Goal: Information Seeking & Learning: Learn about a topic

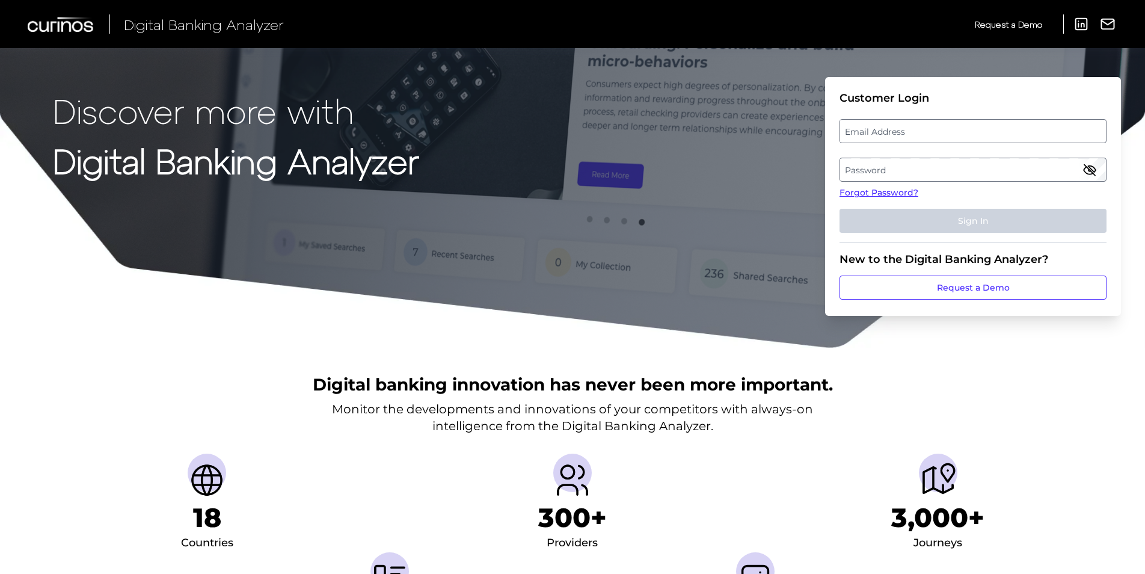
click at [977, 124] on label "Email Address" at bounding box center [972, 131] width 265 height 22
click at [977, 124] on input "email" at bounding box center [973, 131] width 267 height 24
click at [969, 129] on input "email" at bounding box center [973, 131] width 267 height 24
type input "[PERSON_NAME][EMAIL_ADDRESS][DOMAIN_NAME]"
click at [964, 164] on label "Password" at bounding box center [972, 170] width 265 height 22
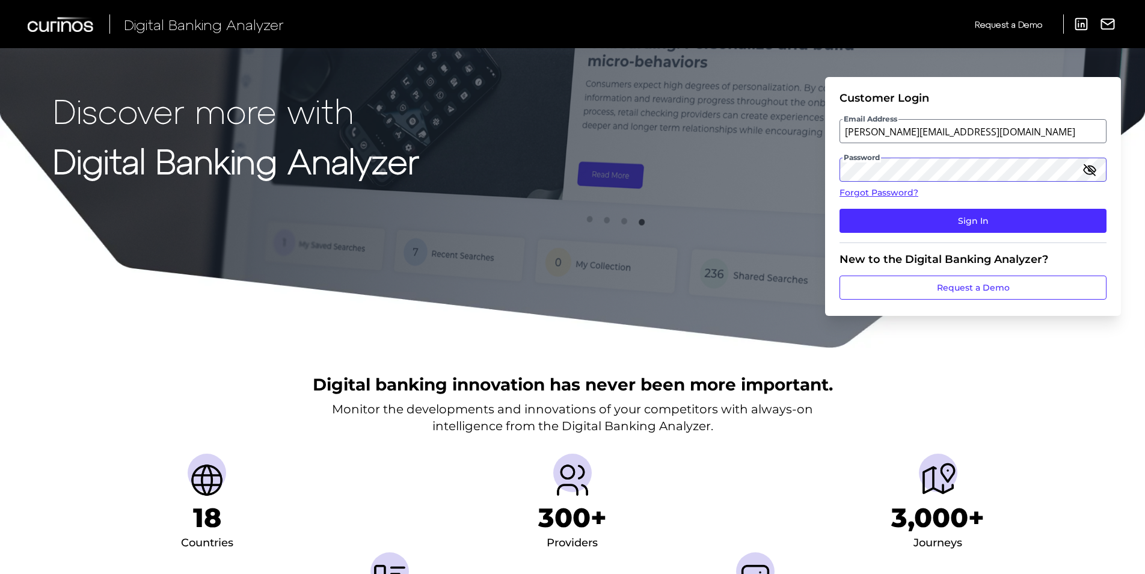
click at [840, 209] on button "Sign In" at bounding box center [973, 221] width 267 height 24
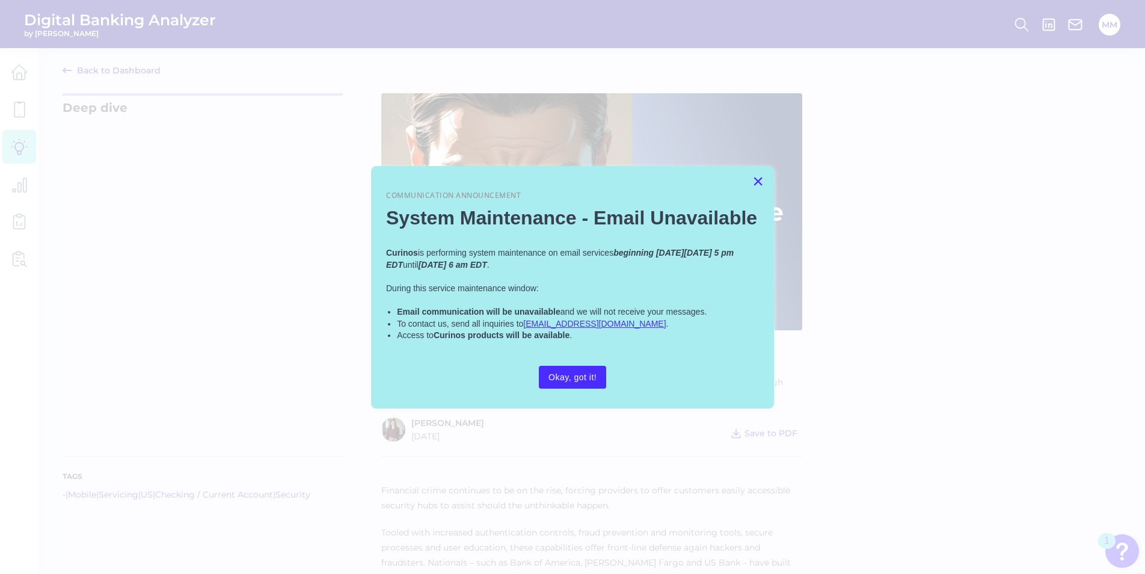
click at [761, 182] on button "×" at bounding box center [758, 180] width 11 height 19
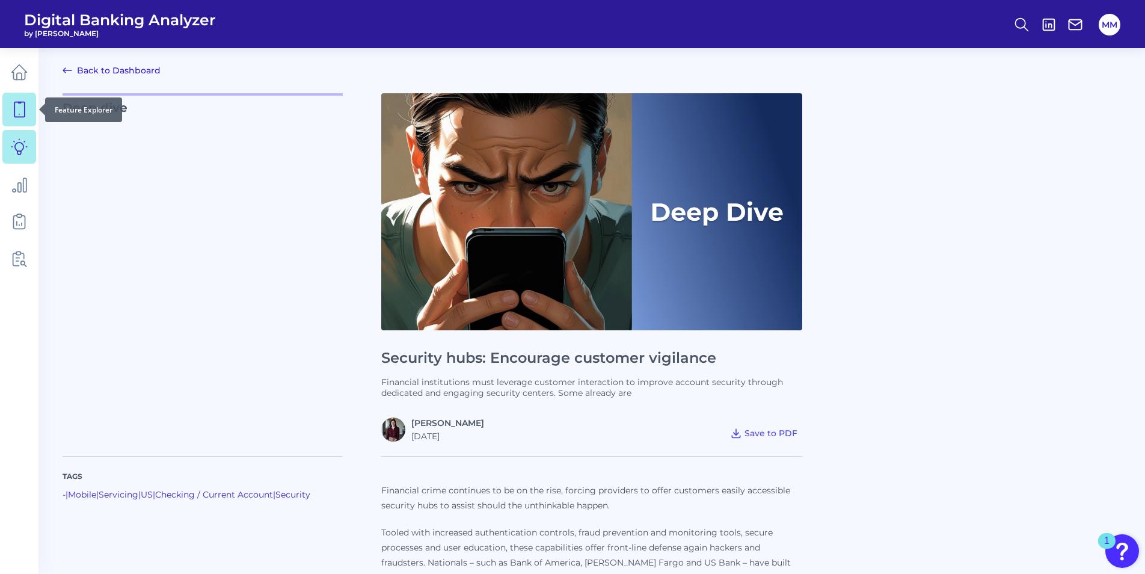
click at [13, 112] on icon at bounding box center [19, 109] width 17 height 17
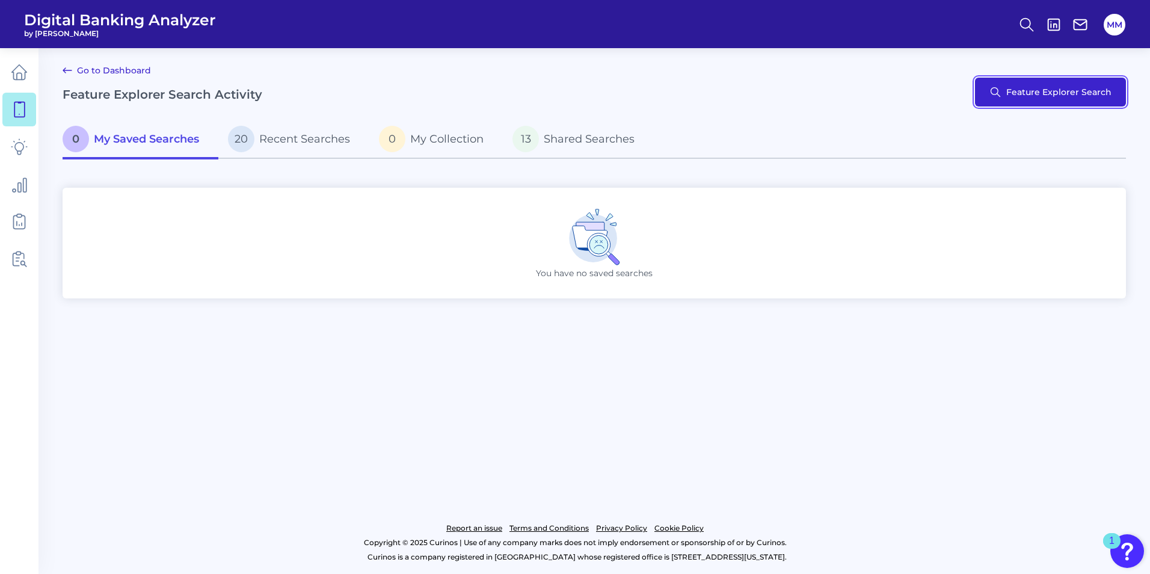
click at [1035, 101] on button "Feature Explorer Search" at bounding box center [1050, 92] width 151 height 29
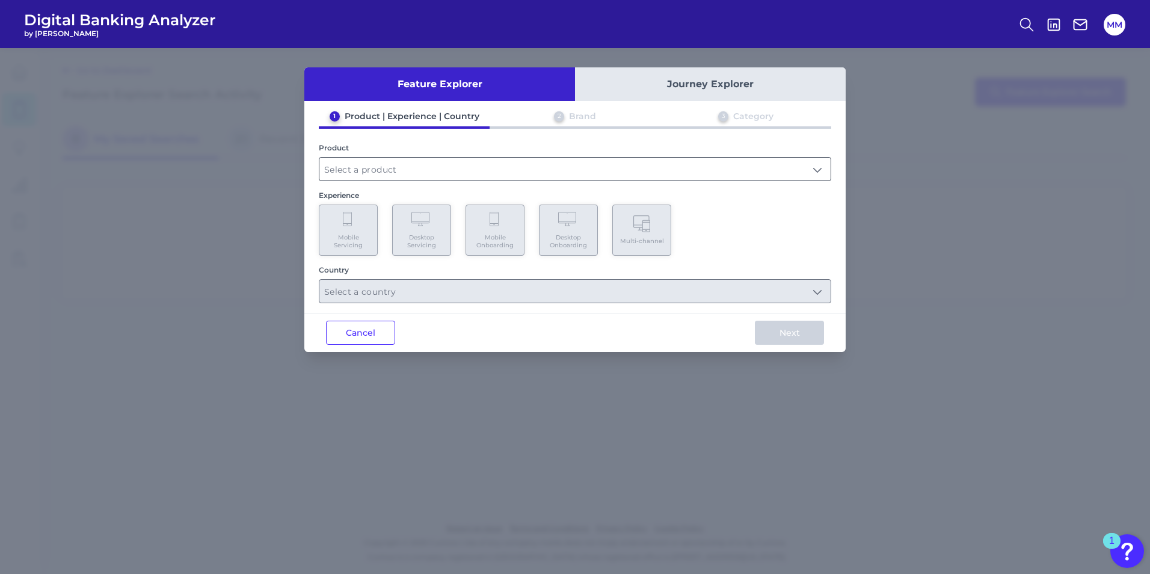
click at [404, 162] on input "text" at bounding box center [574, 169] width 511 height 23
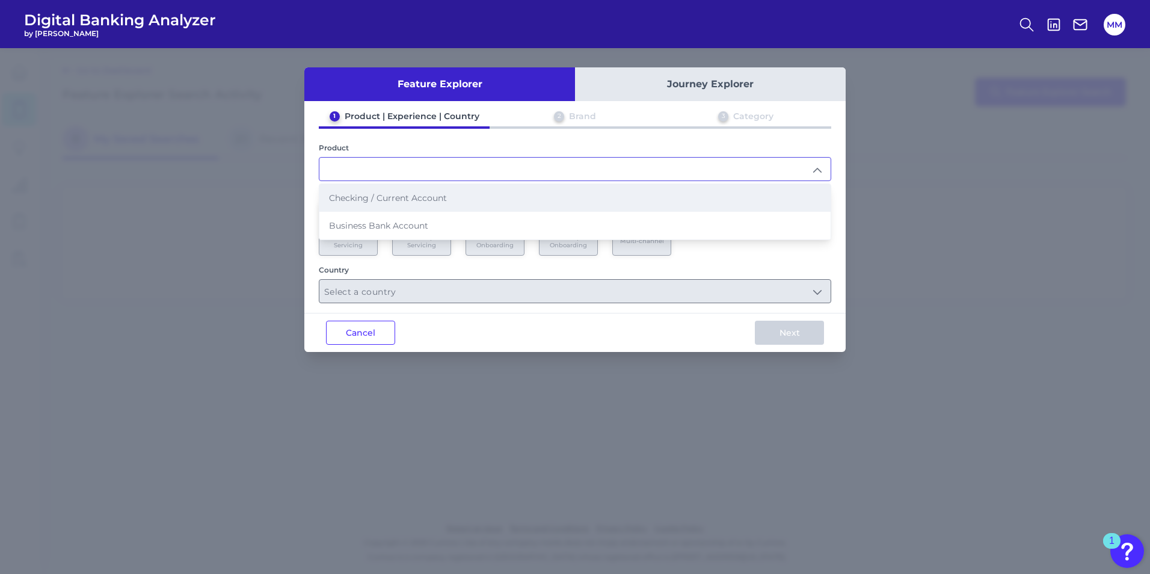
click at [437, 204] on li "Checking / Current Account" at bounding box center [574, 198] width 511 height 28
type input "Checking / Current Account"
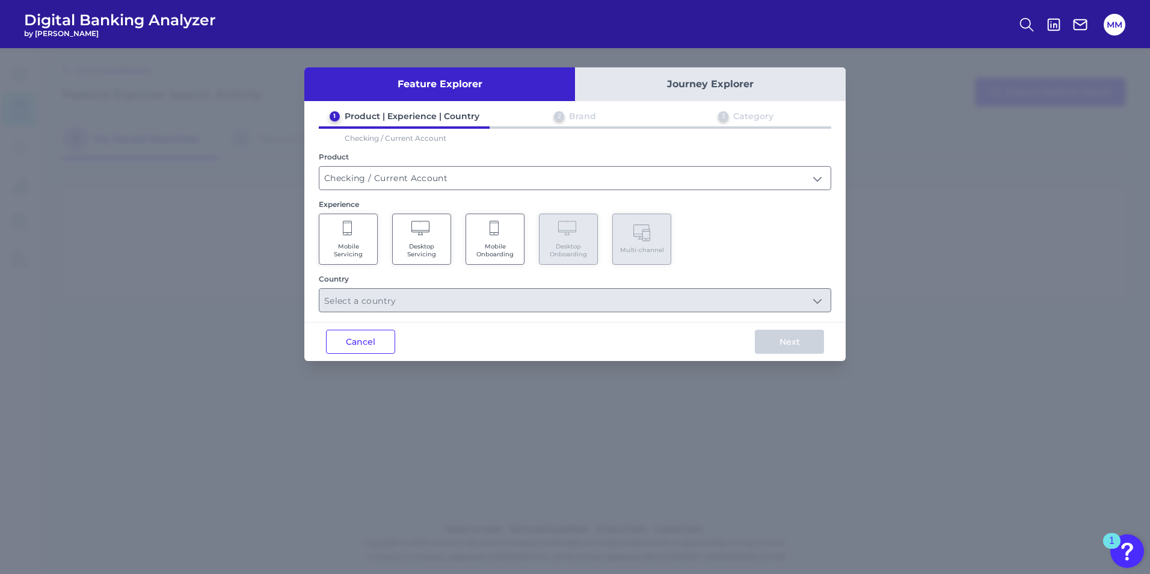
click at [499, 248] on span "Mobile Onboarding" at bounding box center [495, 250] width 46 height 16
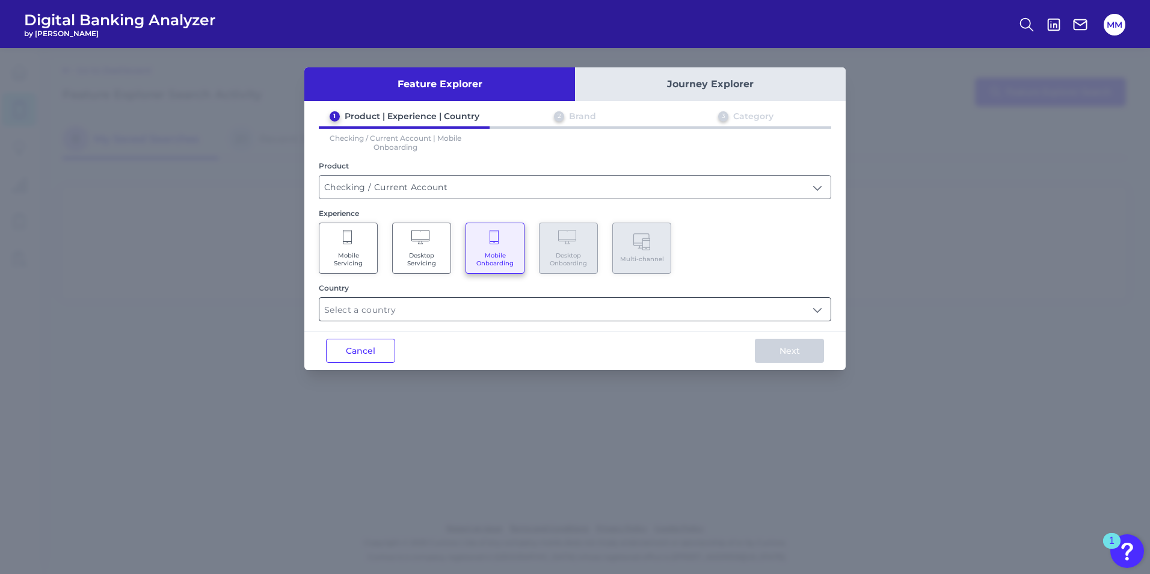
click at [480, 303] on input "text" at bounding box center [574, 309] width 511 height 23
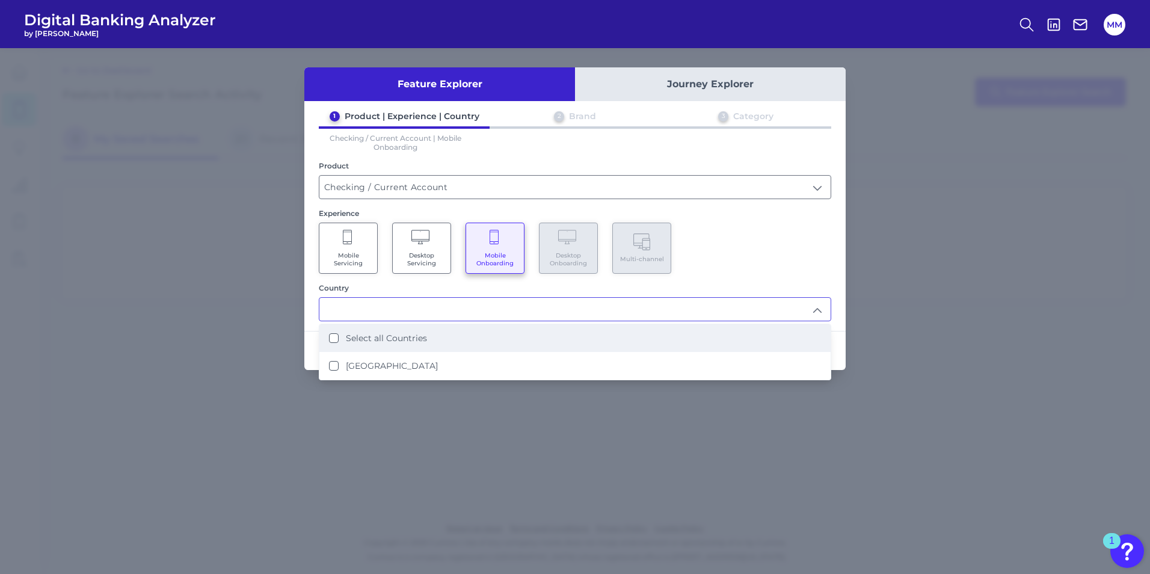
click at [381, 330] on li "Select all Countries" at bounding box center [574, 338] width 511 height 28
type input "Select all Countries"
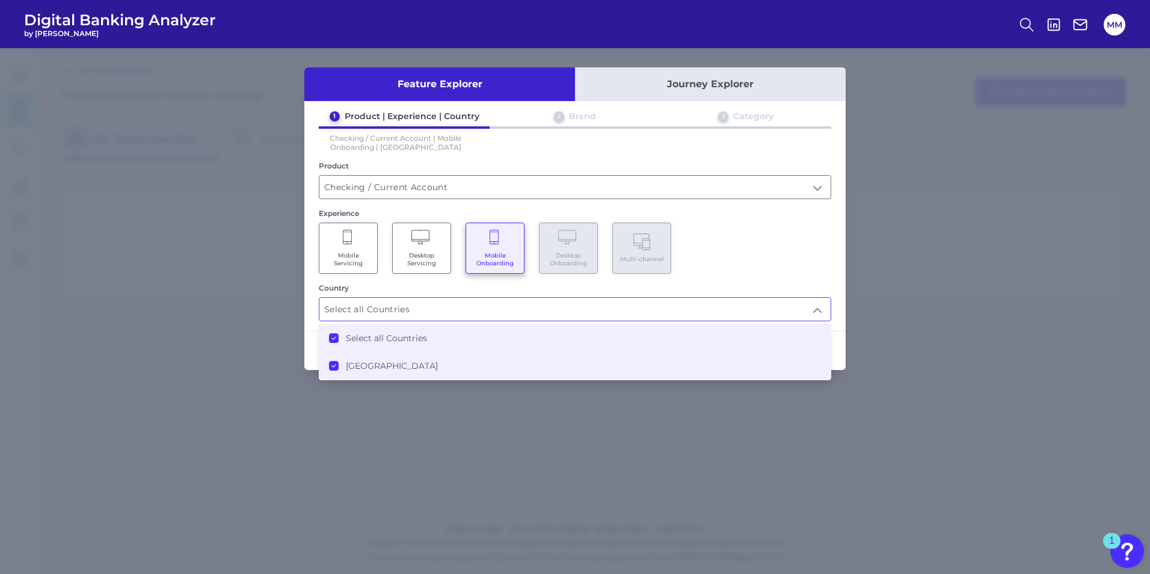
click at [784, 254] on div "Mobile Servicing Desktop Servicing Mobile Onboarding Desktop Onboarding Multi-c…" at bounding box center [575, 248] width 513 height 51
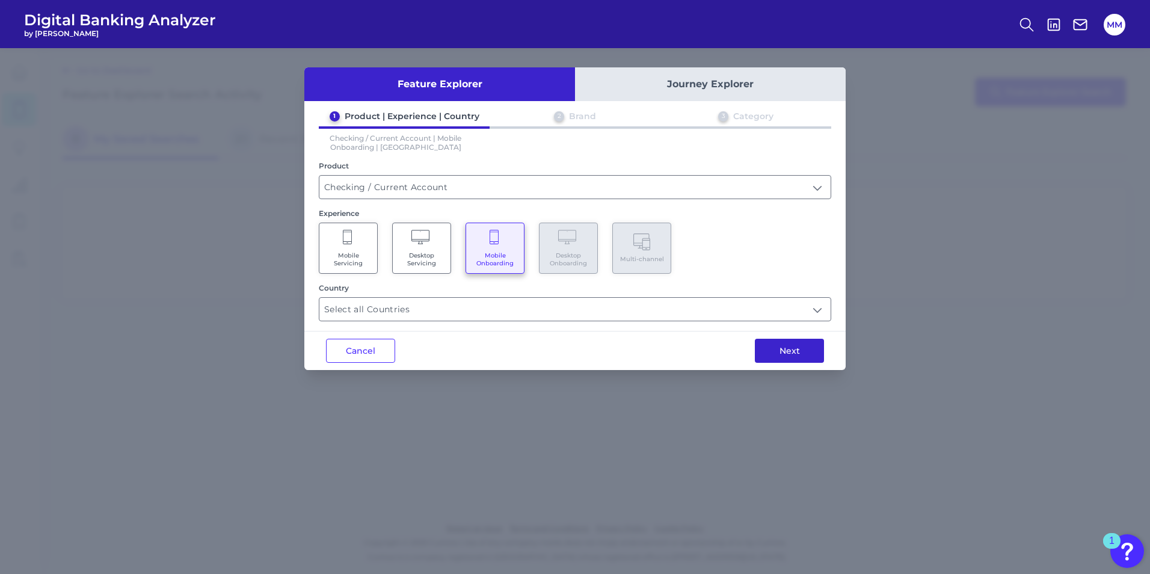
click at [795, 339] on button "Next" at bounding box center [789, 351] width 69 height 24
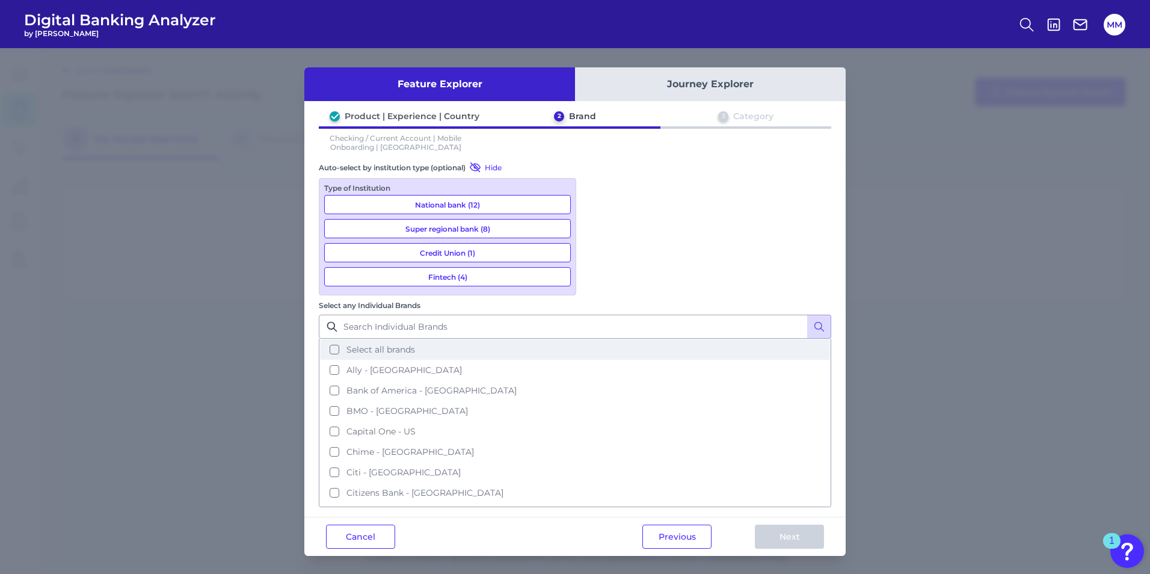
click at [602, 339] on button "Select all brands" at bounding box center [575, 349] width 510 height 20
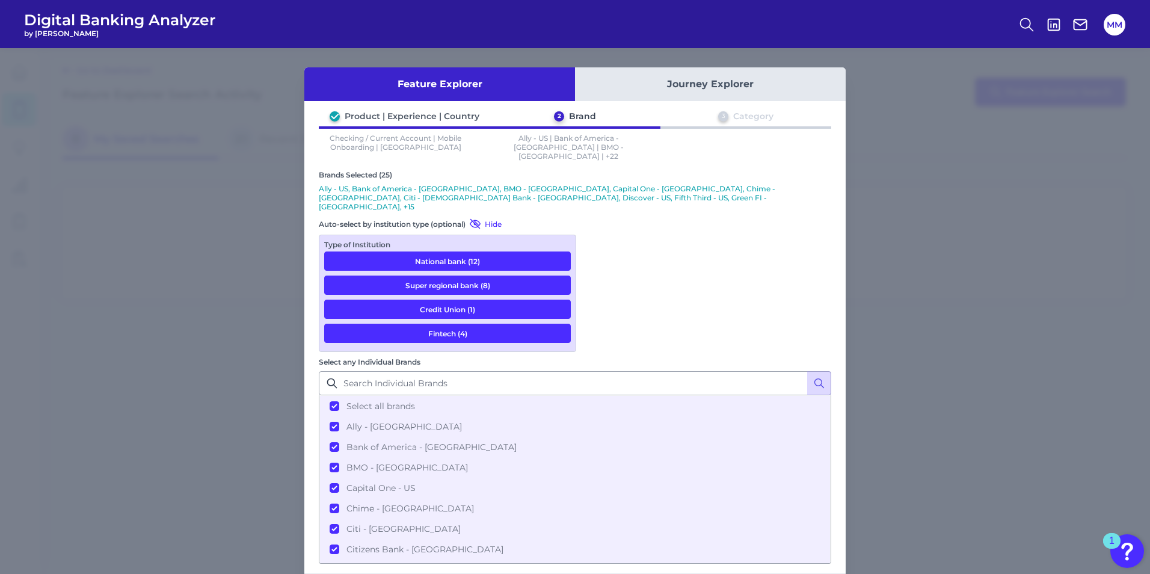
scroll to position [365, 0]
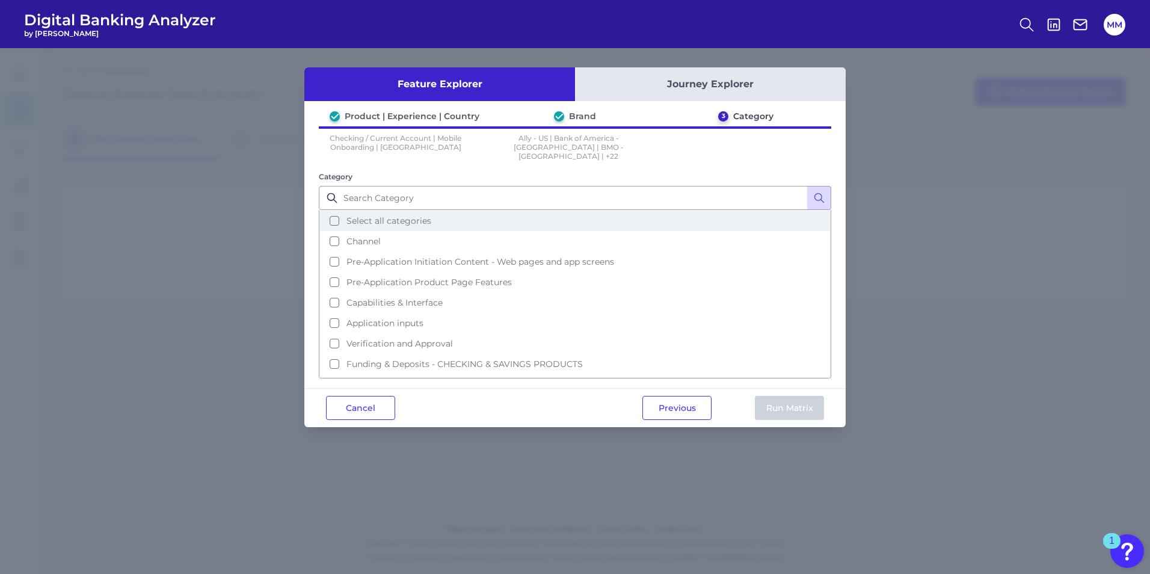
click at [404, 217] on button "Select all categories" at bounding box center [575, 221] width 510 height 20
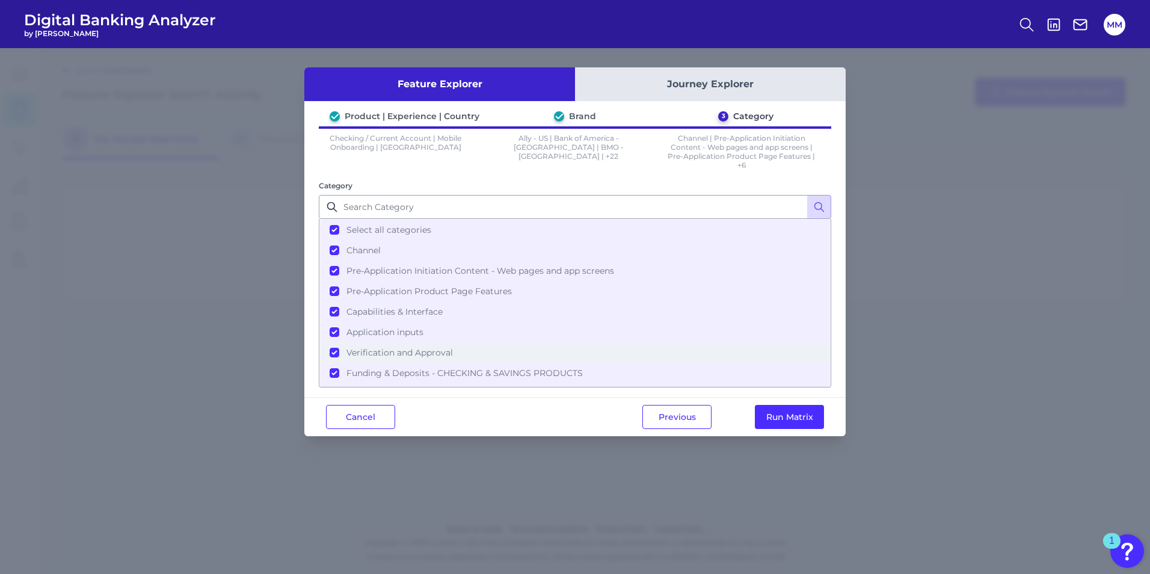
scroll to position [38, 0]
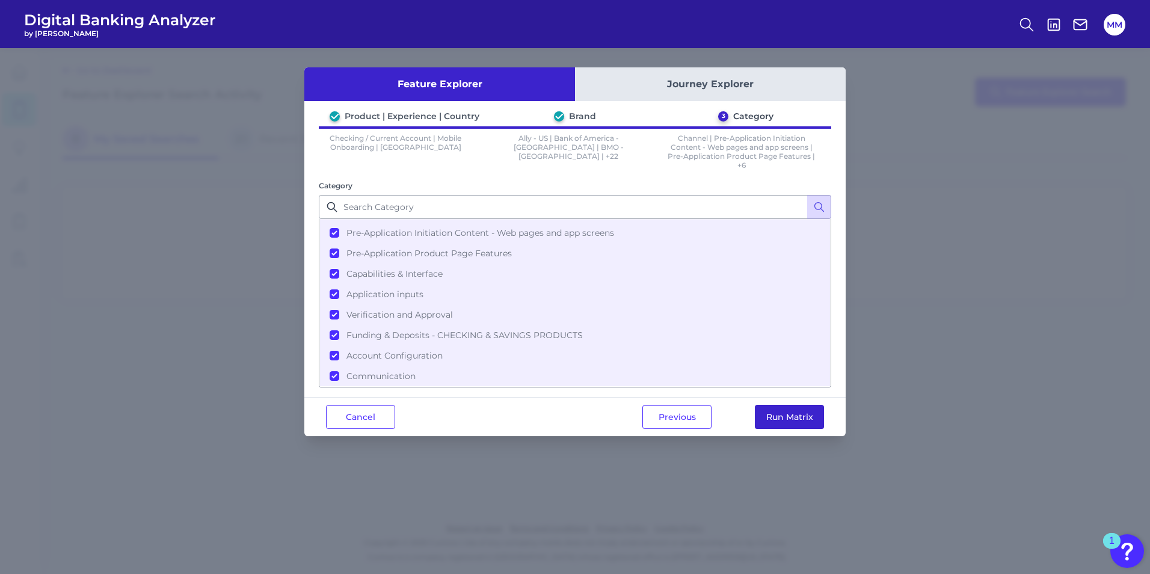
click at [777, 417] on button "Run Matrix" at bounding box center [789, 417] width 69 height 24
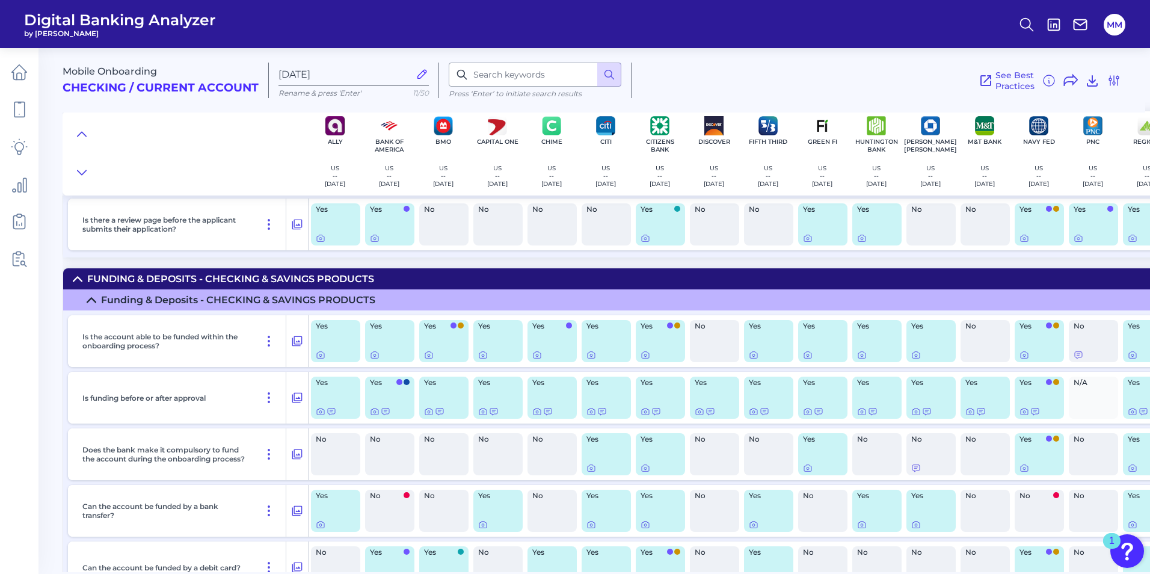
scroll to position [6149, 0]
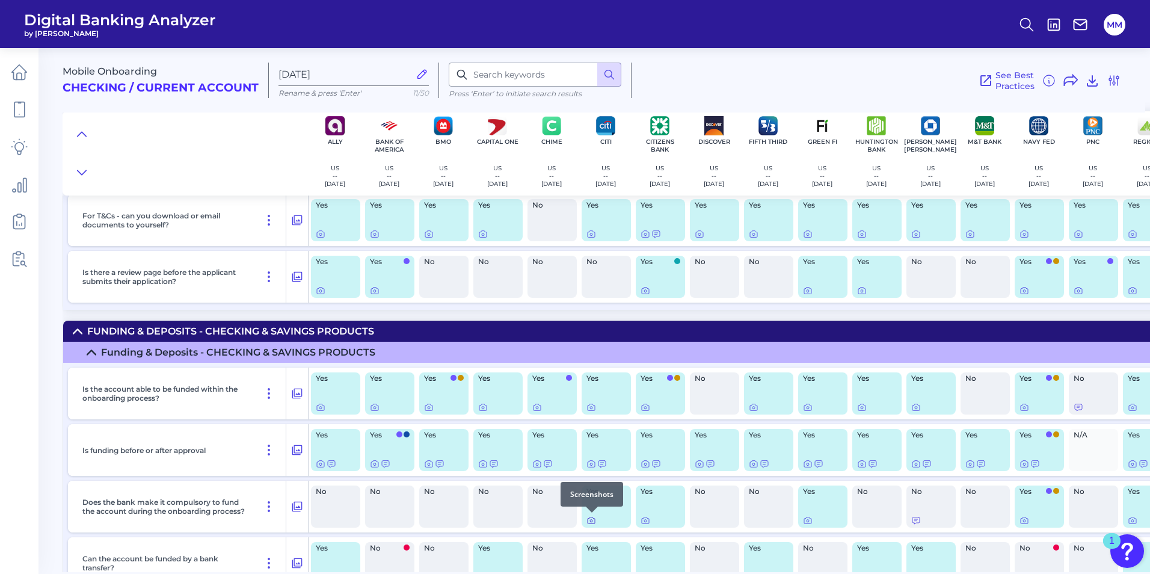
click at [589, 520] on icon at bounding box center [592, 521] width 10 height 10
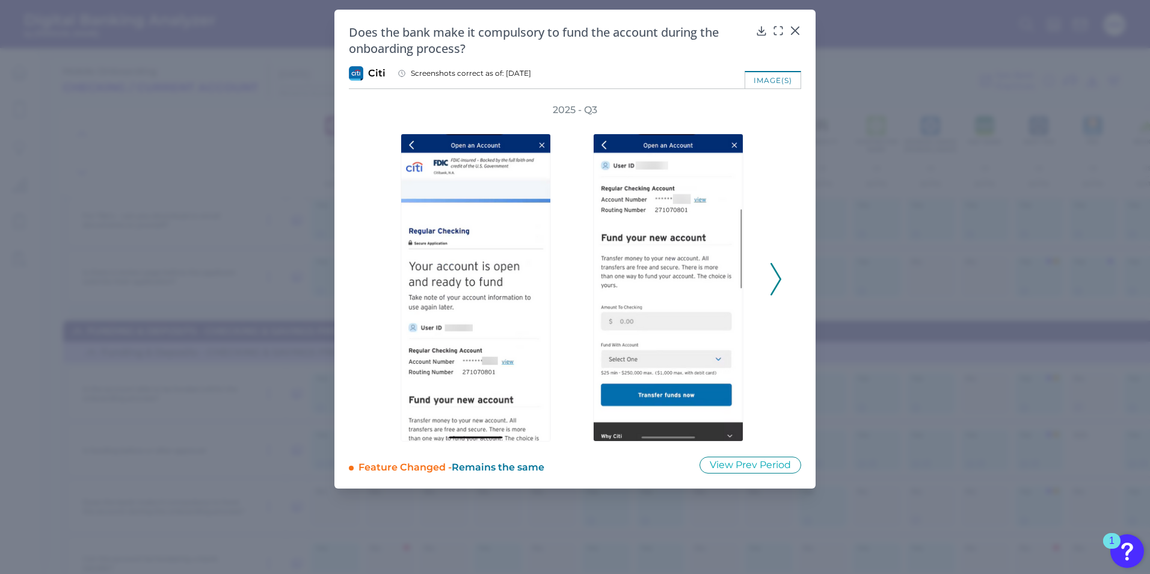
click at [770, 284] on button at bounding box center [776, 279] width 12 height 32
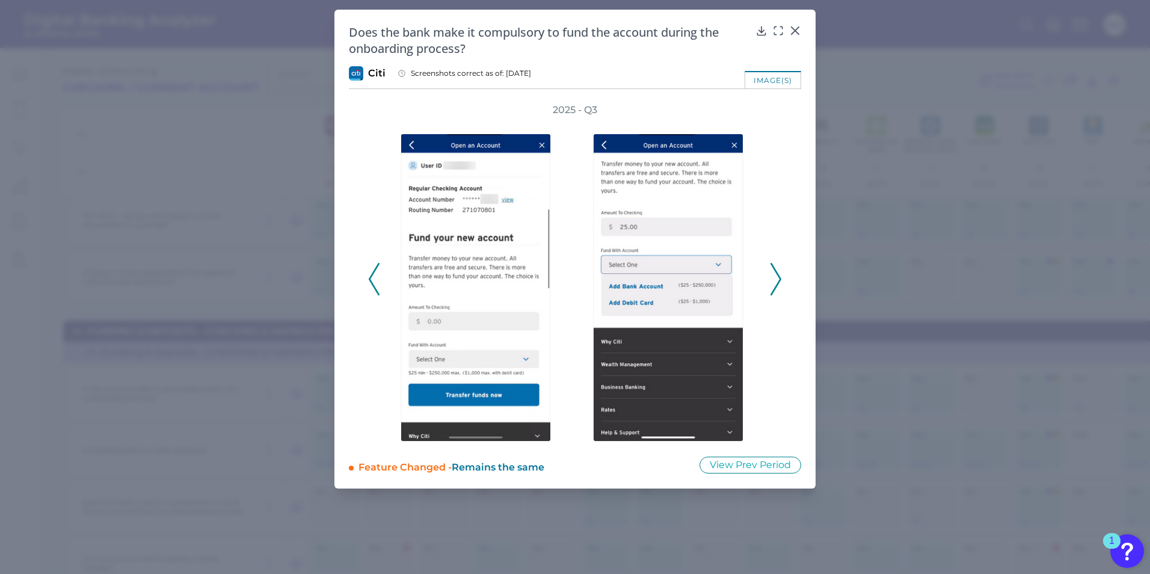
click at [770, 284] on button at bounding box center [776, 279] width 12 height 32
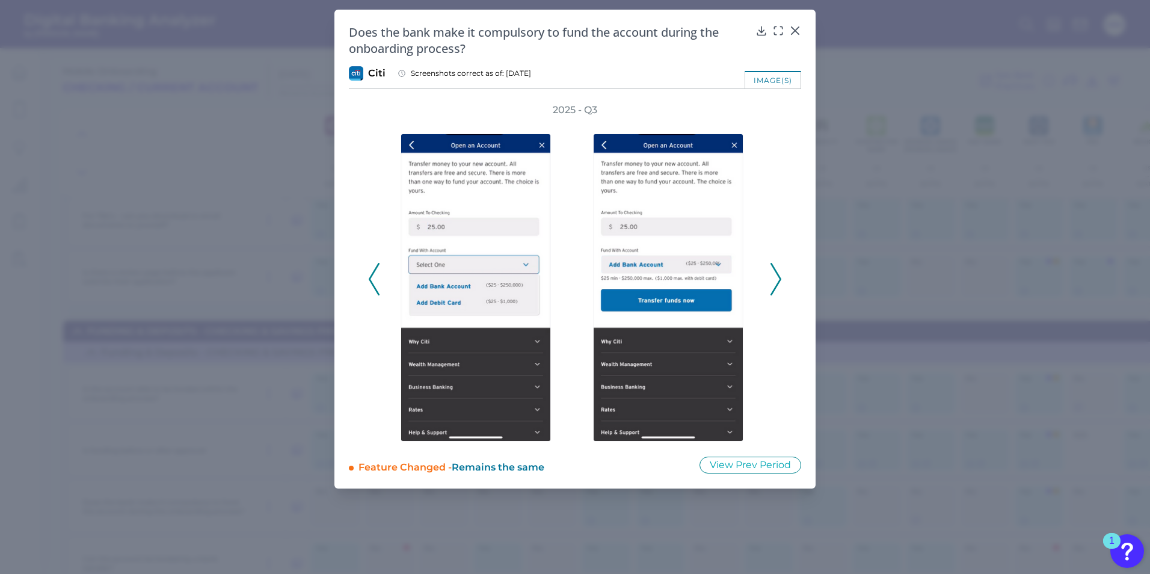
click at [766, 286] on div at bounding box center [671, 279] width 192 height 325
click at [773, 283] on icon at bounding box center [776, 279] width 11 height 32
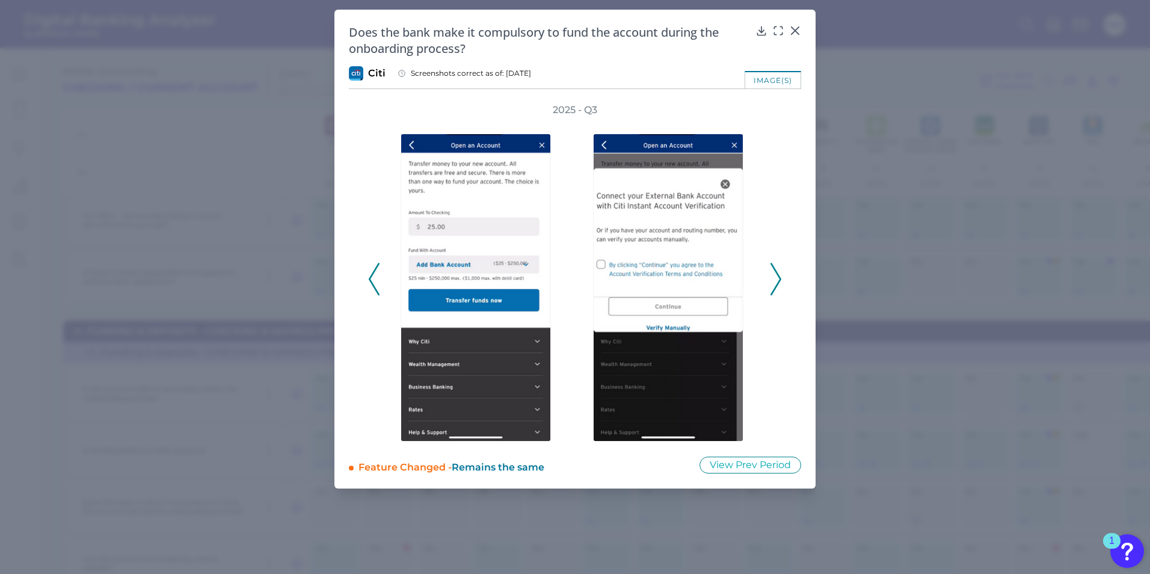
click at [775, 280] on icon at bounding box center [776, 279] width 11 height 32
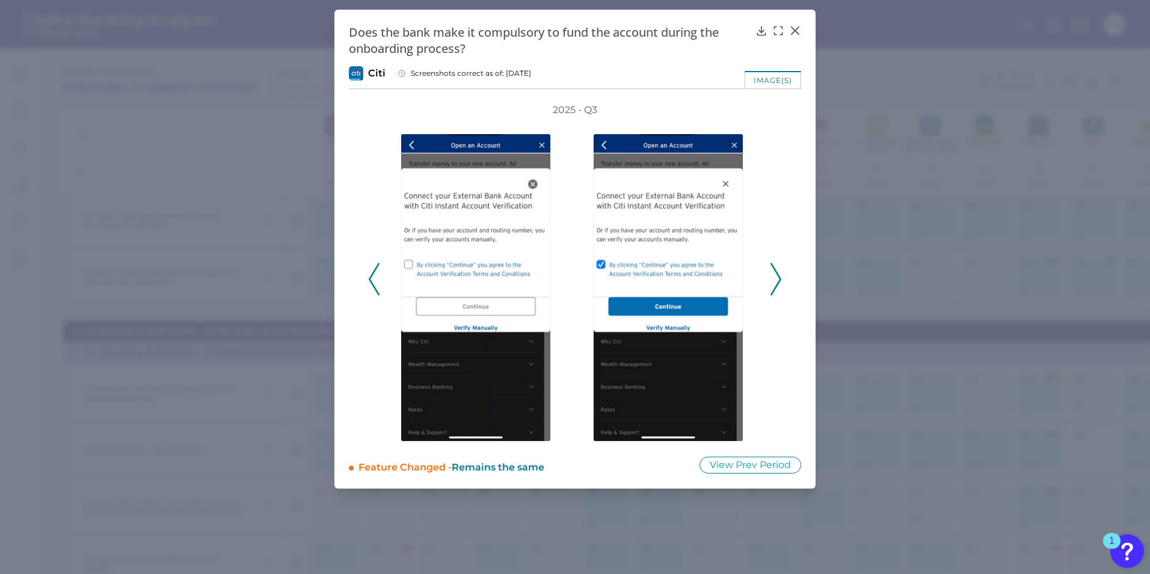
click at [772, 280] on icon at bounding box center [776, 279] width 11 height 32
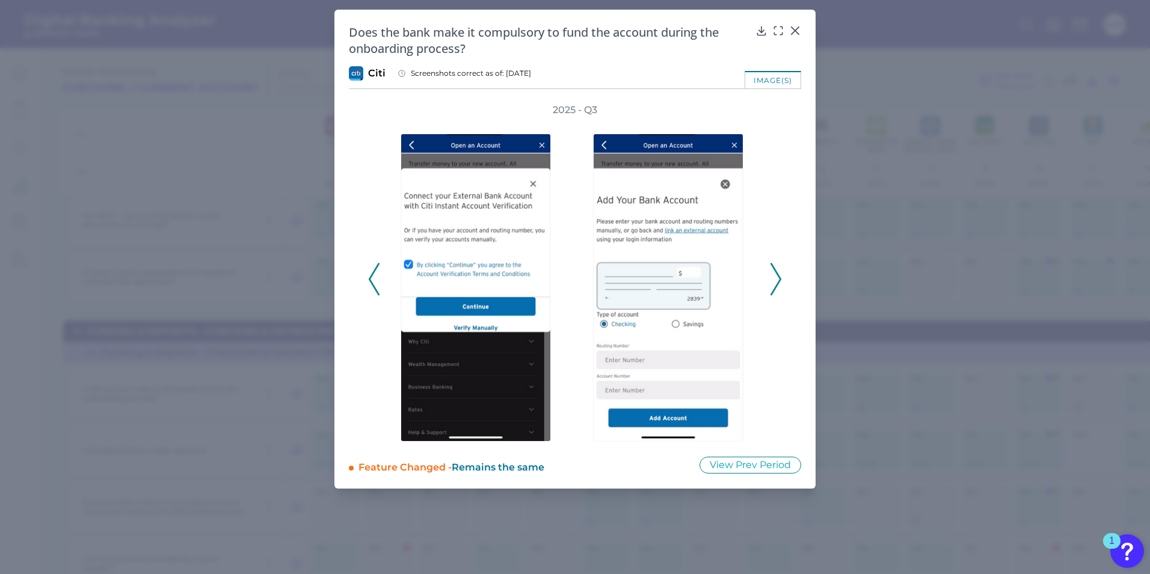
click at [771, 281] on icon at bounding box center [776, 279] width 11 height 32
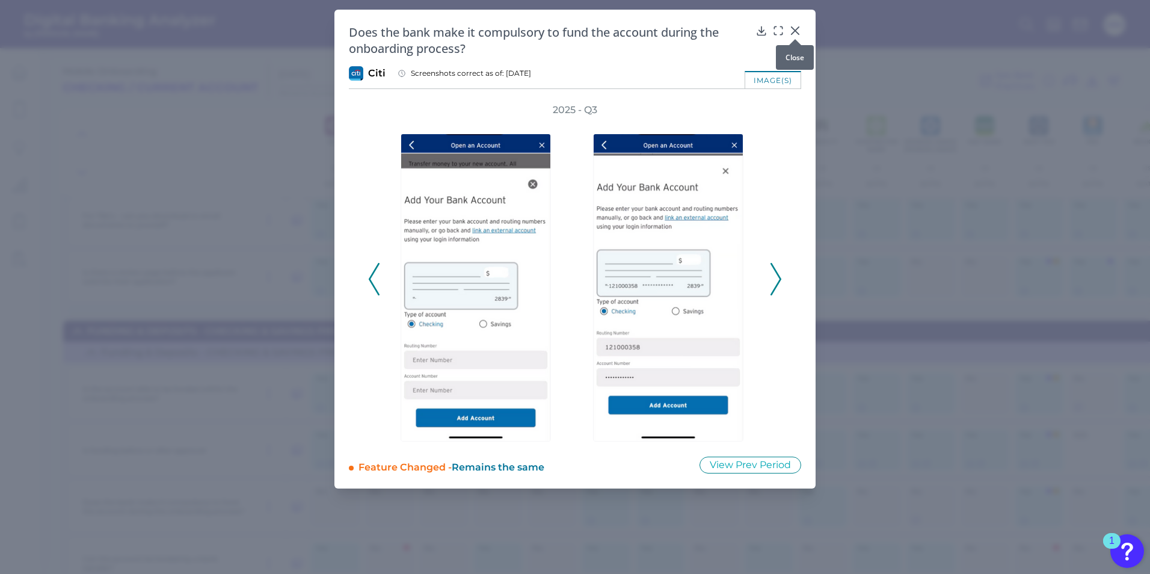
click at [799, 33] on div at bounding box center [795, 39] width 12 height 12
click at [796, 31] on icon at bounding box center [795, 31] width 12 height 12
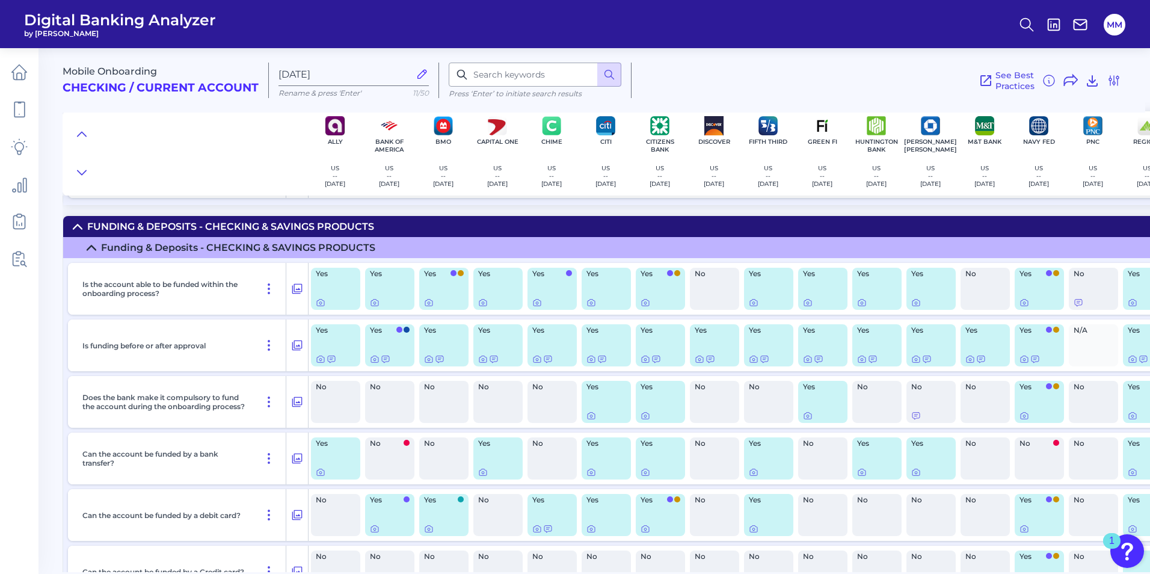
scroll to position [6267, 0]
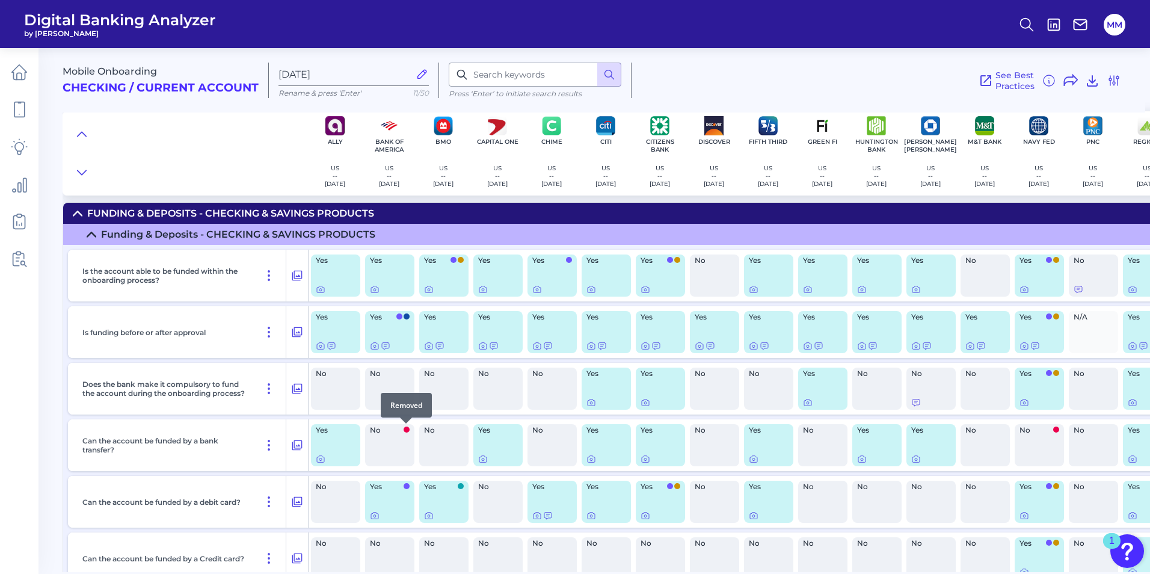
click at [406, 428] on div at bounding box center [406, 423] width 12 height 12
click at [378, 457] on div "No" at bounding box center [389, 445] width 49 height 42
drag, startPoint x: 378, startPoint y: 457, endPoint x: 390, endPoint y: 465, distance: 14.2
click at [390, 465] on div "No" at bounding box center [389, 445] width 49 height 42
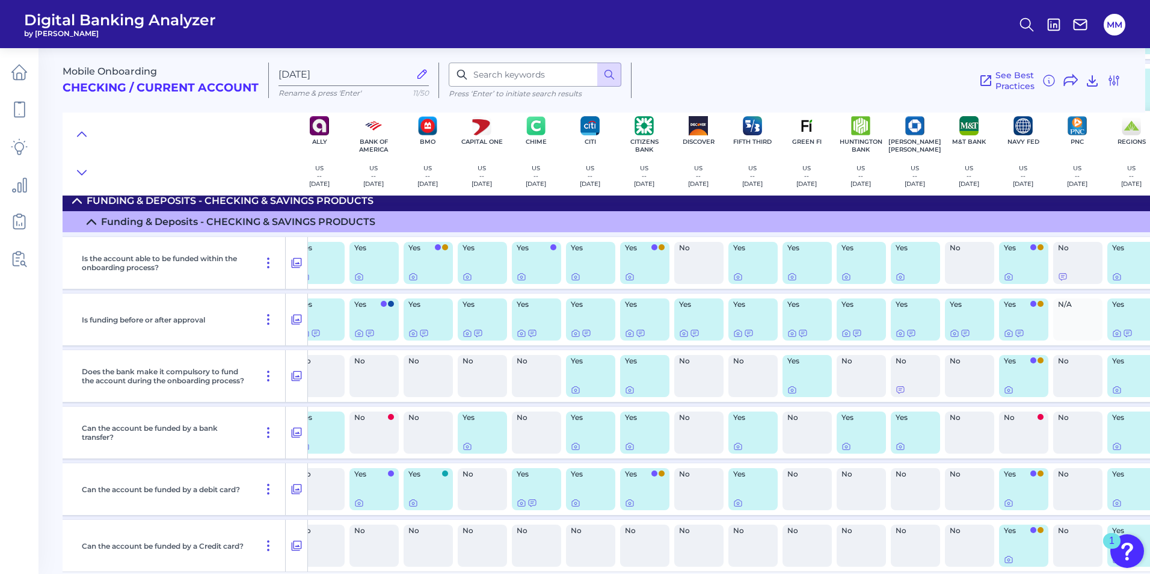
scroll to position [6280, 0]
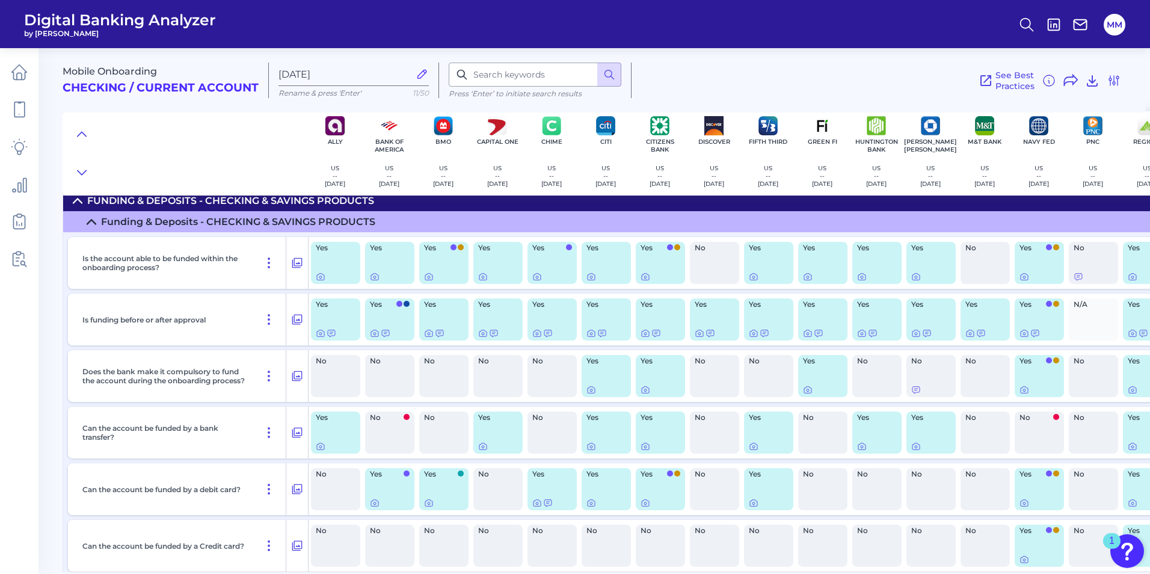
click at [1122, 550] on img "Open Resource Center, 1 new notification" at bounding box center [1127, 551] width 34 height 34
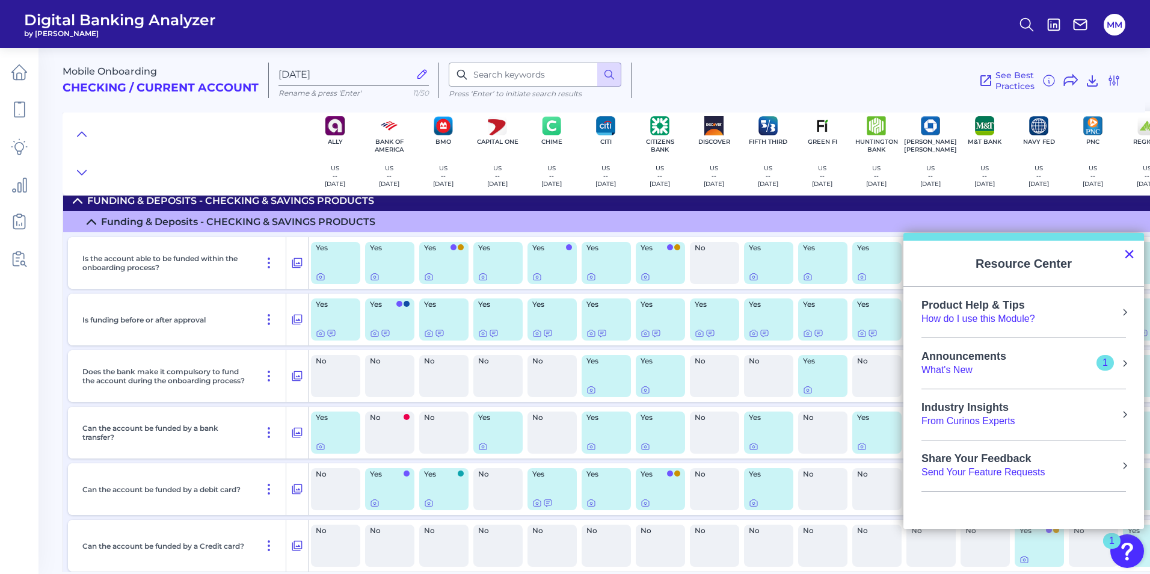
click at [1132, 251] on button "×" at bounding box center [1129, 253] width 11 height 19
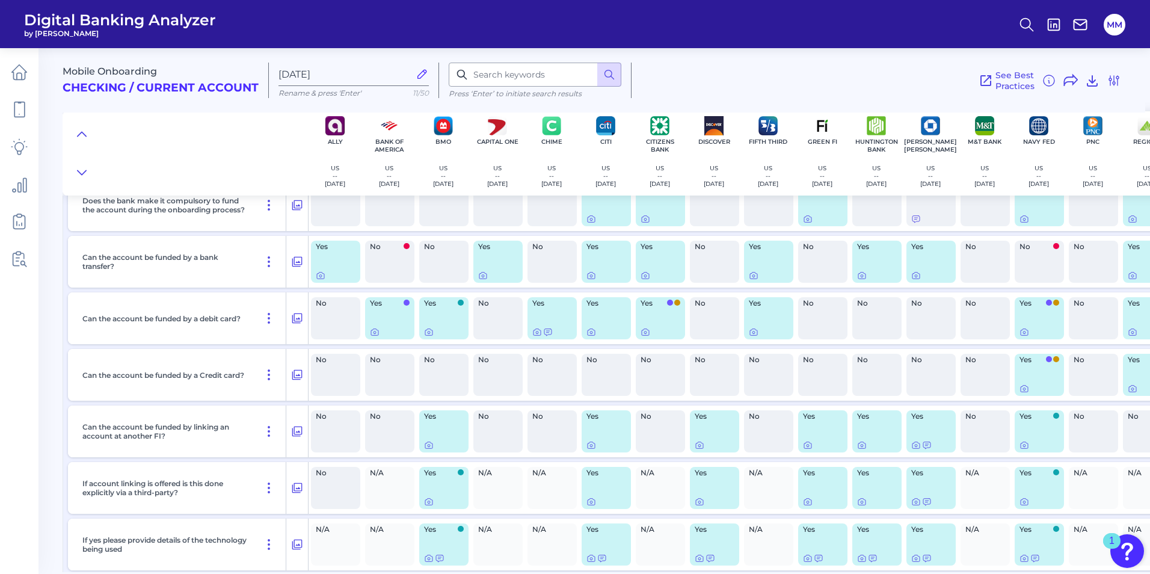
scroll to position [6411, 0]
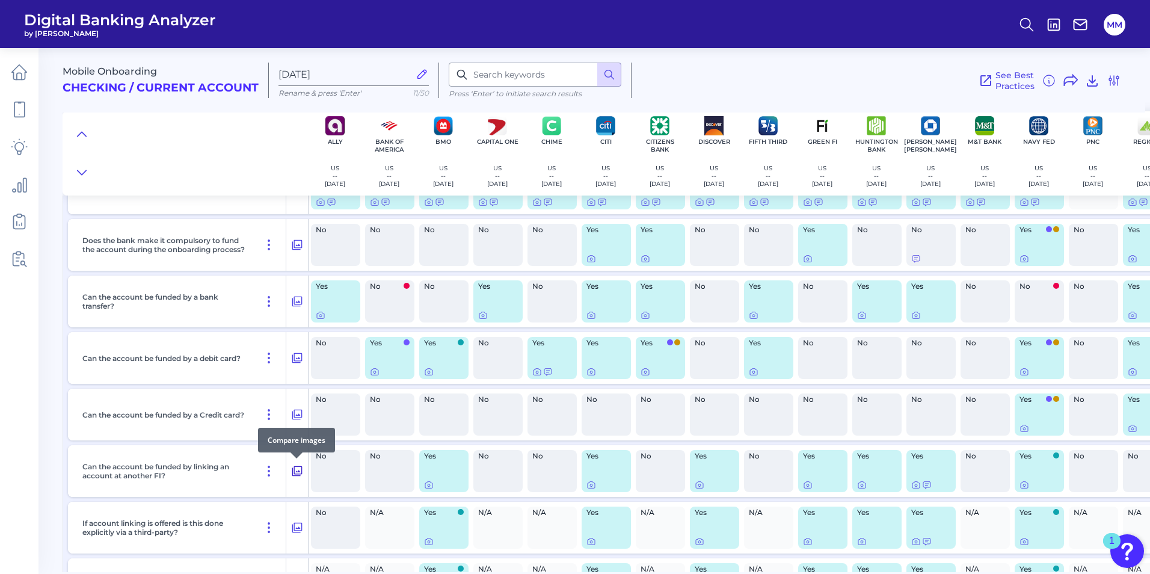
click at [293, 468] on icon at bounding box center [297, 471] width 10 height 10
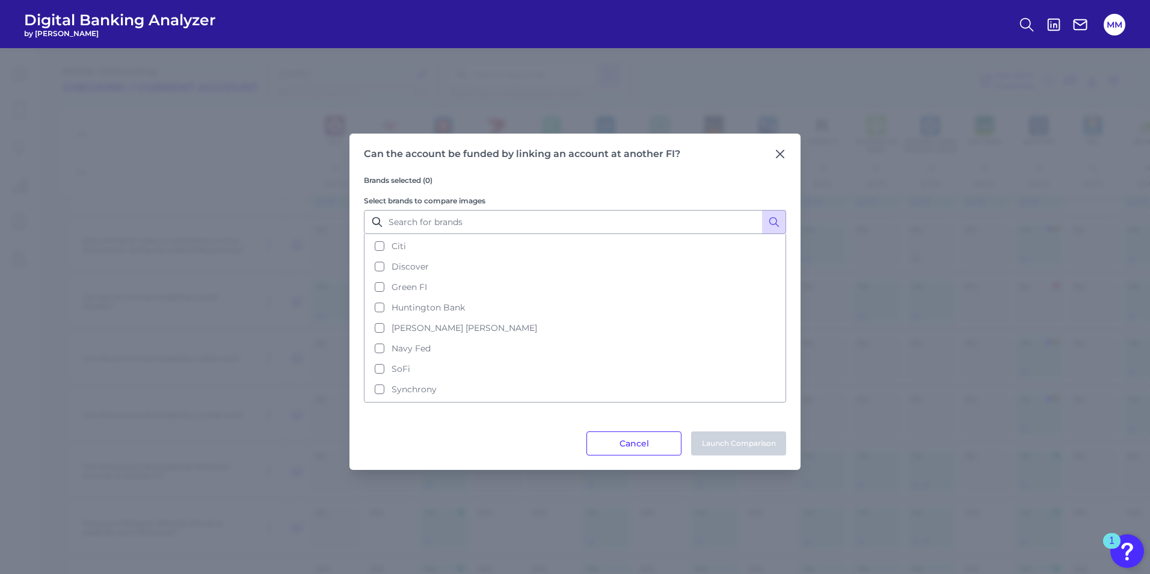
scroll to position [120, 0]
click at [783, 155] on icon at bounding box center [780, 154] width 12 height 12
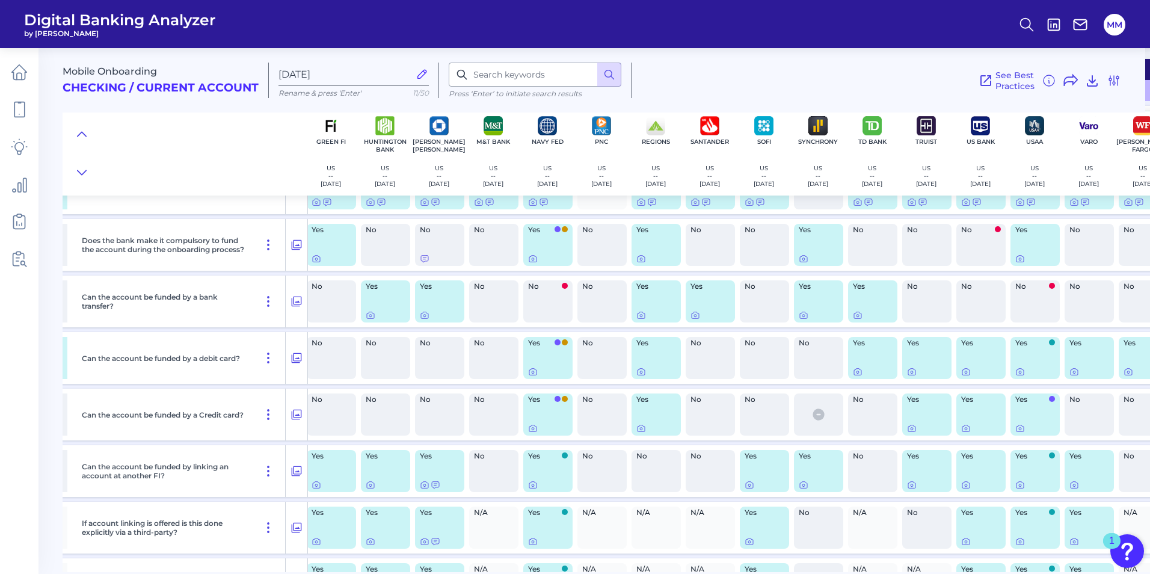
scroll to position [6411, 522]
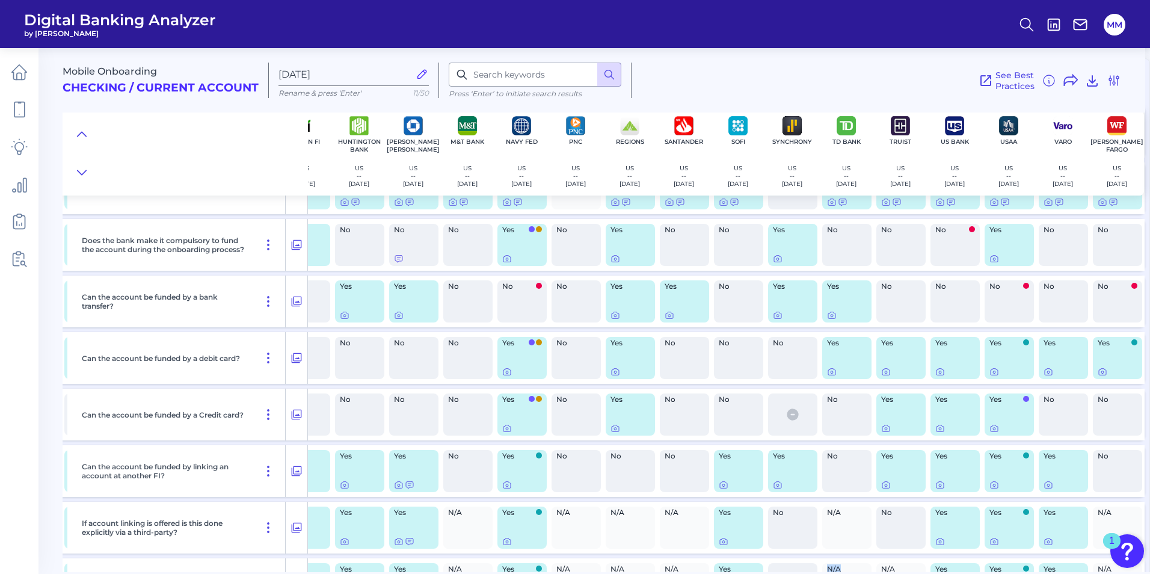
drag, startPoint x: 855, startPoint y: 573, endPoint x: 812, endPoint y: 572, distance: 43.3
click at [812, 572] on main "Mobile Onboarding Checking / Current Account [DATE] Rename & press 'Enter' 11/5…" at bounding box center [575, 287] width 1150 height 574
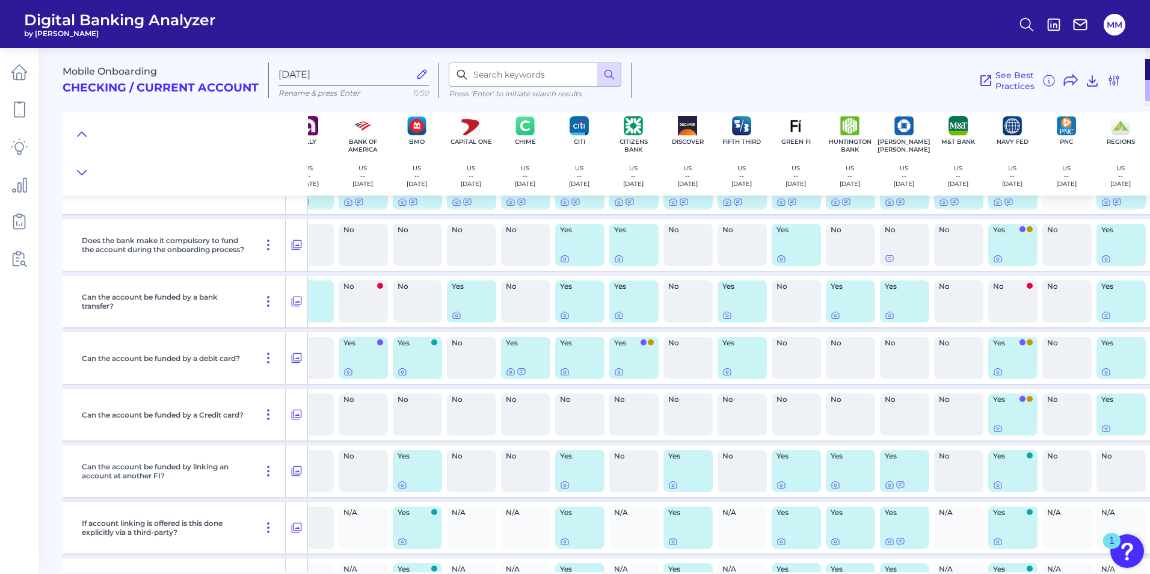
scroll to position [6411, 0]
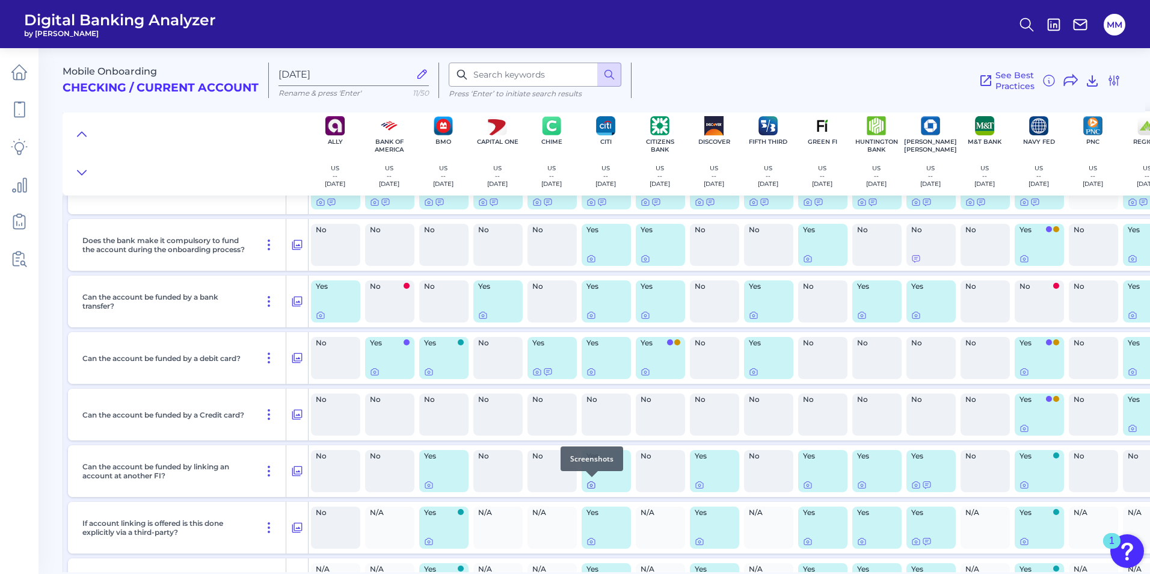
click at [588, 487] on icon at bounding box center [591, 485] width 7 height 7
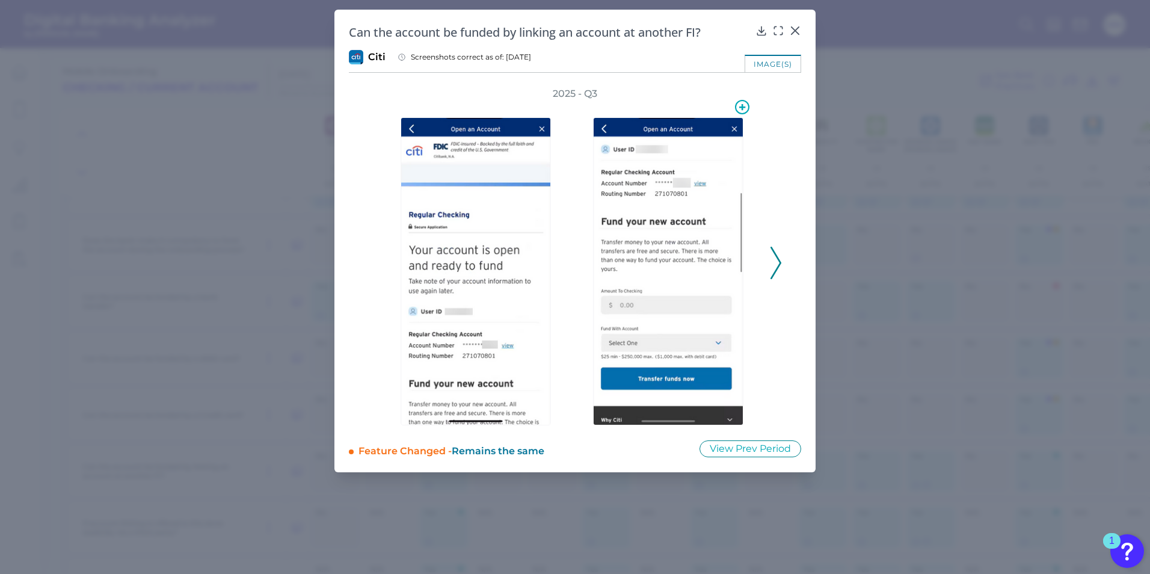
click at [626, 309] on img at bounding box center [668, 271] width 150 height 308
click at [656, 341] on img at bounding box center [668, 271] width 150 height 308
click at [772, 269] on icon at bounding box center [776, 263] width 11 height 32
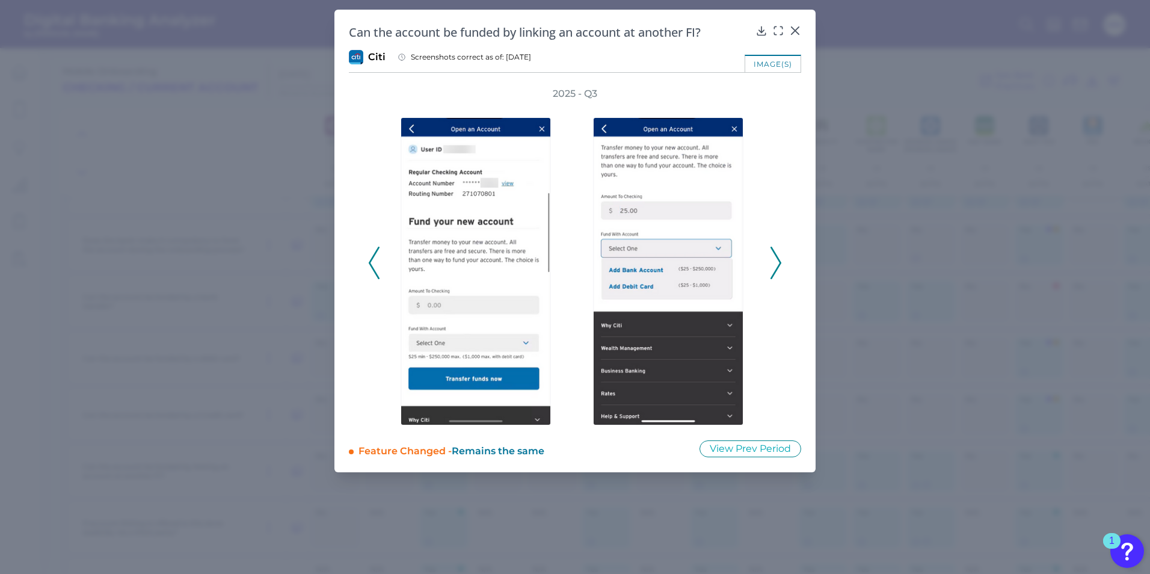
click at [774, 273] on polyline at bounding box center [775, 262] width 9 height 31
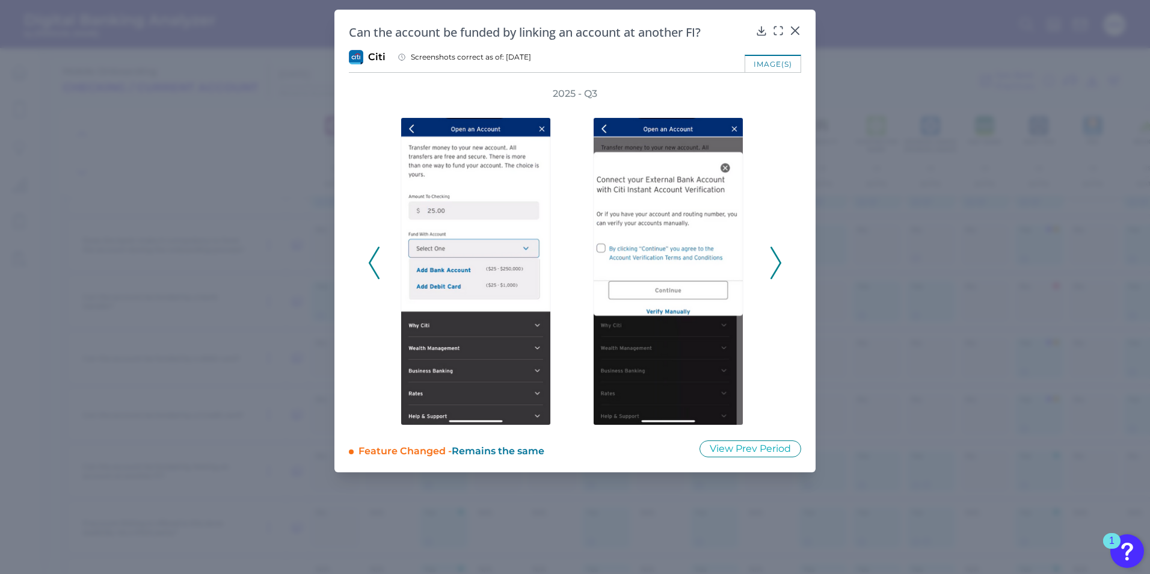
click at [774, 276] on icon at bounding box center [776, 263] width 11 height 32
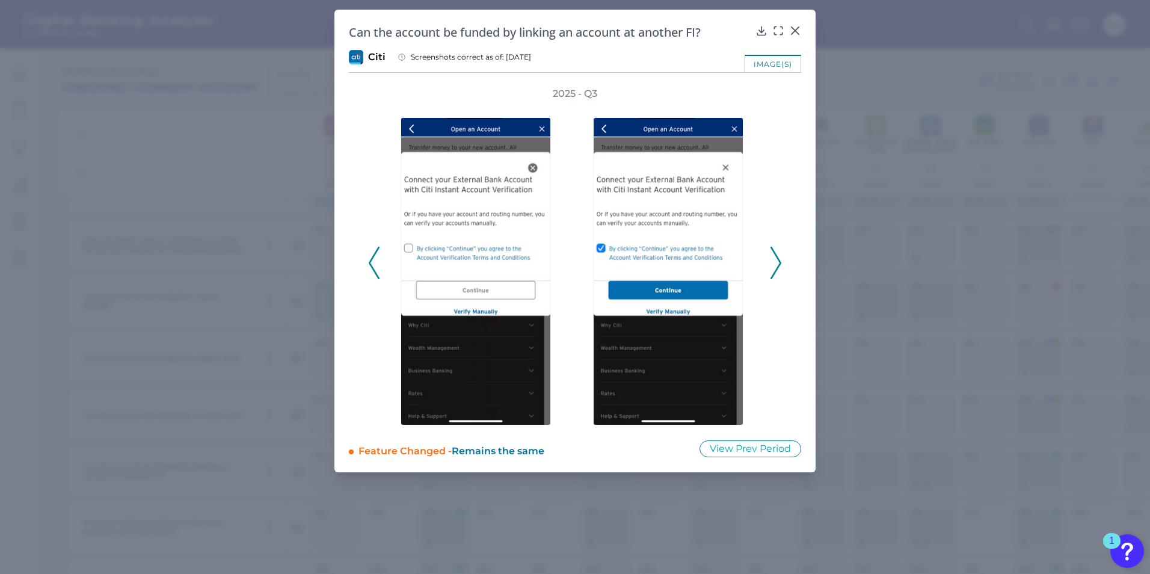
click at [774, 262] on icon at bounding box center [776, 263] width 11 height 32
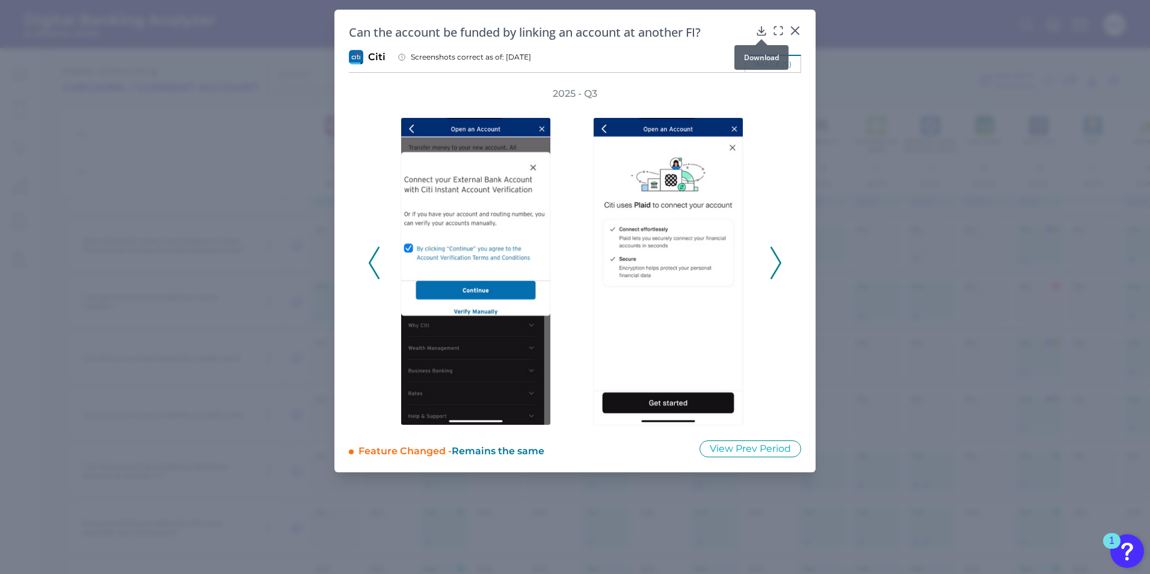
click at [759, 29] on icon at bounding box center [762, 31] width 12 height 12
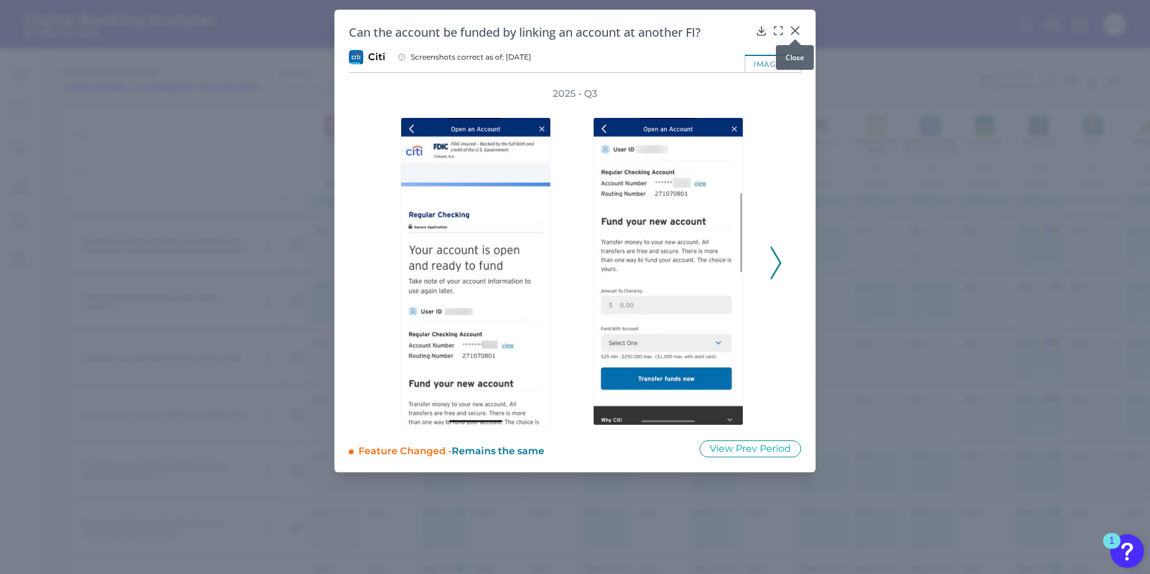
click at [796, 31] on icon at bounding box center [795, 31] width 12 height 12
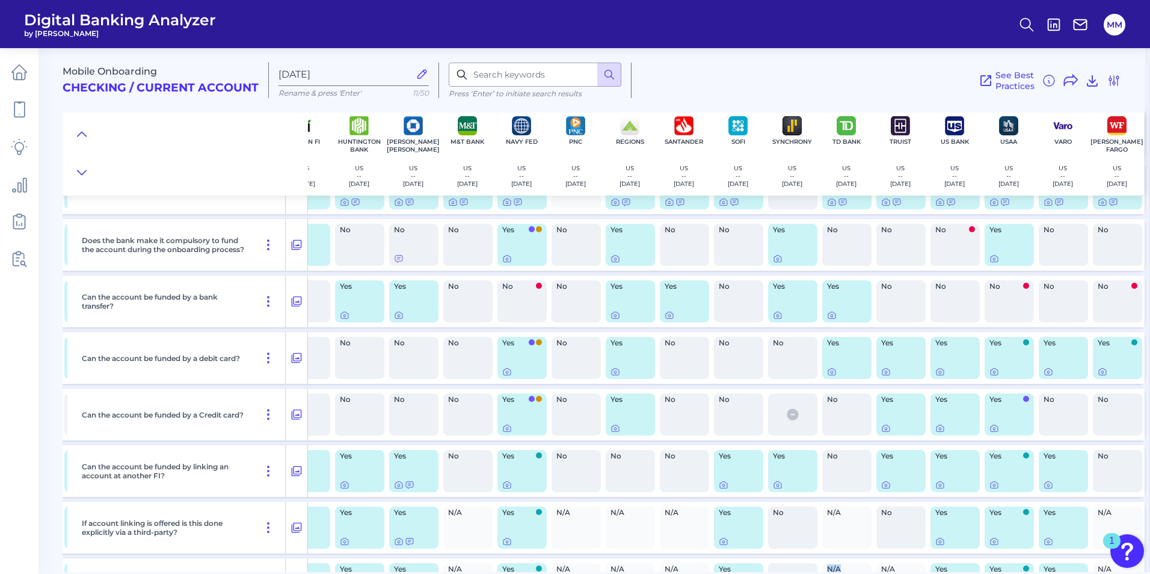
scroll to position [6411, 522]
click at [719, 485] on icon at bounding box center [724, 485] width 10 height 10
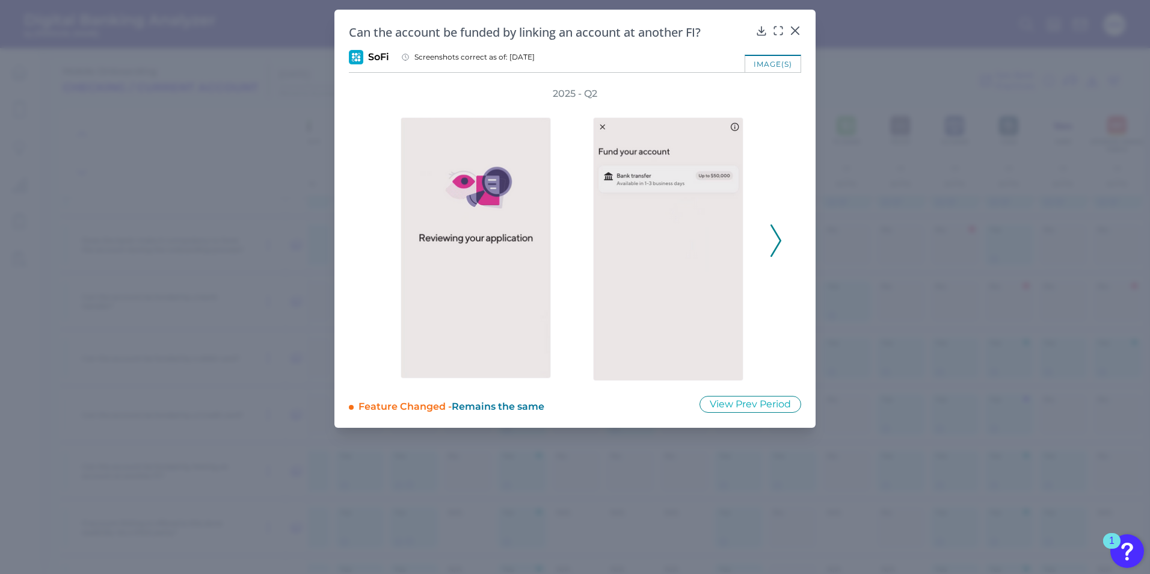
click at [783, 263] on div "2025 - Q2" at bounding box center [575, 234] width 452 height 294
click at [774, 242] on icon at bounding box center [776, 240] width 11 height 32
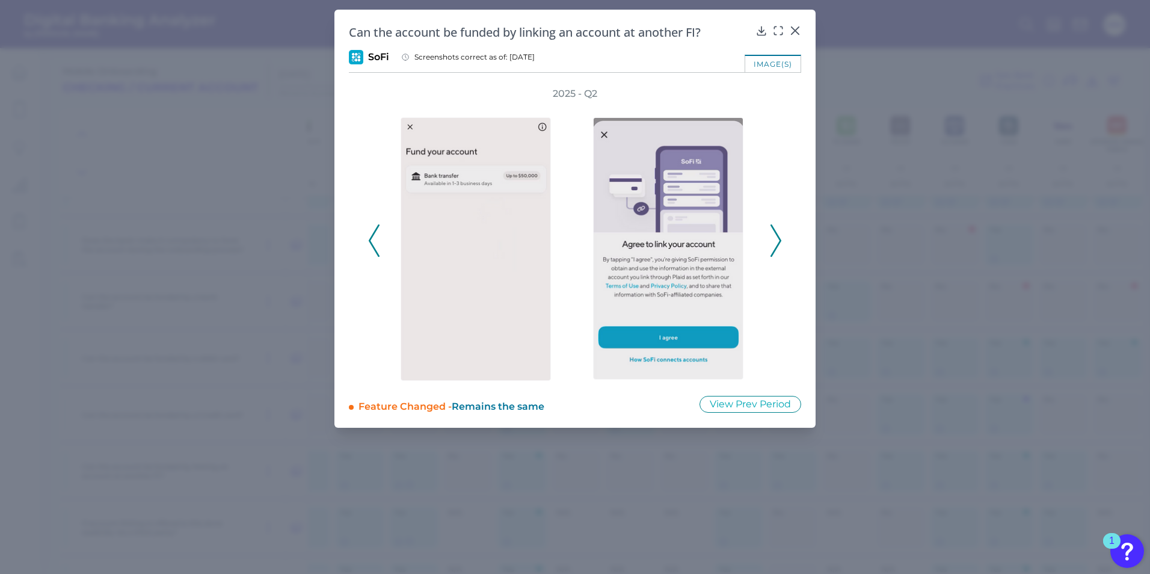
click at [774, 242] on icon at bounding box center [776, 240] width 11 height 32
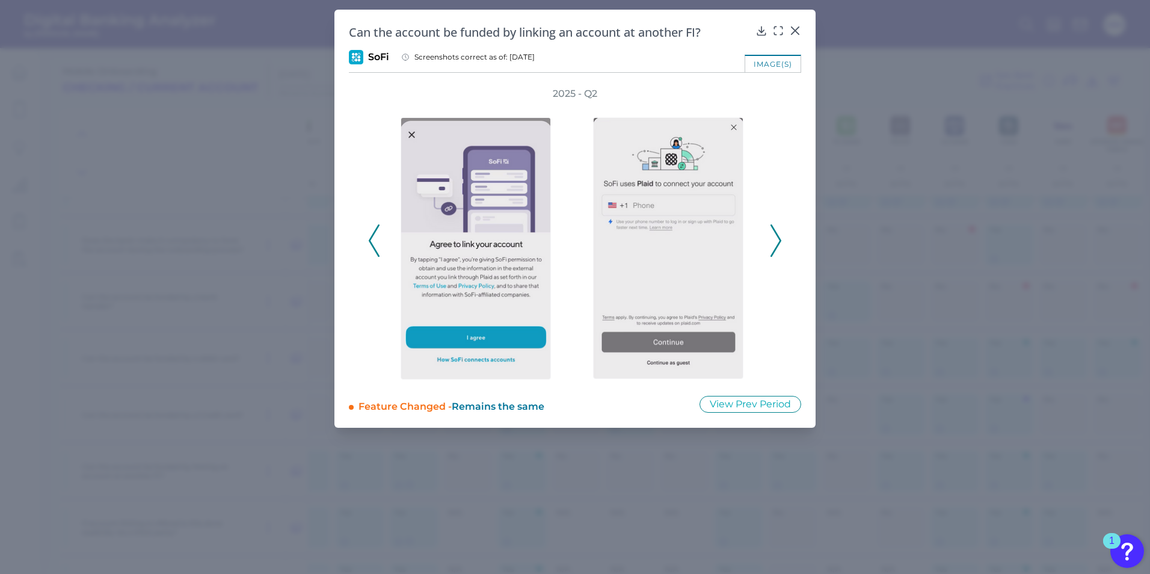
click at [774, 242] on icon at bounding box center [776, 240] width 11 height 32
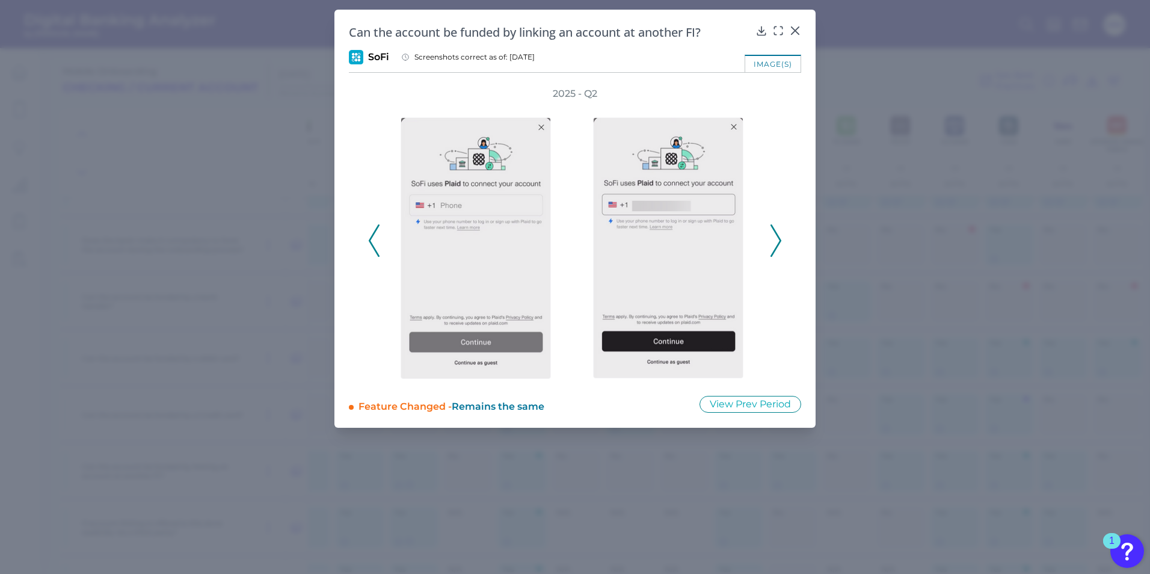
click at [774, 242] on icon at bounding box center [776, 240] width 11 height 32
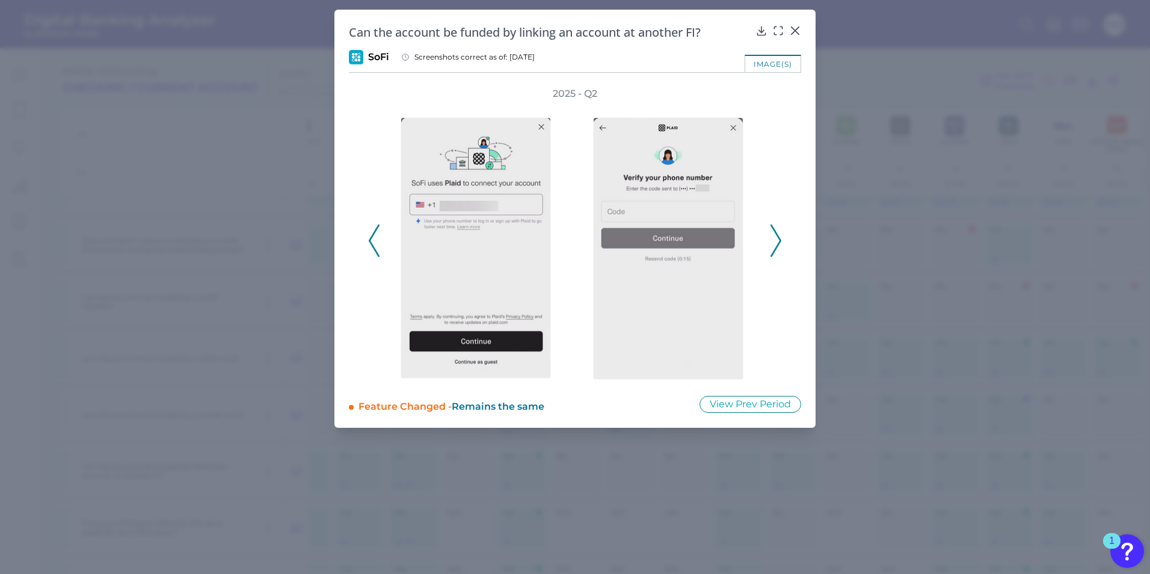
click at [774, 242] on icon at bounding box center [776, 240] width 11 height 32
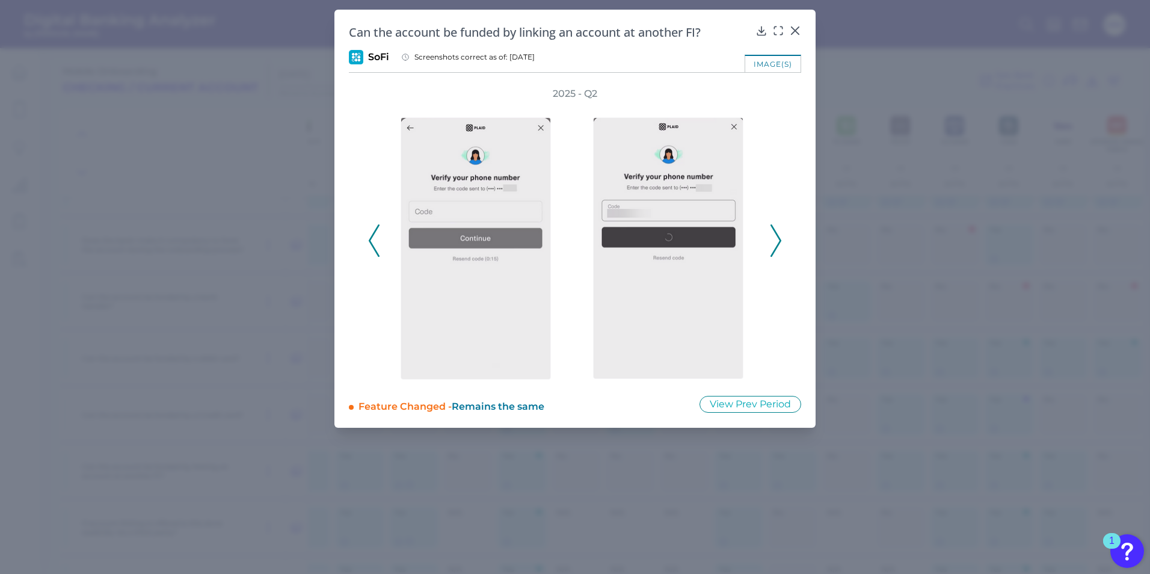
click at [772, 242] on icon at bounding box center [776, 240] width 11 height 32
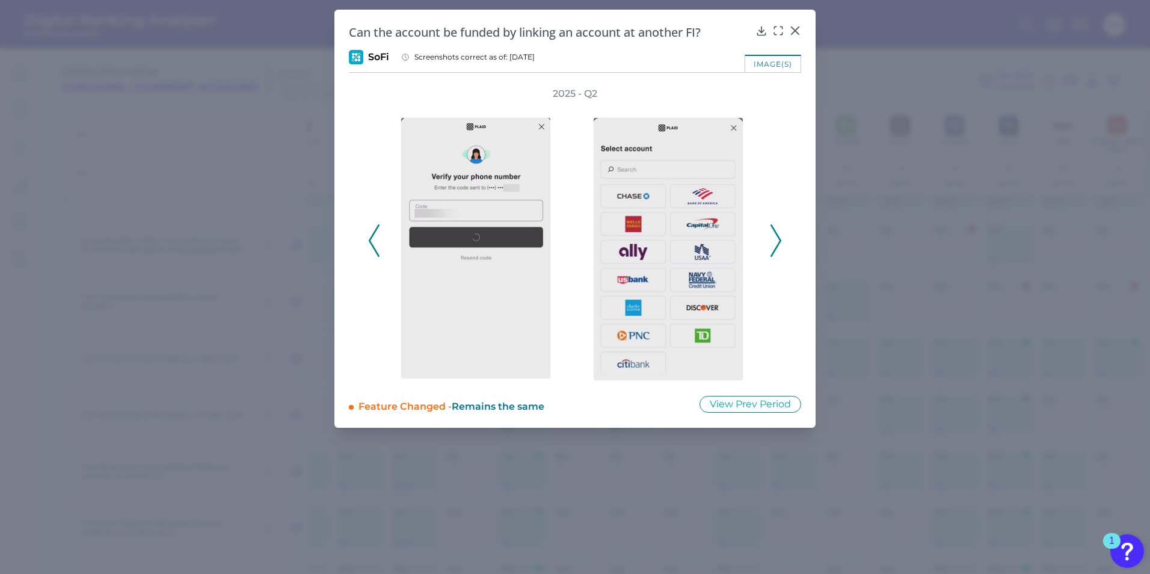
click at [772, 242] on icon at bounding box center [776, 240] width 11 height 32
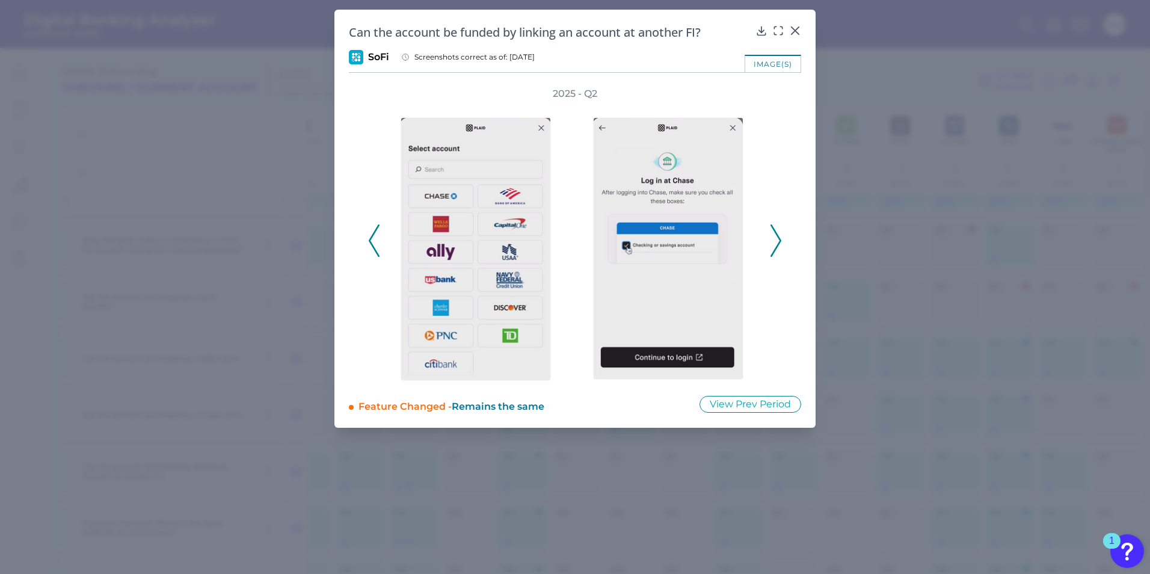
click at [778, 241] on icon at bounding box center [776, 240] width 11 height 32
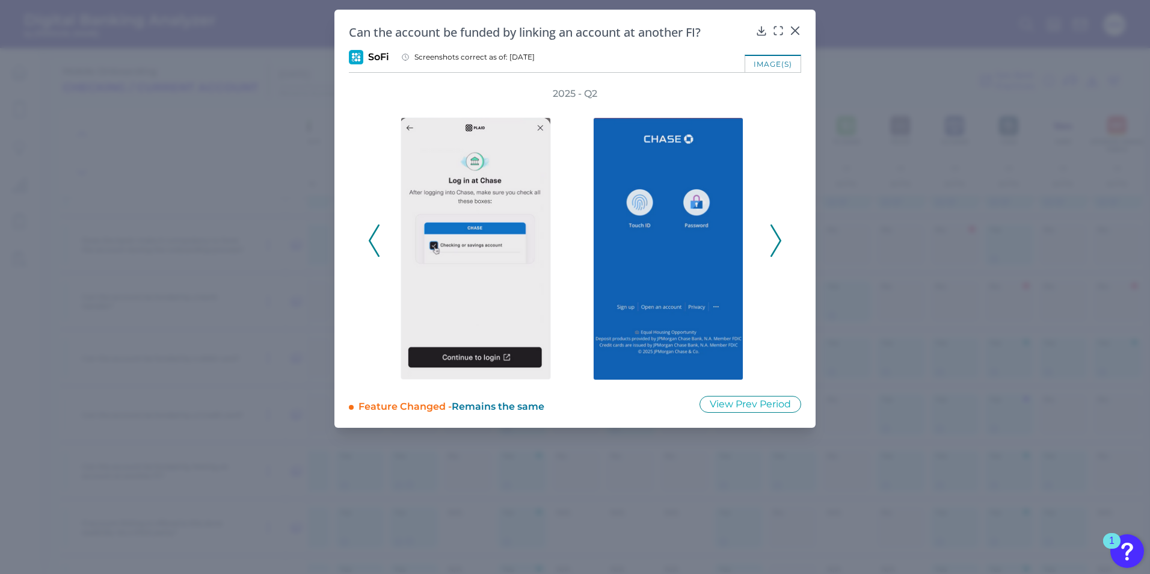
click at [778, 242] on icon at bounding box center [776, 240] width 11 height 32
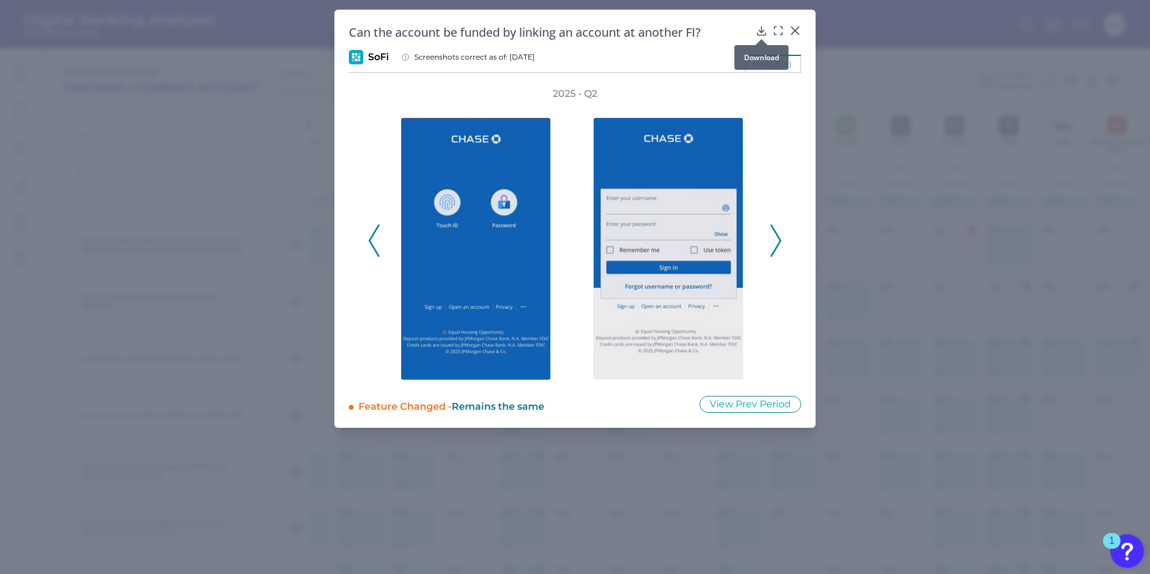
click at [765, 35] on div at bounding box center [762, 39] width 12 height 12
click at [759, 33] on body "Digital Banking Analyzer by Curinos MM Mobile Onboarding Checking / Current Acc…" at bounding box center [575, 287] width 1150 height 574
click at [777, 238] on icon at bounding box center [776, 240] width 11 height 32
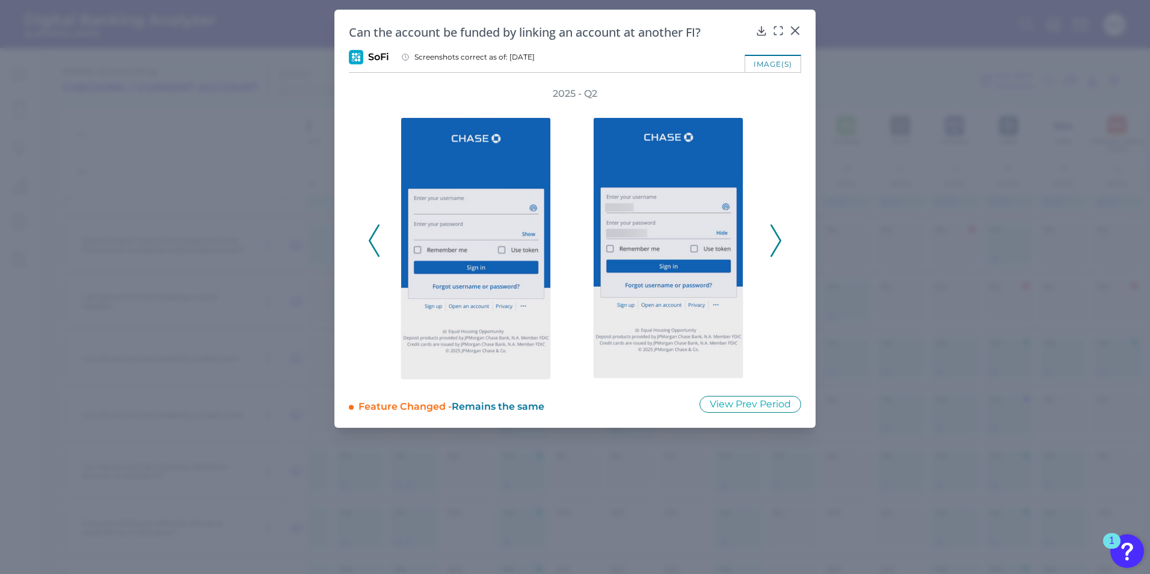
click at [768, 243] on div "2025 - Q2" at bounding box center [575, 234] width 414 height 294
click at [774, 241] on icon at bounding box center [776, 240] width 11 height 32
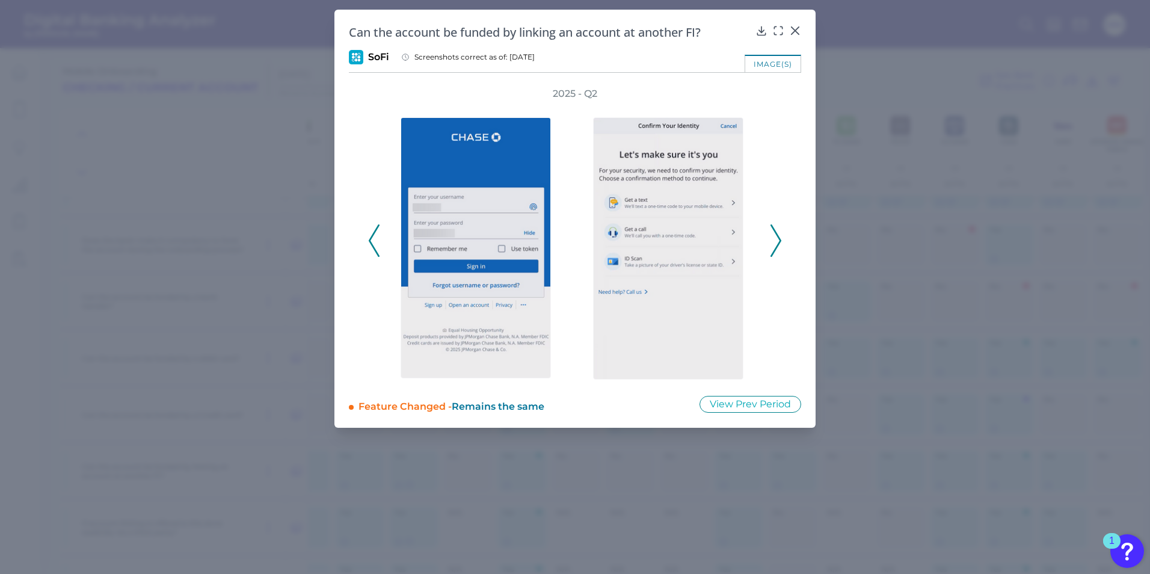
click at [783, 248] on div "2025 - Q2" at bounding box center [575, 234] width 452 height 294
click at [775, 239] on icon at bounding box center [776, 240] width 11 height 32
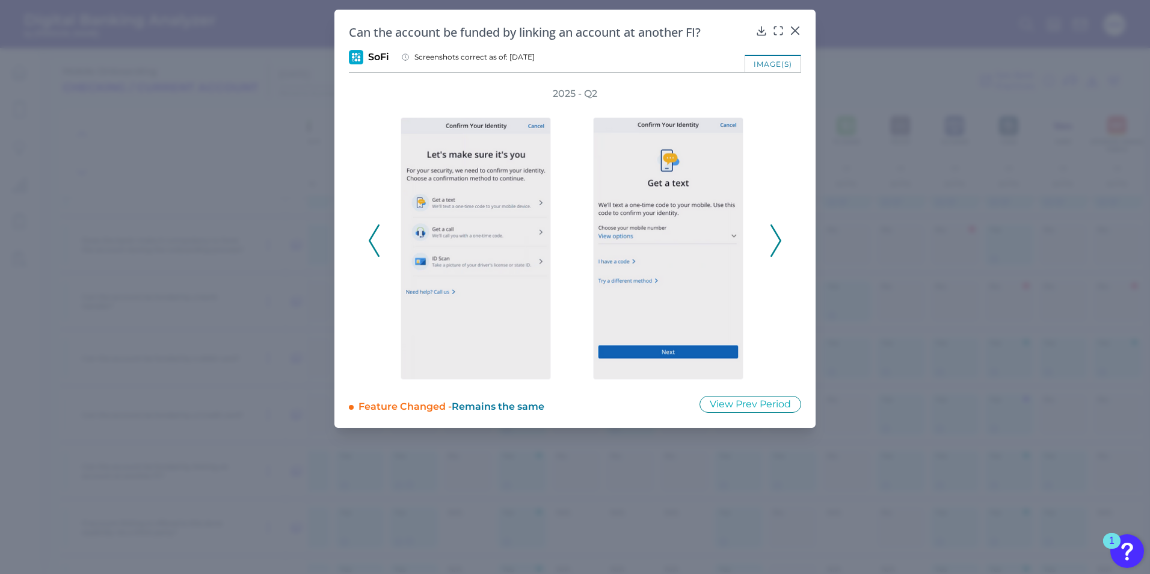
click at [775, 239] on icon at bounding box center [776, 240] width 11 height 32
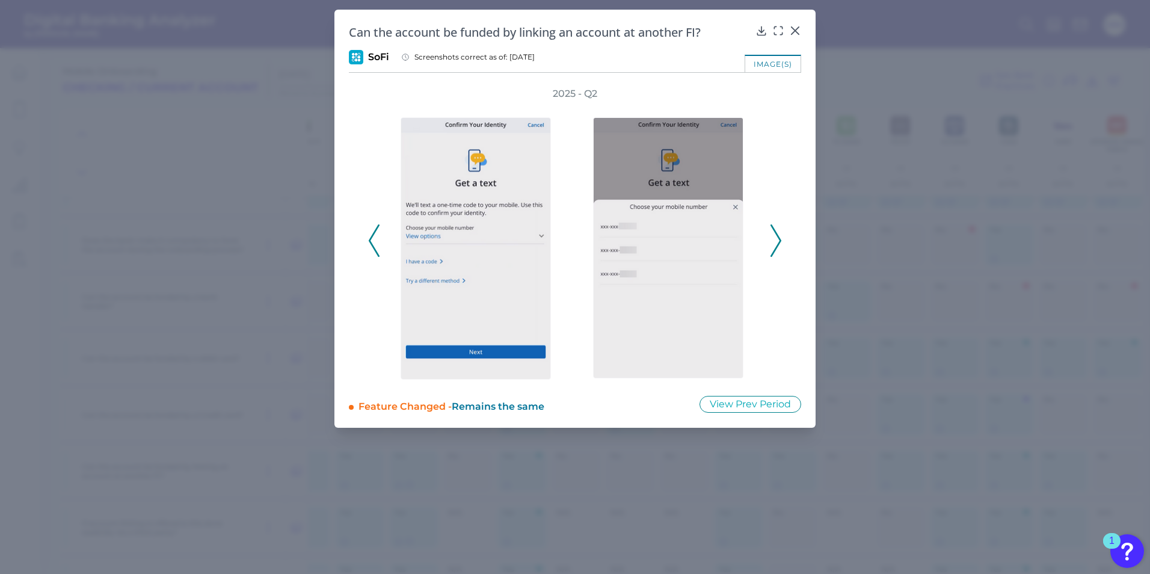
click at [378, 238] on icon at bounding box center [374, 240] width 11 height 32
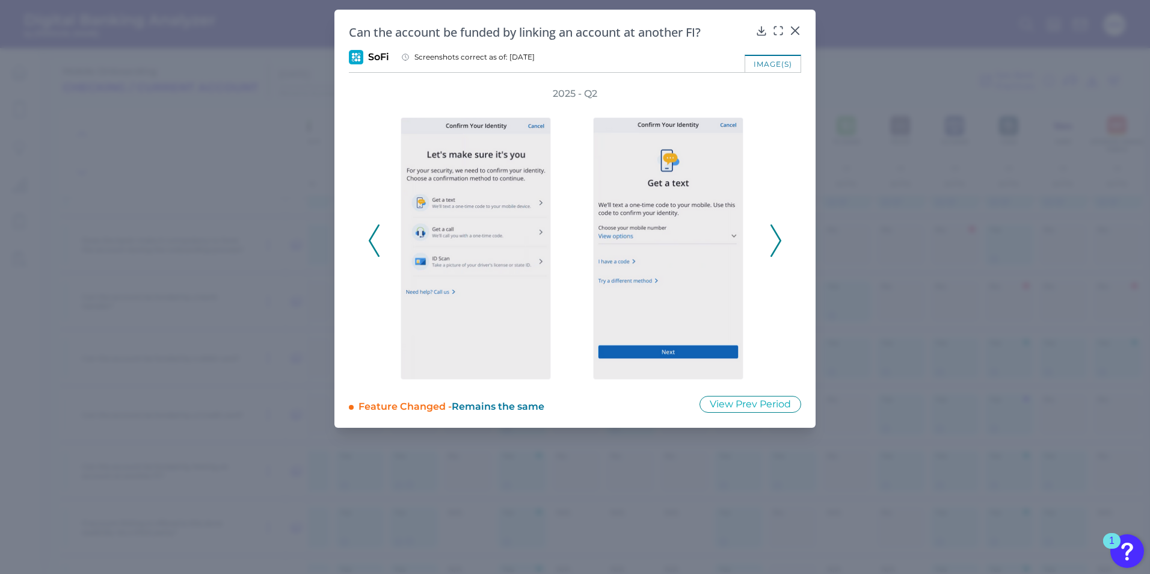
click at [378, 238] on icon at bounding box center [374, 240] width 11 height 32
click at [377, 240] on icon at bounding box center [374, 240] width 11 height 32
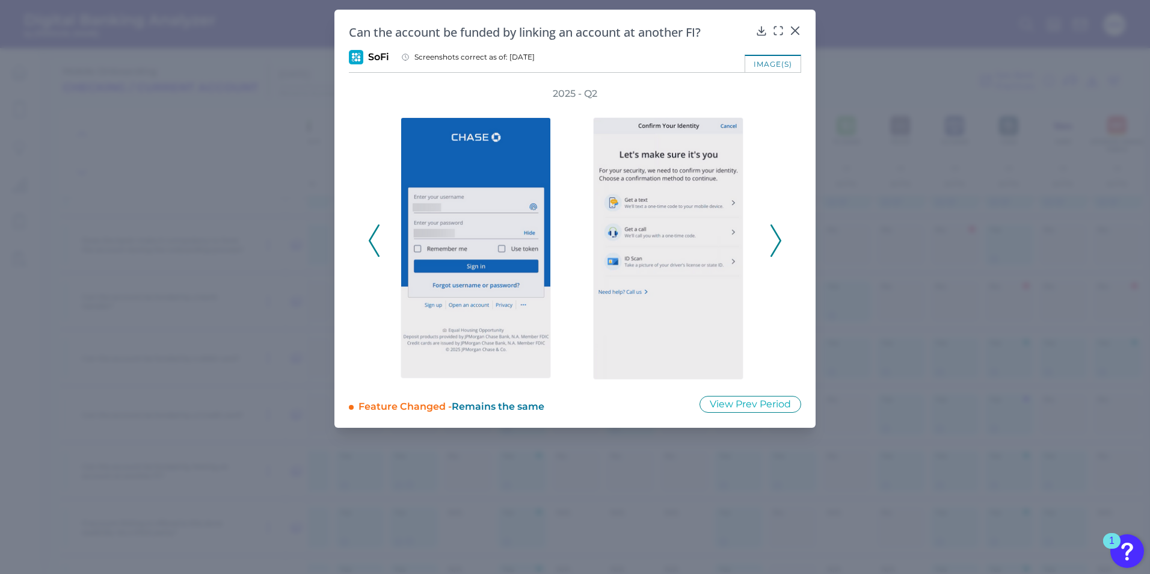
click at [377, 240] on icon at bounding box center [374, 240] width 11 height 32
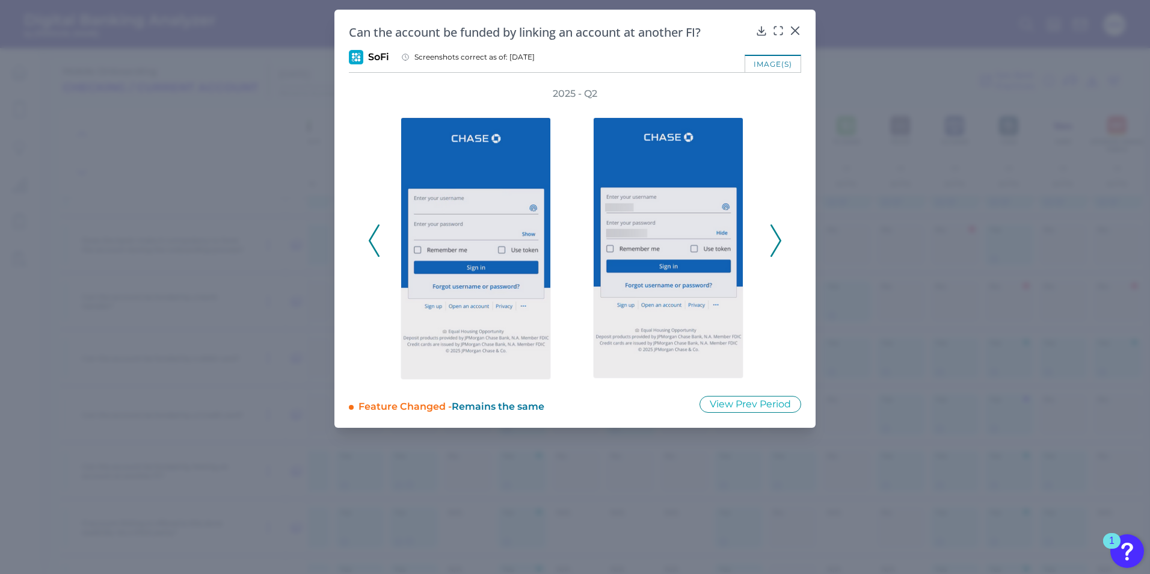
click at [377, 240] on icon at bounding box center [374, 240] width 11 height 32
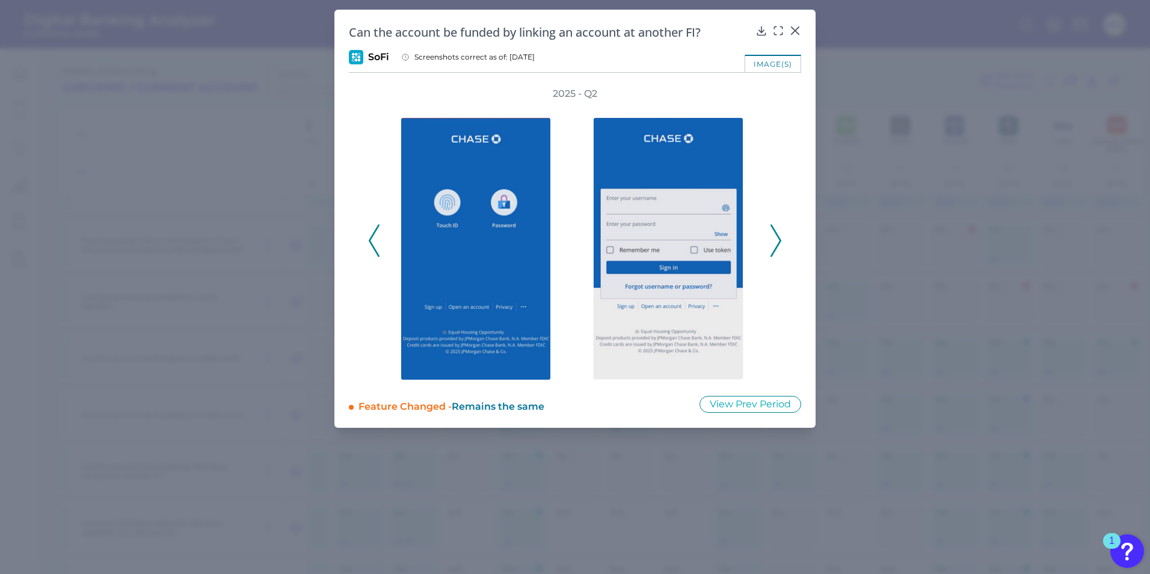
click at [377, 240] on icon at bounding box center [374, 240] width 11 height 32
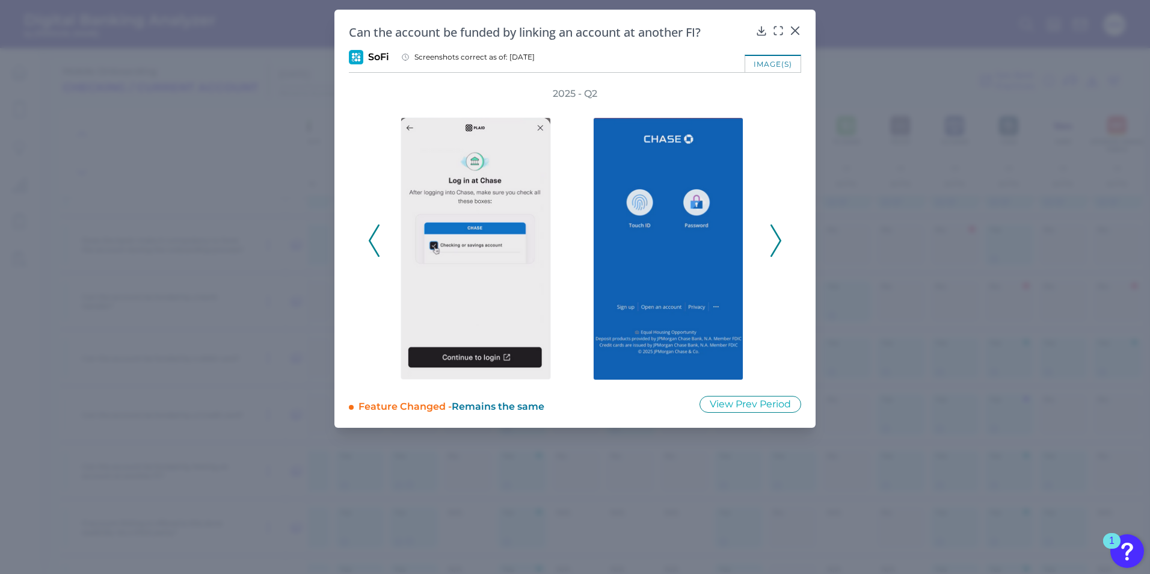
click at [377, 240] on icon at bounding box center [374, 240] width 11 height 32
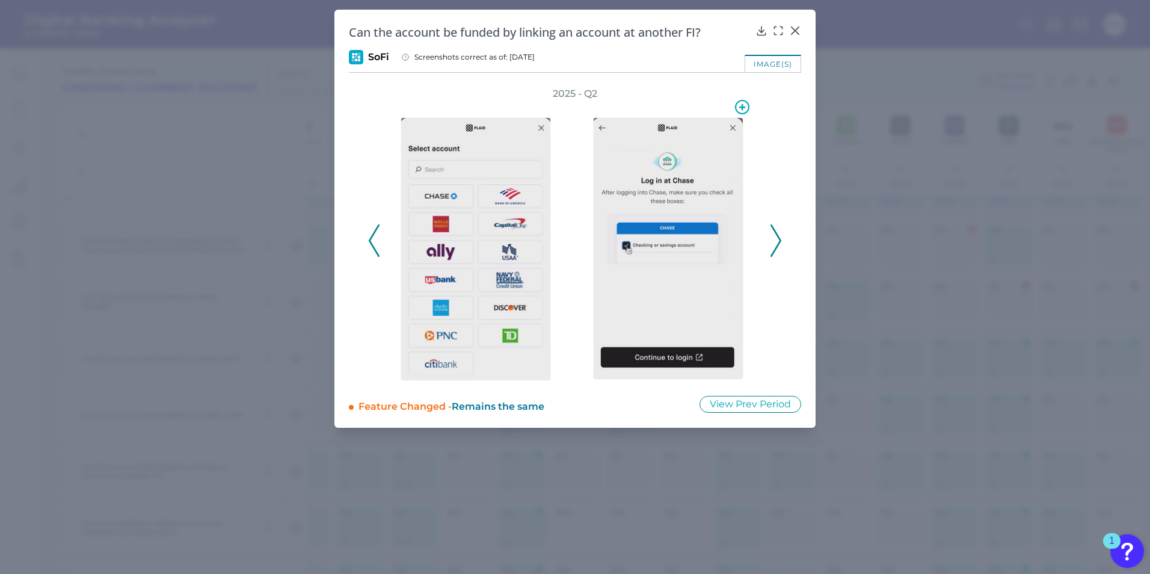
click at [658, 247] on img at bounding box center [668, 248] width 150 height 262
click at [678, 378] on img at bounding box center [668, 248] width 150 height 262
click at [777, 243] on icon at bounding box center [776, 240] width 11 height 32
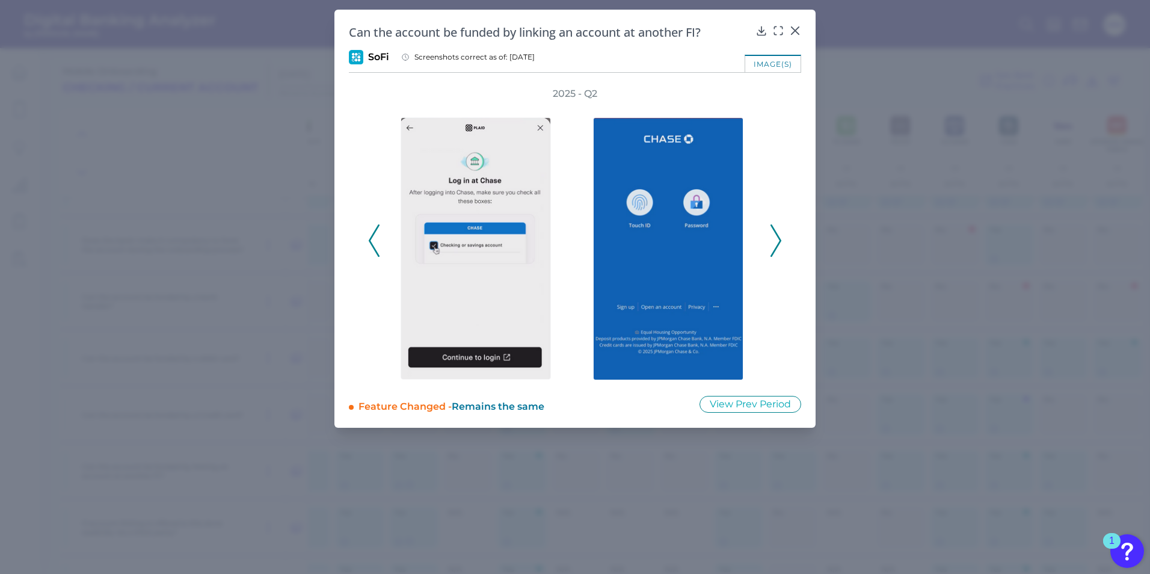
click at [777, 245] on icon at bounding box center [776, 240] width 11 height 32
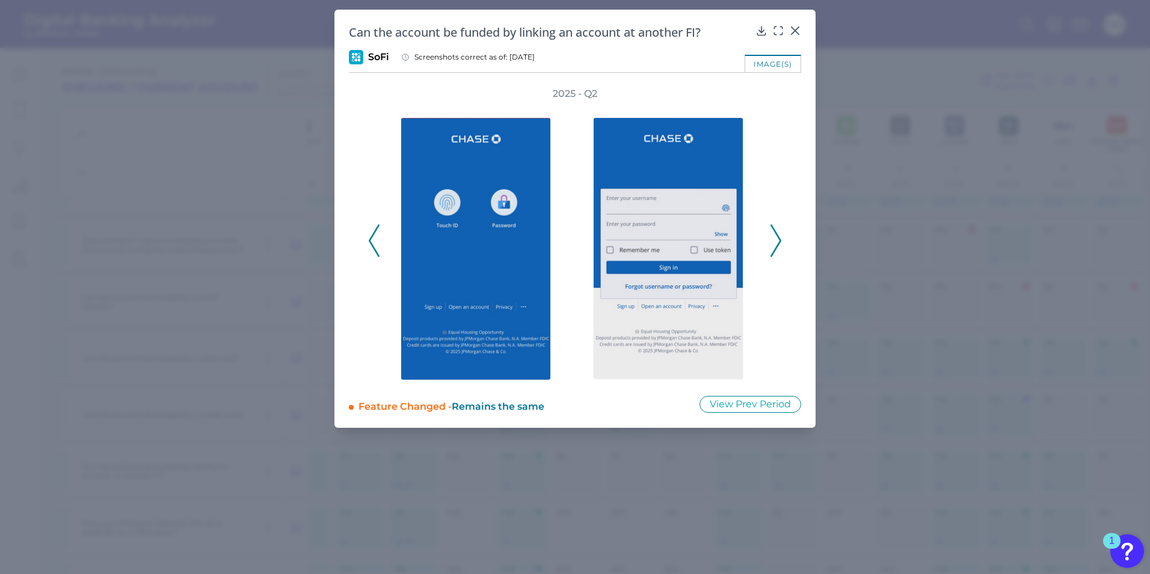
click at [776, 246] on icon at bounding box center [776, 240] width 11 height 32
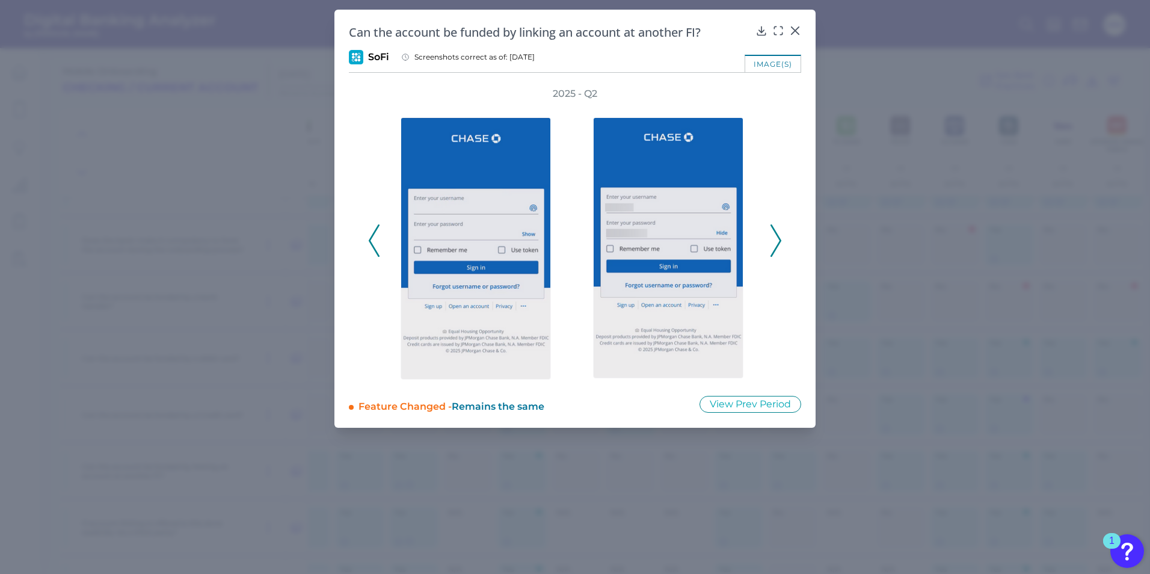
click at [775, 247] on icon at bounding box center [776, 240] width 11 height 32
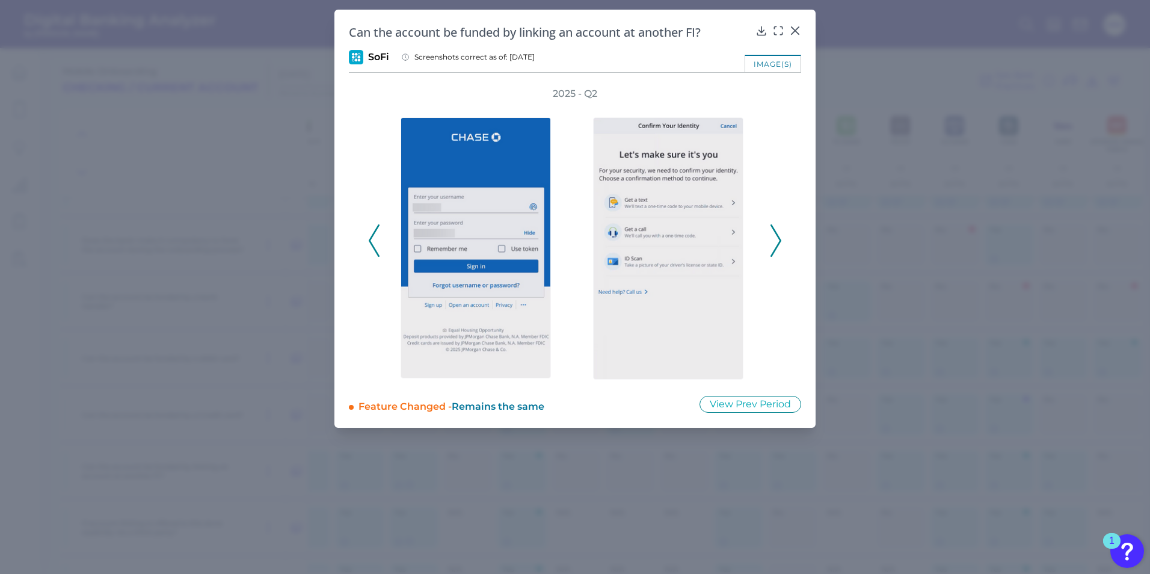
click at [771, 247] on icon at bounding box center [776, 240] width 11 height 32
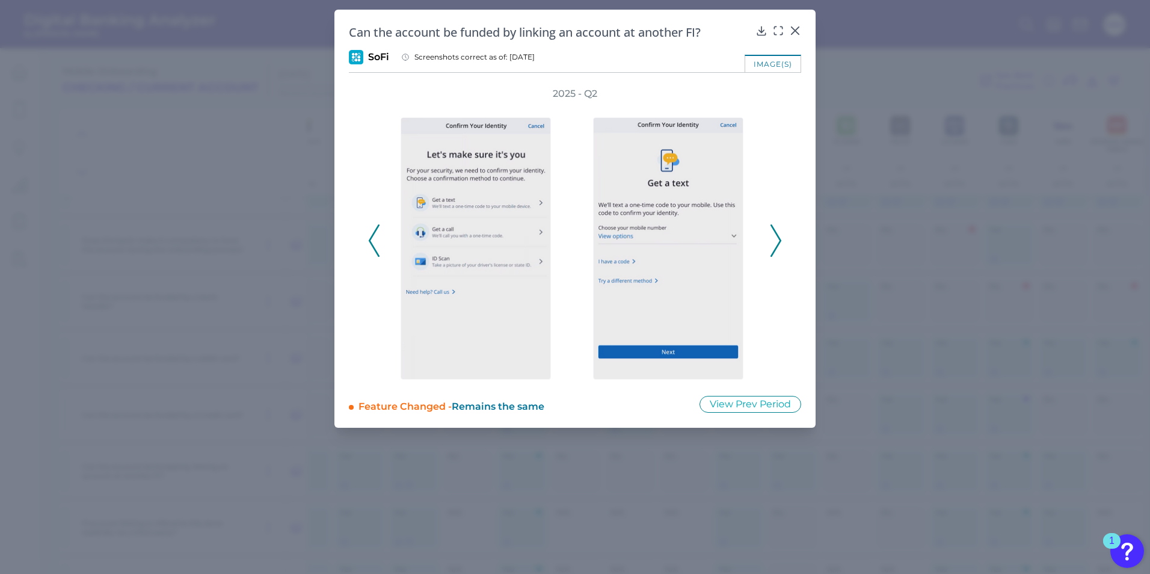
click at [771, 247] on icon at bounding box center [776, 240] width 11 height 32
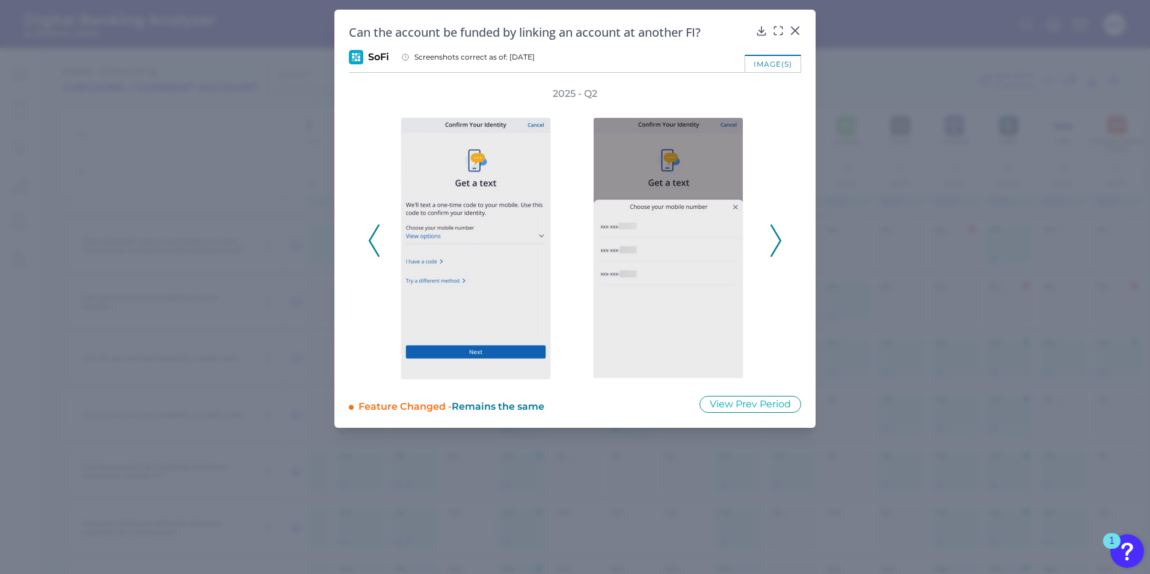
click at [771, 247] on icon at bounding box center [776, 240] width 11 height 32
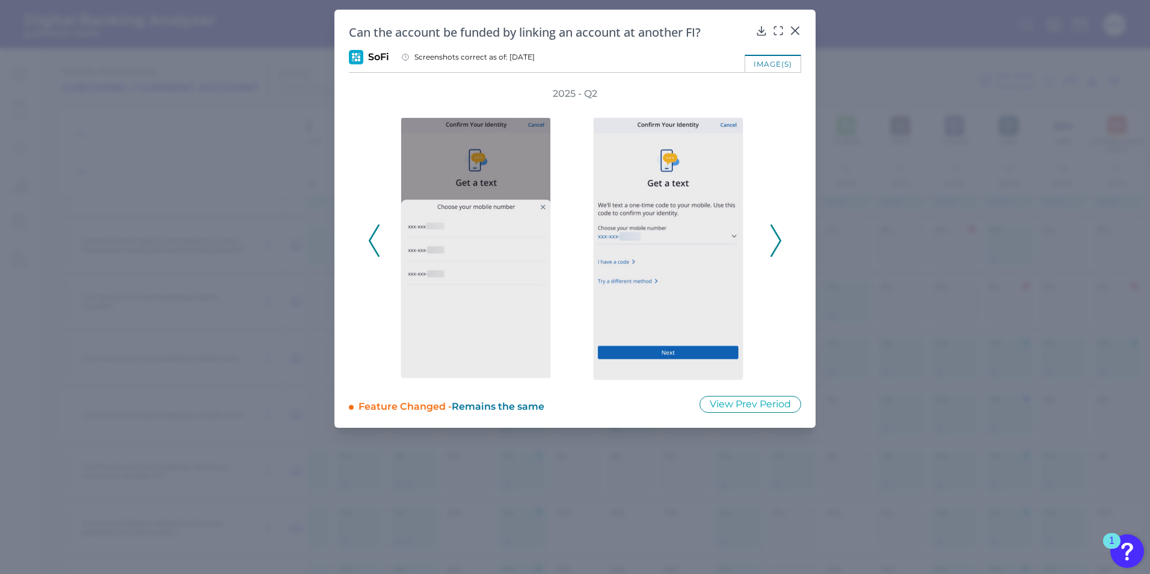
click at [775, 245] on icon at bounding box center [776, 240] width 11 height 32
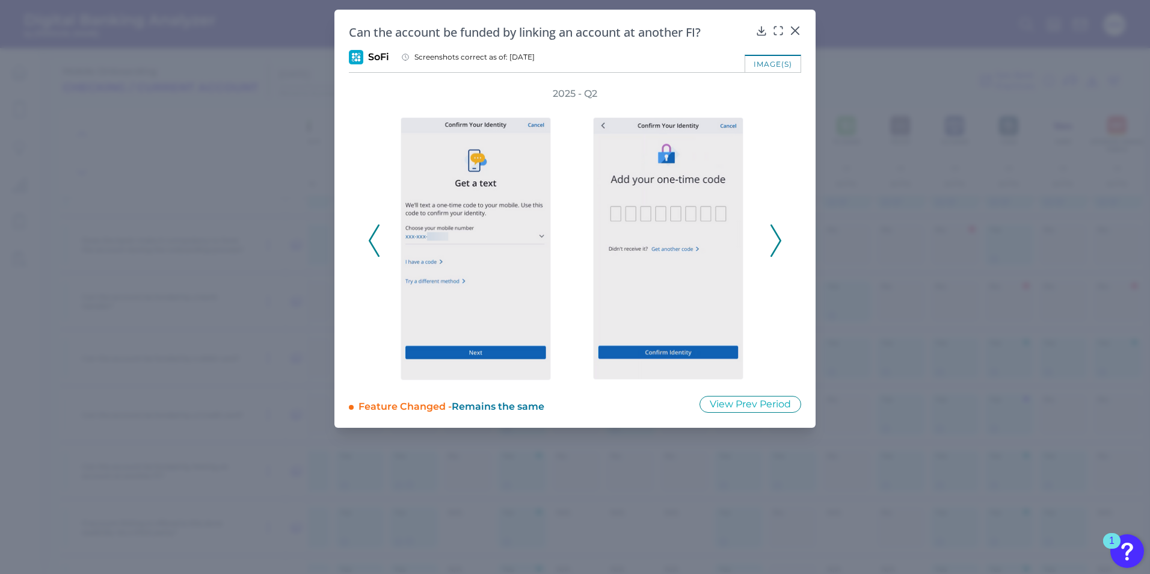
click at [775, 245] on icon at bounding box center [776, 240] width 11 height 32
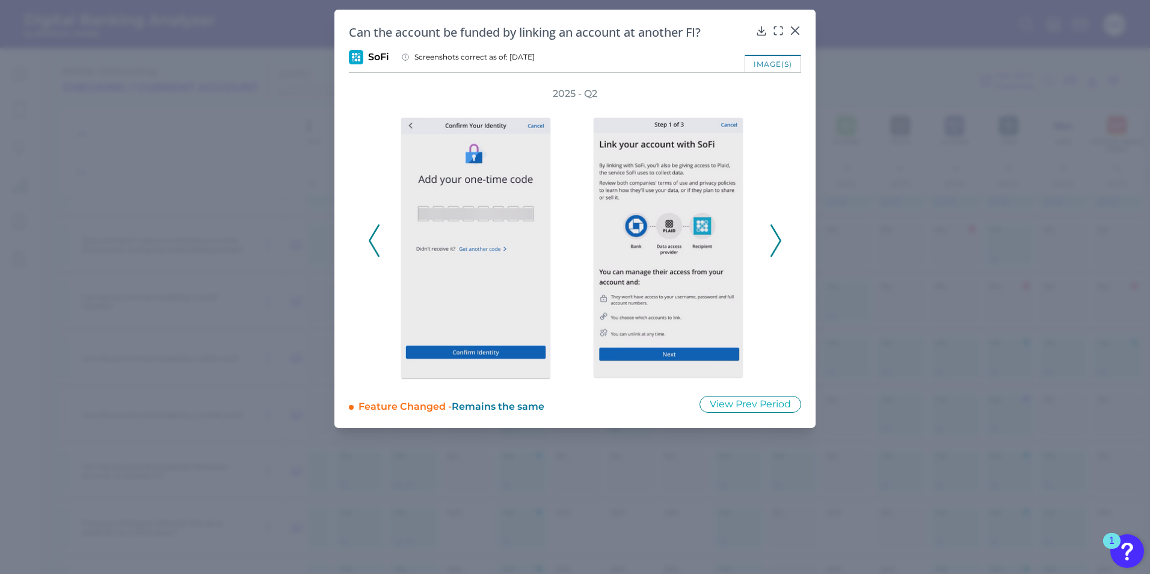
click at [773, 247] on icon at bounding box center [776, 240] width 11 height 32
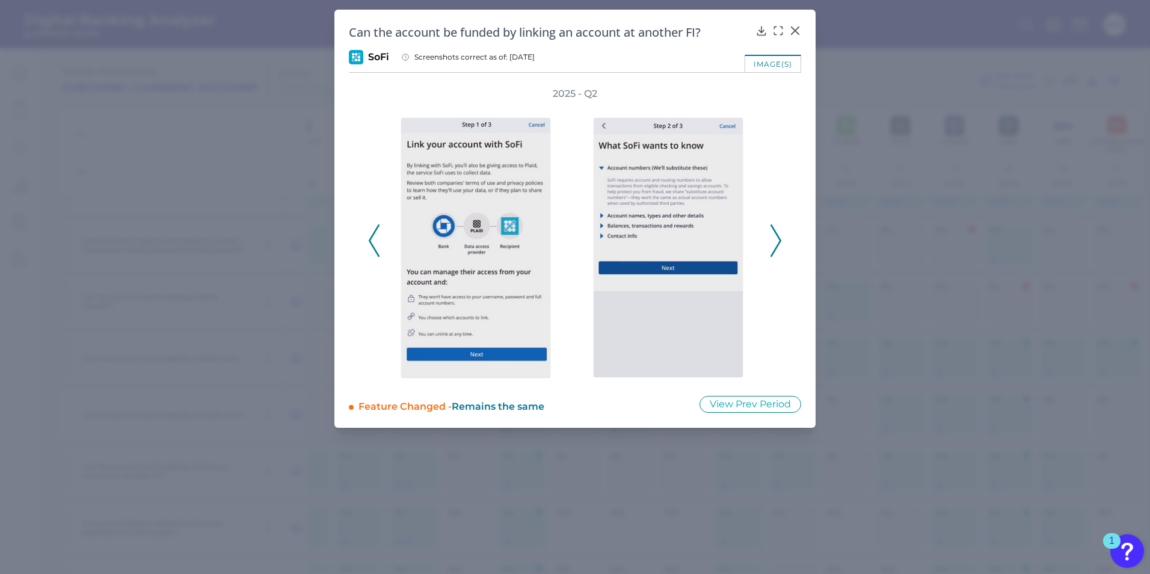
click at [773, 247] on icon at bounding box center [776, 240] width 11 height 32
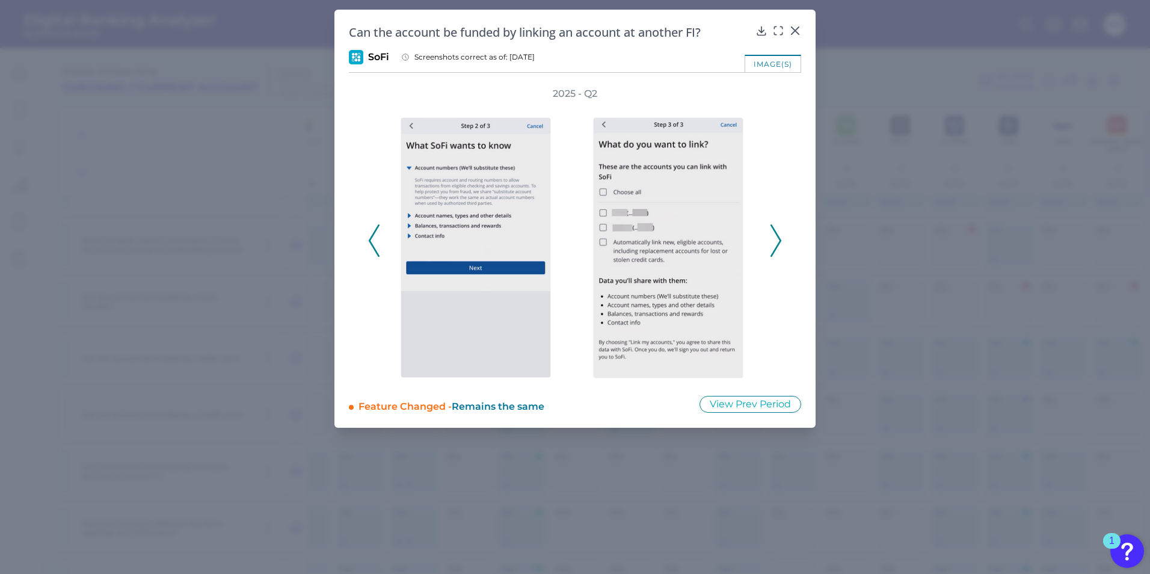
click at [772, 247] on icon at bounding box center [776, 240] width 11 height 32
click at [771, 247] on icon at bounding box center [776, 240] width 11 height 32
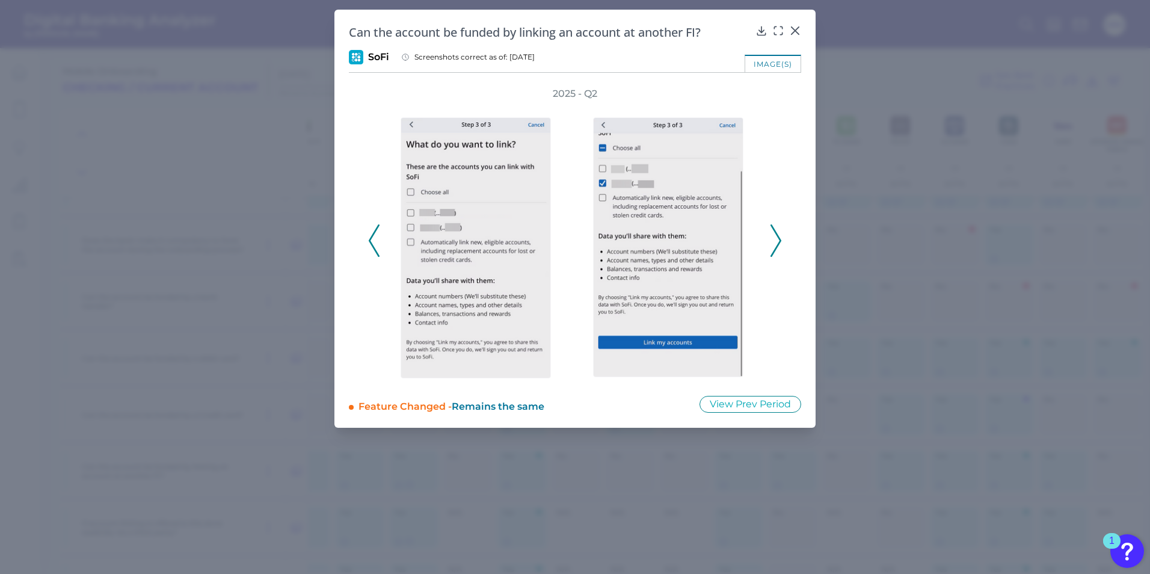
click at [771, 244] on icon at bounding box center [776, 240] width 11 height 32
click at [770, 244] on button at bounding box center [776, 240] width 12 height 32
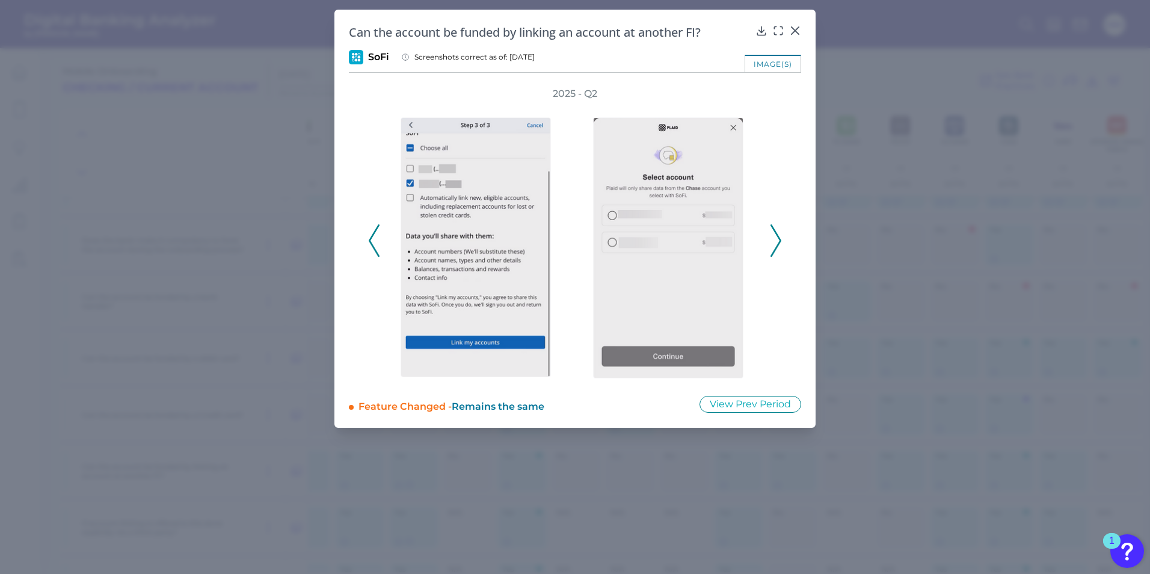
click at [777, 250] on icon at bounding box center [776, 240] width 11 height 32
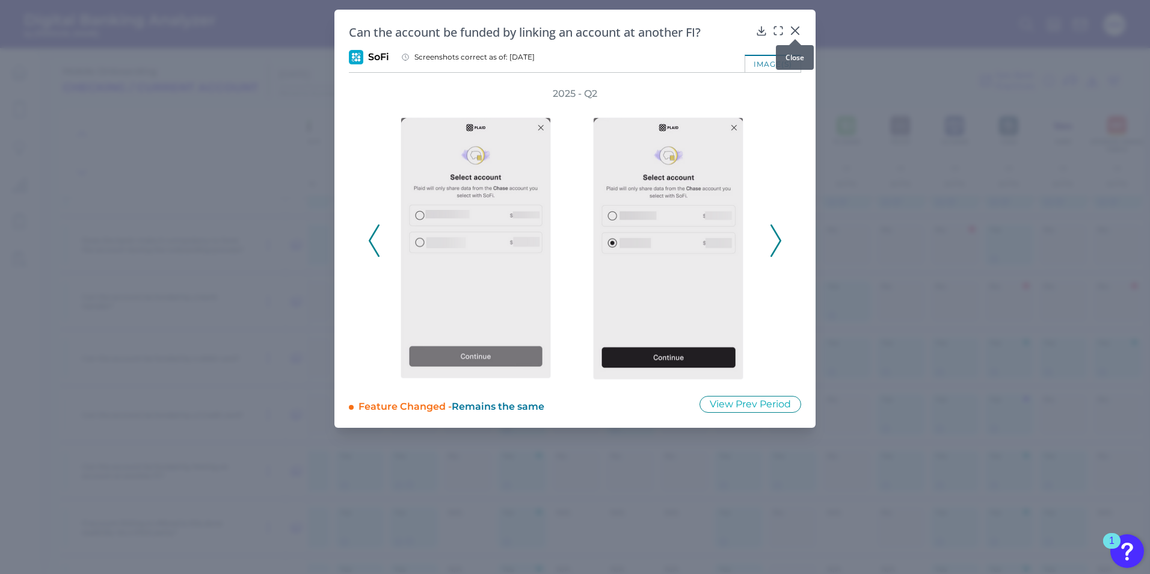
click at [796, 30] on icon at bounding box center [795, 30] width 7 height 7
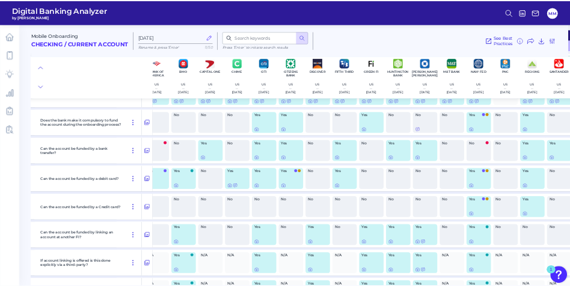
scroll to position [6411, 72]
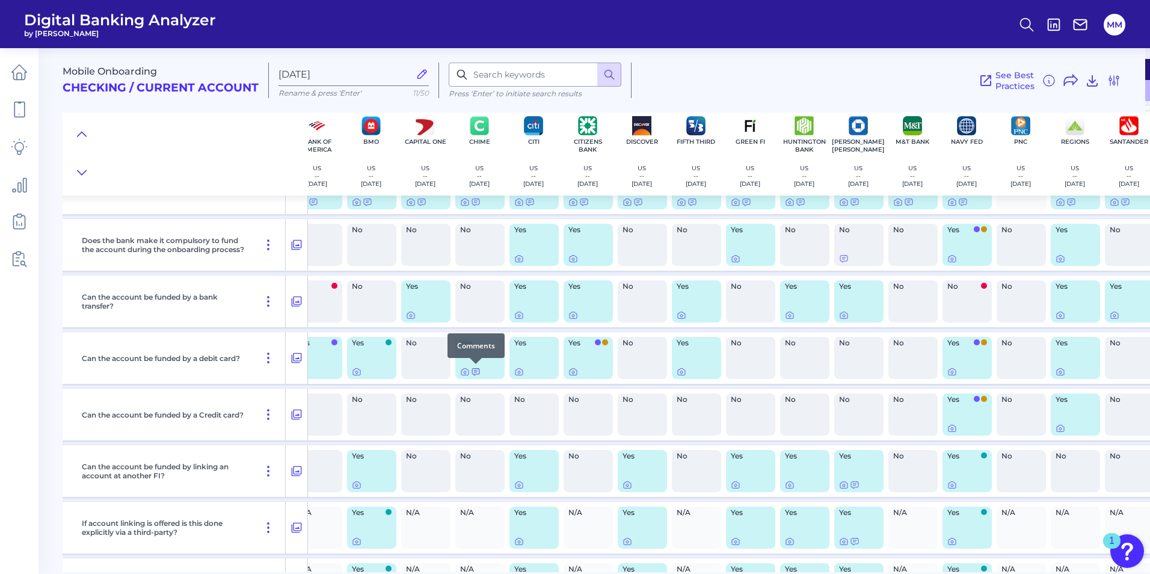
click at [478, 374] on icon at bounding box center [476, 372] width 10 height 10
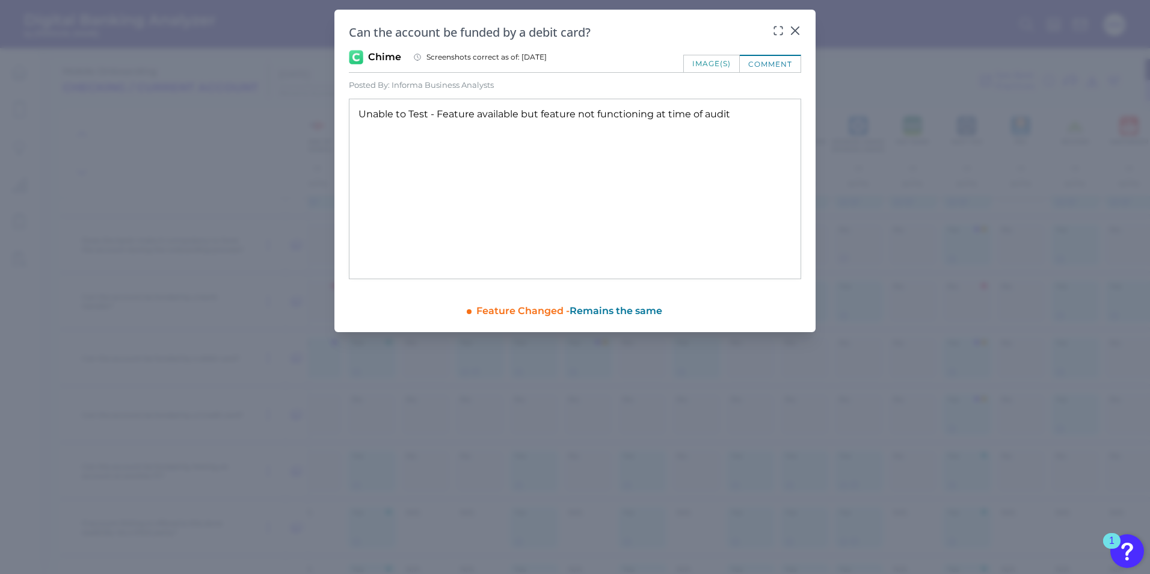
click at [633, 311] on span "Remains the same" at bounding box center [616, 310] width 93 height 11
click at [494, 303] on div "Feature Changed - Remains the same" at bounding box center [638, 309] width 325 height 18
click at [720, 69] on div "image(s)" at bounding box center [711, 63] width 57 height 17
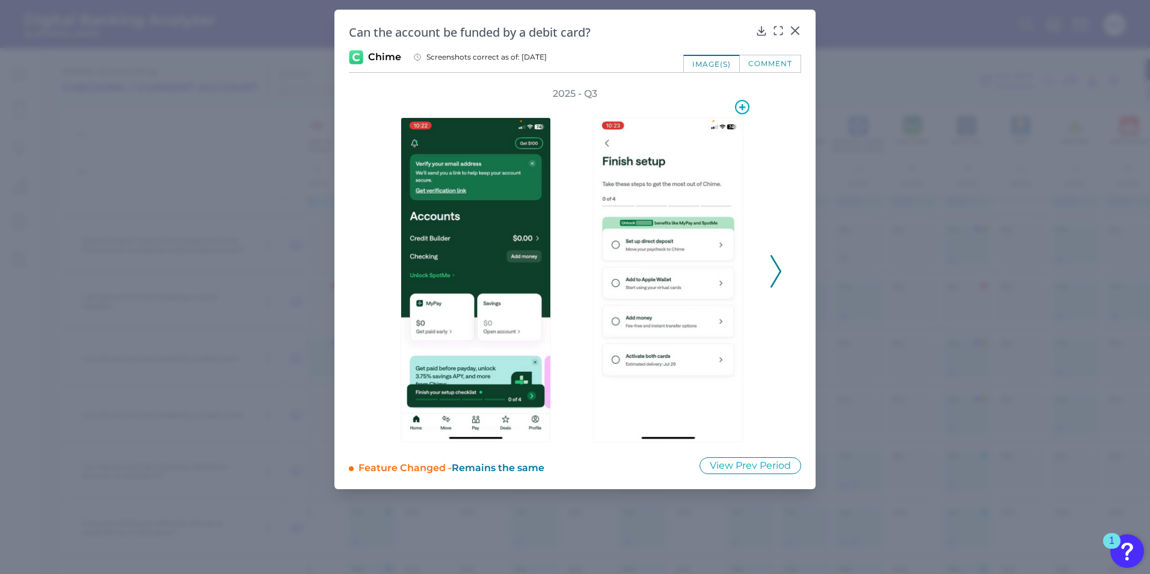
click at [646, 345] on img at bounding box center [668, 279] width 150 height 325
click at [777, 277] on polyline at bounding box center [775, 271] width 9 height 31
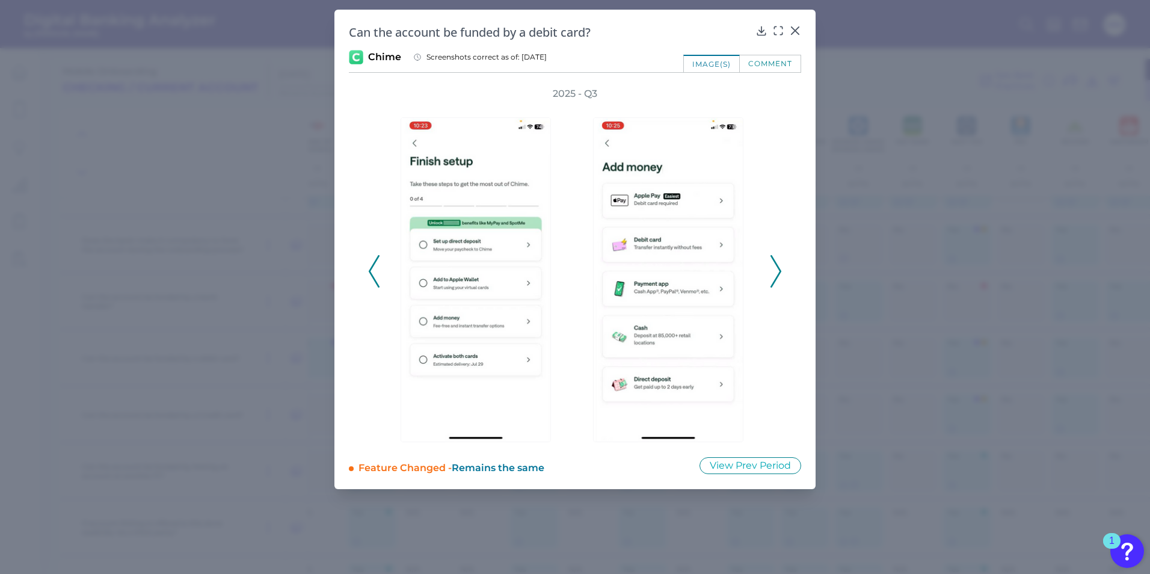
click at [777, 277] on polyline at bounding box center [775, 271] width 9 height 31
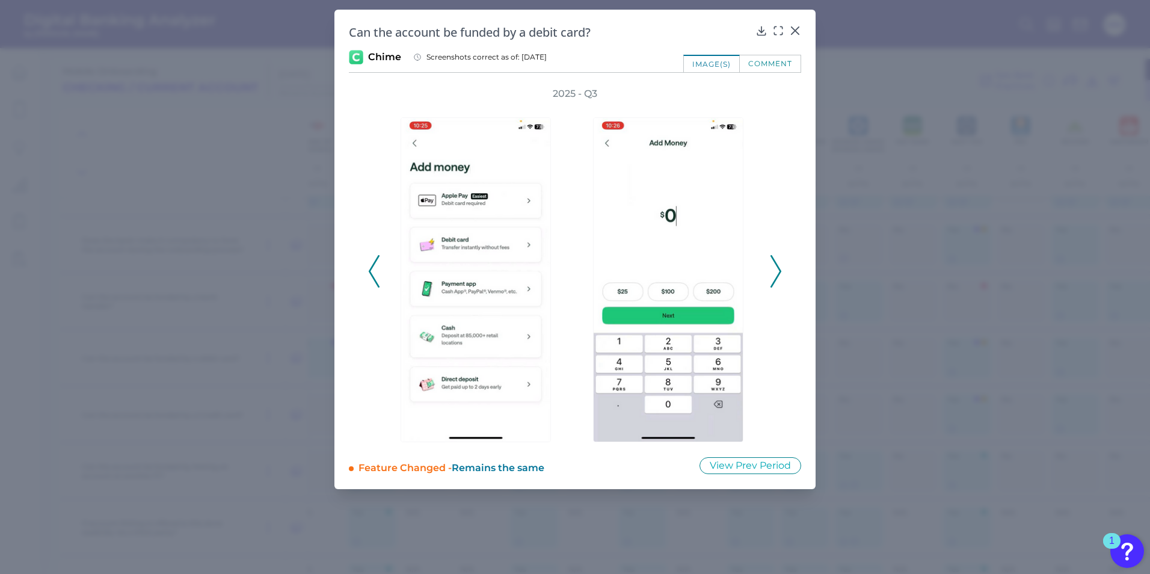
click at [778, 277] on icon at bounding box center [776, 271] width 11 height 32
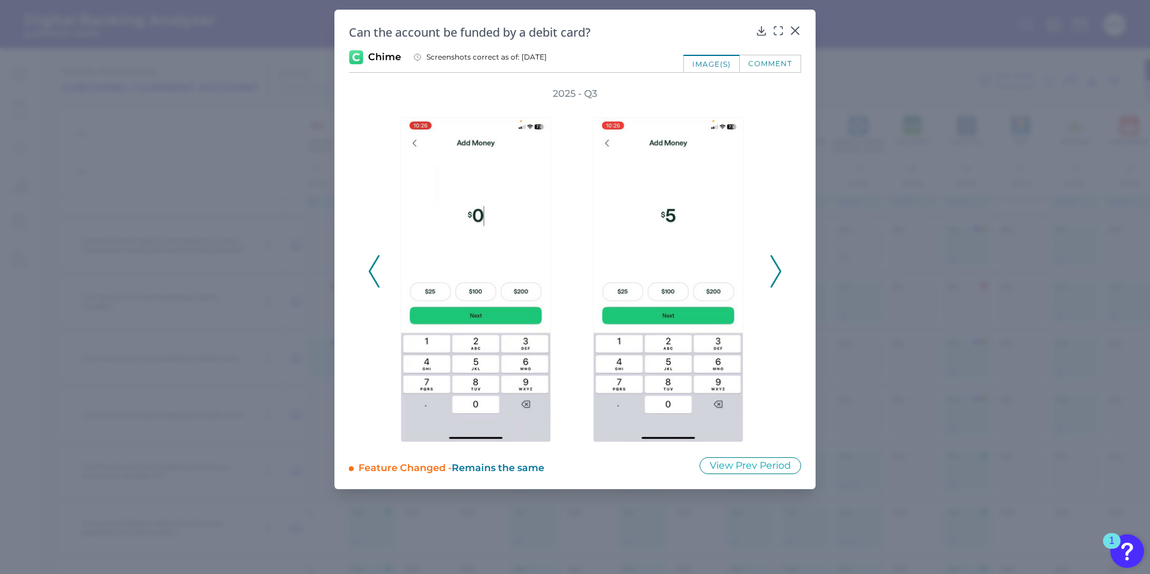
click at [775, 275] on icon at bounding box center [776, 271] width 11 height 32
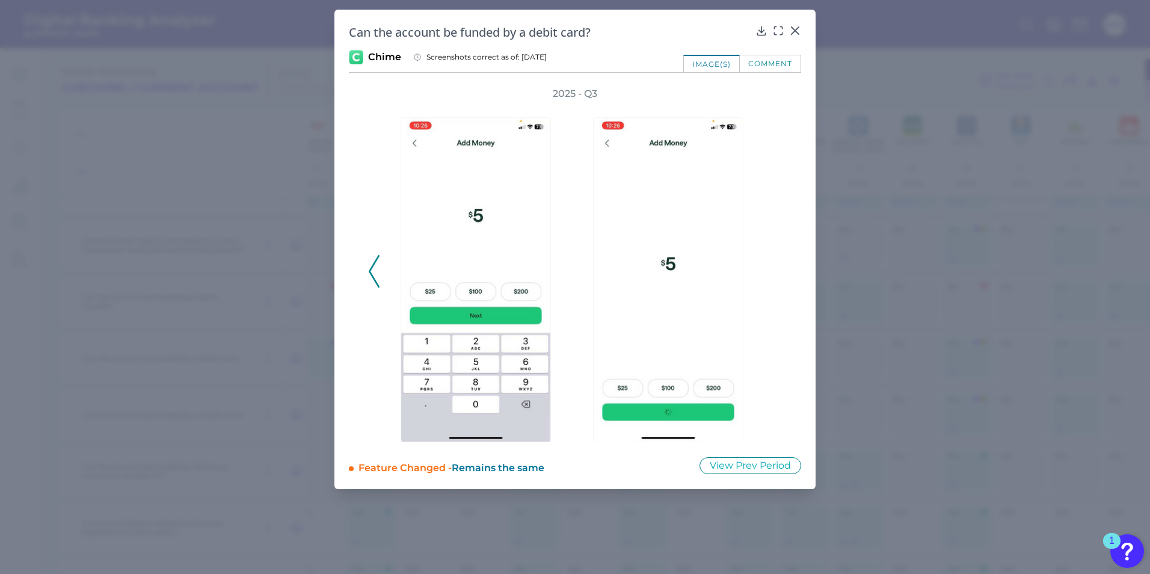
click at [365, 274] on div "2025 - Q3" at bounding box center [575, 264] width 452 height 355
click at [793, 31] on icon at bounding box center [795, 31] width 12 height 12
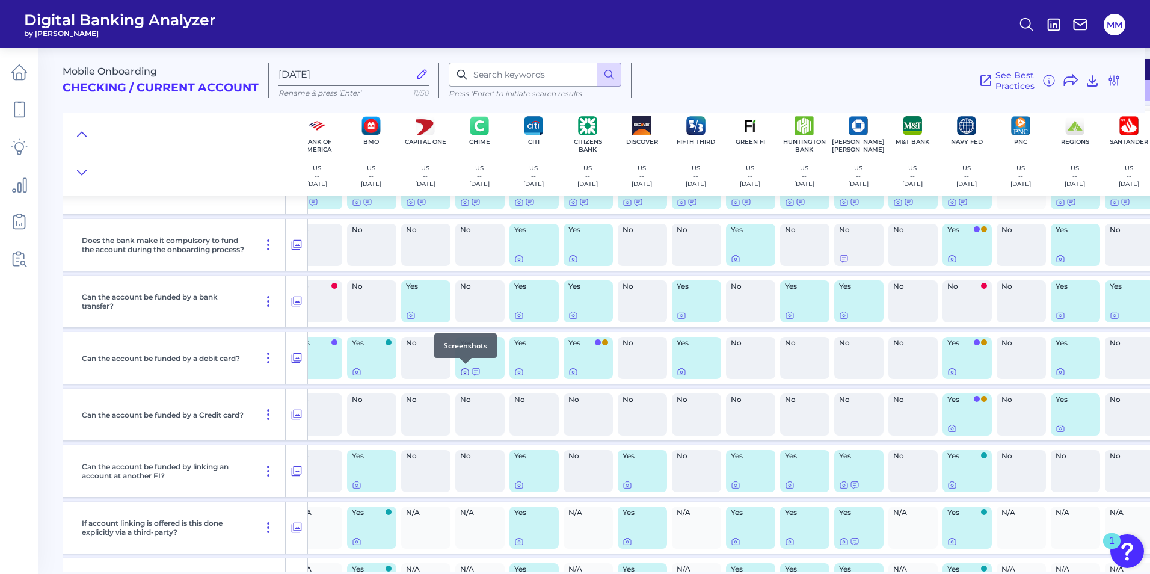
click at [465, 371] on icon at bounding box center [465, 372] width 2 height 2
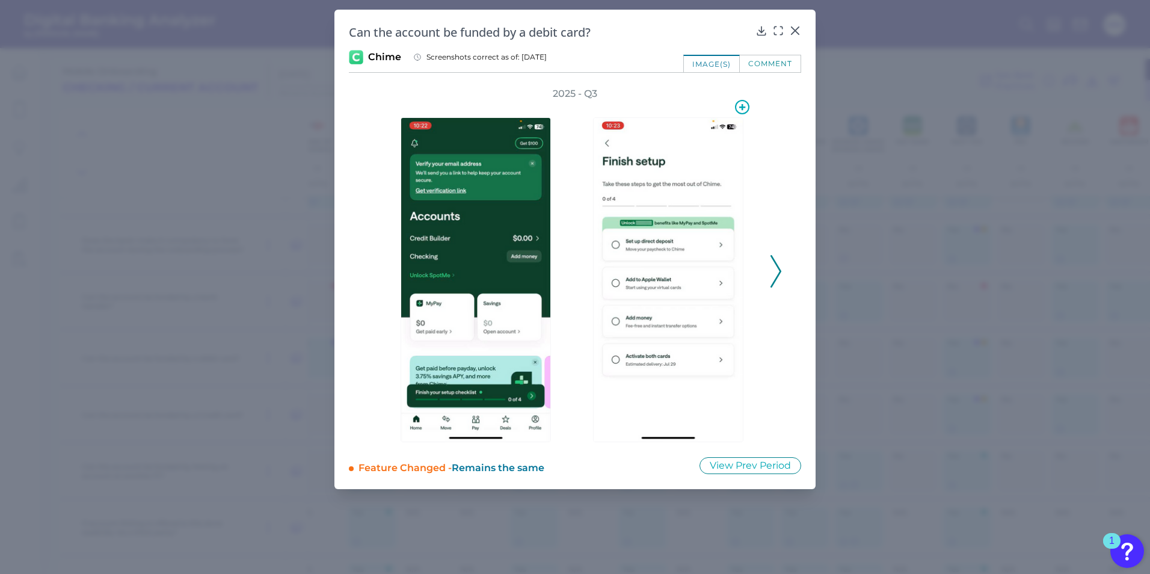
click at [621, 257] on img at bounding box center [668, 279] width 150 height 325
click at [745, 108] on icon at bounding box center [742, 107] width 14 height 14
click at [745, 109] on icon at bounding box center [742, 107] width 20 height 20
click at [693, 154] on img at bounding box center [668, 279] width 150 height 325
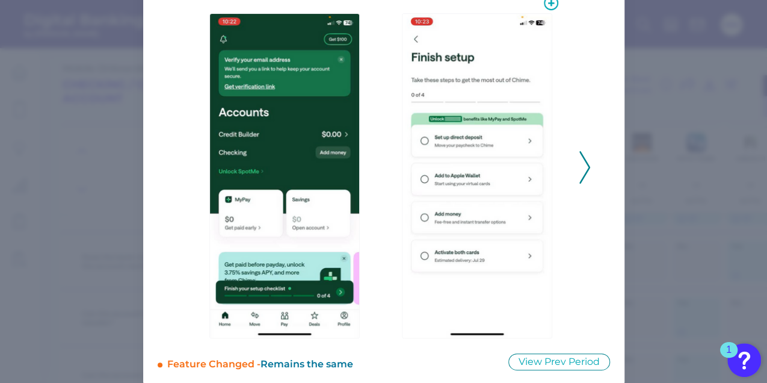
scroll to position [115, 0]
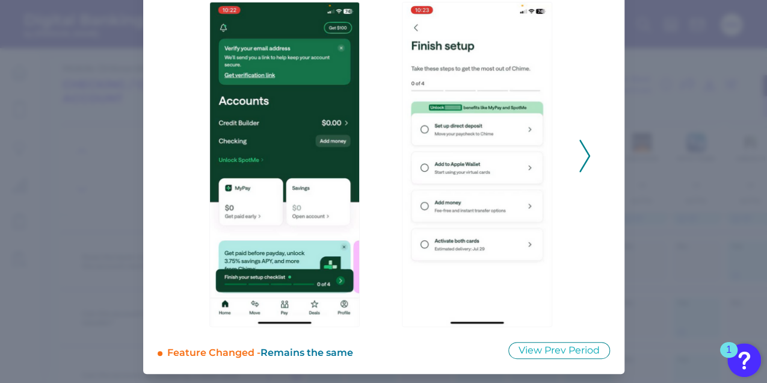
click at [584, 160] on icon at bounding box center [584, 156] width 11 height 32
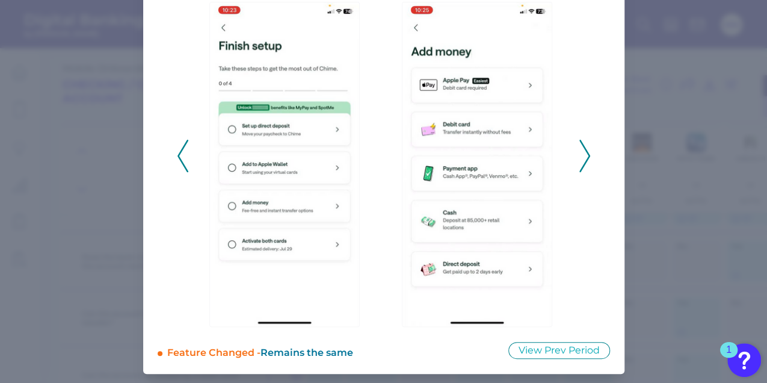
scroll to position [0, 0]
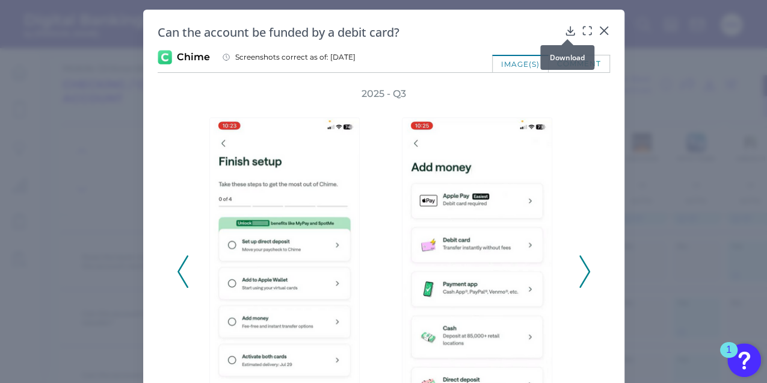
click at [568, 29] on icon at bounding box center [570, 30] width 8 height 8
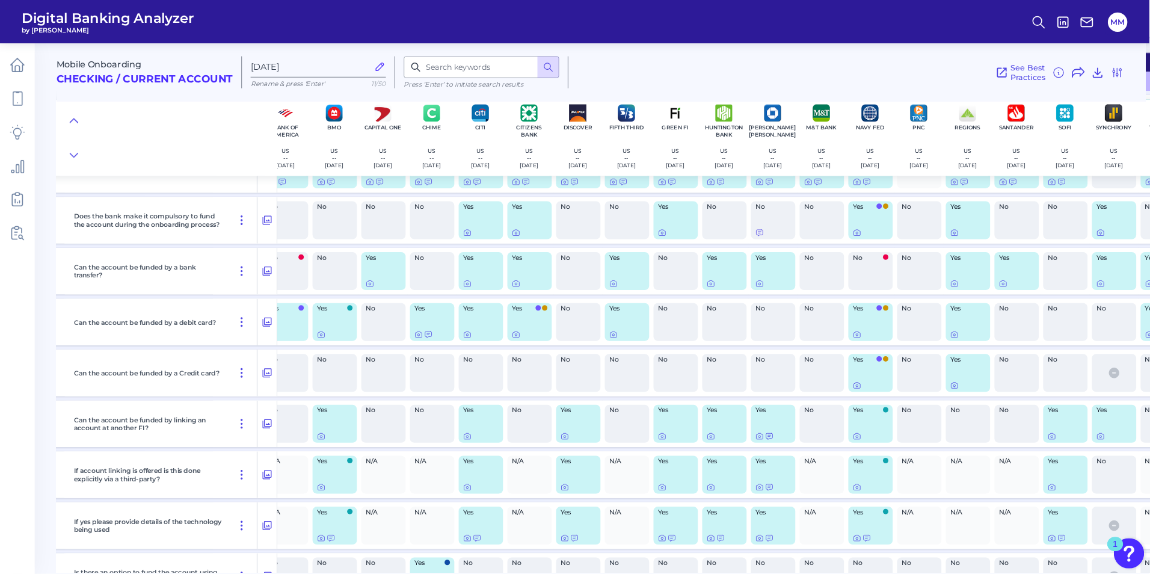
scroll to position [6411, 72]
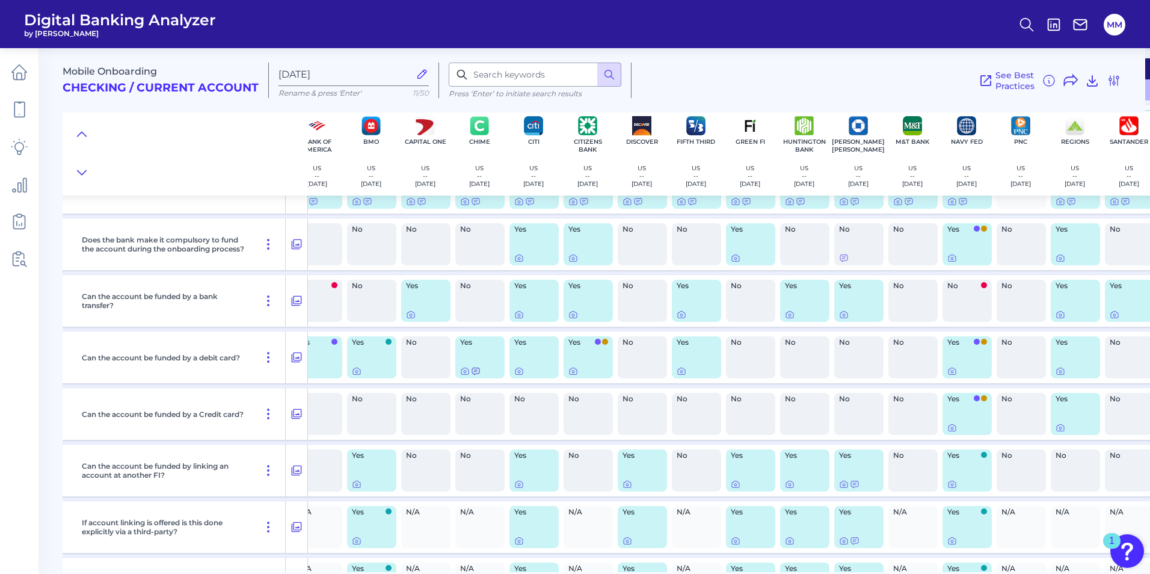
click at [471, 371] on div at bounding box center [480, 371] width 40 height 10
click at [467, 370] on icon at bounding box center [465, 371] width 10 height 10
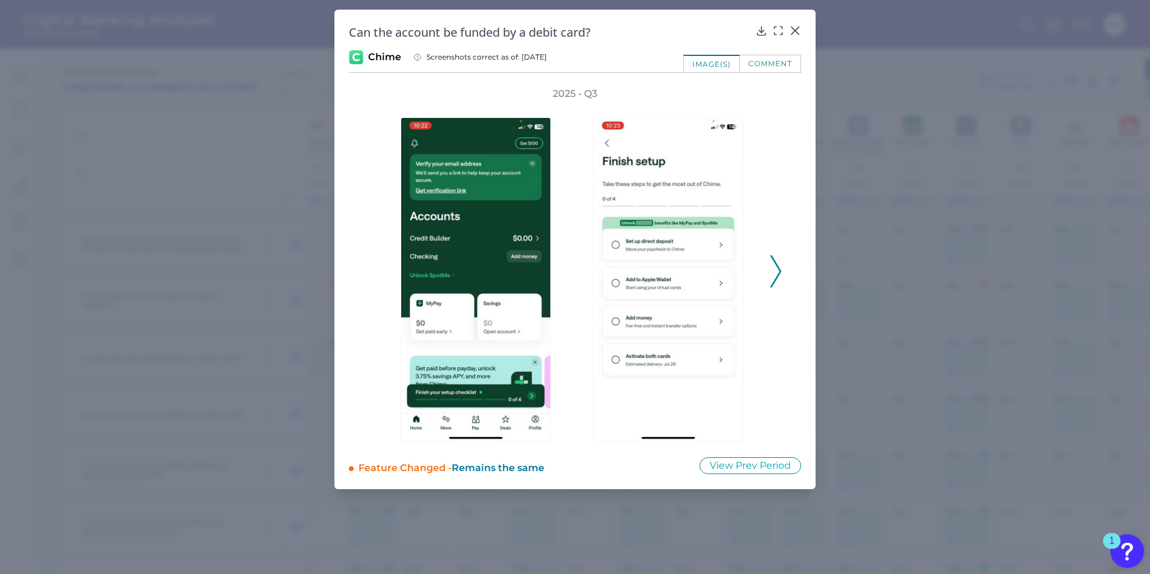
click at [786, 277] on div "2025 - Q3" at bounding box center [575, 264] width 452 height 355
click at [780, 277] on button at bounding box center [776, 271] width 12 height 32
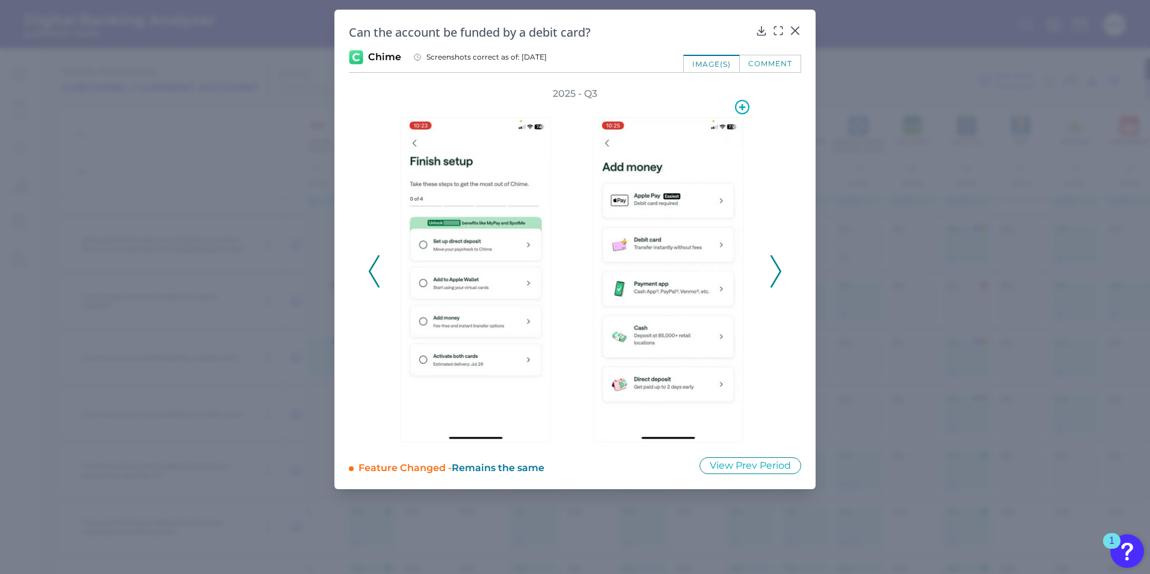
click at [630, 287] on img at bounding box center [668, 279] width 150 height 325
click at [657, 341] on img at bounding box center [668, 279] width 150 height 325
click at [774, 276] on icon at bounding box center [776, 271] width 11 height 32
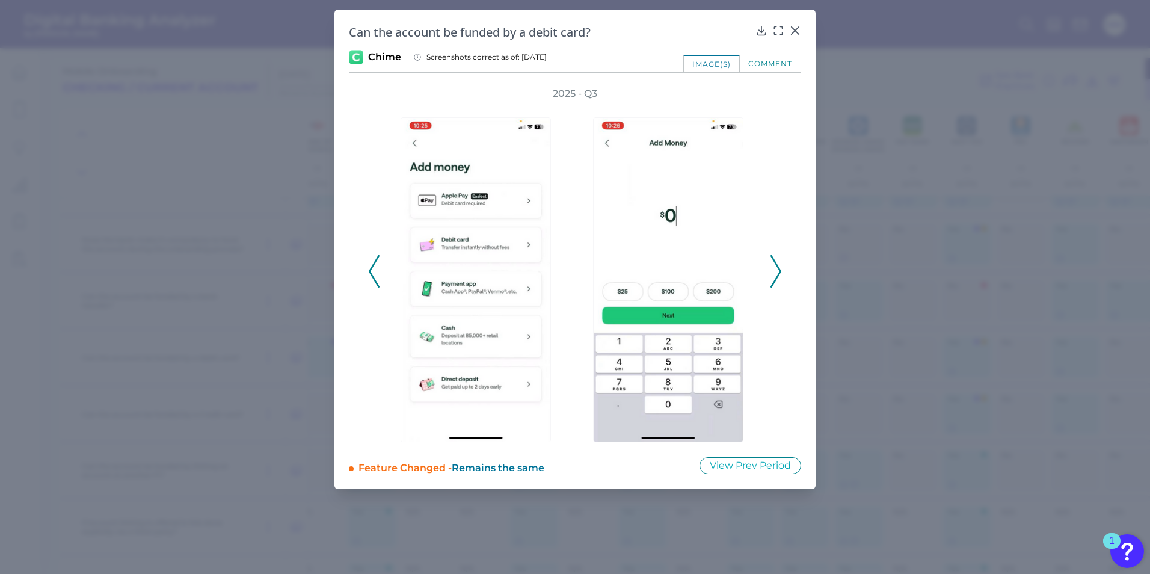
click at [774, 276] on icon at bounding box center [776, 271] width 11 height 32
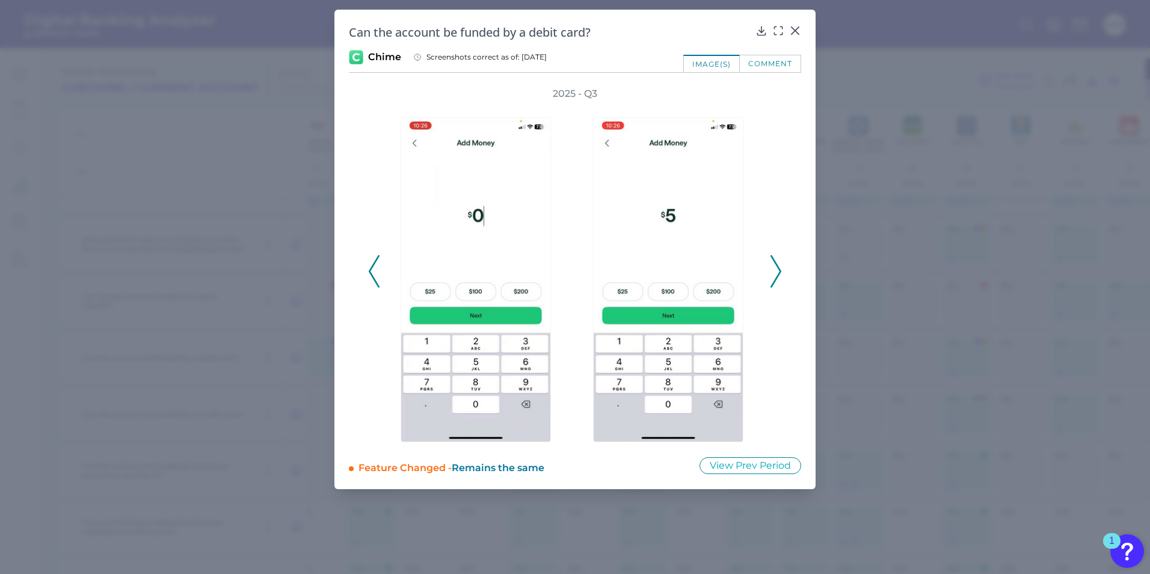
click at [774, 276] on icon at bounding box center [776, 271] width 11 height 32
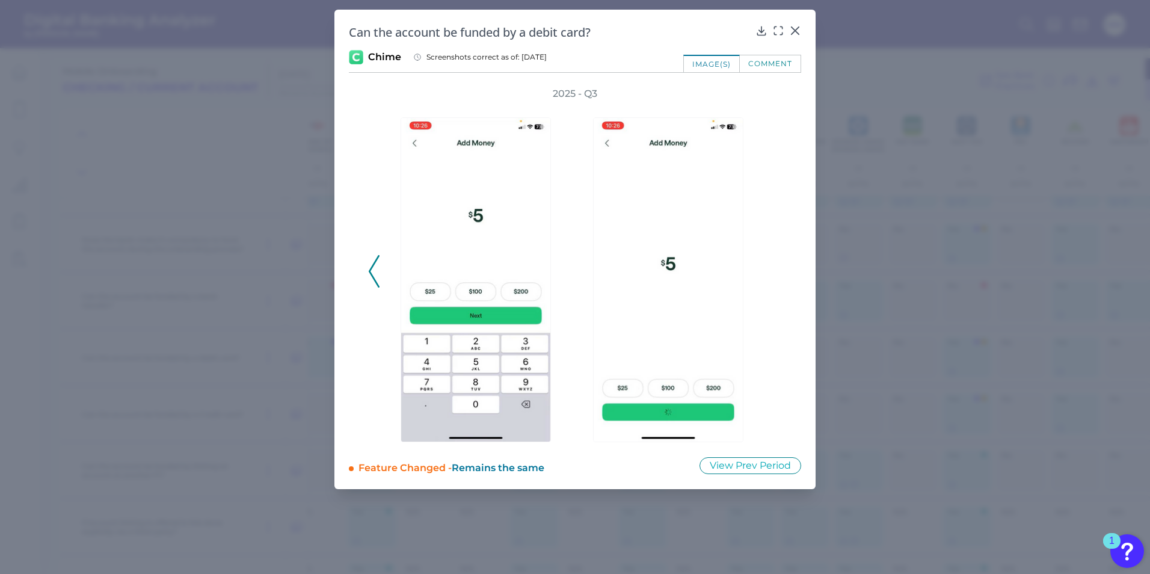
click at [773, 275] on div "2025 - Q3" at bounding box center [575, 264] width 414 height 355
click at [797, 32] on icon at bounding box center [795, 30] width 7 height 7
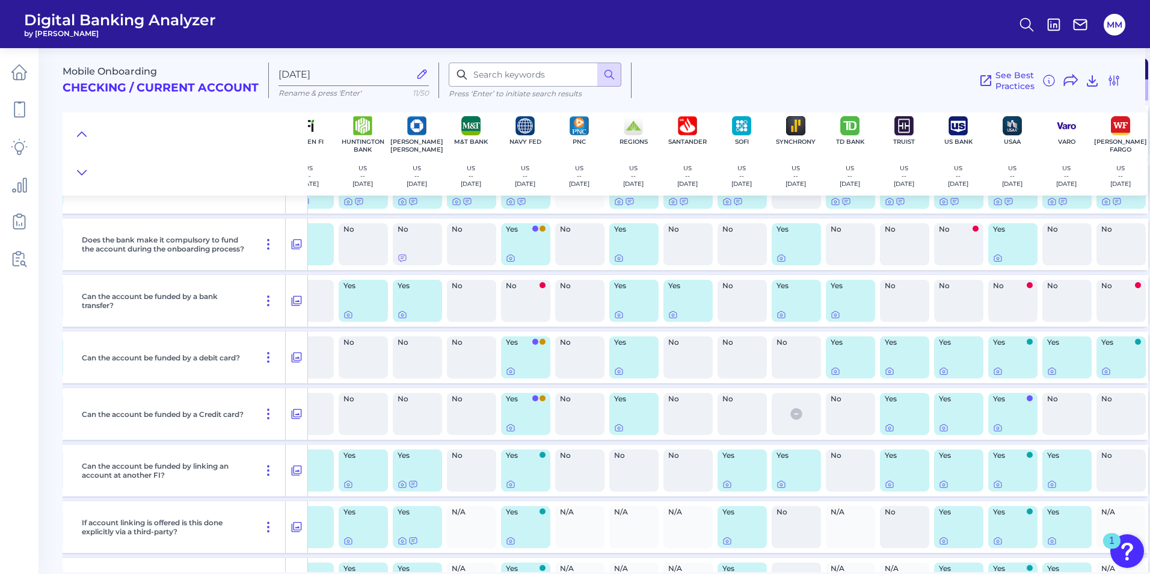
scroll to position [6411, 522]
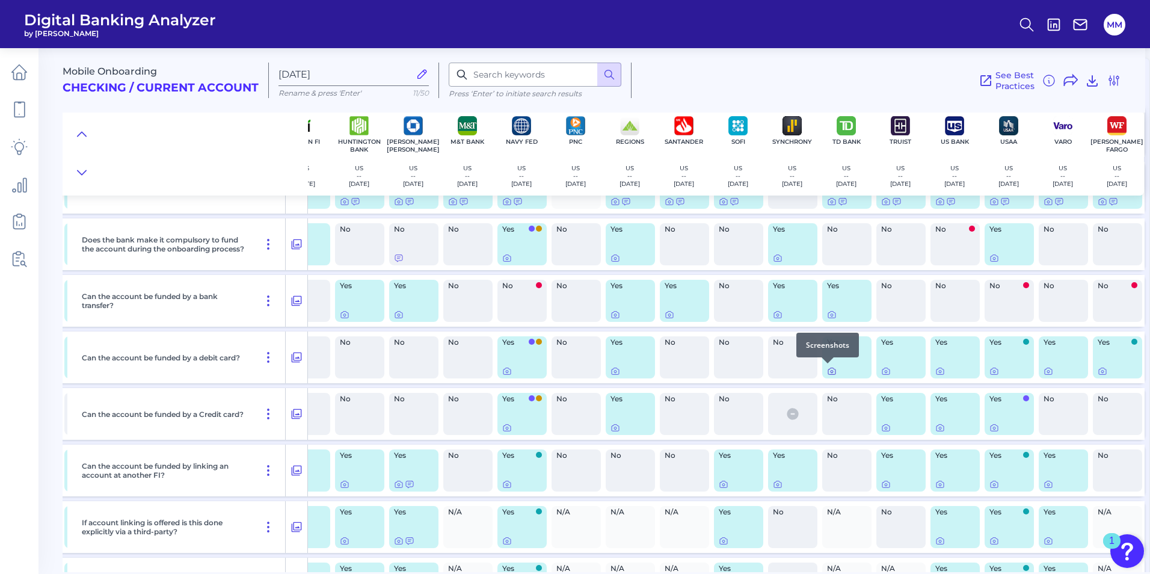
click at [831, 371] on icon at bounding box center [832, 372] width 2 height 2
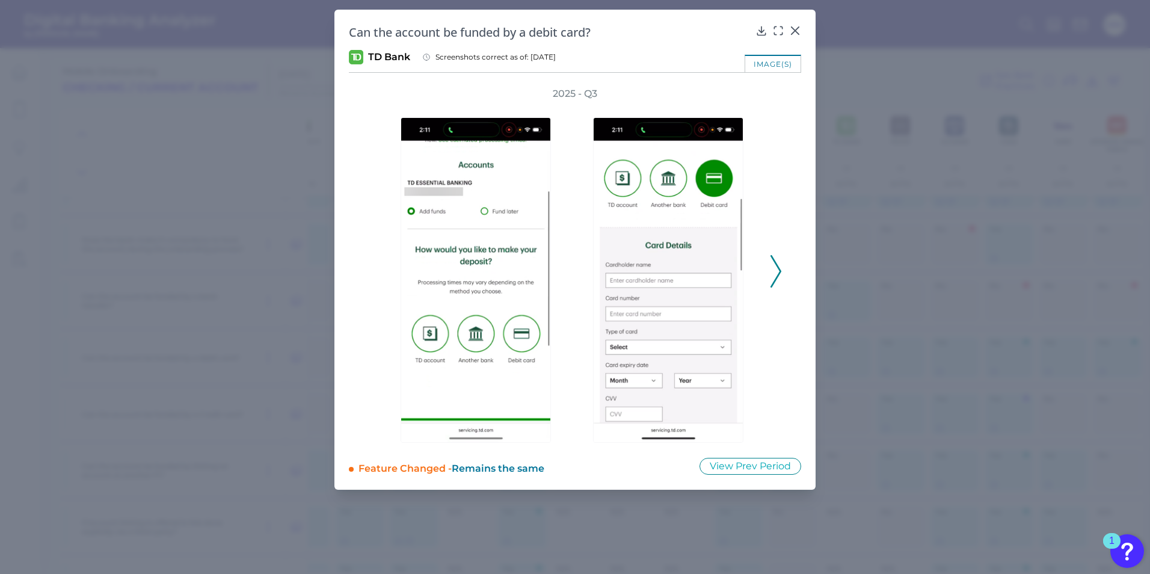
click at [776, 264] on icon at bounding box center [776, 271] width 11 height 32
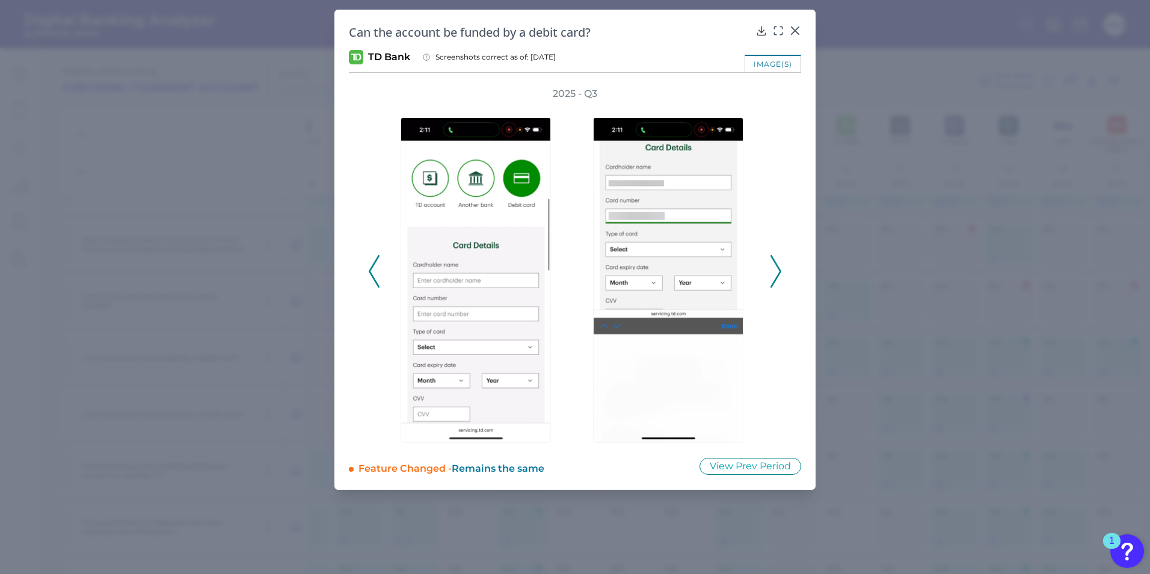
click at [366, 284] on div "2025 - Q3" at bounding box center [575, 265] width 452 height 356
click at [370, 274] on icon at bounding box center [374, 271] width 11 height 32
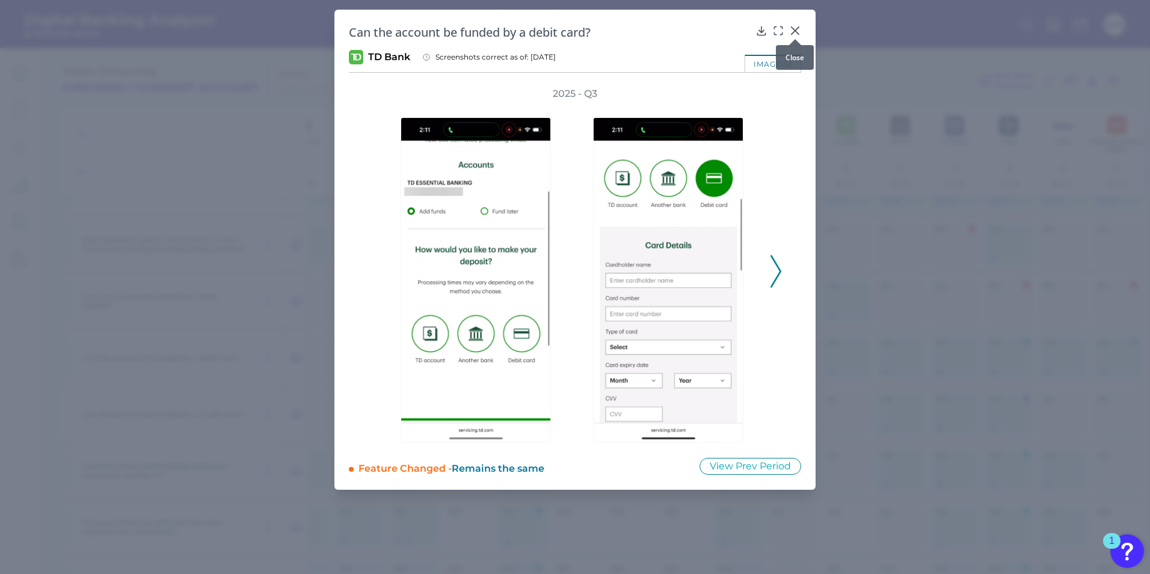
click at [794, 32] on icon at bounding box center [795, 30] width 7 height 7
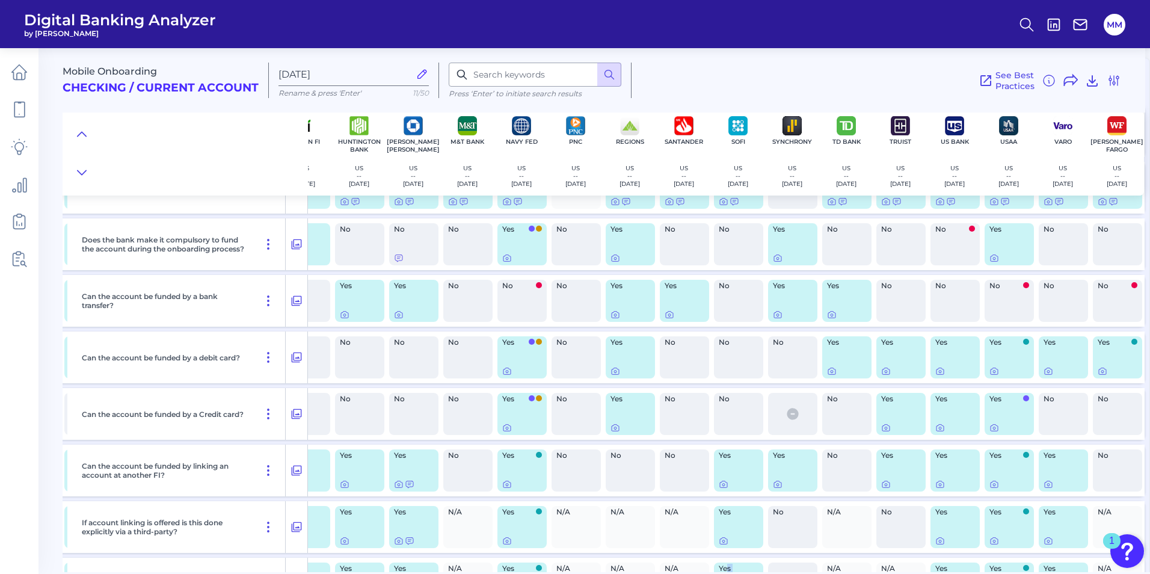
drag, startPoint x: 791, startPoint y: 573, endPoint x: 721, endPoint y: 568, distance: 70.5
click at [721, 568] on main "Mobile Onboarding Checking / Current Account [DATE] Rename & press 'Enter' 11/5…" at bounding box center [575, 287] width 1150 height 574
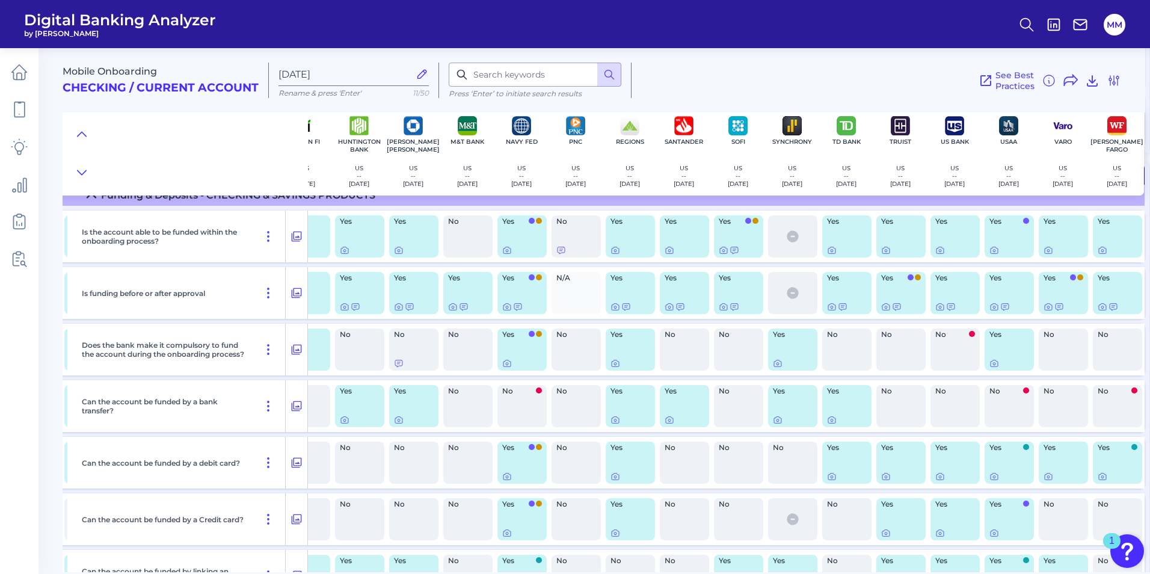
scroll to position [6333, 522]
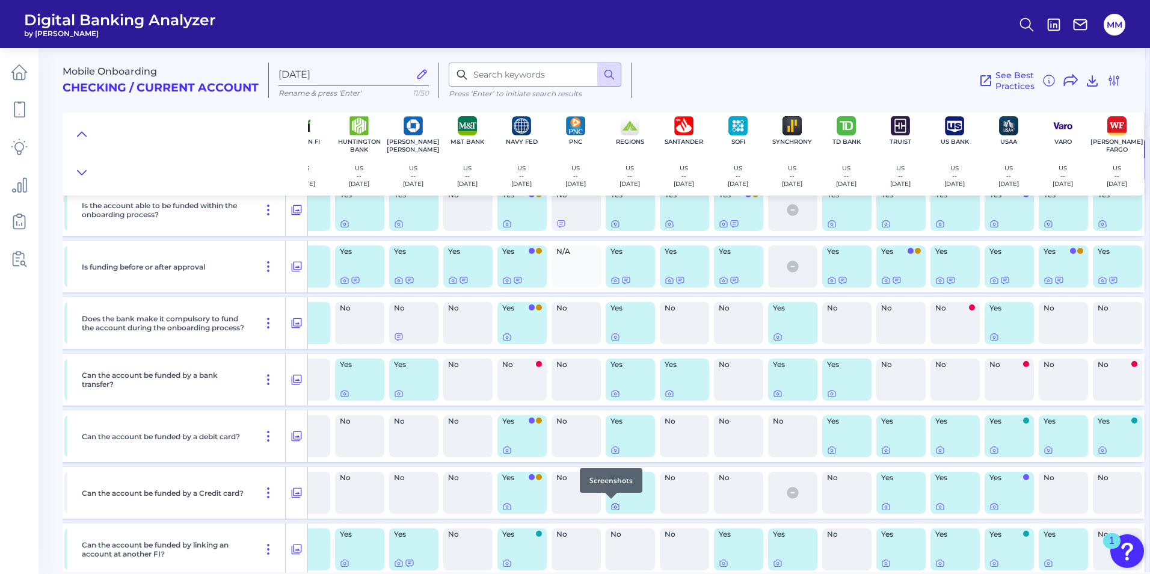
click at [611, 507] on icon at bounding box center [616, 507] width 10 height 10
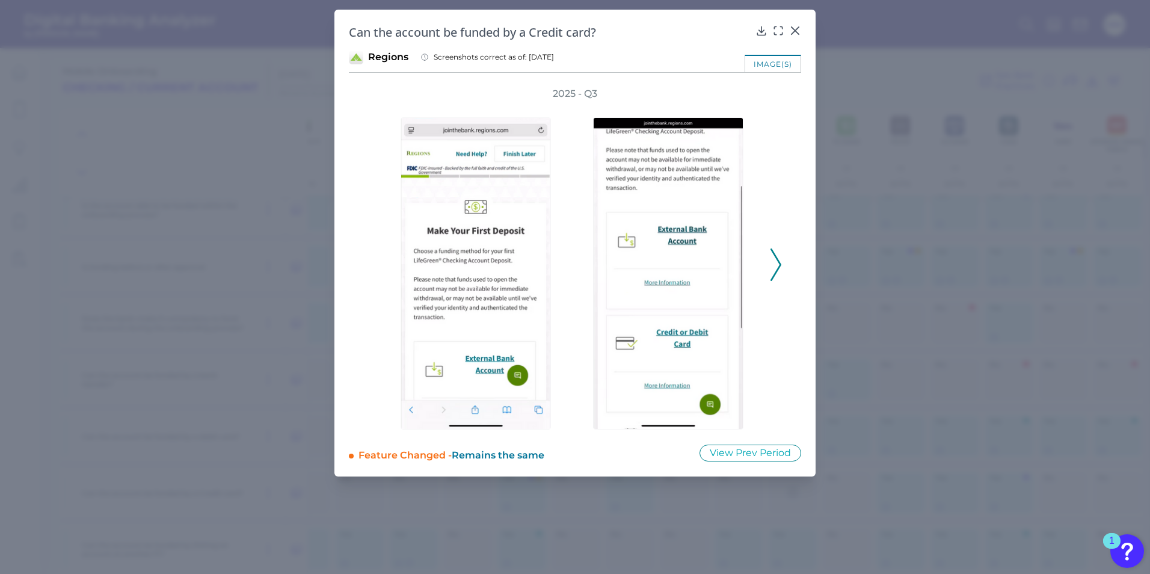
click at [776, 270] on icon at bounding box center [776, 264] width 11 height 32
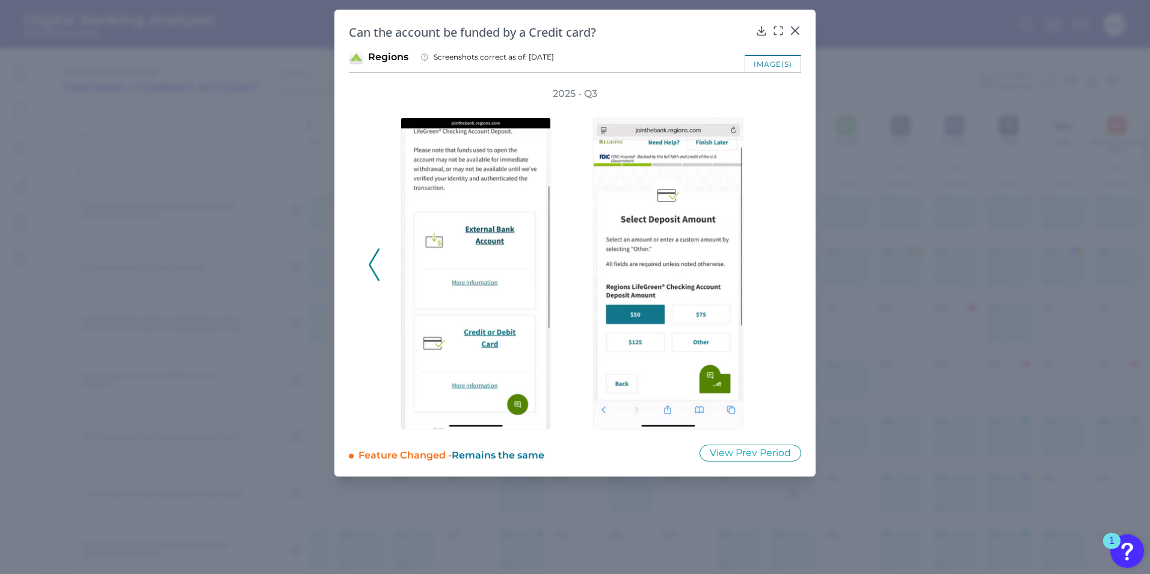
click at [769, 303] on div "2025 - Q3" at bounding box center [575, 258] width 414 height 342
click at [762, 32] on icon at bounding box center [761, 30] width 8 height 8
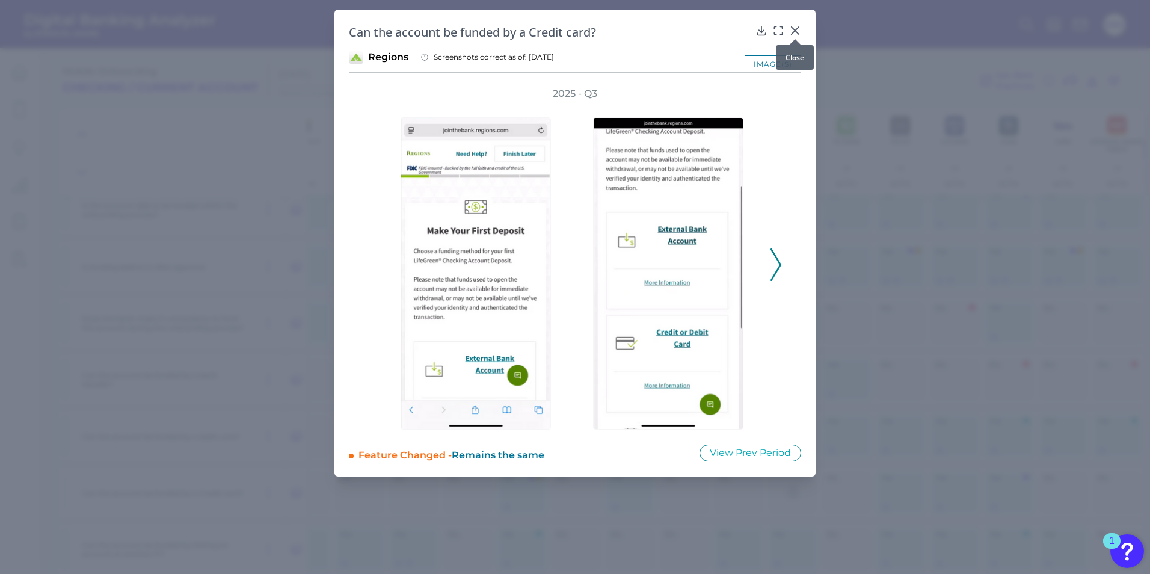
click at [798, 30] on icon at bounding box center [795, 31] width 12 height 12
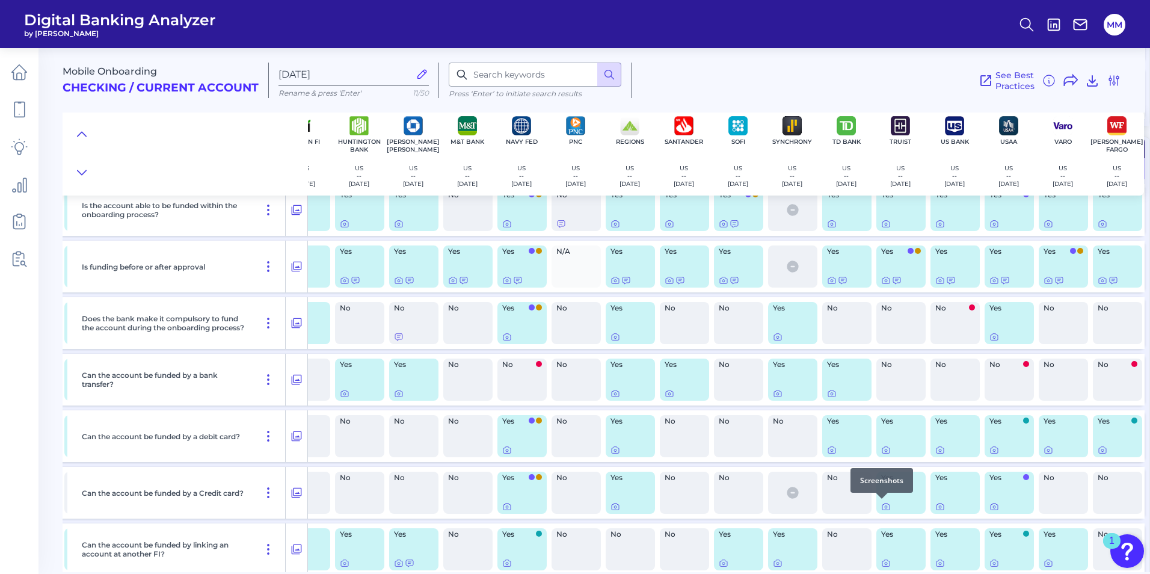
click at [881, 504] on div at bounding box center [882, 499] width 12 height 12
click at [885, 507] on icon at bounding box center [886, 507] width 2 height 2
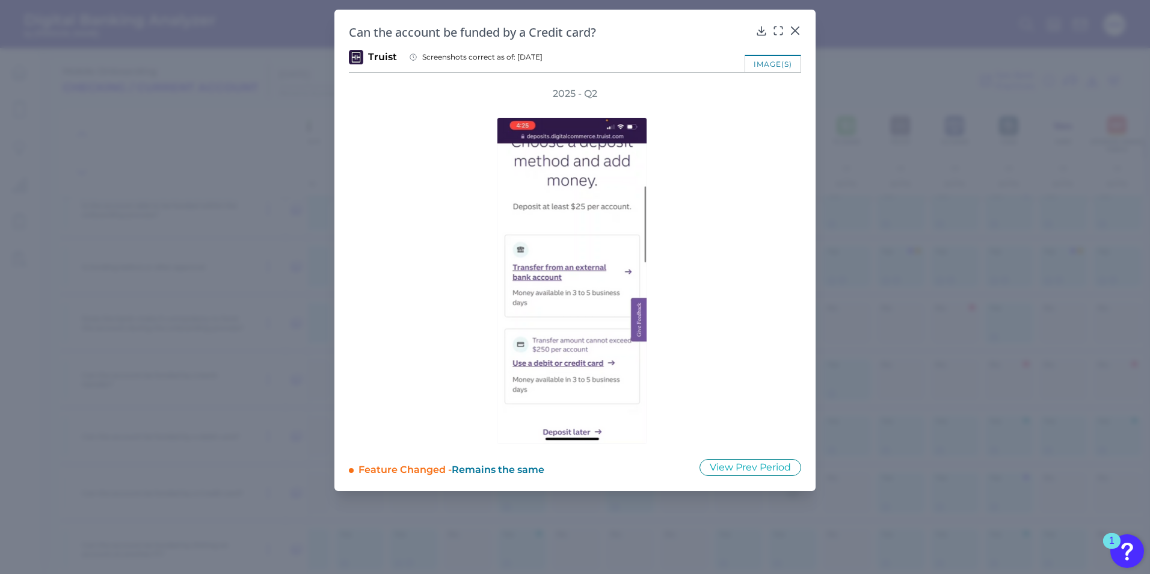
drag, startPoint x: 658, startPoint y: 271, endPoint x: 633, endPoint y: 274, distance: 24.8
click at [653, 274] on div at bounding box center [575, 271] width 373 height 343
click at [685, 316] on div at bounding box center [575, 271] width 373 height 343
click at [793, 34] on div at bounding box center [795, 39] width 12 height 12
click at [795, 29] on icon at bounding box center [795, 31] width 12 height 12
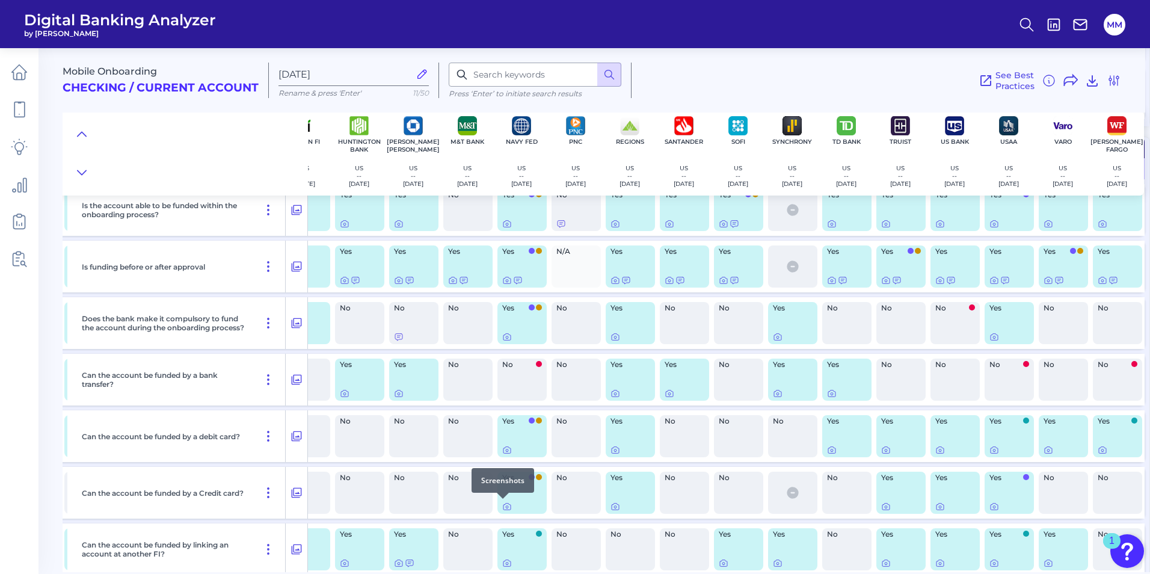
click at [502, 504] on div at bounding box center [503, 499] width 12 height 12
click at [502, 507] on icon at bounding box center [507, 507] width 10 height 10
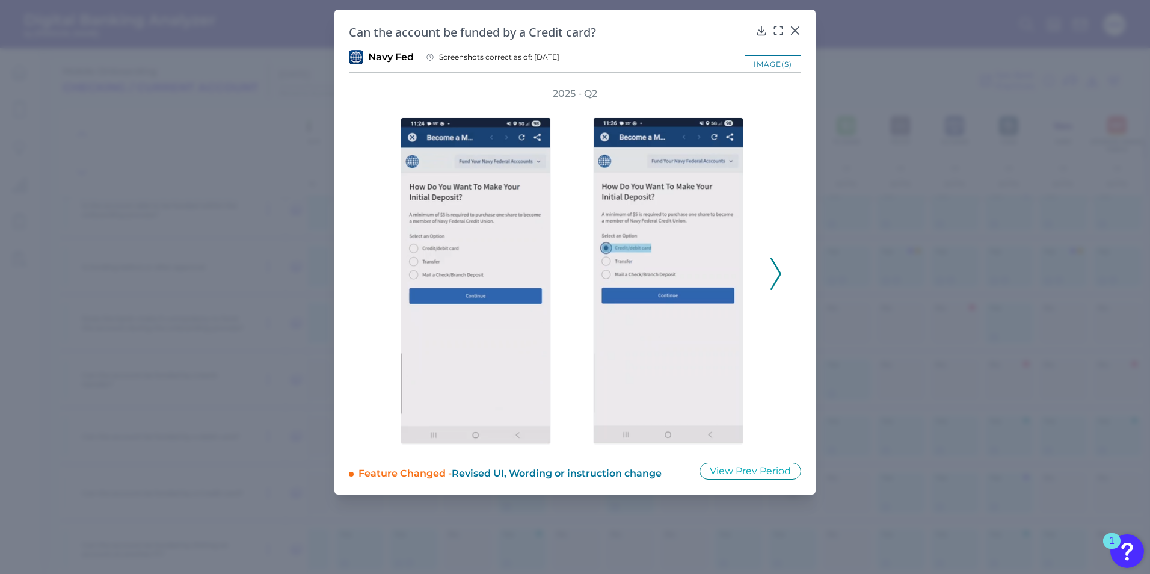
click at [781, 277] on button at bounding box center [776, 273] width 12 height 32
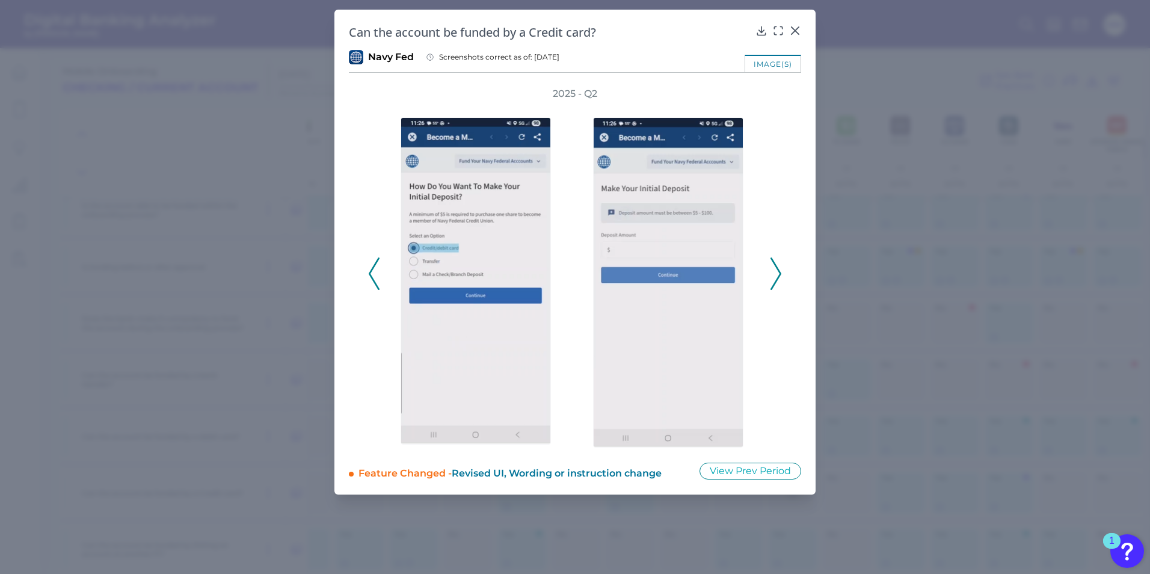
click at [775, 274] on icon at bounding box center [776, 273] width 11 height 32
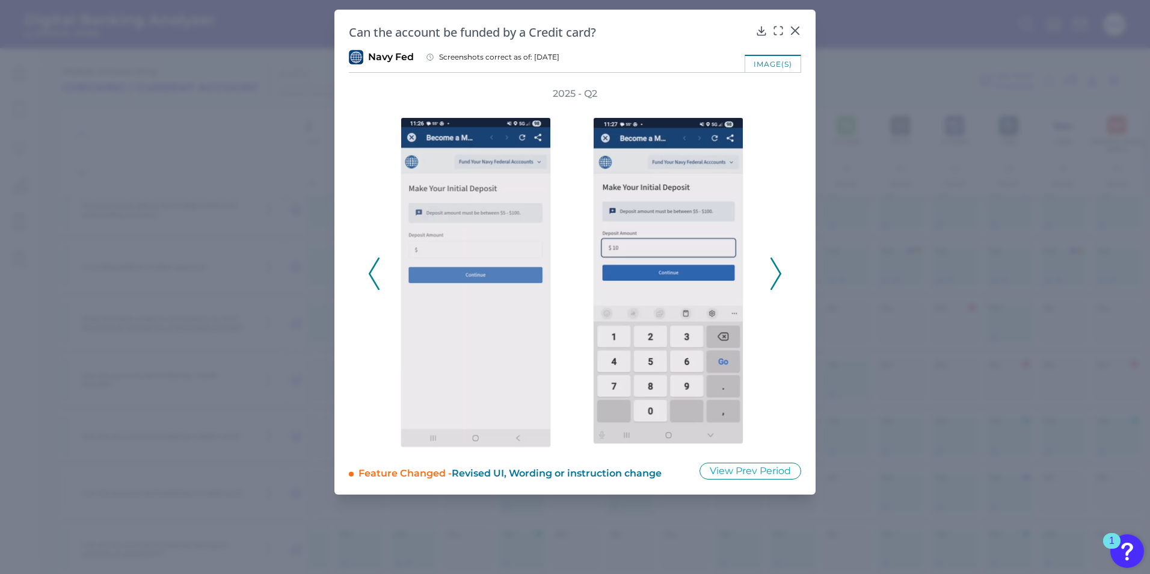
click at [774, 273] on icon at bounding box center [776, 273] width 11 height 32
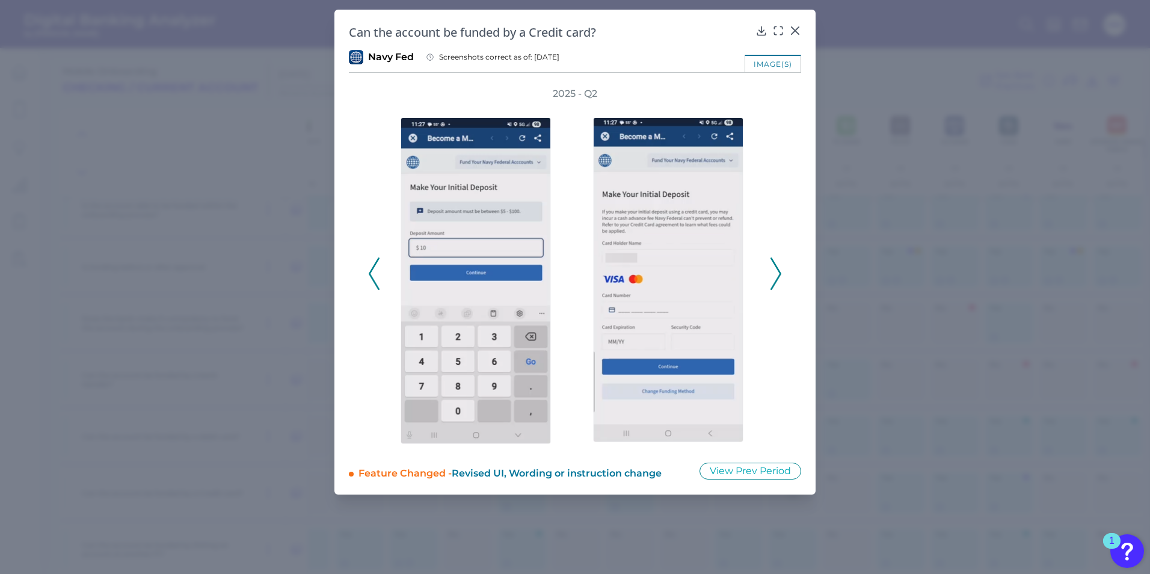
click at [771, 273] on icon at bounding box center [776, 273] width 11 height 32
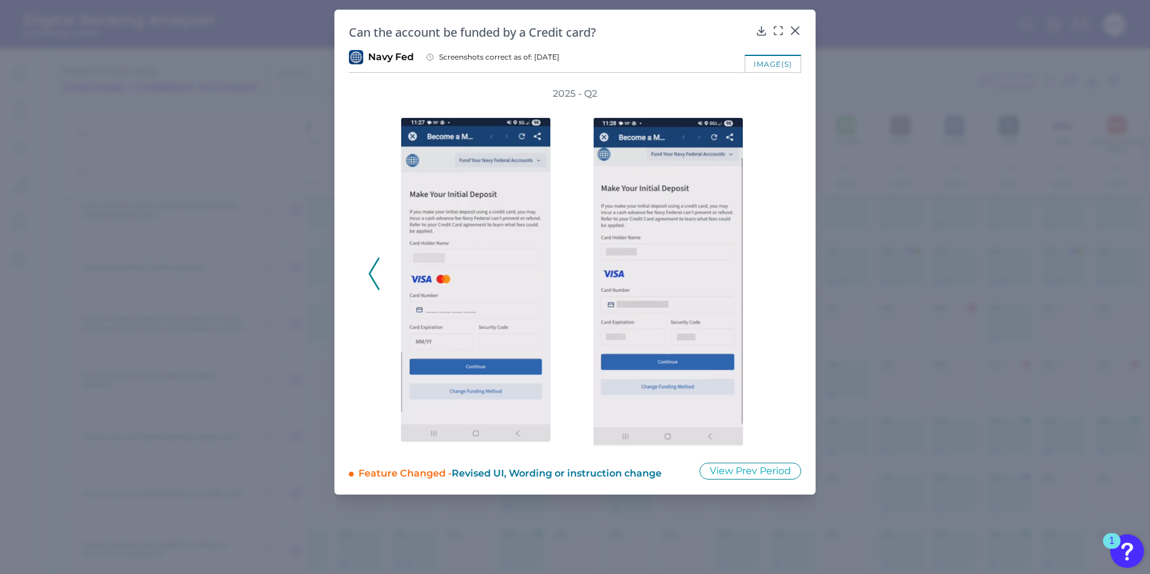
click at [771, 273] on div "2025 - Q2" at bounding box center [575, 267] width 414 height 360
click at [758, 29] on icon at bounding box center [762, 31] width 12 height 12
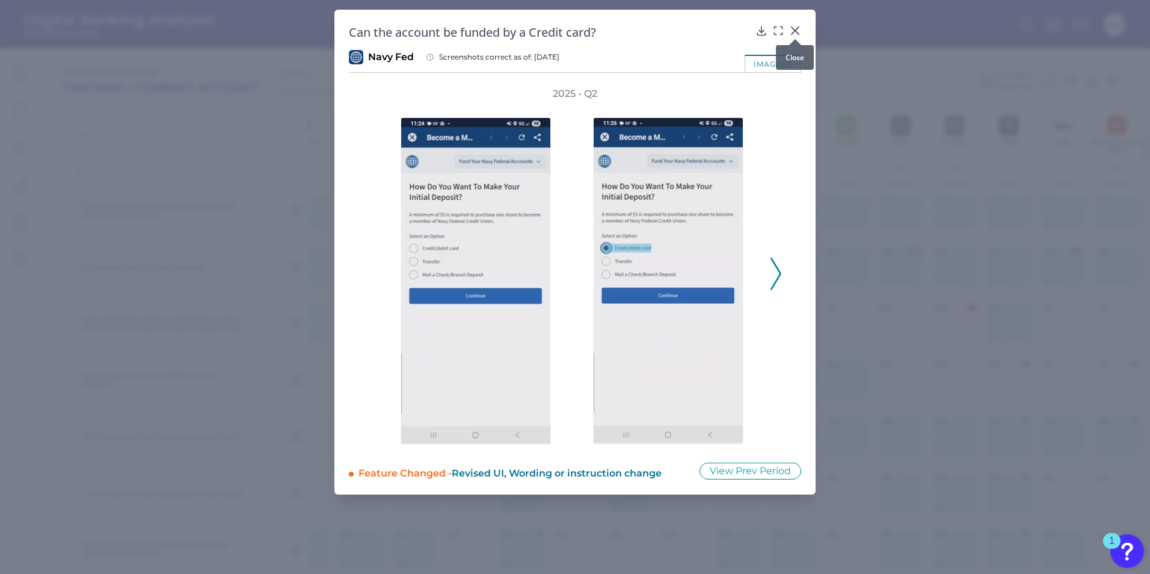
click at [793, 26] on icon at bounding box center [795, 31] width 12 height 12
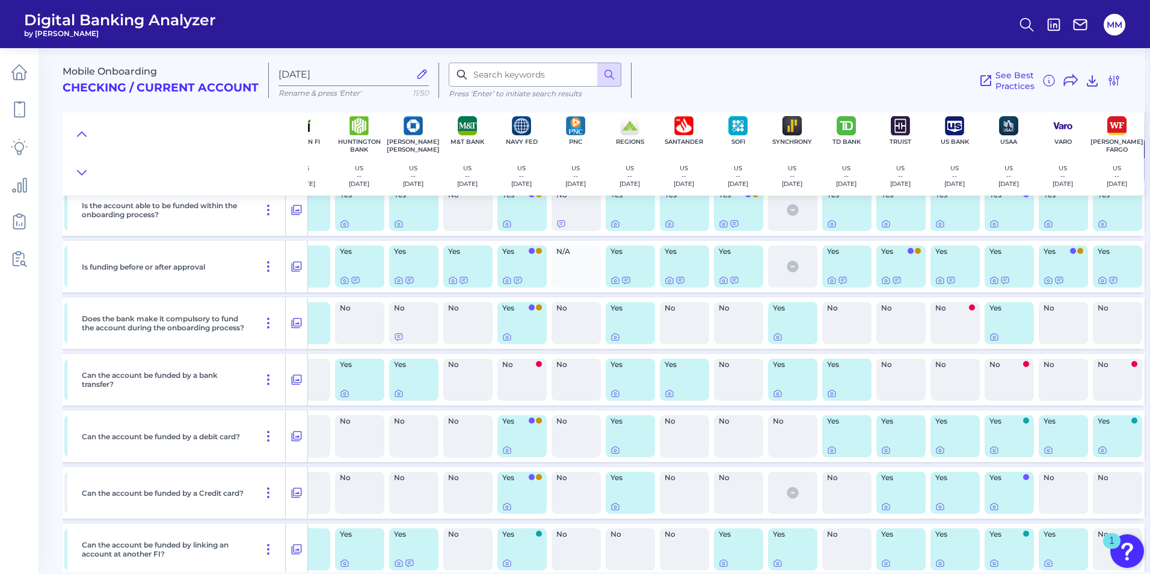
click at [796, 37] on header "Digital Banking Analyzer by Curinos MM" at bounding box center [575, 24] width 1150 height 48
click at [398, 563] on icon at bounding box center [399, 563] width 2 height 2
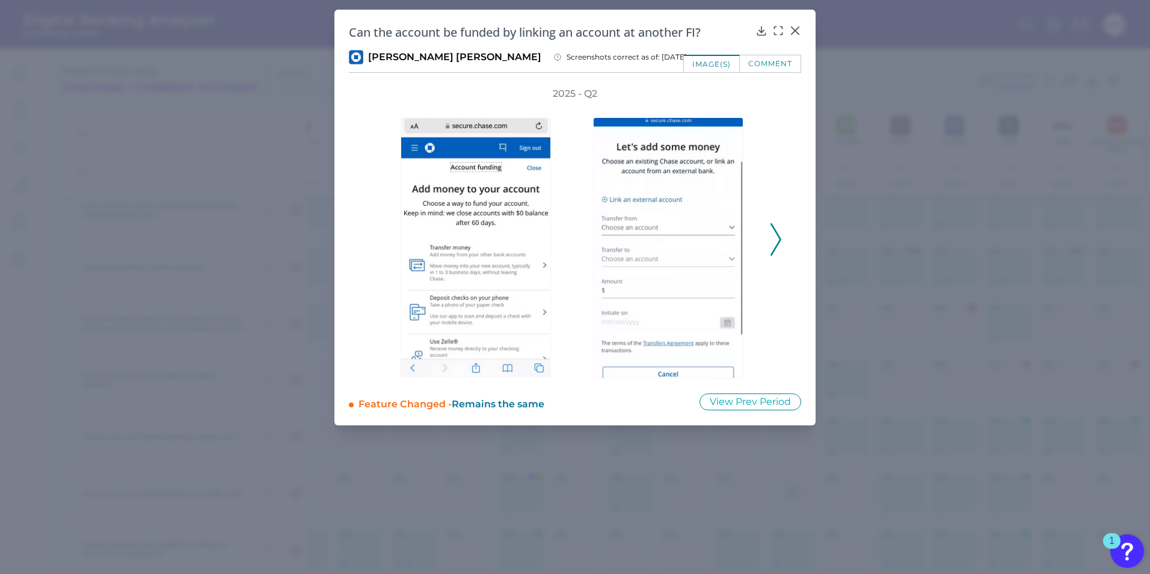
click at [784, 239] on div "2025 - Q2" at bounding box center [575, 232] width 452 height 291
click at [775, 242] on icon at bounding box center [776, 239] width 11 height 32
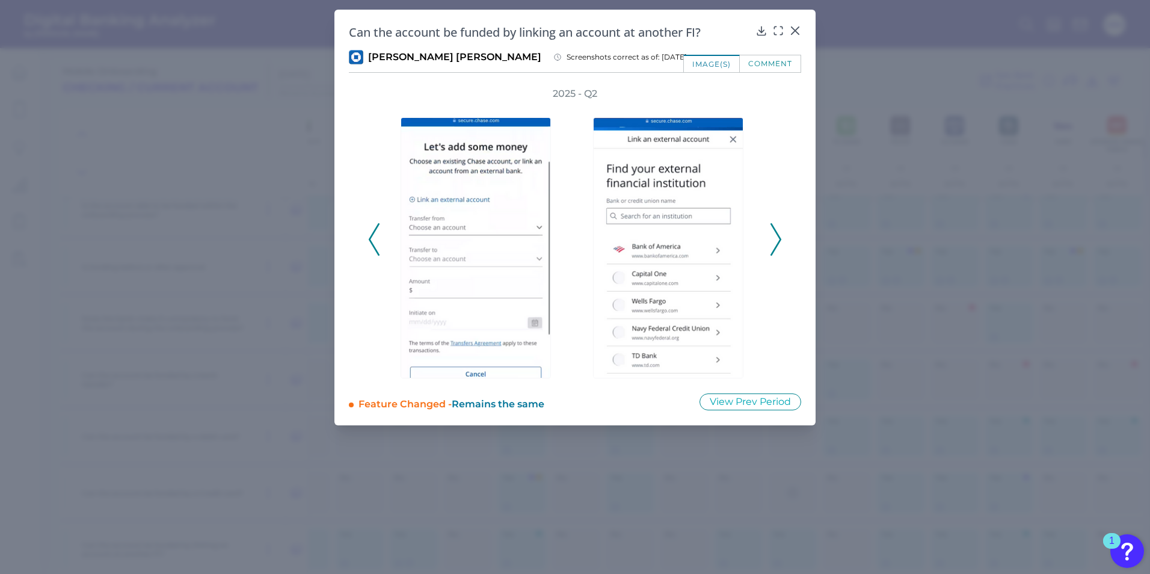
click at [775, 242] on icon at bounding box center [776, 239] width 11 height 32
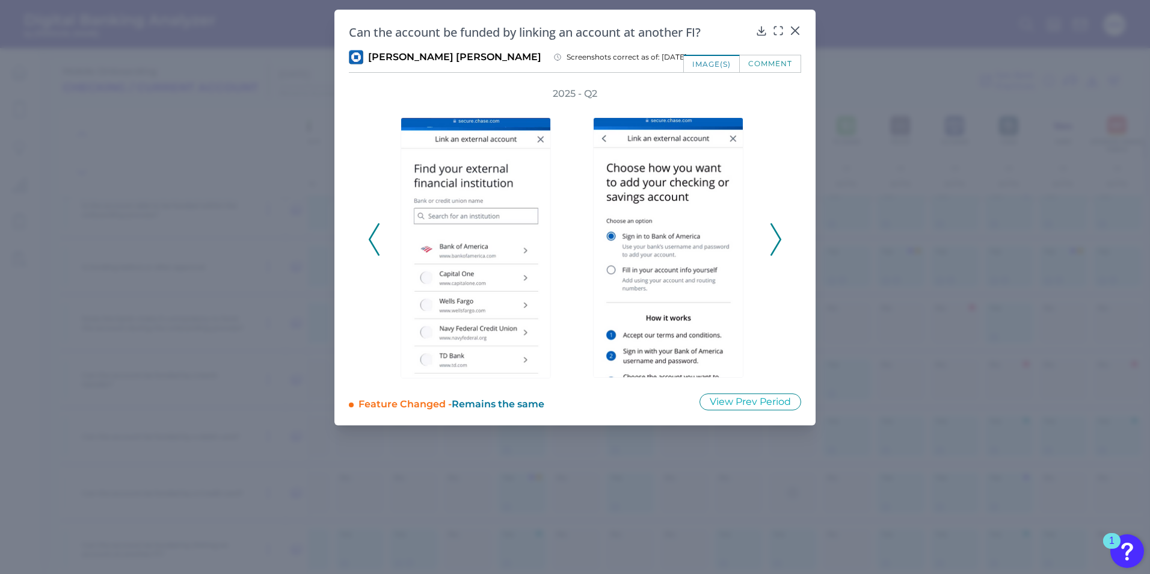
click at [775, 242] on icon at bounding box center [776, 239] width 11 height 32
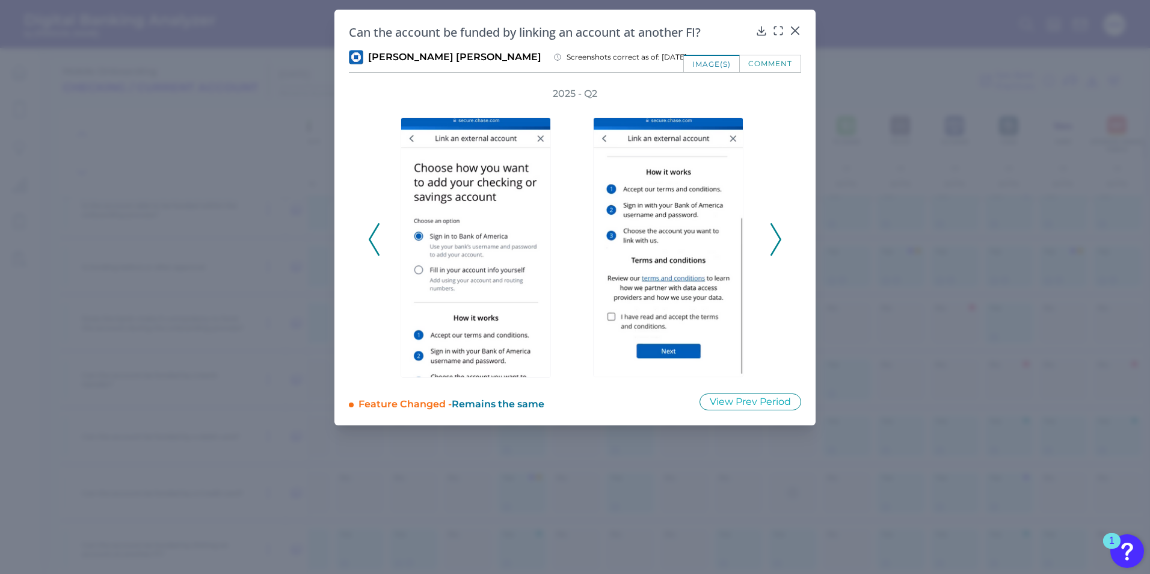
click at [775, 242] on icon at bounding box center [776, 239] width 11 height 32
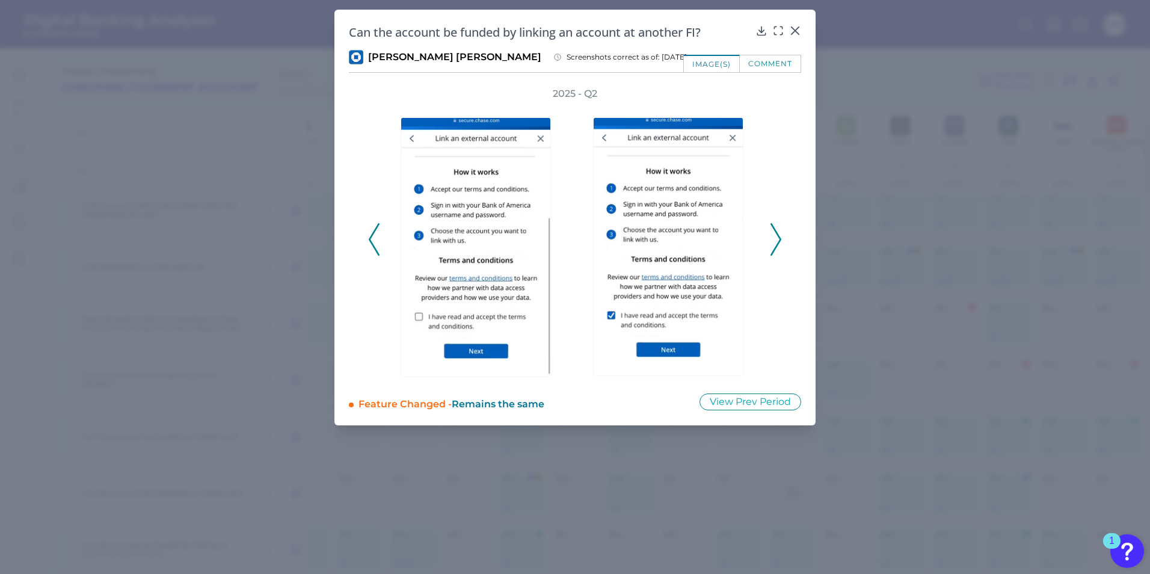
click at [775, 242] on icon at bounding box center [776, 239] width 11 height 32
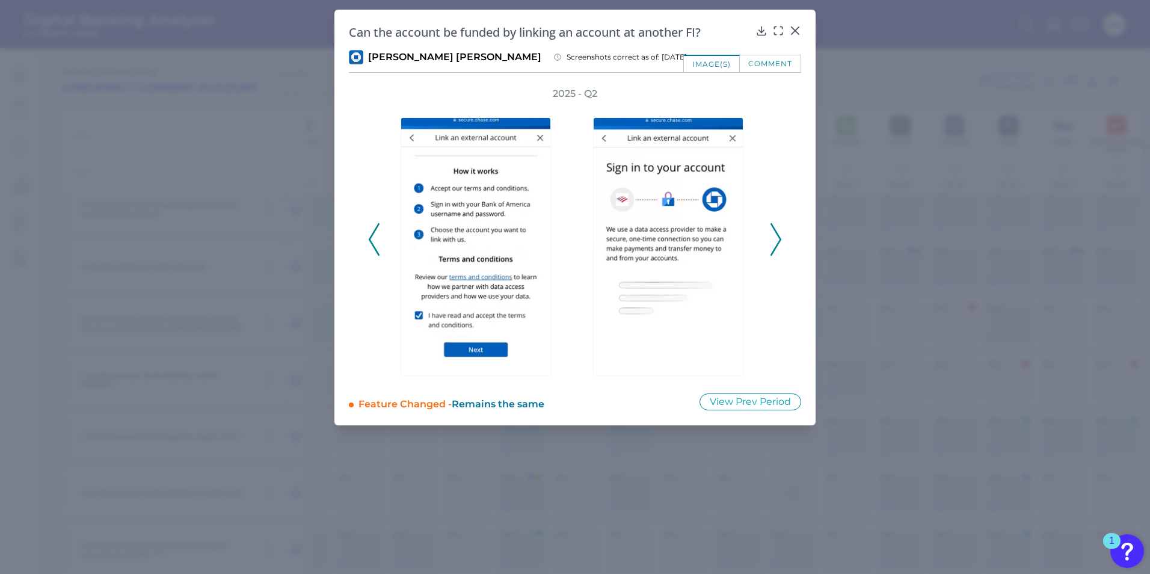
click at [775, 242] on icon at bounding box center [776, 239] width 11 height 32
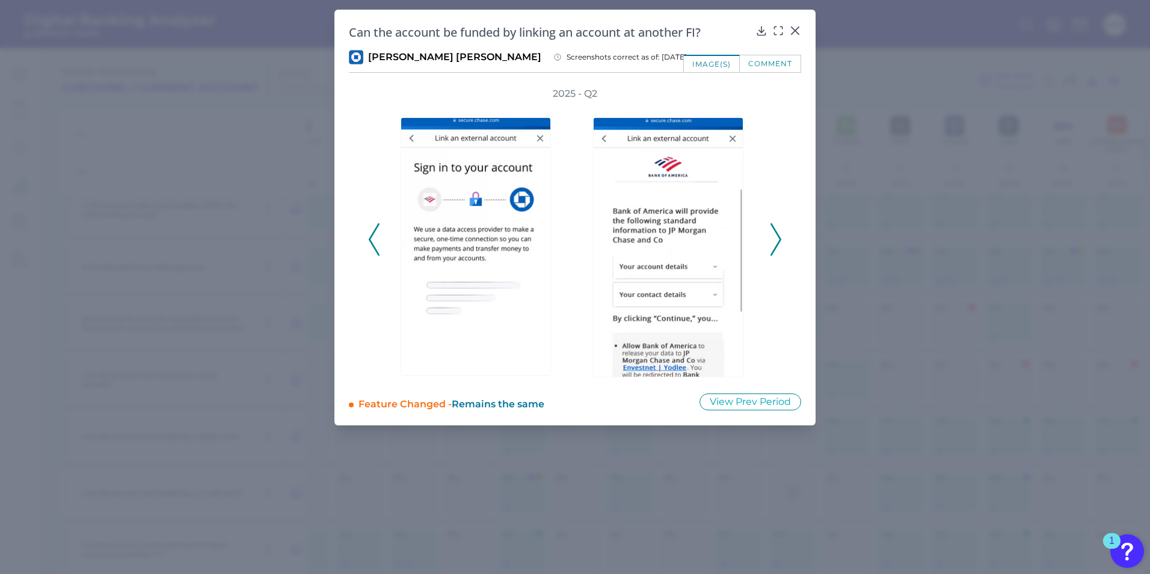
click at [775, 242] on icon at bounding box center [776, 239] width 11 height 32
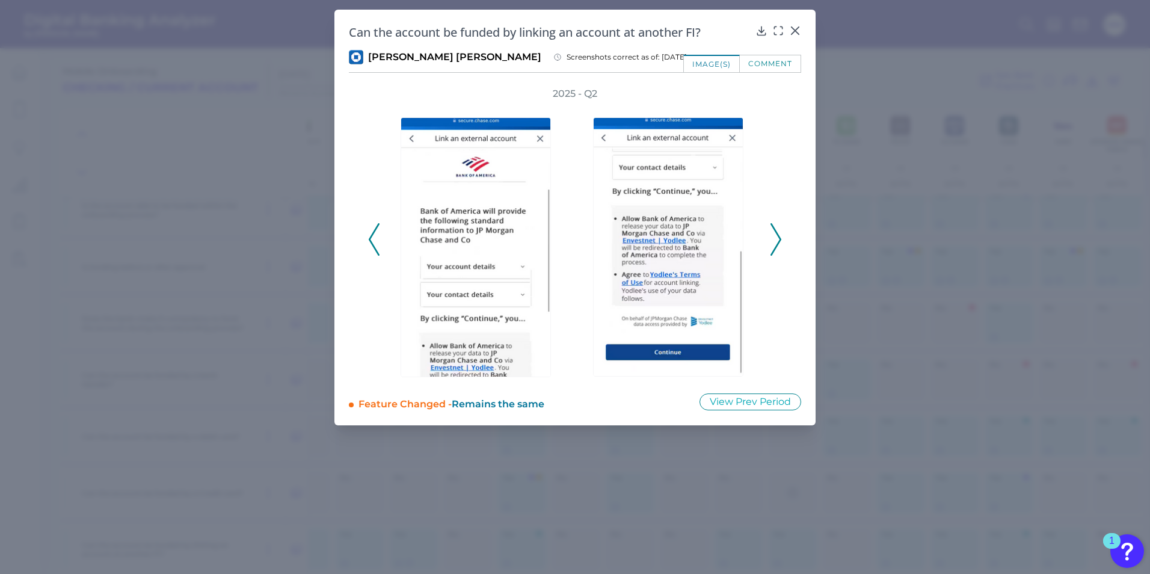
click at [775, 242] on icon at bounding box center [776, 239] width 11 height 32
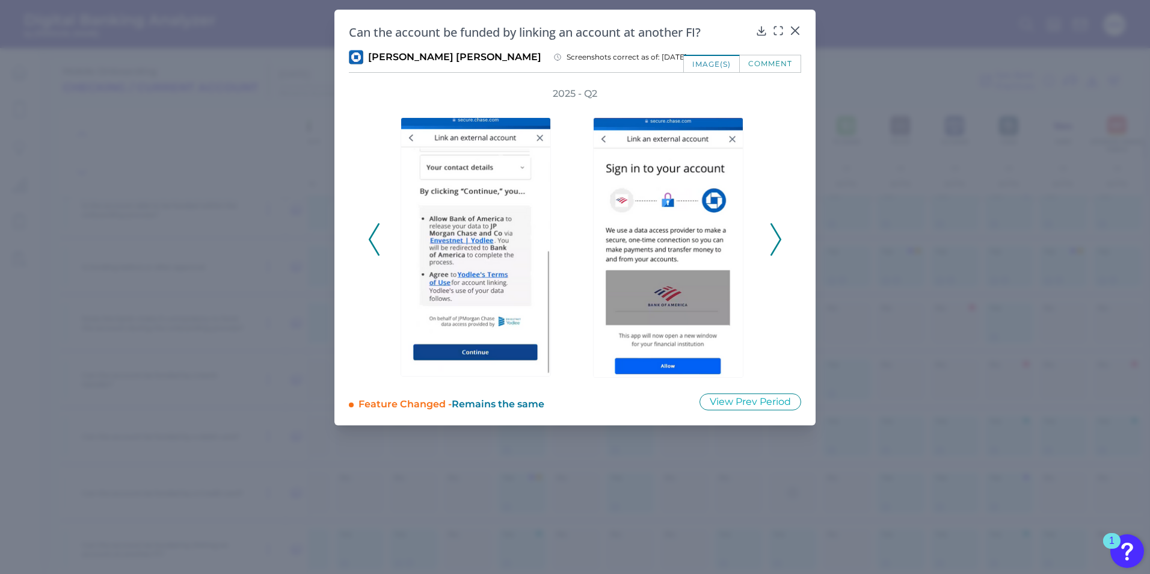
click at [775, 242] on icon at bounding box center [776, 239] width 11 height 32
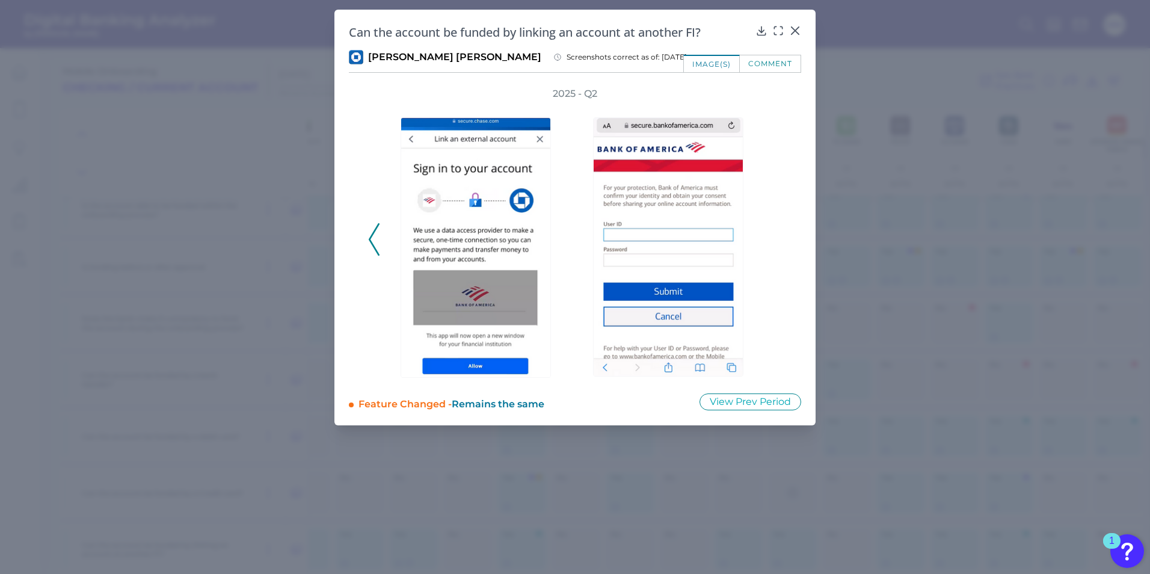
click at [775, 242] on div "2025 - Q2" at bounding box center [575, 232] width 414 height 291
click at [762, 29] on icon at bounding box center [762, 31] width 12 height 12
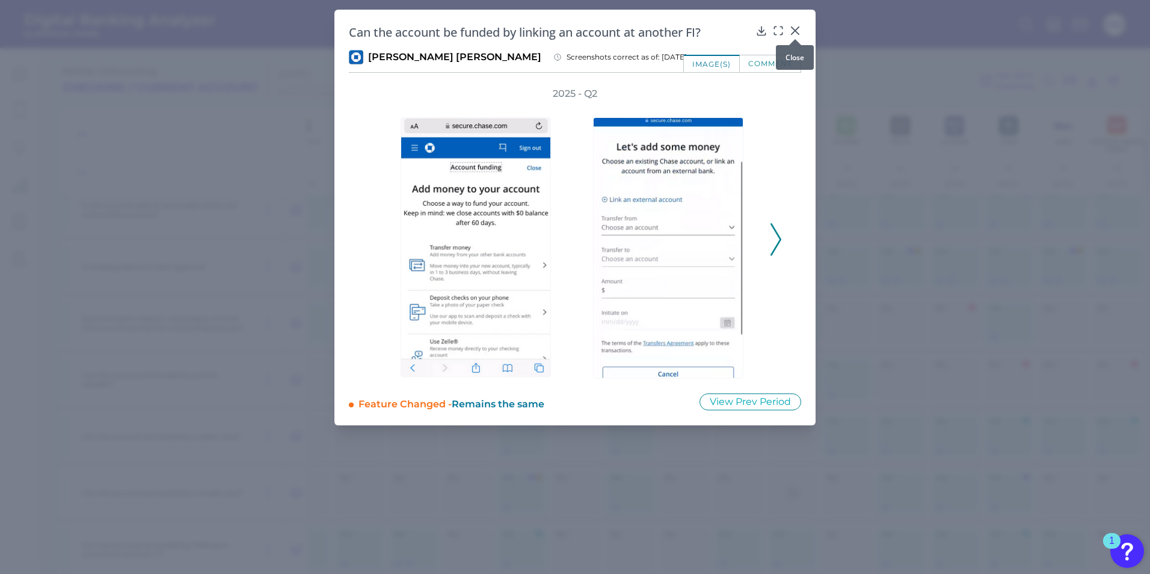
click at [792, 31] on icon at bounding box center [795, 31] width 12 height 12
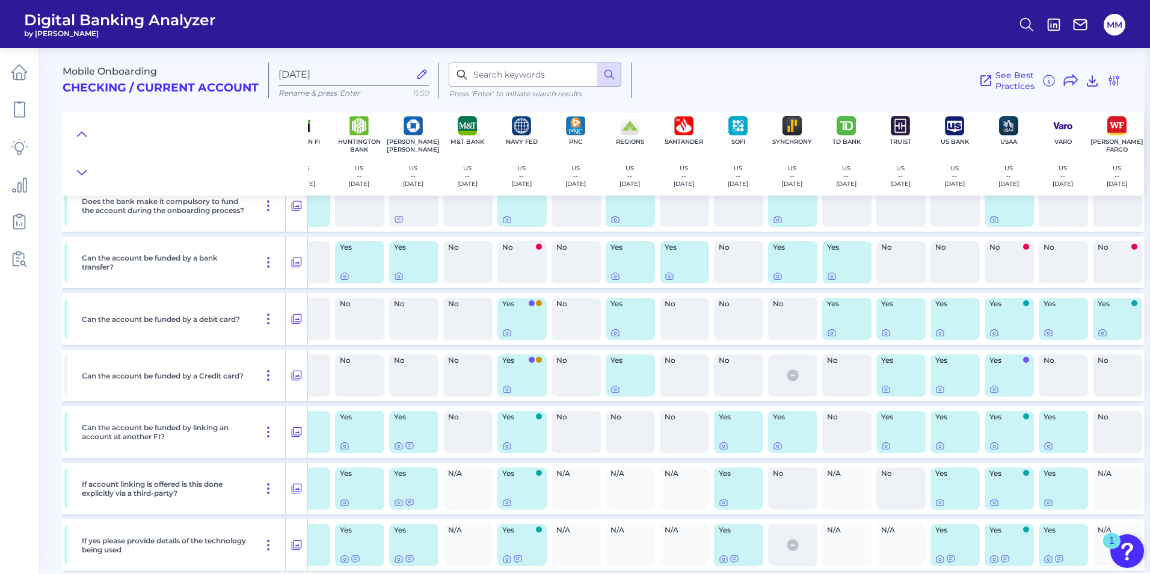
scroll to position [6490, 522]
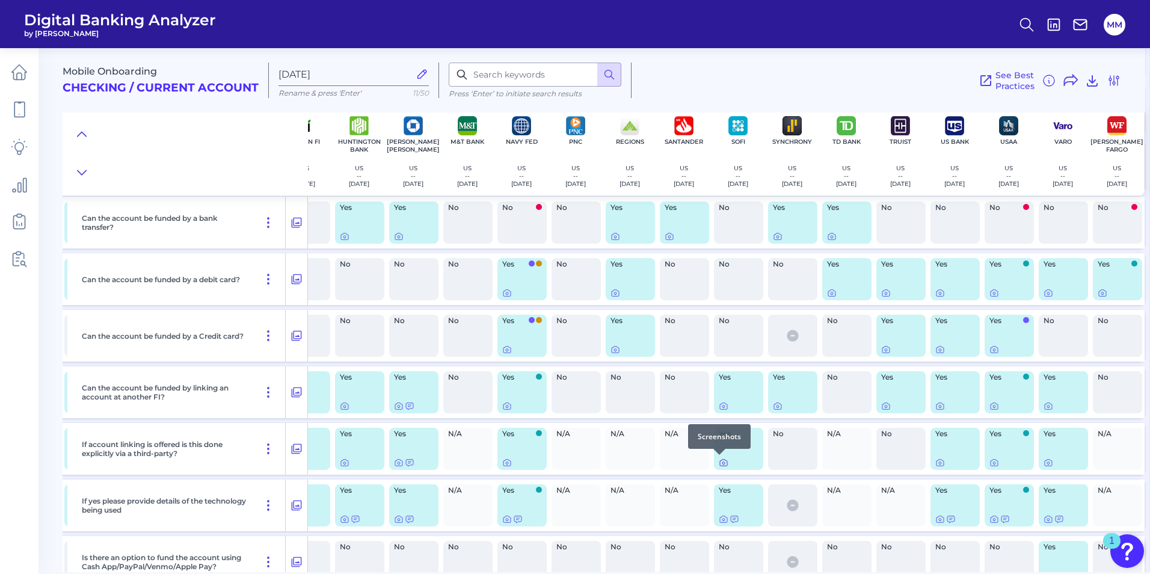
click at [720, 461] on icon at bounding box center [724, 463] width 10 height 10
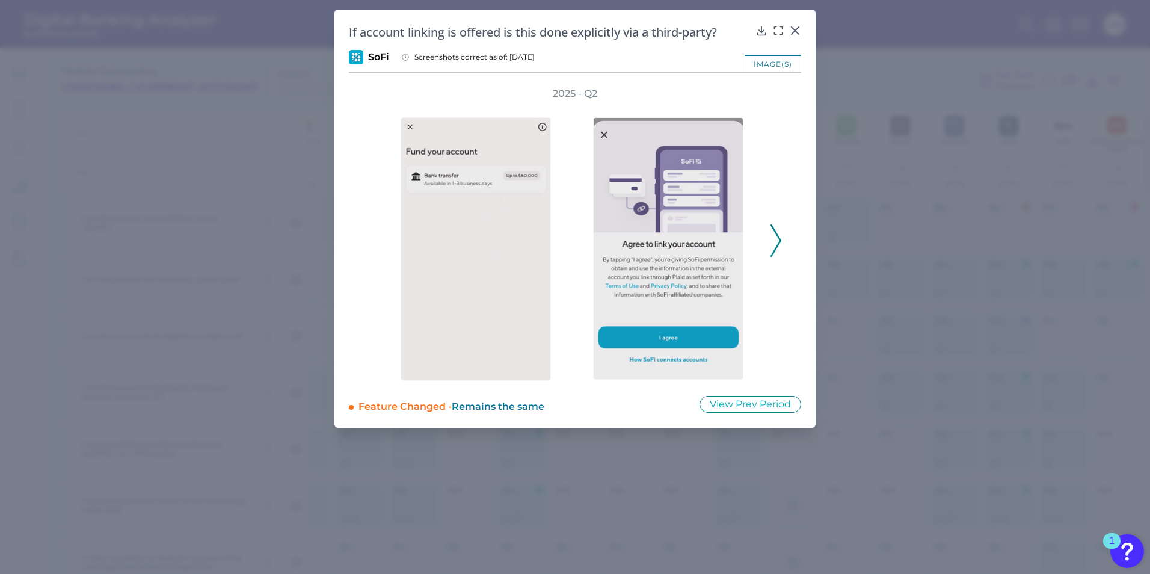
click at [780, 246] on icon at bounding box center [776, 240] width 11 height 32
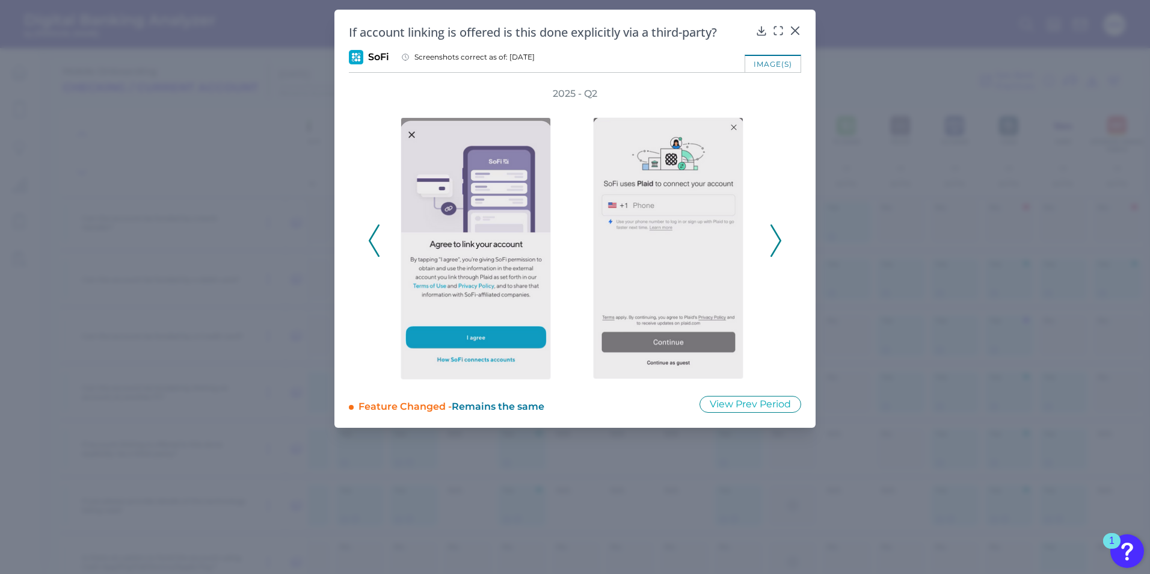
click at [779, 247] on icon at bounding box center [776, 240] width 11 height 32
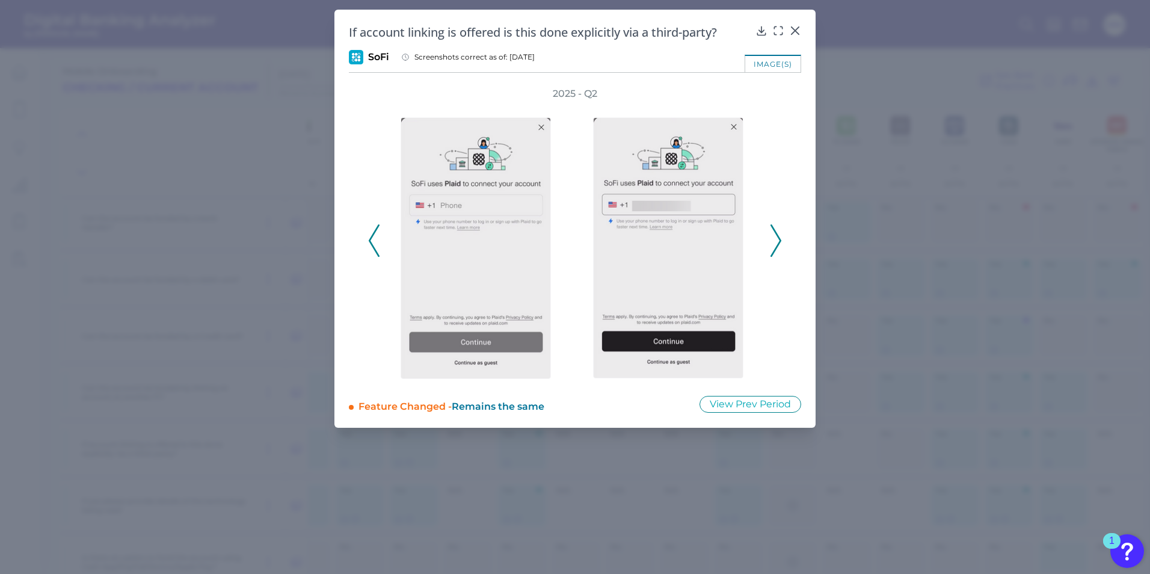
click at [779, 247] on icon at bounding box center [776, 240] width 11 height 32
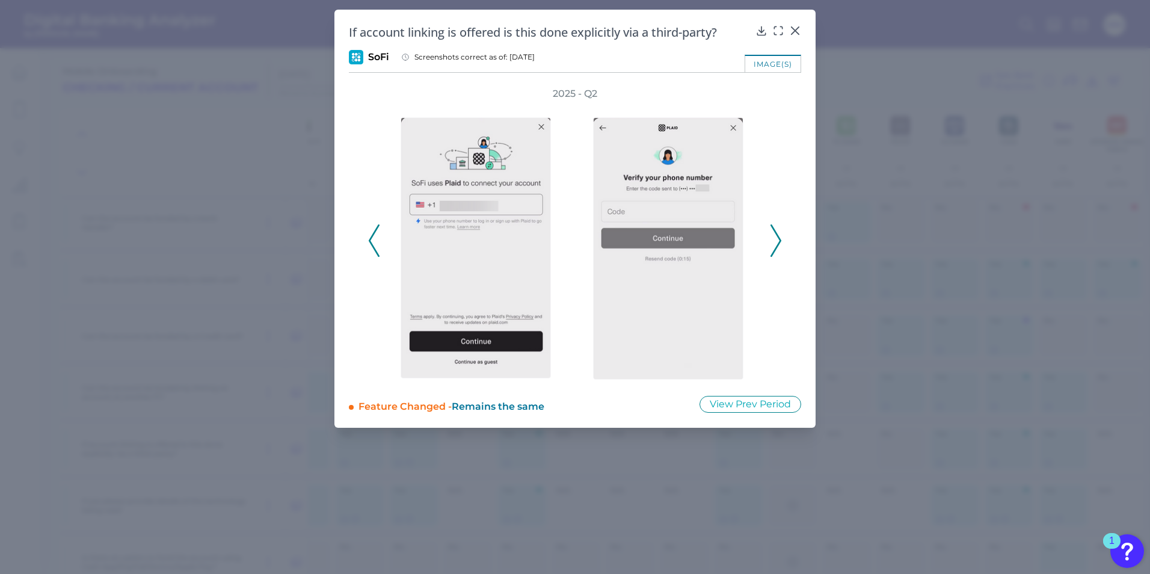
click at [779, 247] on icon at bounding box center [776, 240] width 11 height 32
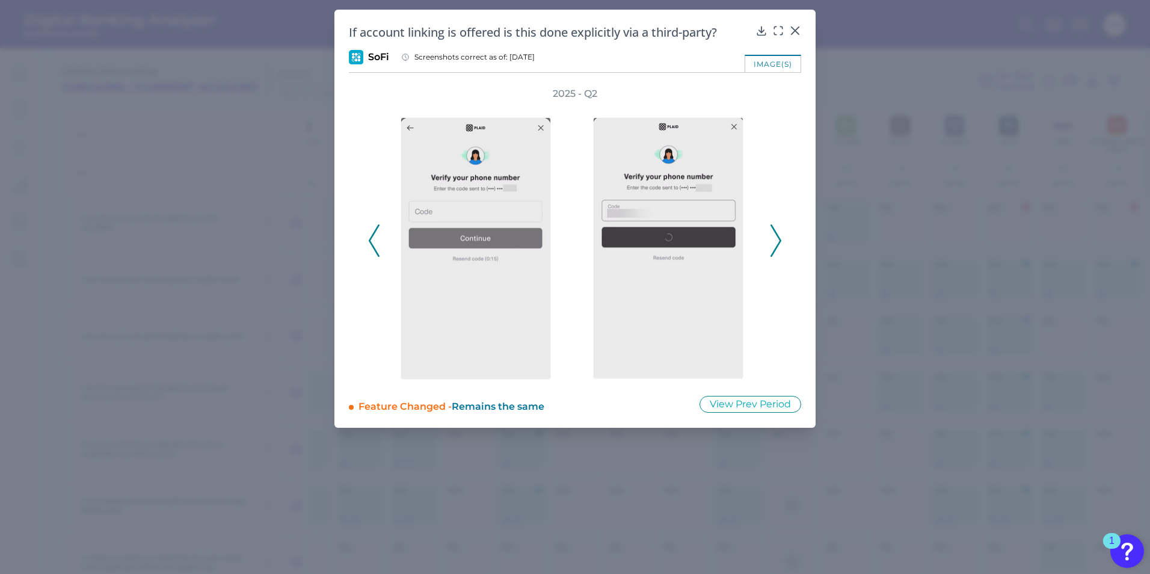
click at [780, 239] on polyline at bounding box center [775, 241] width 9 height 31
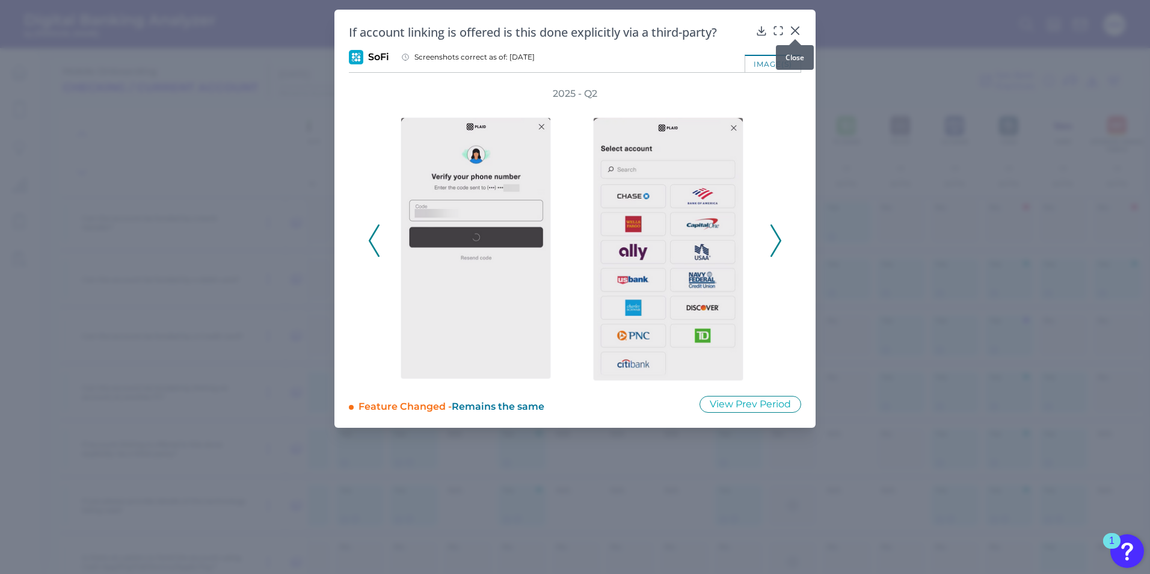
click at [795, 26] on icon at bounding box center [795, 31] width 12 height 12
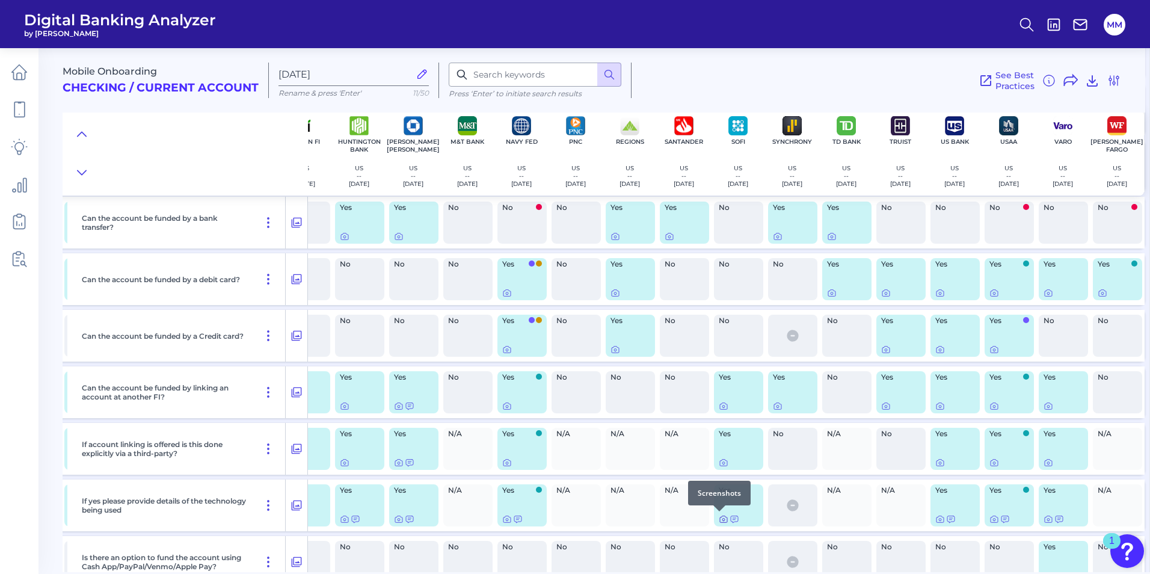
click at [720, 518] on icon at bounding box center [724, 519] width 10 height 10
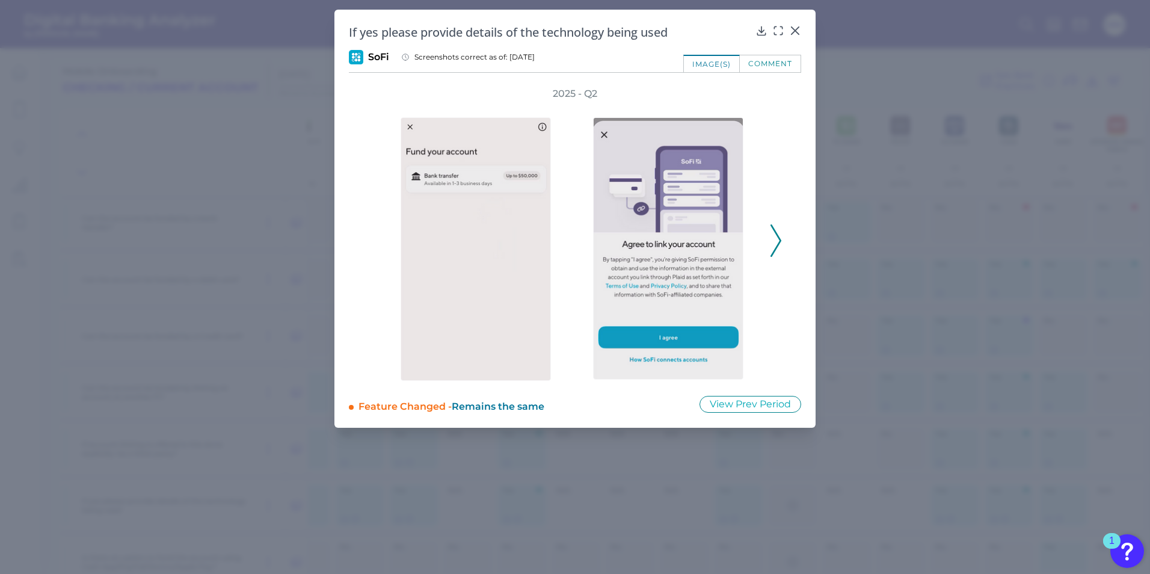
click at [785, 242] on div "2025 - Q2" at bounding box center [575, 234] width 452 height 294
click at [782, 245] on div "2025 - Q2" at bounding box center [575, 234] width 452 height 294
click at [776, 245] on icon at bounding box center [776, 240] width 11 height 32
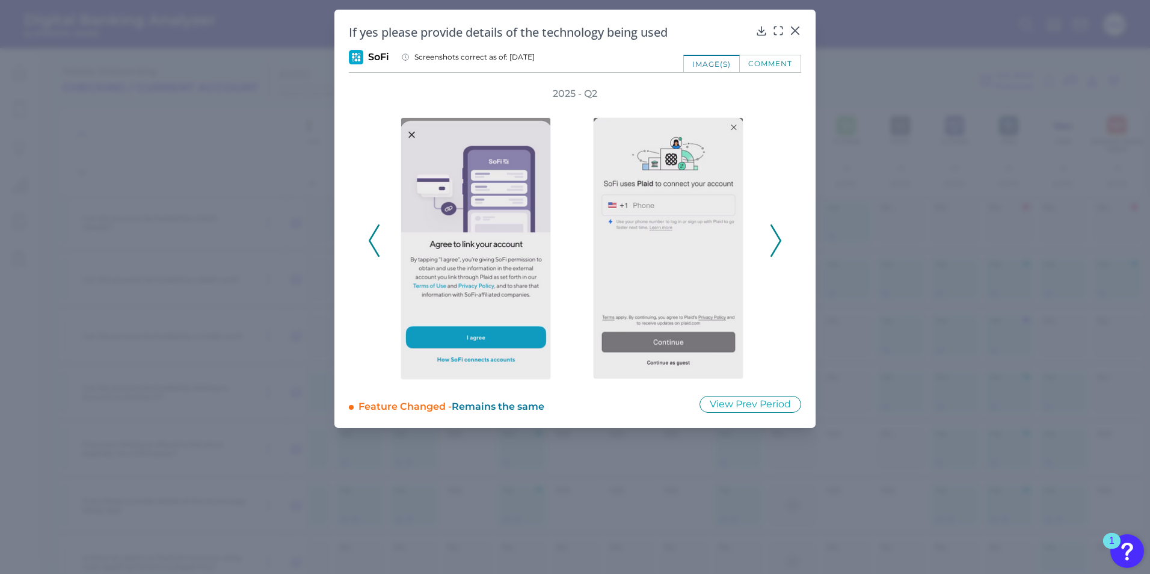
click at [771, 247] on icon at bounding box center [776, 240] width 11 height 32
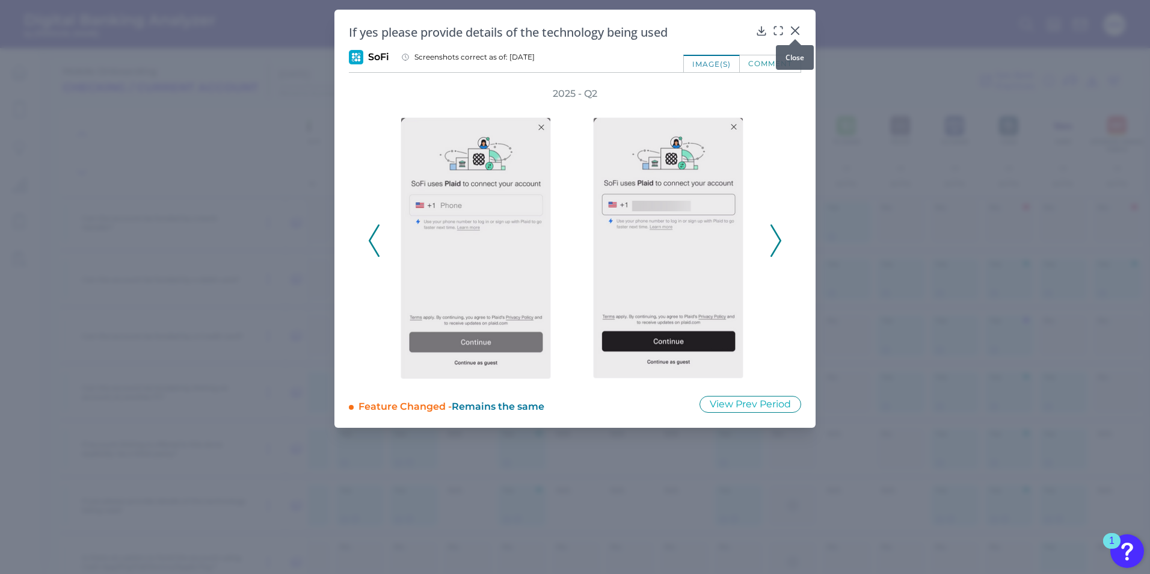
click at [796, 32] on icon at bounding box center [795, 30] width 7 height 7
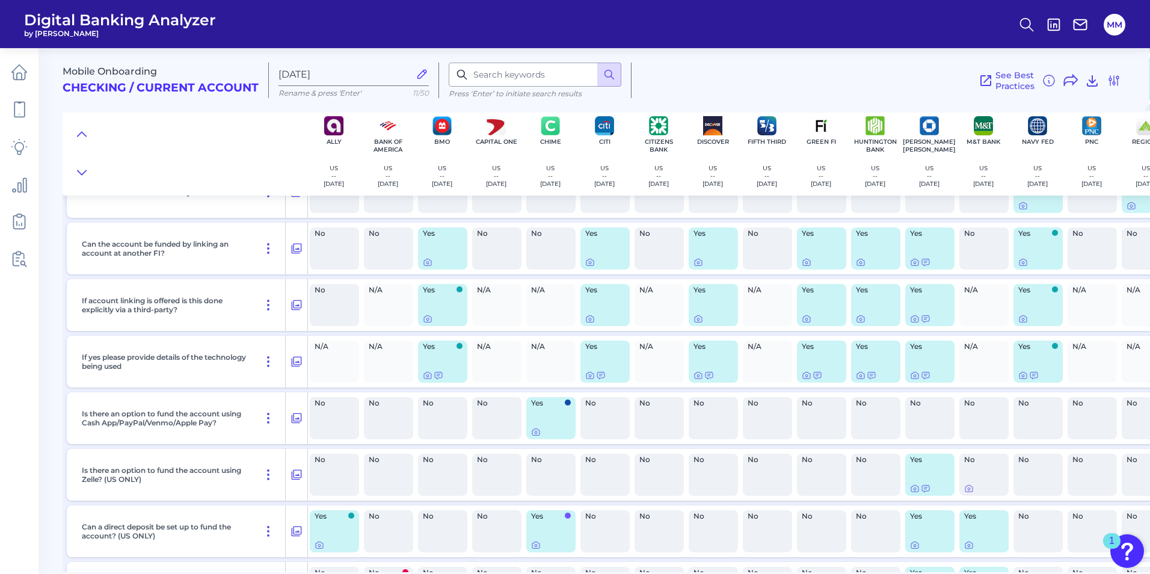
scroll to position [6633, 0]
click at [541, 432] on icon at bounding box center [537, 432] width 7 height 7
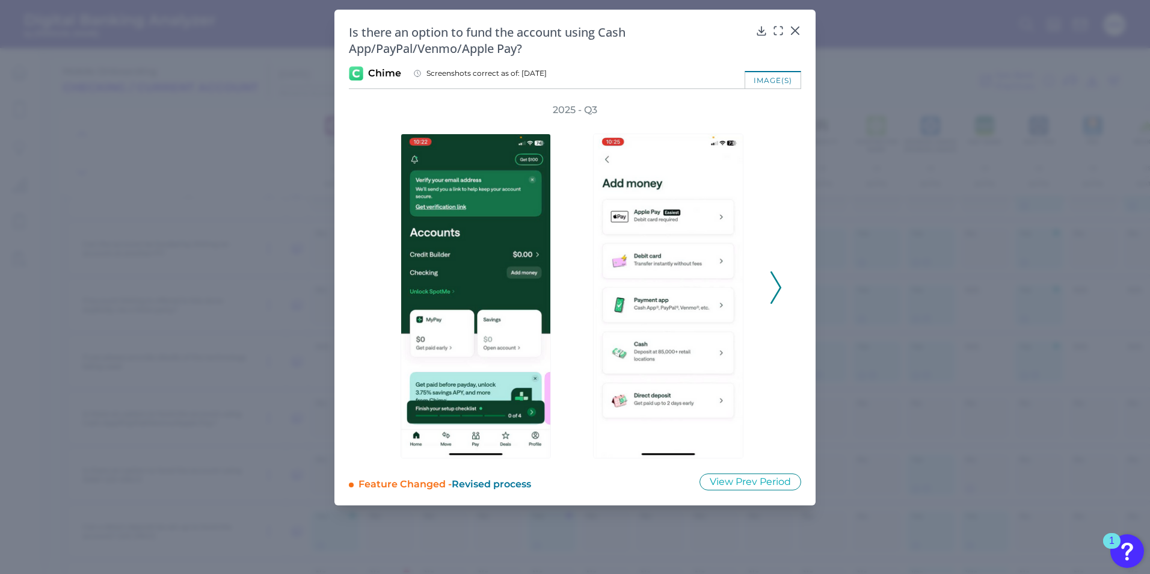
click at [775, 297] on polyline at bounding box center [775, 287] width 9 height 31
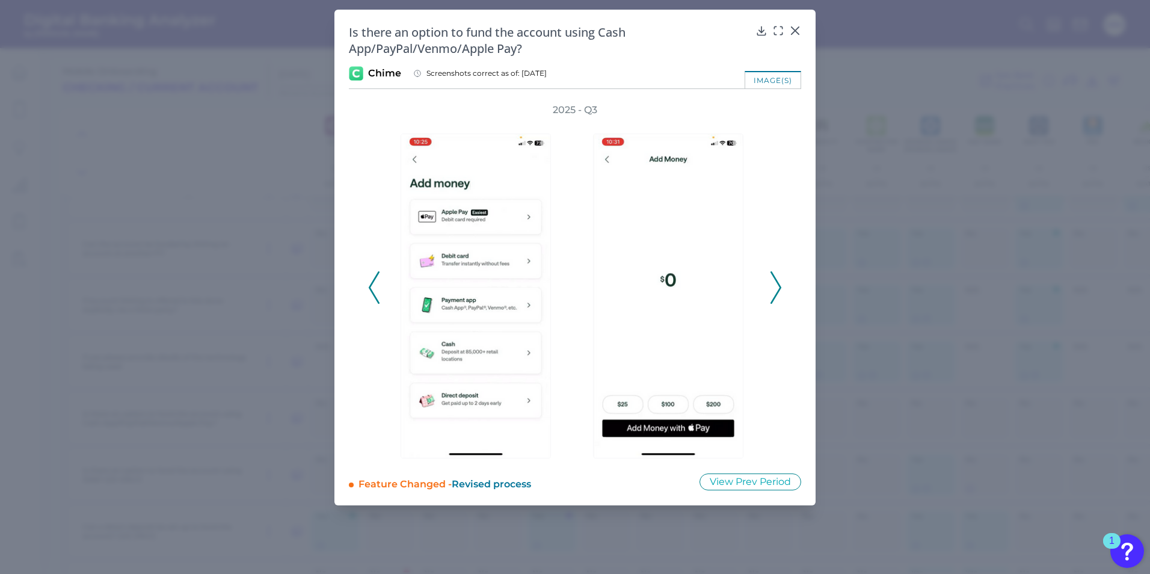
click at [775, 297] on polyline at bounding box center [775, 287] width 9 height 31
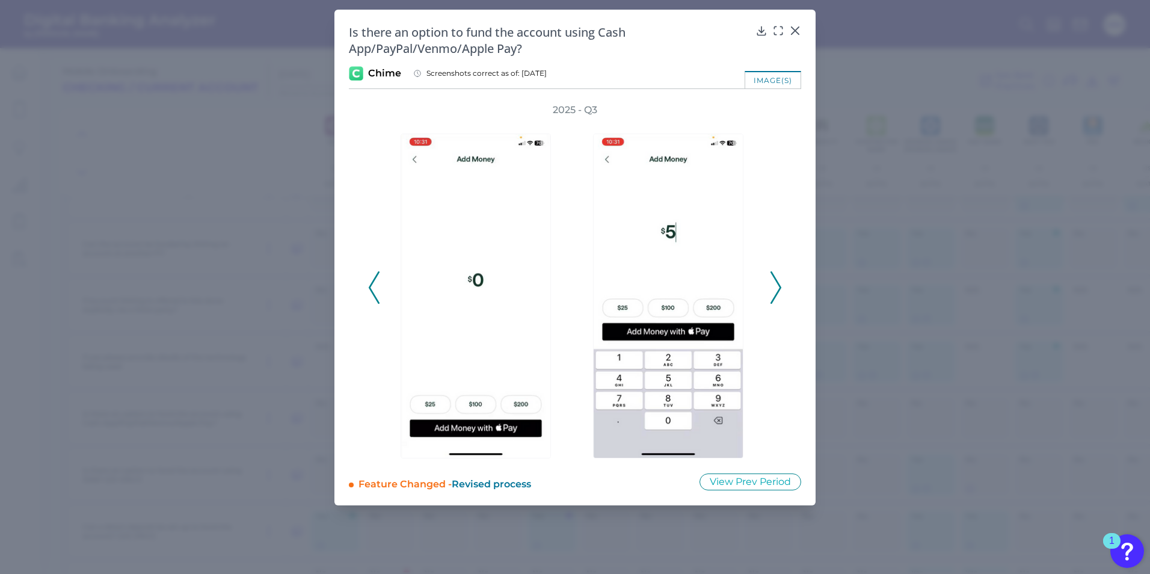
click at [775, 297] on polyline at bounding box center [775, 287] width 9 height 31
drag, startPoint x: 790, startPoint y: 28, endPoint x: 798, endPoint y: 28, distance: 7.8
click at [790, 28] on icon at bounding box center [795, 31] width 12 height 12
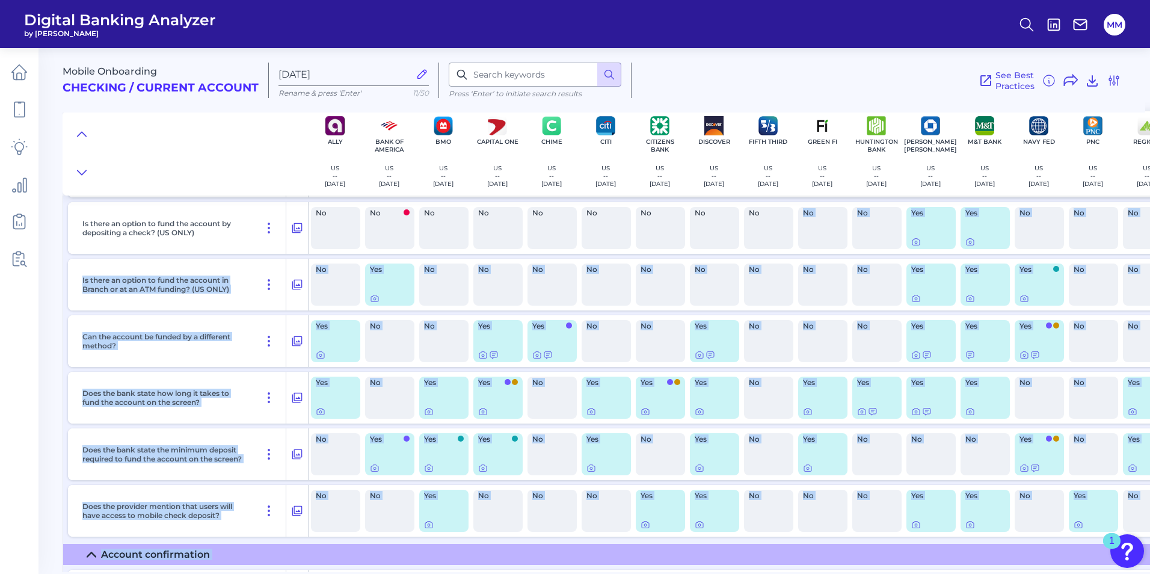
drag, startPoint x: 813, startPoint y: 570, endPoint x: 900, endPoint y: 567, distance: 86.7
click at [900, 570] on main "Mobile Onboarding Checking / Current Account [DATE] Rename & press 'Enter' 11/5…" at bounding box center [575, 287] width 1150 height 574
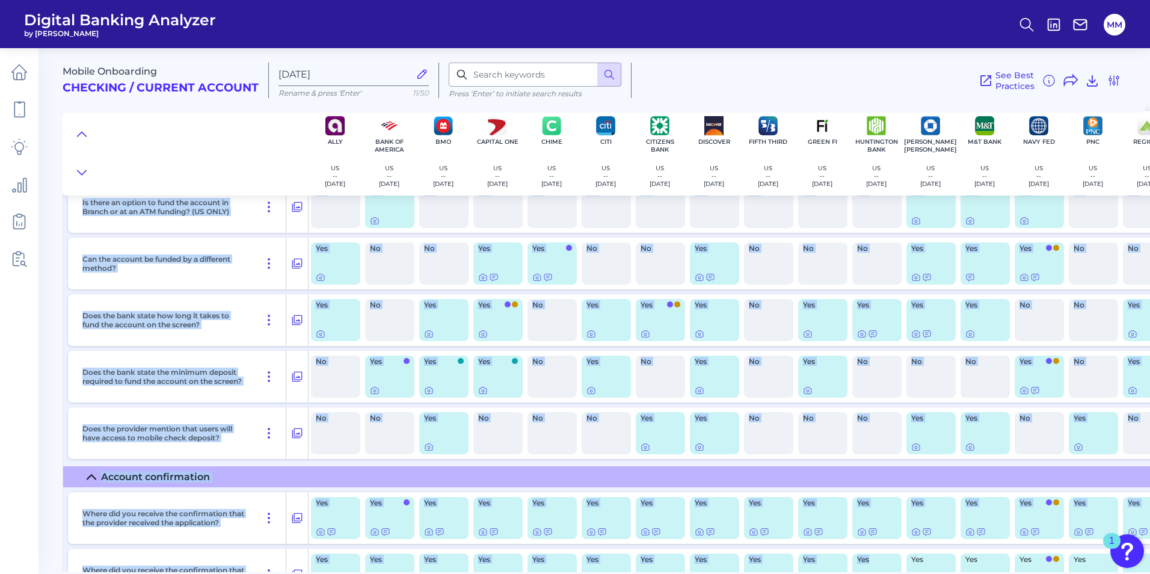
click at [304, 476] on summary "Account confirmation" at bounding box center [862, 476] width 1599 height 21
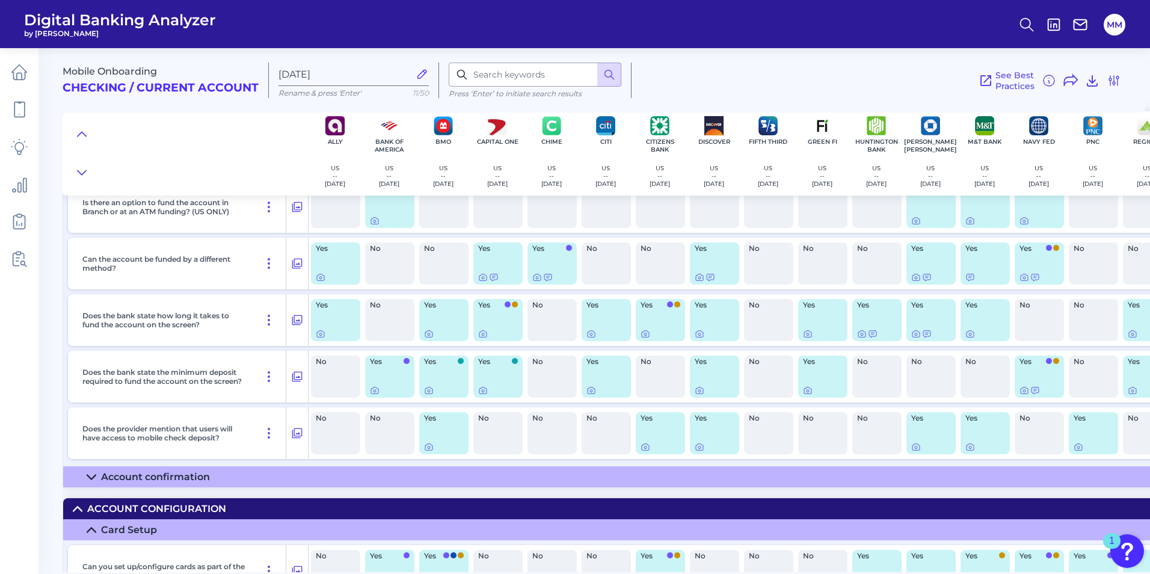
scroll to position [6750, 0]
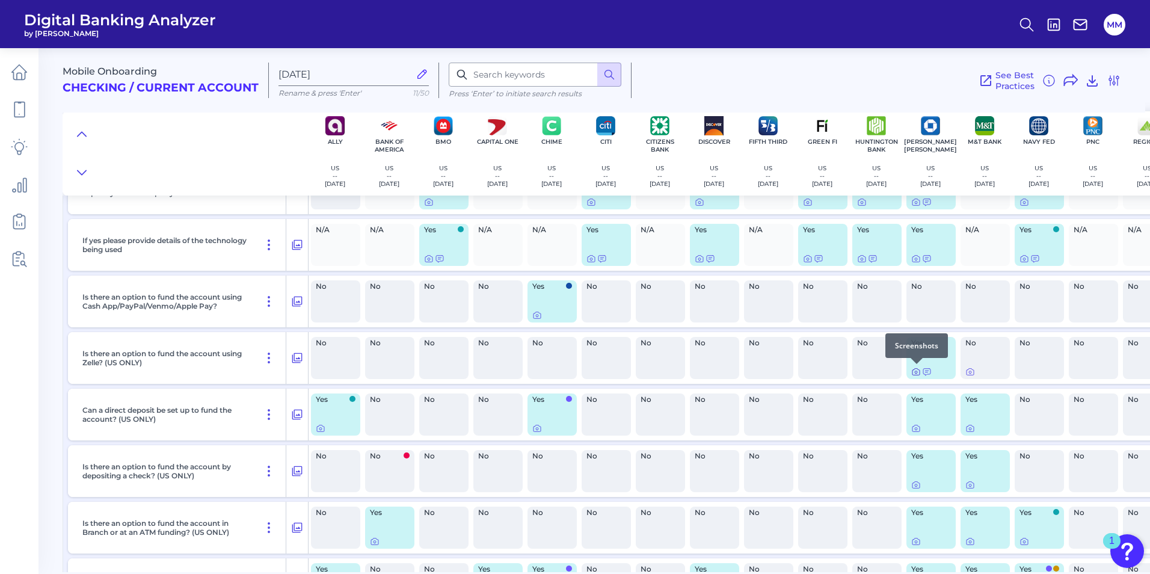
click at [919, 373] on icon at bounding box center [916, 372] width 10 height 10
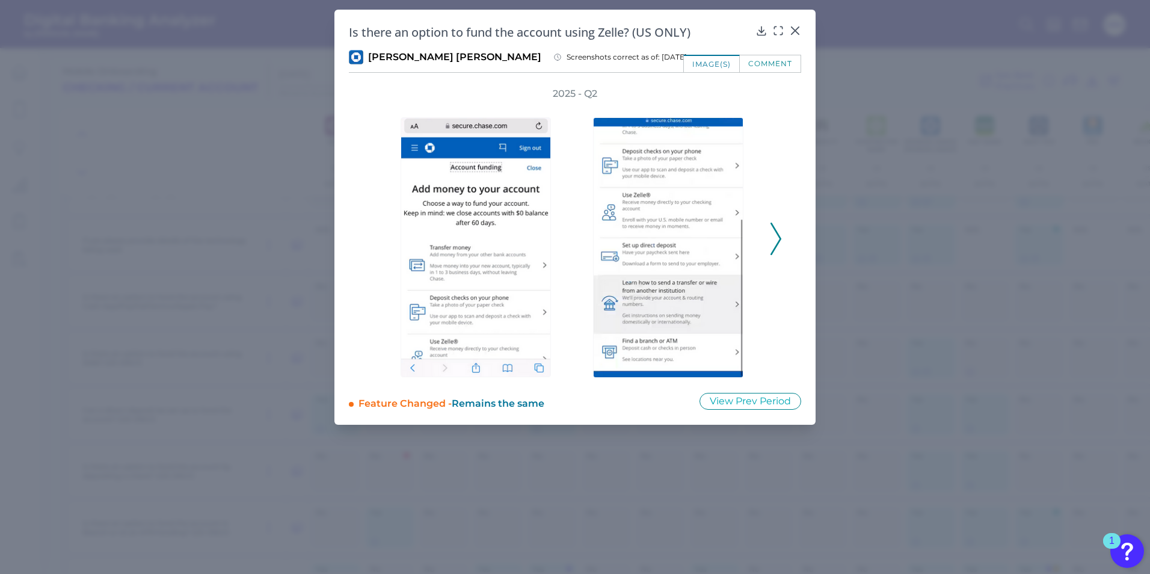
click at [780, 243] on icon at bounding box center [776, 239] width 11 height 32
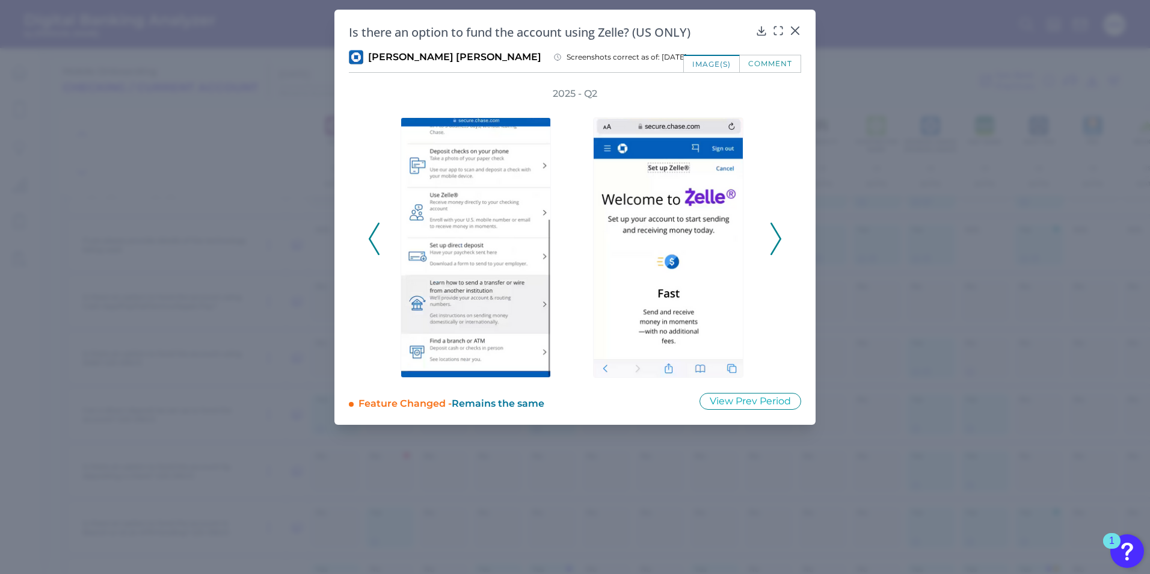
click at [780, 243] on icon at bounding box center [776, 239] width 11 height 32
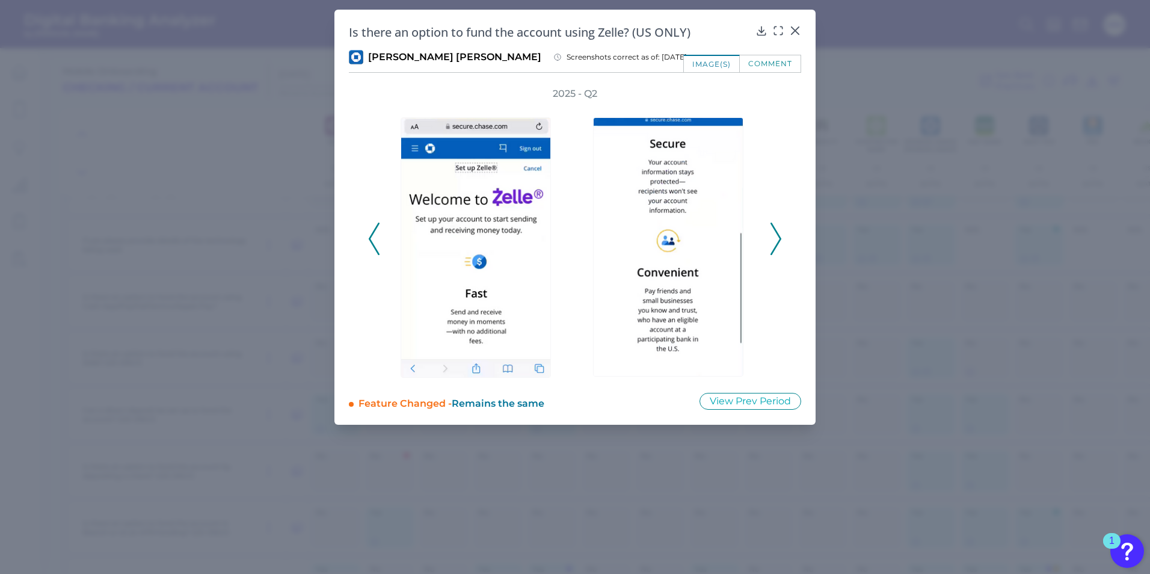
click at [780, 243] on icon at bounding box center [776, 239] width 11 height 32
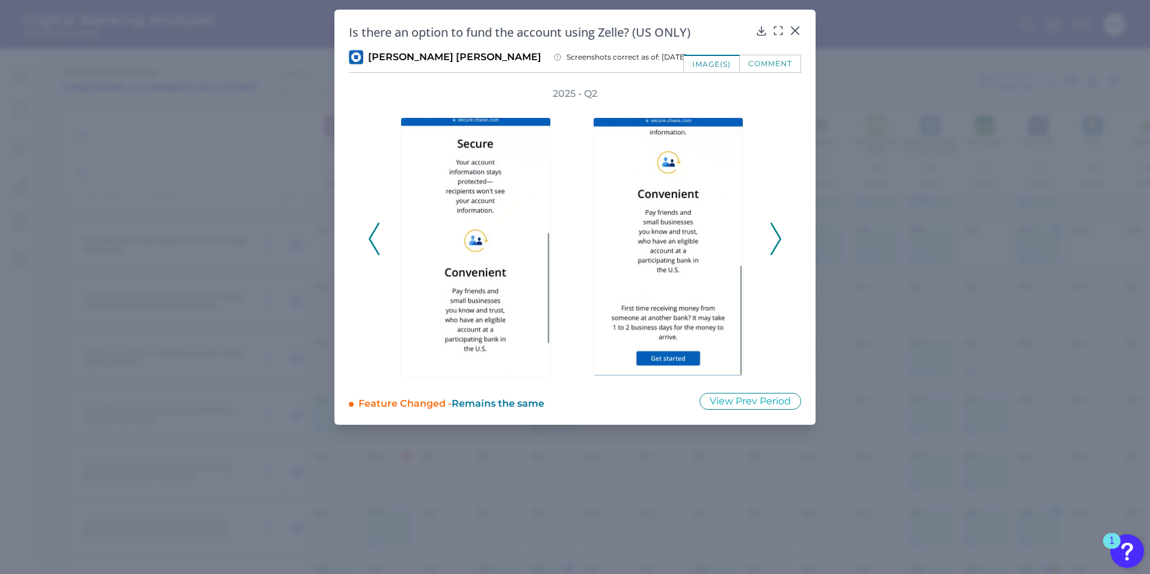
click at [780, 243] on icon at bounding box center [776, 239] width 11 height 32
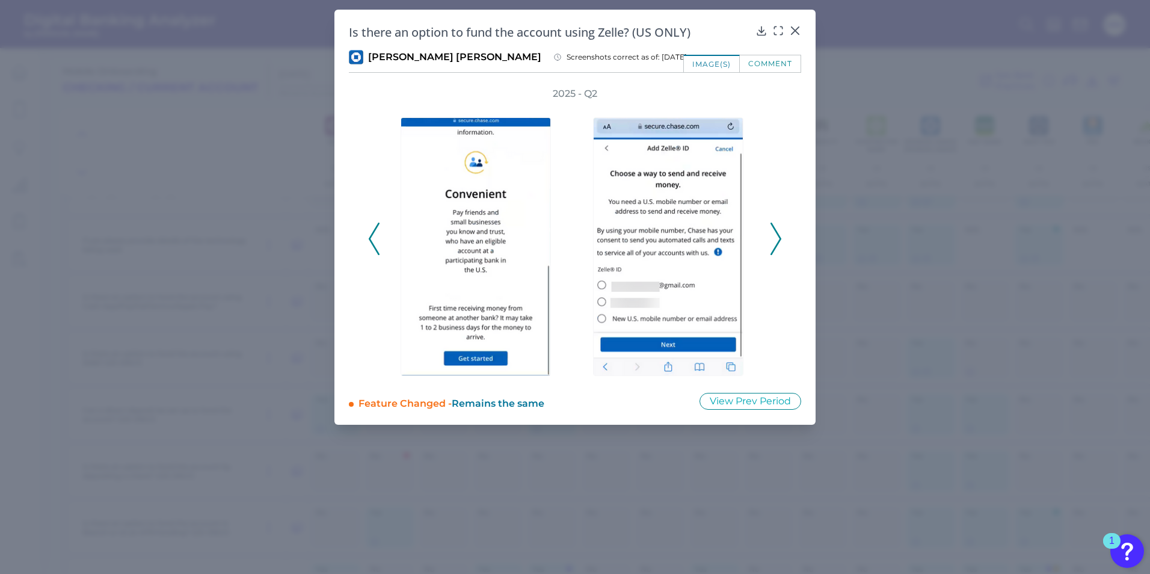
click at [780, 243] on icon at bounding box center [776, 239] width 11 height 32
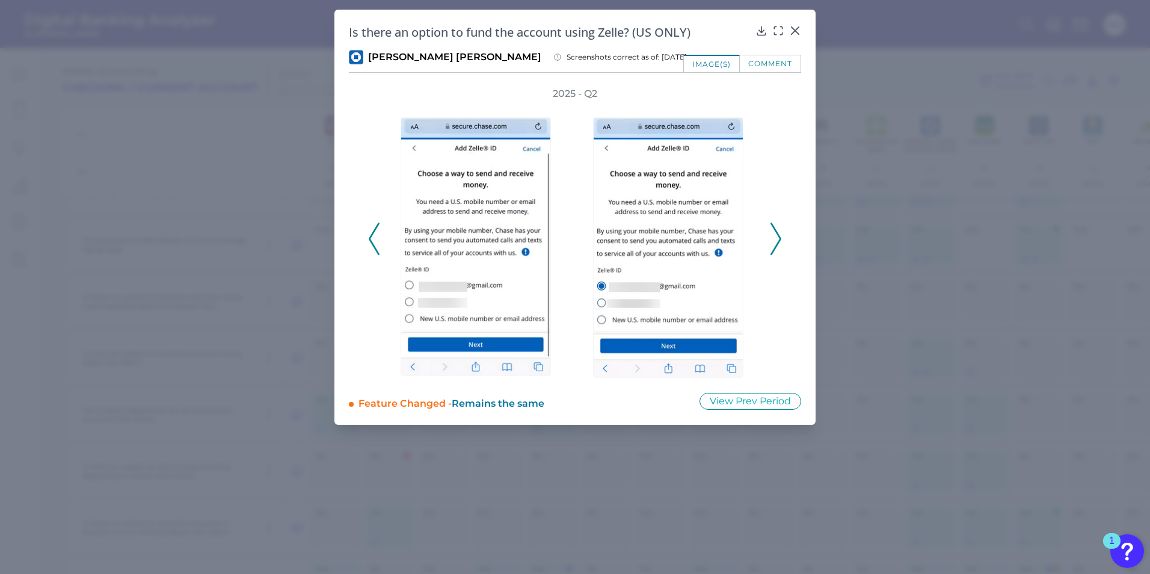
click at [774, 245] on icon at bounding box center [776, 239] width 11 height 32
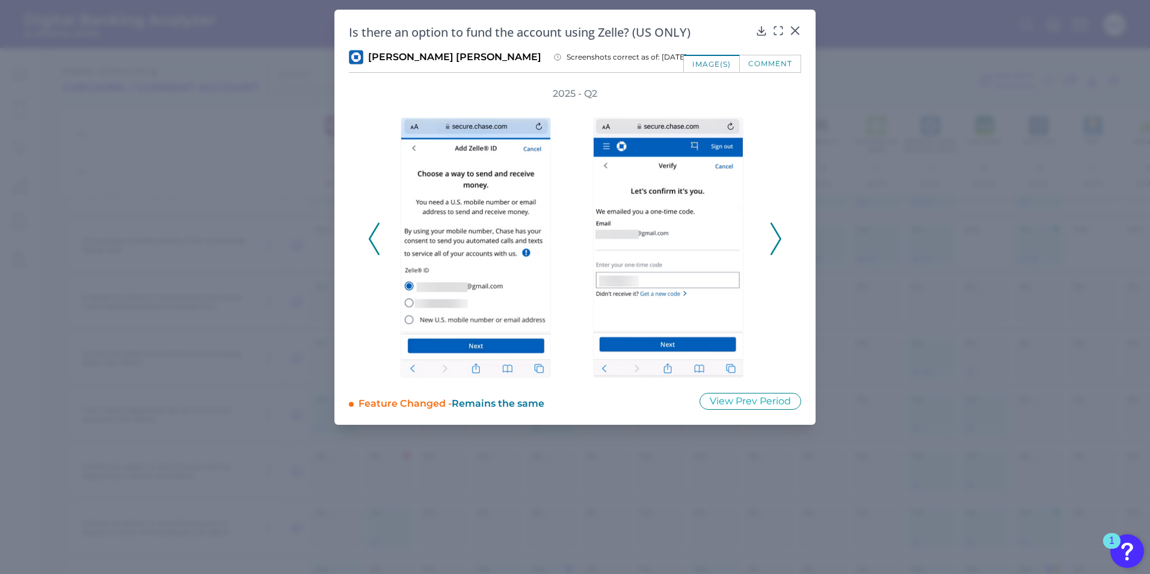
click at [774, 245] on icon at bounding box center [776, 239] width 11 height 32
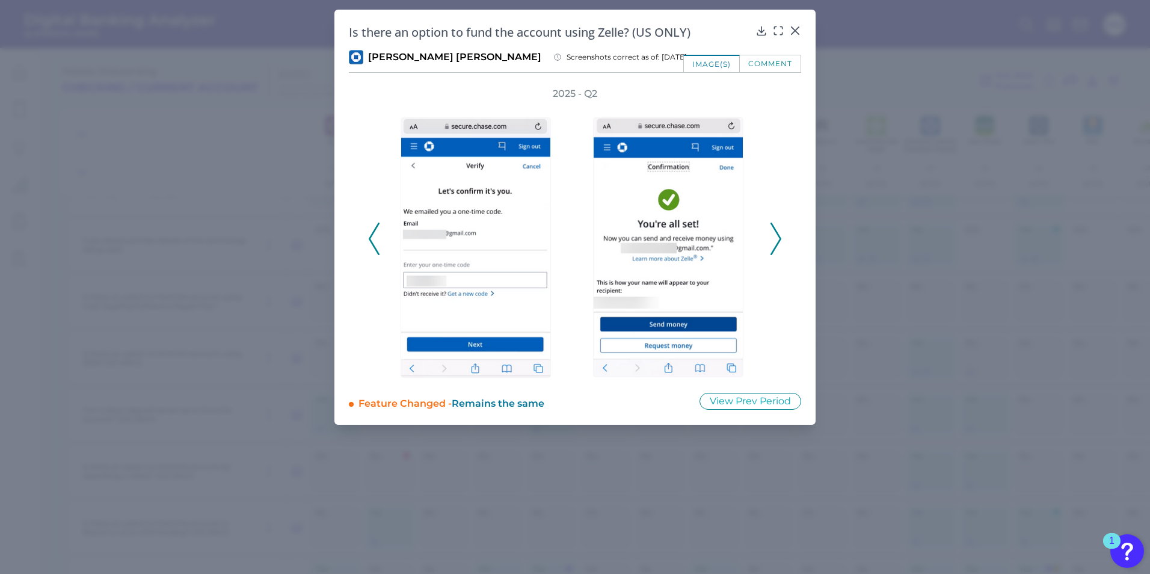
click at [774, 245] on icon at bounding box center [776, 239] width 11 height 32
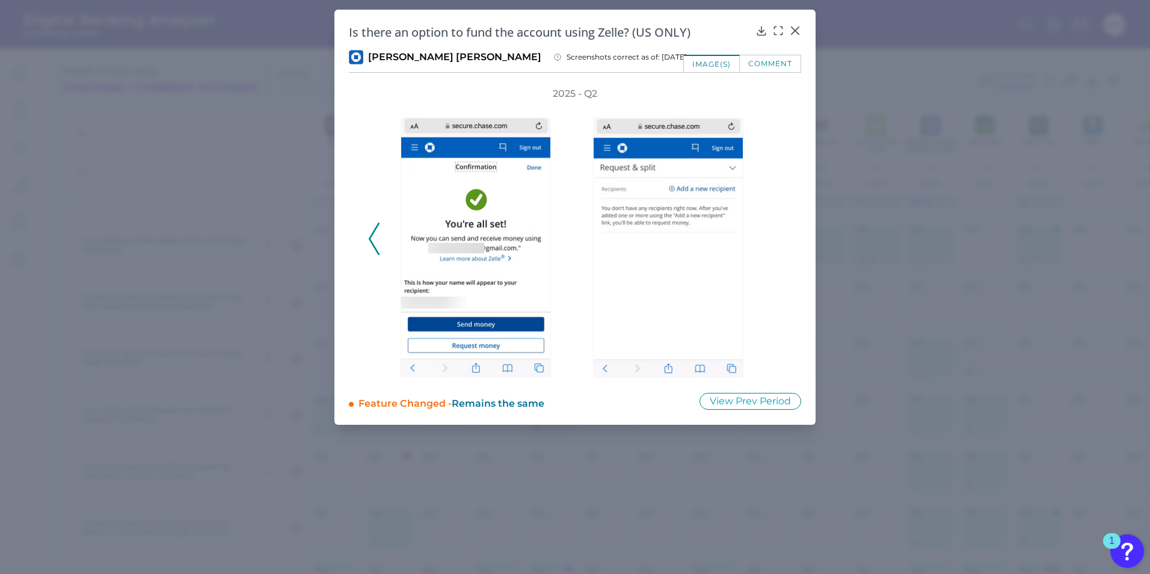
click at [761, 32] on icon at bounding box center [761, 30] width 8 height 8
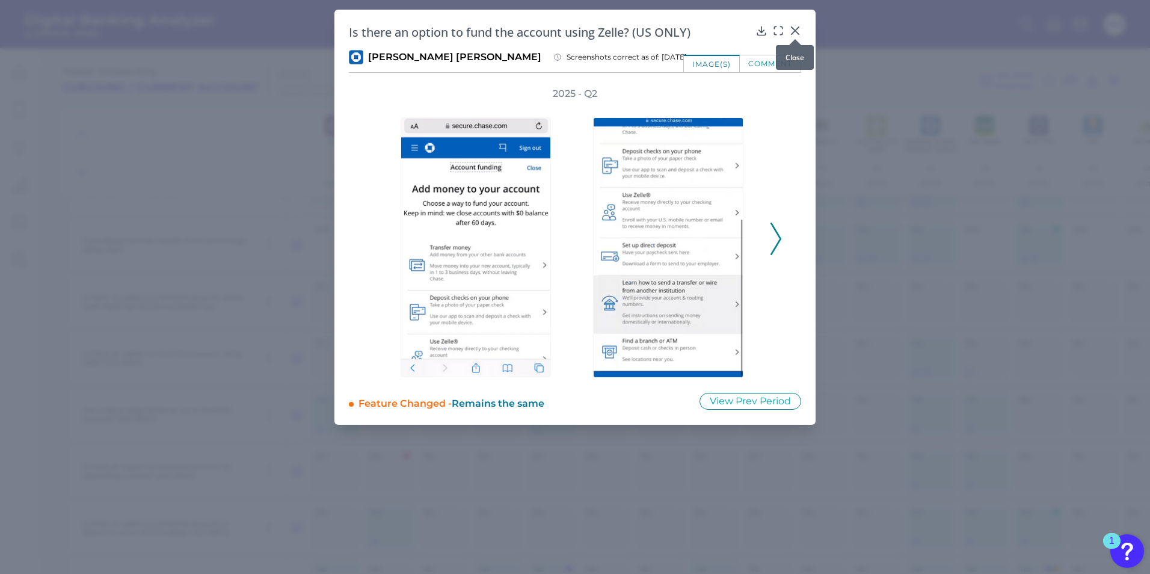
click at [798, 25] on icon at bounding box center [795, 31] width 12 height 12
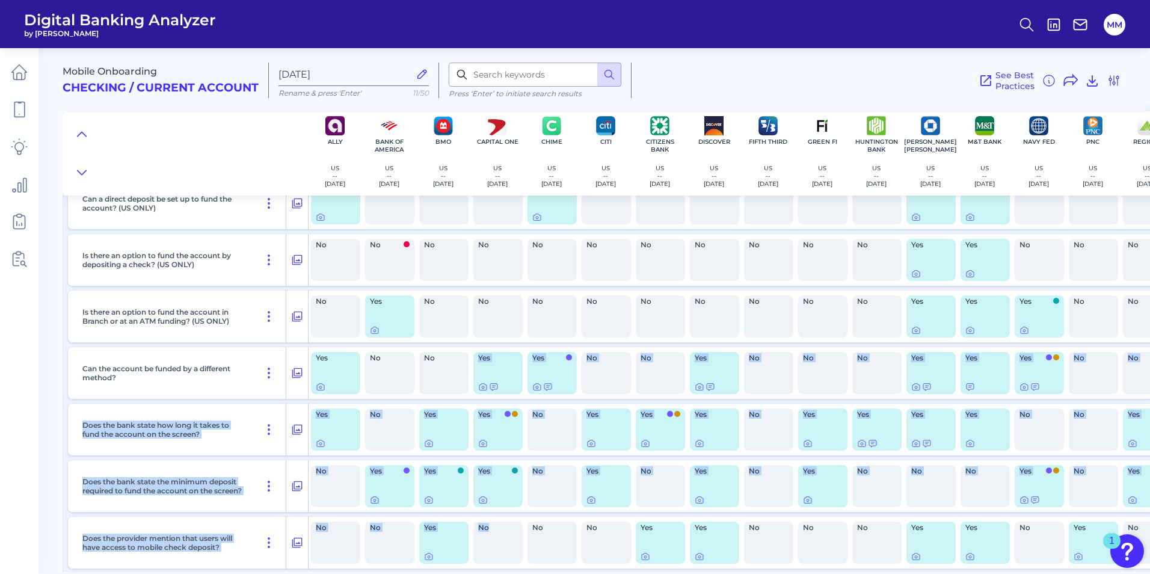
scroll to position [7044, 0]
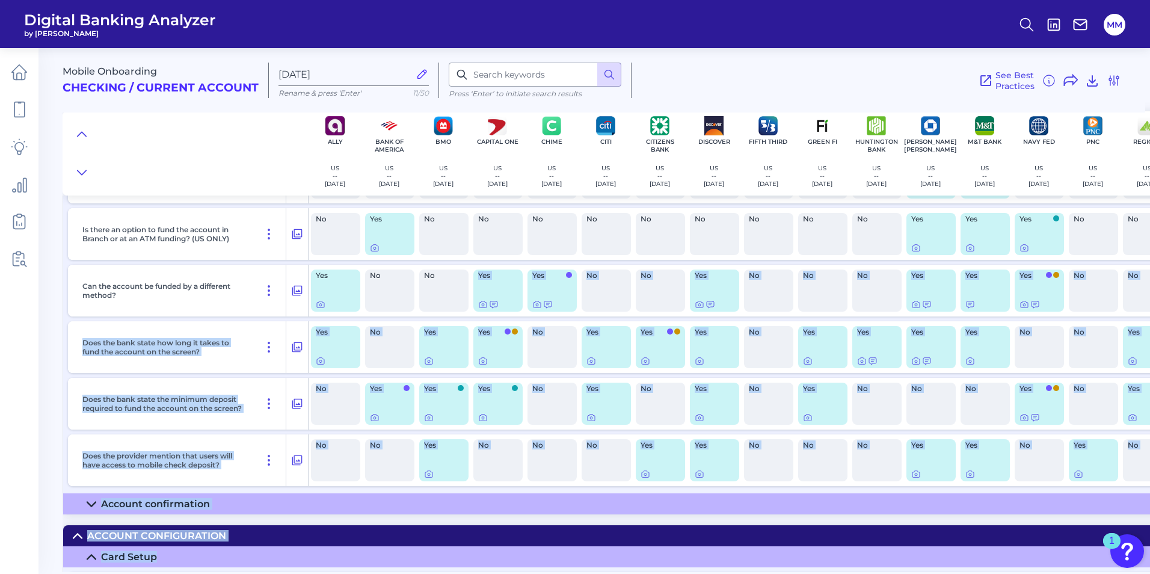
drag, startPoint x: 484, startPoint y: 567, endPoint x: 513, endPoint y: 568, distance: 28.3
click at [513, 568] on div "Mobile Onboarding Checking / Current Account [DATE] Rename & press 'Enter' 11/5…" at bounding box center [607, 305] width 1088 height 533
click at [46, 375] on main "Mobile Onboarding Checking / Current Account [DATE] Rename & press 'Enter' 11/5…" at bounding box center [575, 287] width 1150 height 574
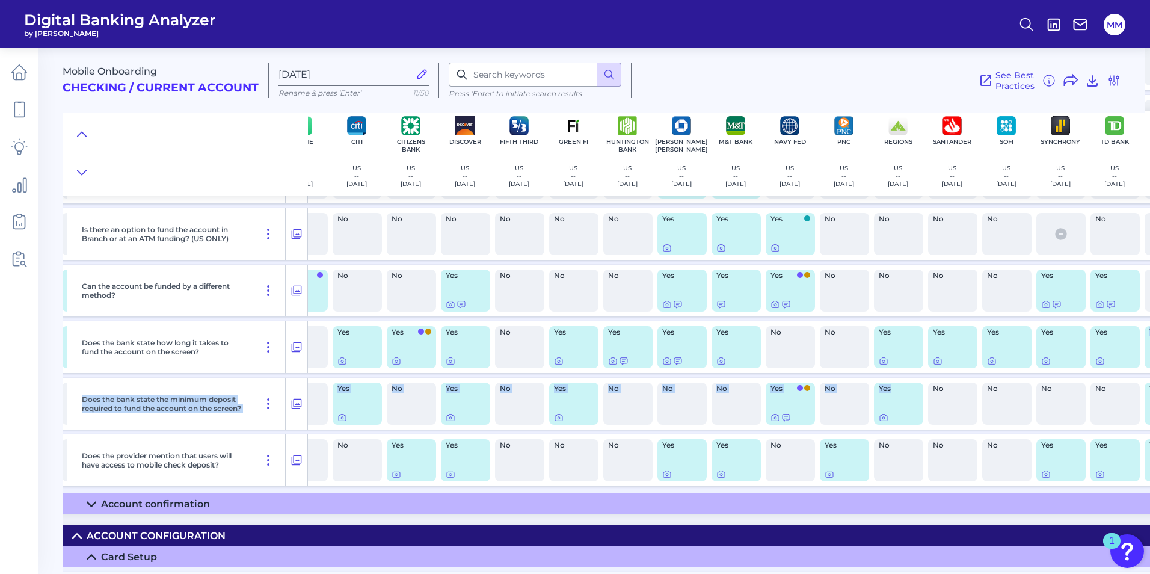
drag, startPoint x: 1145, startPoint y: 389, endPoint x: 1147, endPoint y: 375, distance: 14.5
click at [1145, 375] on div "Mobile Onboarding Checking / Current Account [DATE] Rename & press 'Enter' 11/5…" at bounding box center [607, 305] width 1088 height 533
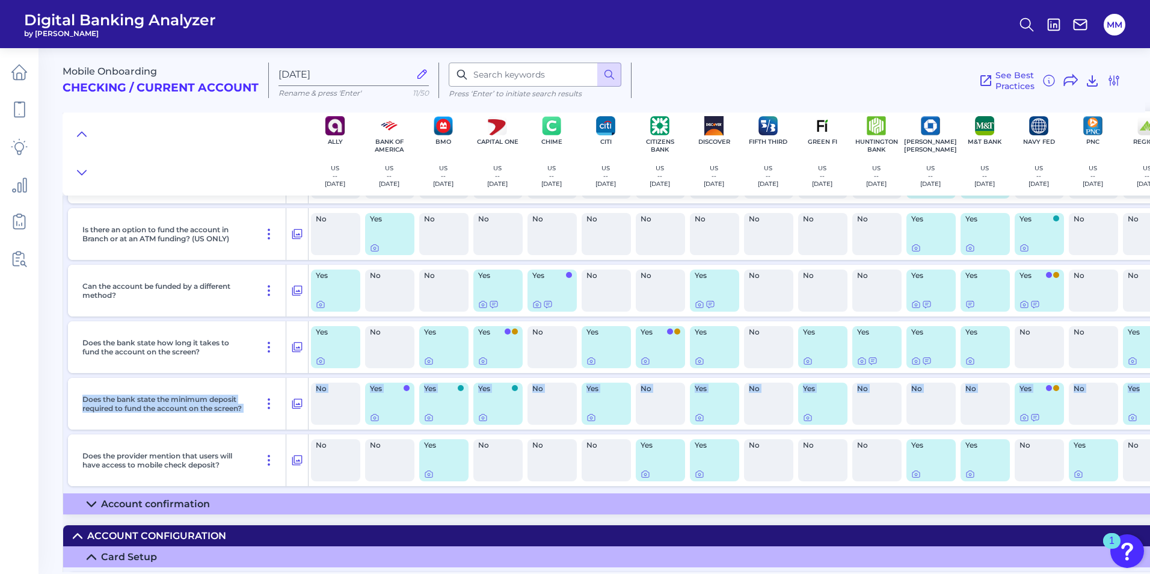
scroll to position [6723, 0]
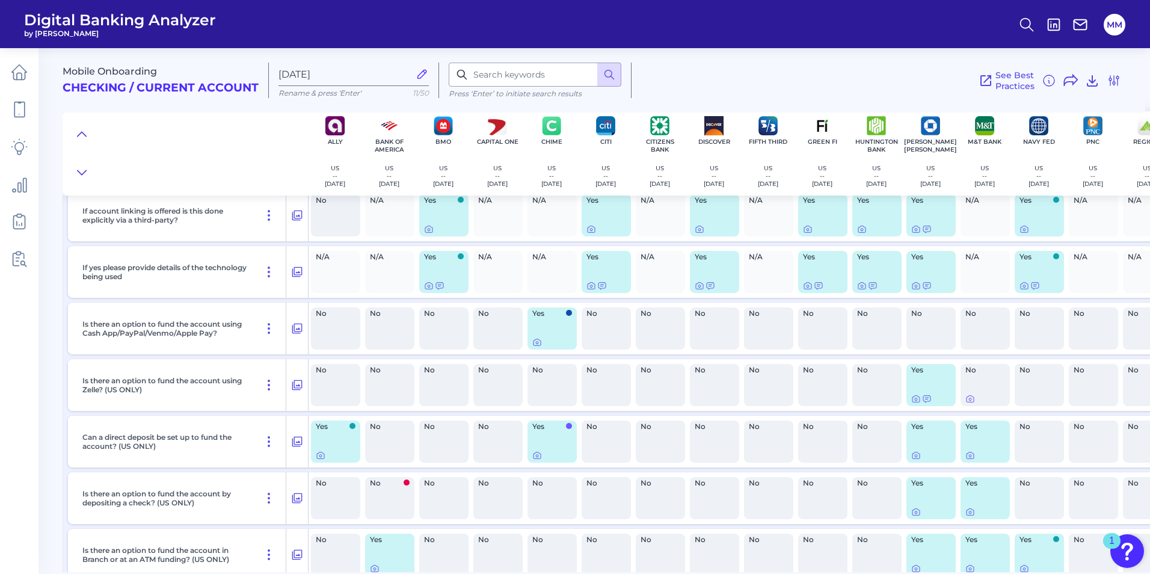
click at [203, 331] on p "Is there an option to fund the account using Cash App/PayPal/Venmo/Apple Pay?" at bounding box center [164, 328] width 165 height 18
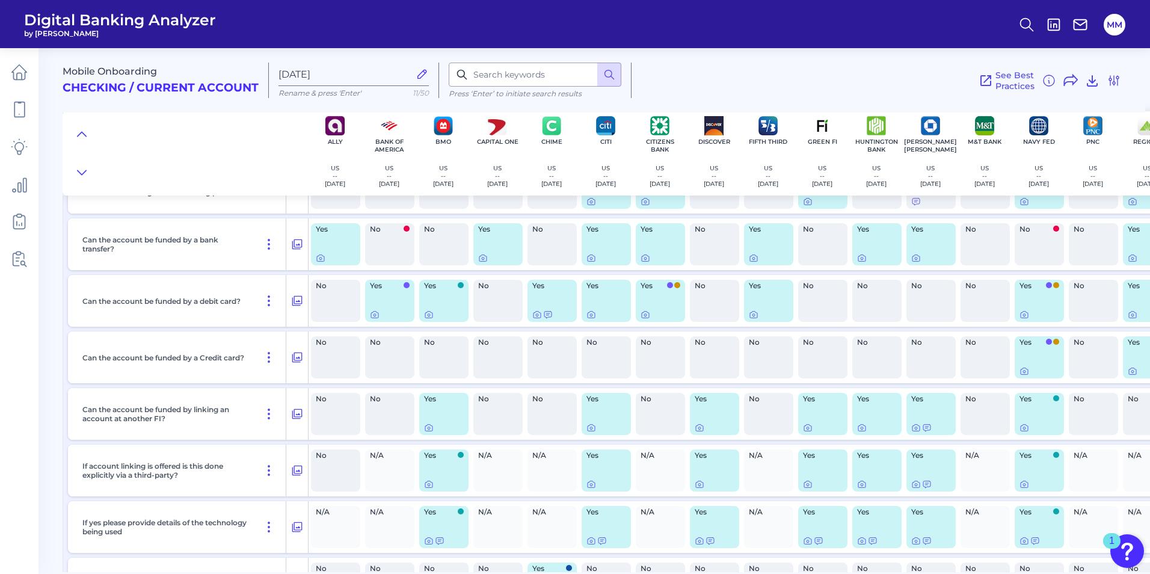
scroll to position [6518, 0]
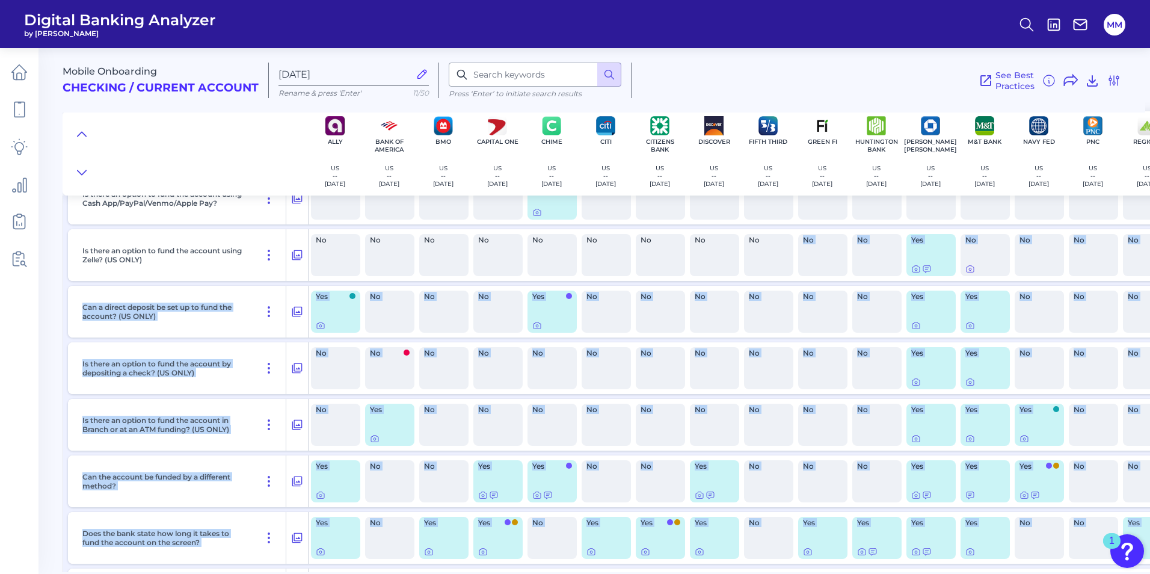
drag, startPoint x: 774, startPoint y: 572, endPoint x: 812, endPoint y: 568, distance: 38.1
click at [812, 569] on main "Mobile Onboarding Checking / Current Account [DATE] Rename & press 'Enter' 11/5…" at bounding box center [575, 287] width 1150 height 574
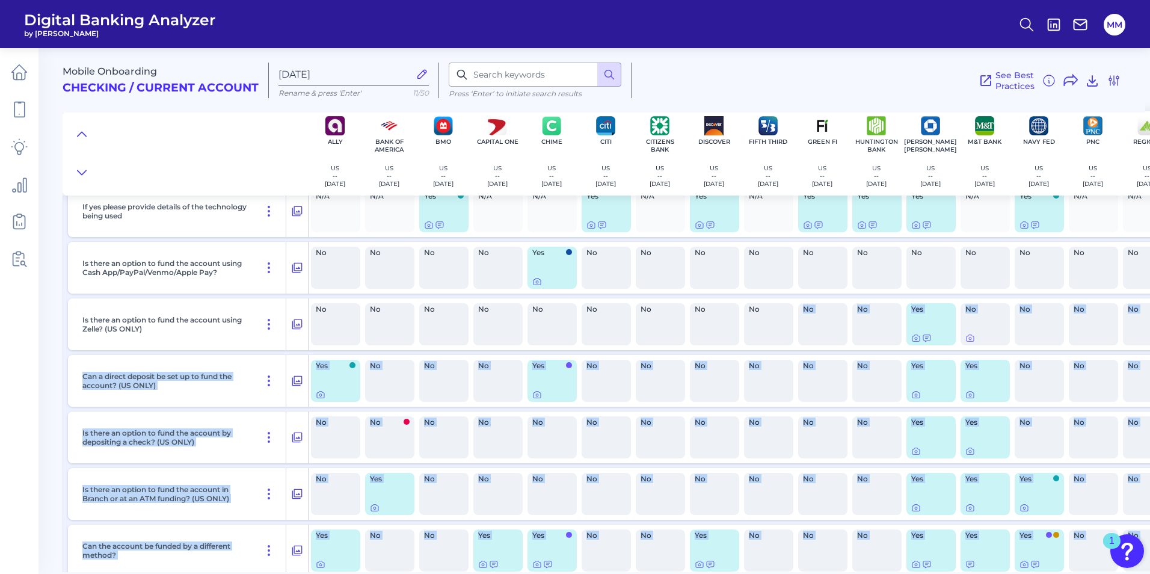
scroll to position [6746, 0]
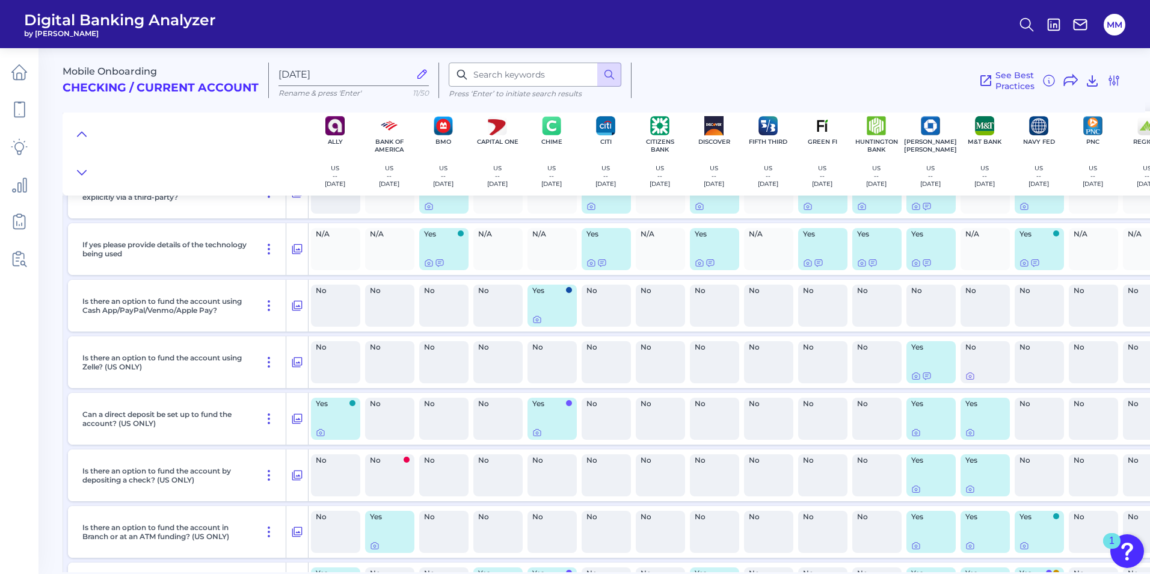
click at [620, 313] on div "No" at bounding box center [606, 306] width 49 height 42
drag, startPoint x: 635, startPoint y: 572, endPoint x: 697, endPoint y: 571, distance: 61.4
click at [697, 571] on main "Mobile Onboarding Checking / Current Account [DATE] Rename & press 'Enter' 11/5…" at bounding box center [575, 287] width 1150 height 574
drag, startPoint x: 758, startPoint y: 573, endPoint x: 746, endPoint y: 574, distance: 12.1
click at [746, 573] on html "Digital Banking Analyzer by Curinos MM Mobile Onboarding Checking / Current Acc…" at bounding box center [575, 287] width 1150 height 574
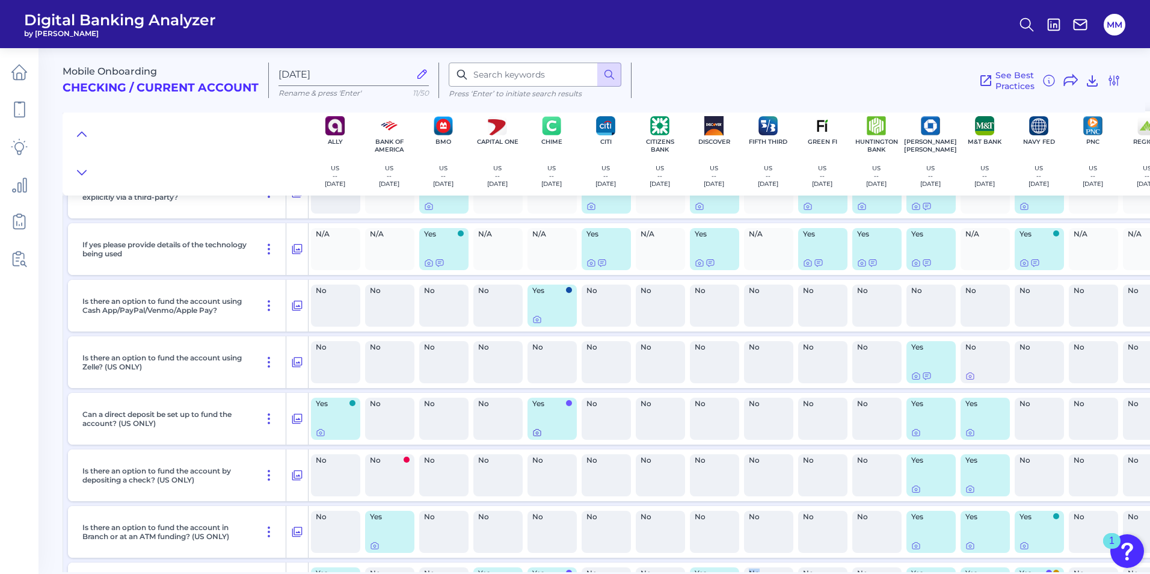
click at [538, 434] on icon at bounding box center [537, 433] width 10 height 10
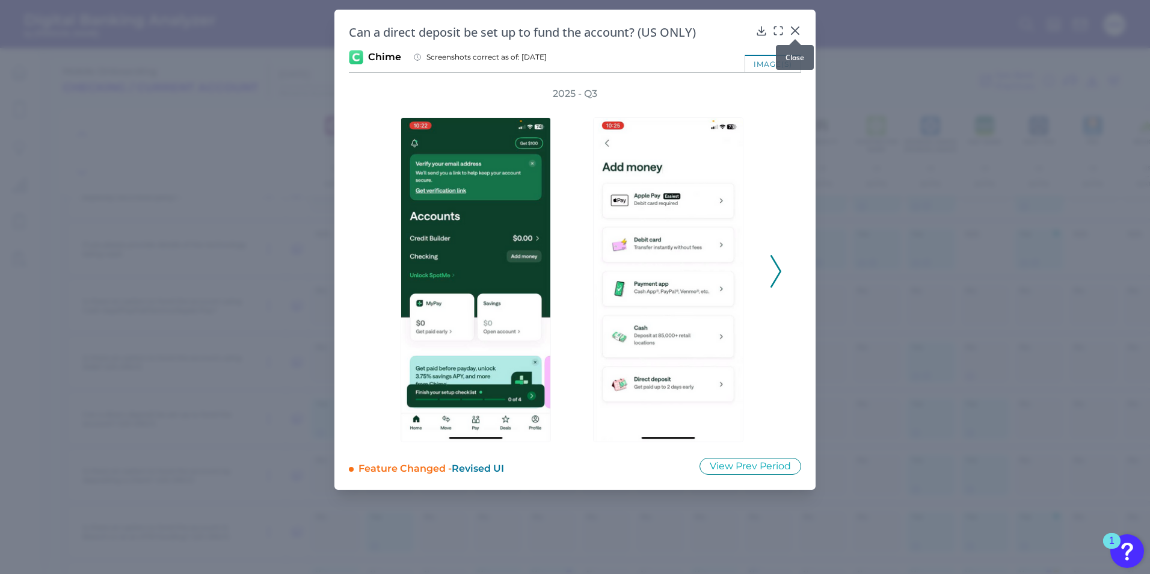
click at [796, 33] on div at bounding box center [795, 39] width 12 height 12
click at [800, 27] on icon at bounding box center [795, 31] width 12 height 12
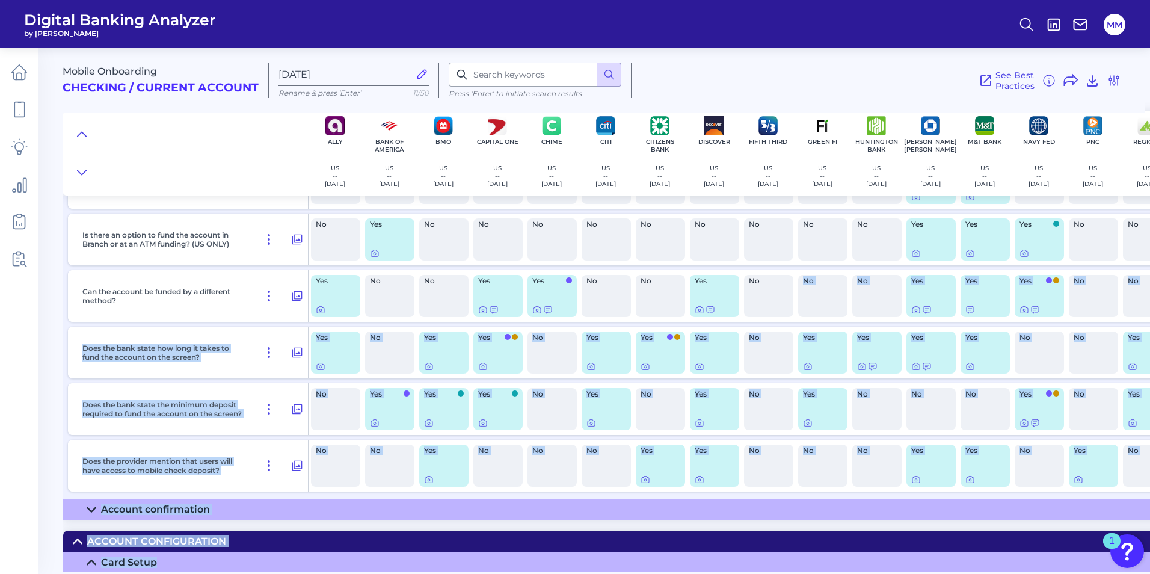
drag, startPoint x: 788, startPoint y: 572, endPoint x: 839, endPoint y: 570, distance: 50.6
click at [839, 571] on main "Mobile Onboarding Checking / Current Account [DATE] Rename & press 'Enter' 11/5…" at bounding box center [575, 287] width 1150 height 574
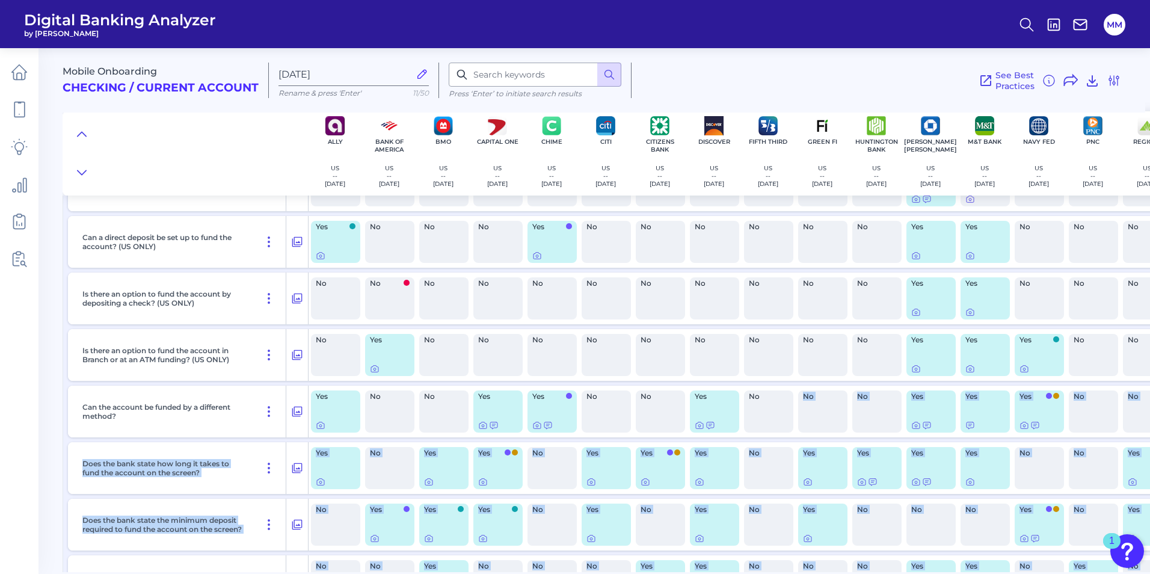
scroll to position [6885, 0]
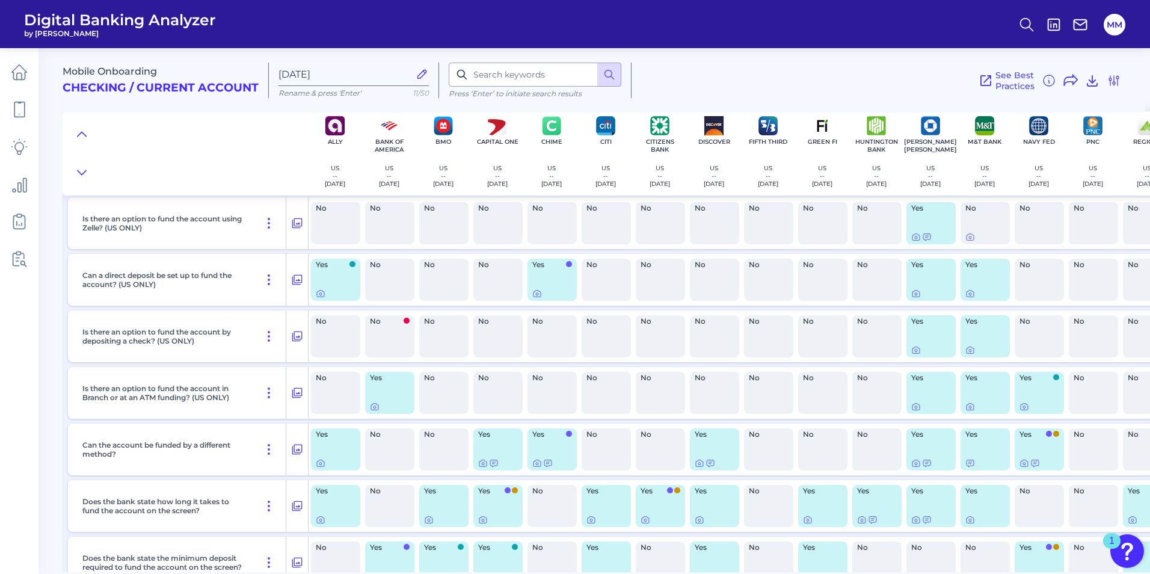
click at [199, 346] on div "Is there an option to fund the account by depositing a check? (US ONLY)" at bounding box center [182, 336] width 209 height 52
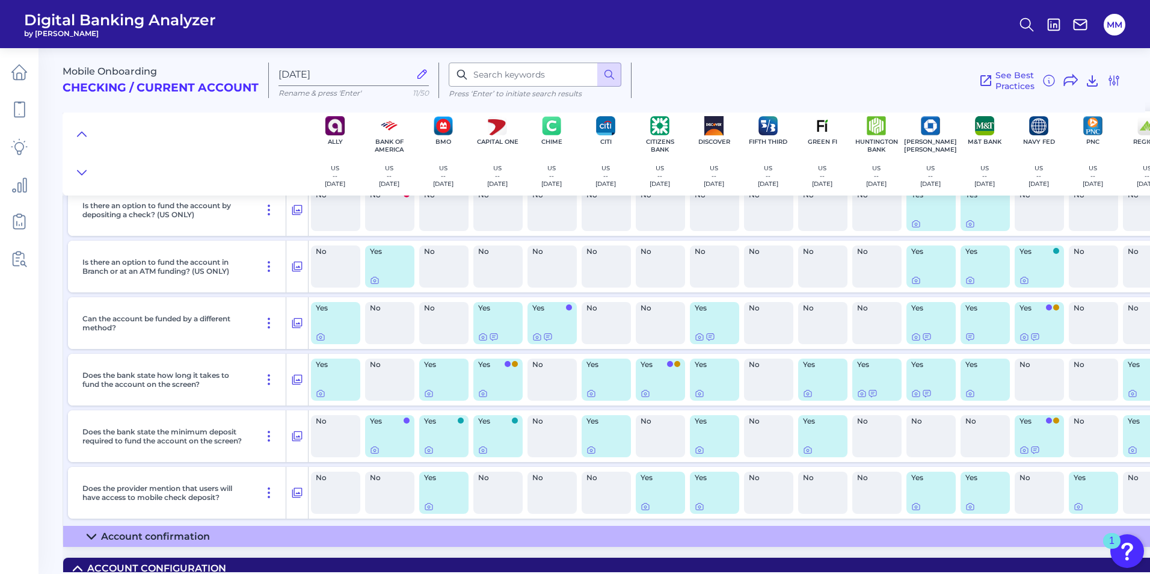
scroll to position [6998, 0]
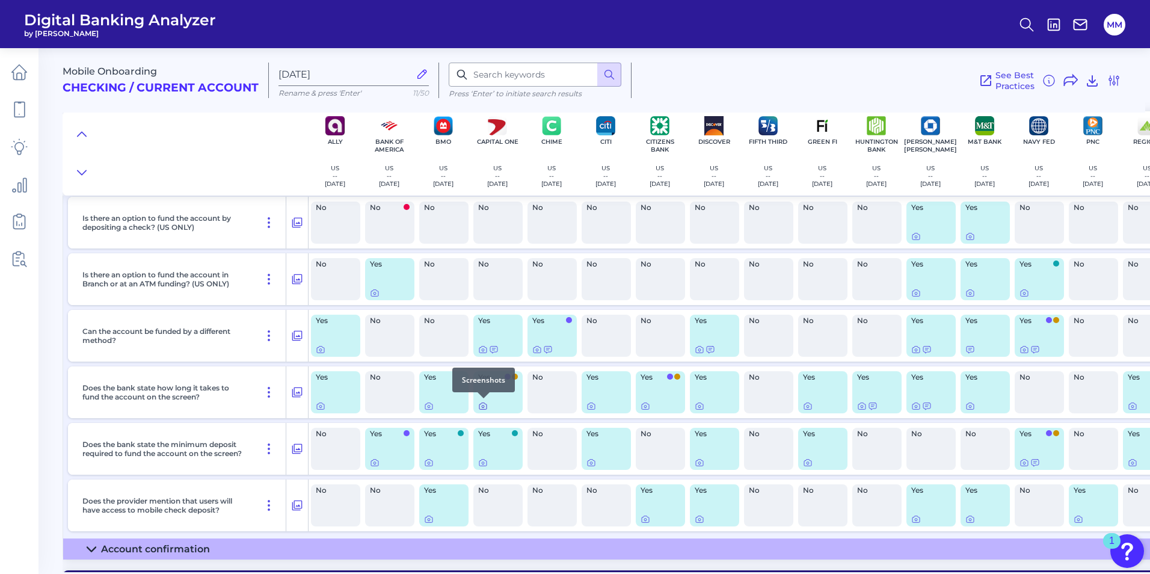
click at [484, 408] on icon at bounding box center [483, 406] width 10 height 10
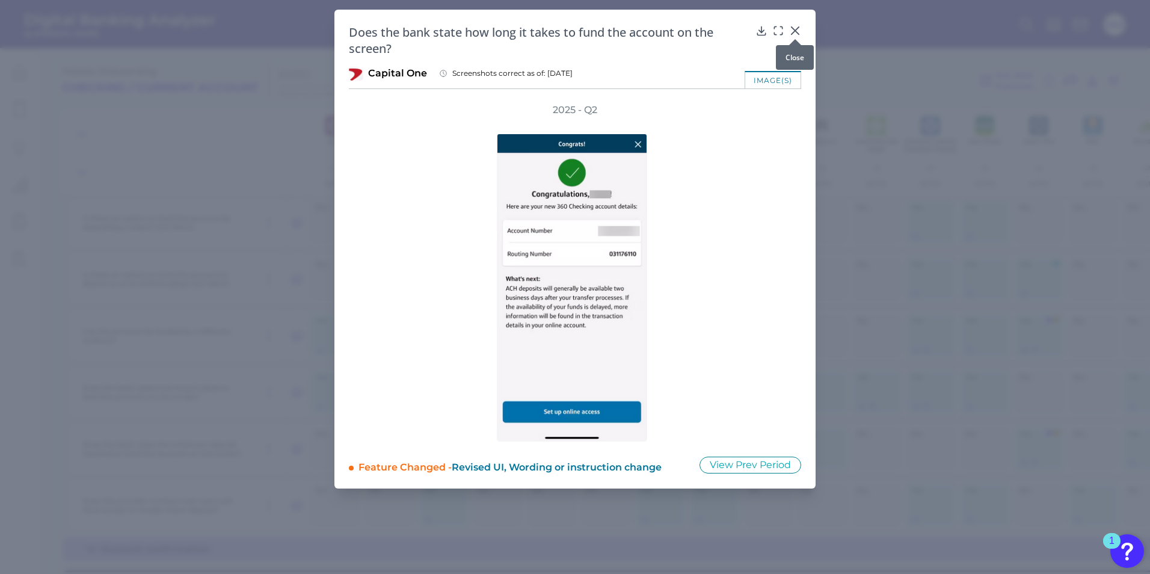
click at [795, 34] on div at bounding box center [795, 39] width 12 height 12
click at [792, 31] on icon at bounding box center [795, 31] width 12 height 12
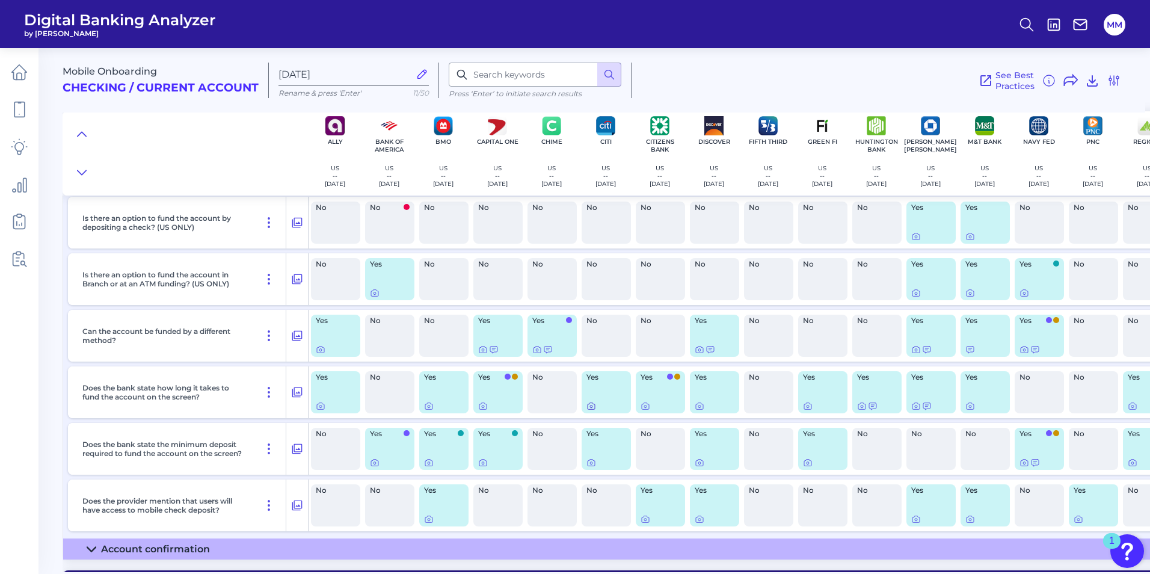
click at [588, 404] on icon at bounding box center [591, 406] width 7 height 7
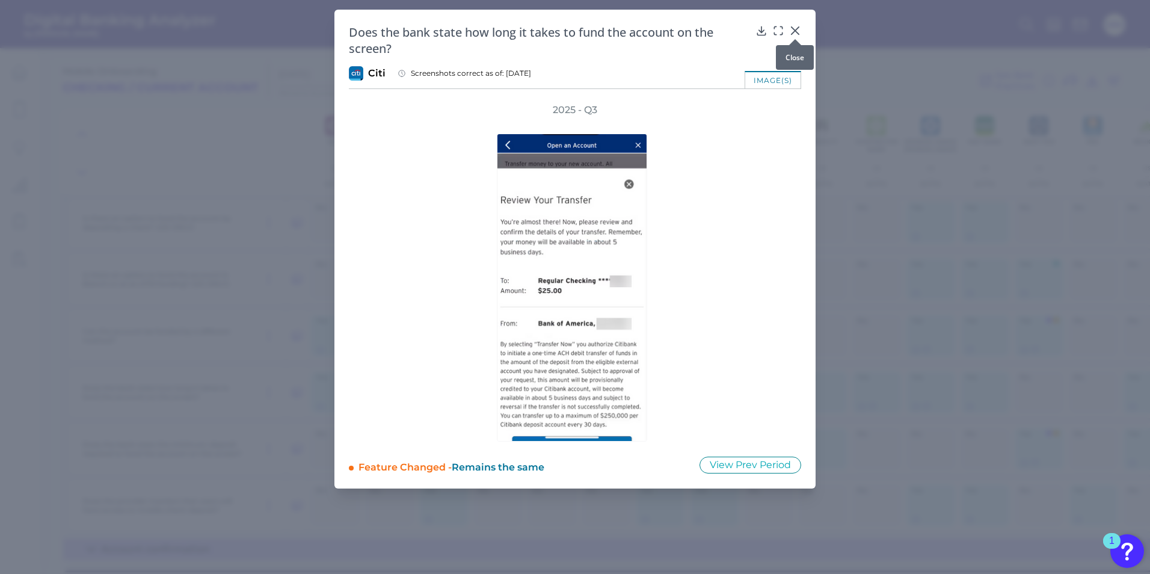
click at [798, 35] on div at bounding box center [795, 39] width 12 height 12
click at [795, 34] on div at bounding box center [795, 39] width 12 height 12
click at [804, 37] on div "Does the bank state how long it takes to fund the account on the screen? Citi S…" at bounding box center [574, 249] width 481 height 479
click at [798, 36] on body "Digital Banking Analyzer by Curinos MM Mobile Onboarding Checking / Current Acc…" at bounding box center [575, 287] width 1150 height 574
click at [796, 34] on div at bounding box center [795, 39] width 12 height 12
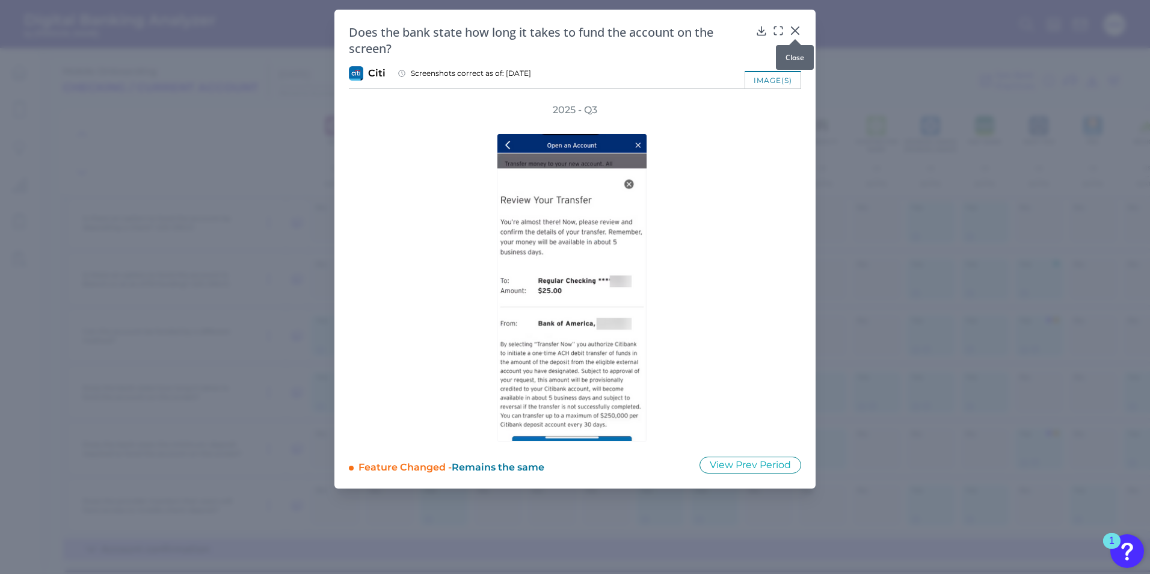
click at [795, 29] on icon at bounding box center [795, 31] width 12 height 12
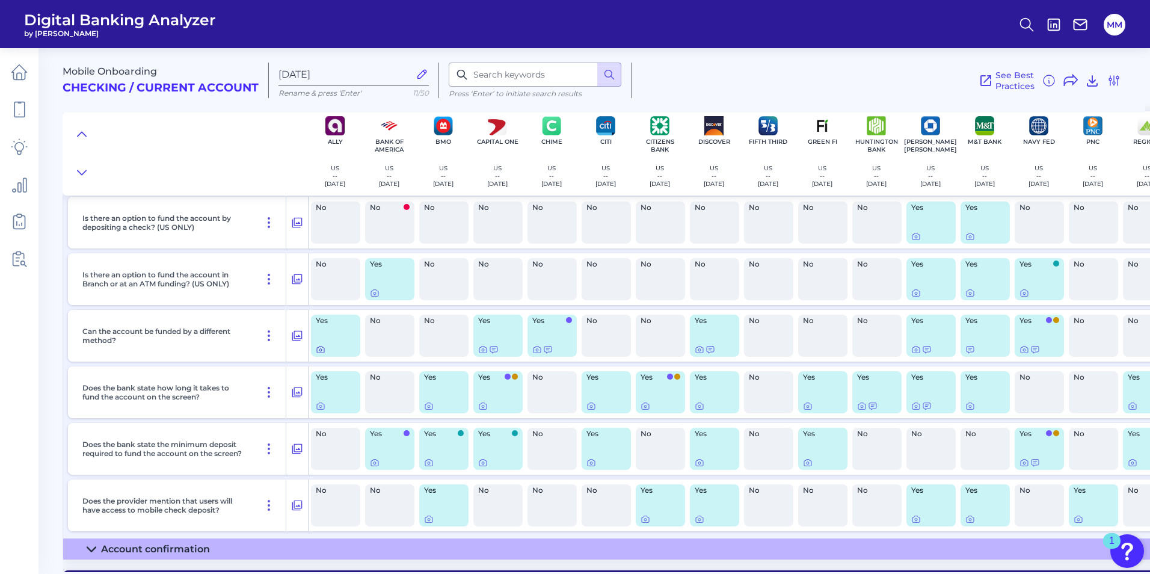
click at [324, 353] on icon at bounding box center [320, 349] width 7 height 7
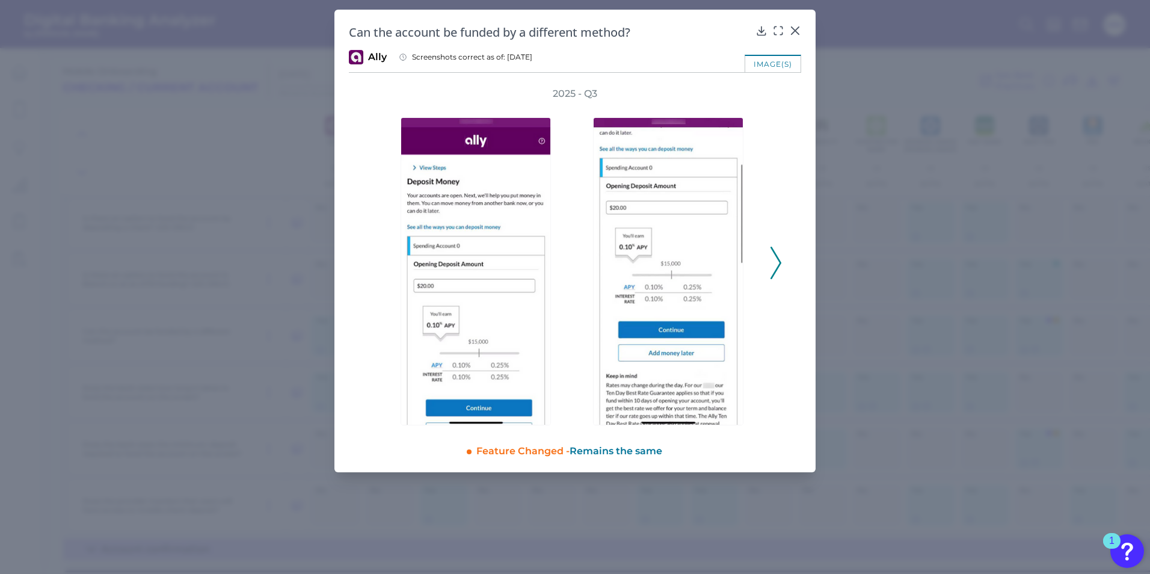
click at [777, 269] on polyline at bounding box center [775, 262] width 9 height 31
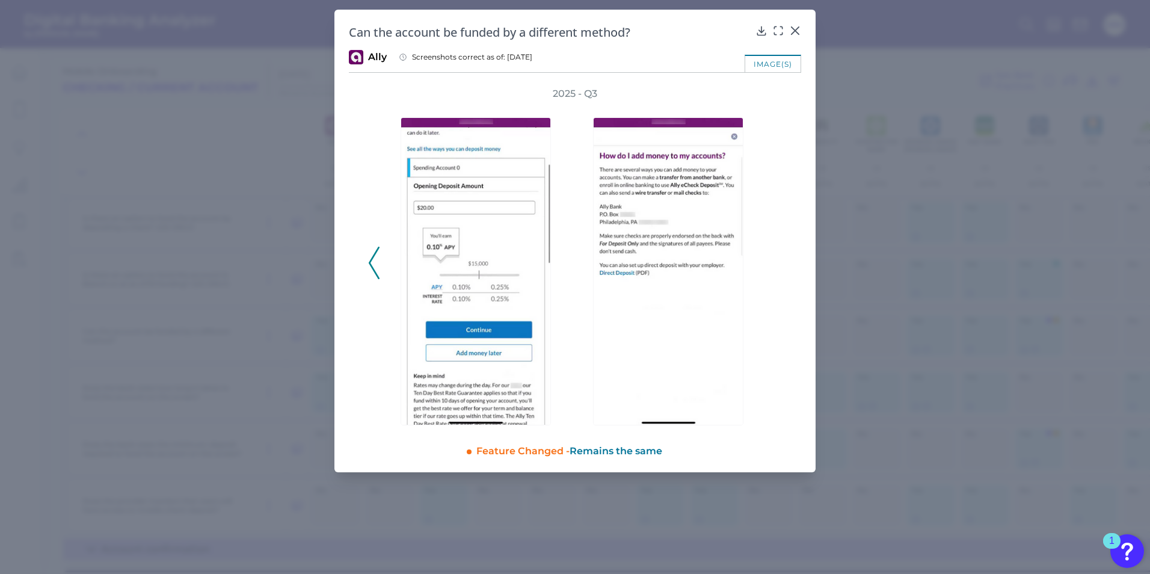
click at [777, 269] on div "2025 - Q3" at bounding box center [575, 256] width 414 height 338
click at [796, 32] on icon at bounding box center [795, 31] width 12 height 12
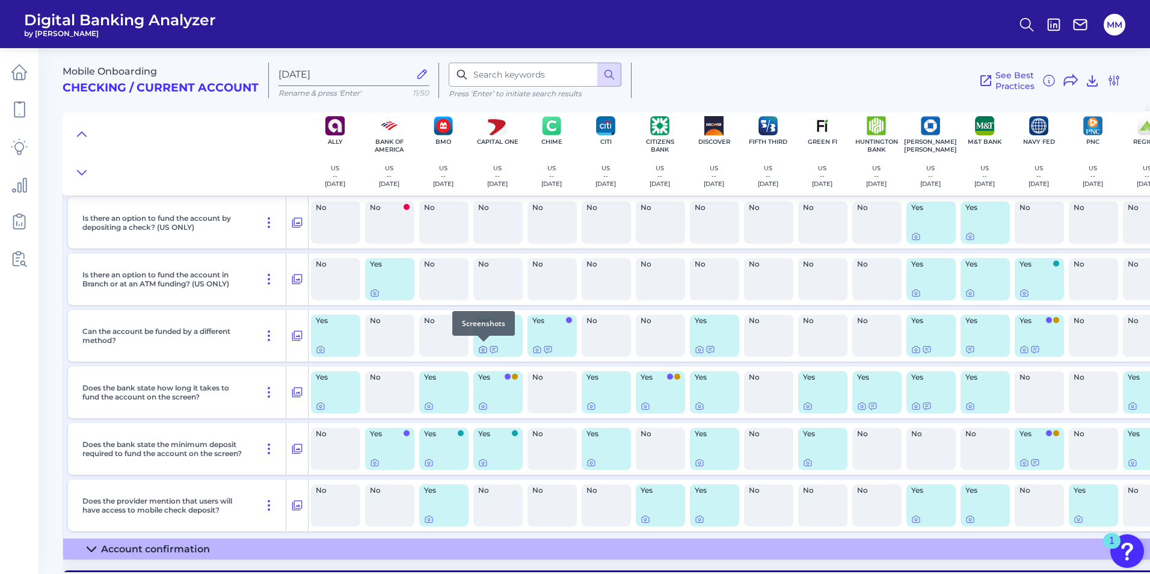
click at [482, 349] on icon at bounding box center [483, 350] width 10 height 10
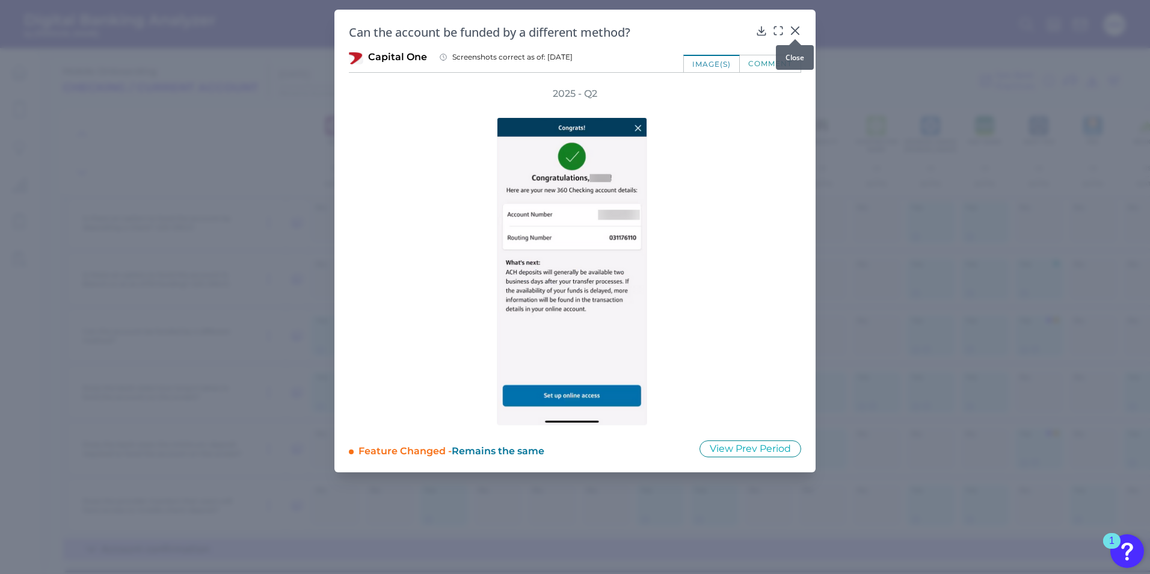
click at [795, 32] on icon at bounding box center [795, 30] width 7 height 7
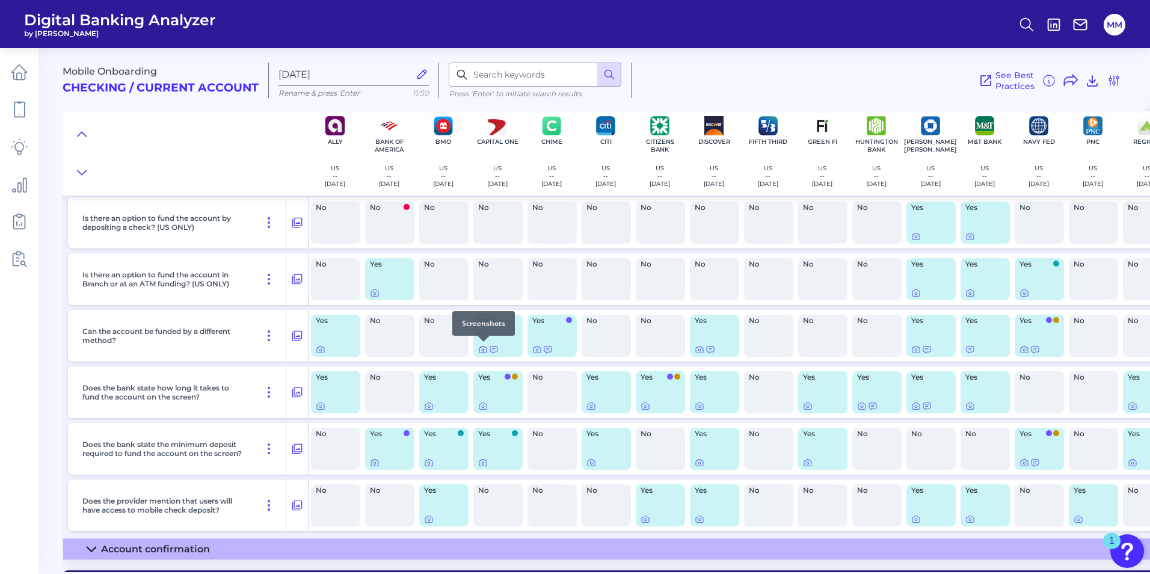
drag, startPoint x: 483, startPoint y: 345, endPoint x: 479, endPoint y: 350, distance: 6.5
click at [482, 348] on body "Digital Banking Analyzer by Curinos MM Mobile Onboarding Checking / Current Acc…" at bounding box center [575, 287] width 1150 height 574
drag, startPoint x: 479, startPoint y: 350, endPoint x: 475, endPoint y: 337, distance: 13.9
click at [475, 333] on div "Yes" at bounding box center [497, 336] width 49 height 42
click at [481, 350] on icon at bounding box center [483, 350] width 10 height 10
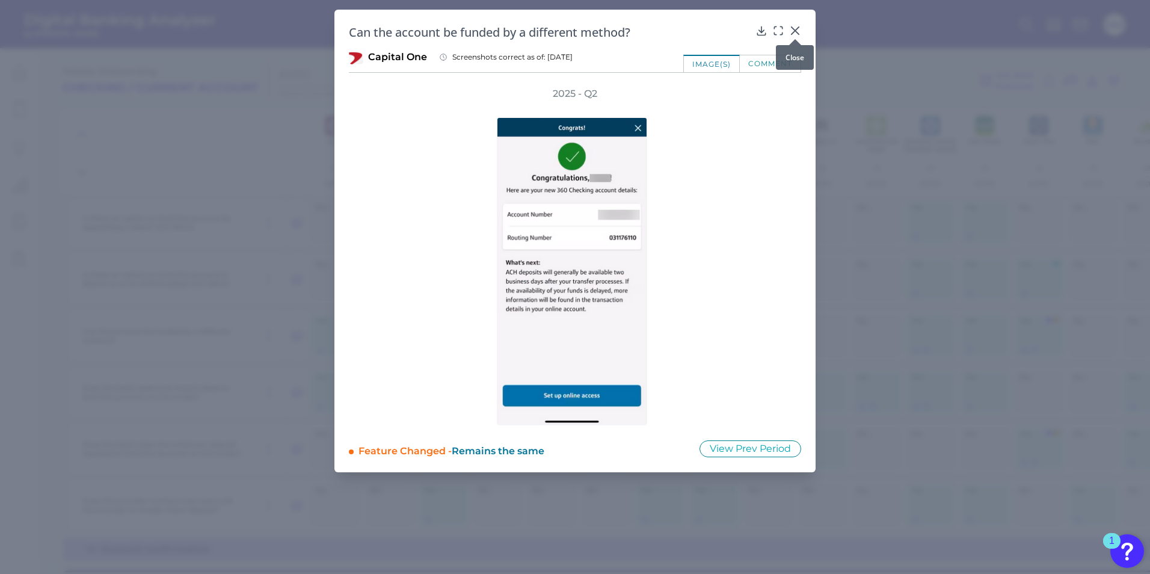
click at [794, 29] on icon at bounding box center [795, 30] width 7 height 7
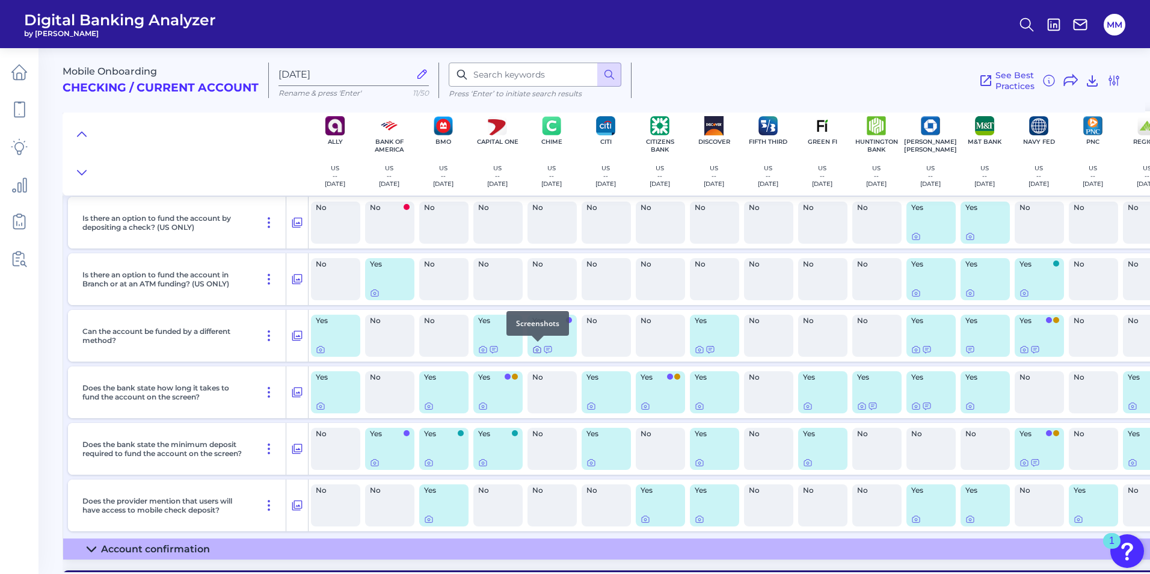
click at [535, 350] on icon at bounding box center [537, 350] width 10 height 10
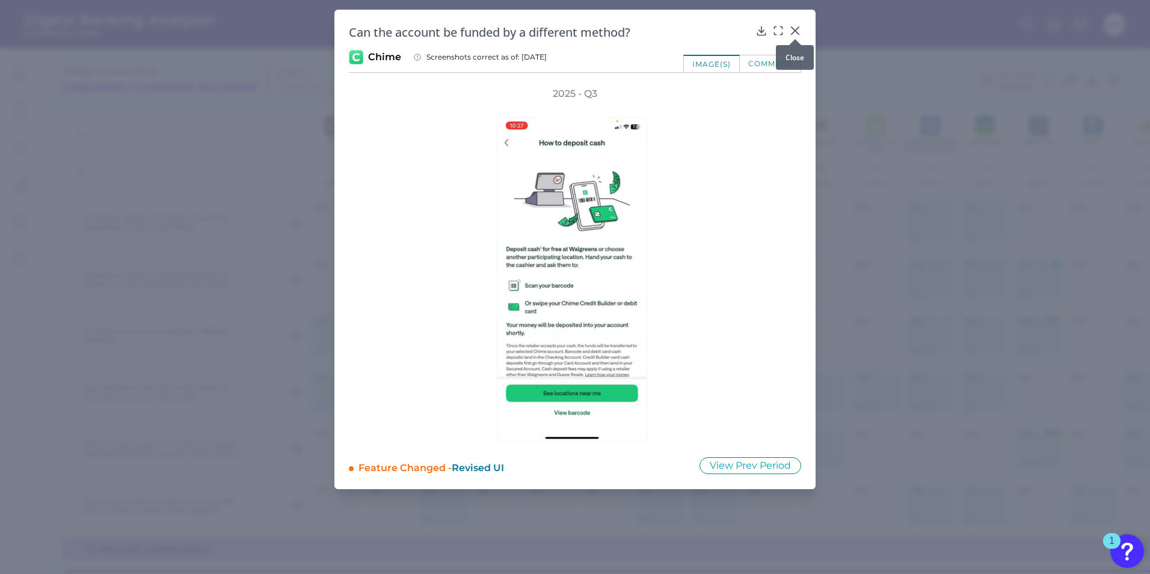
click at [792, 31] on icon at bounding box center [795, 31] width 12 height 12
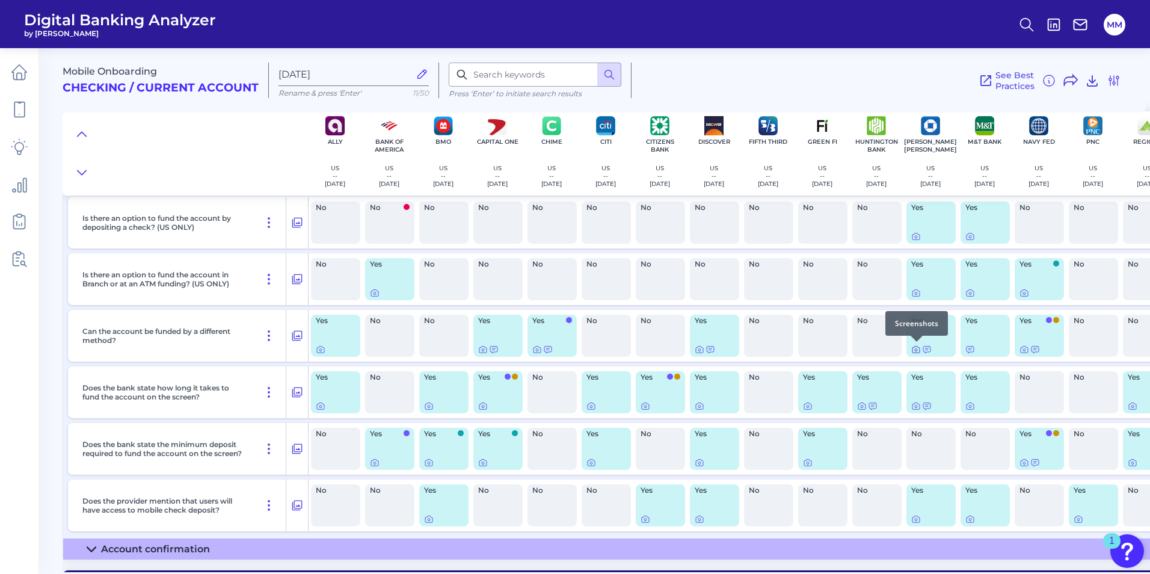
click at [916, 349] on icon at bounding box center [916, 350] width 2 height 2
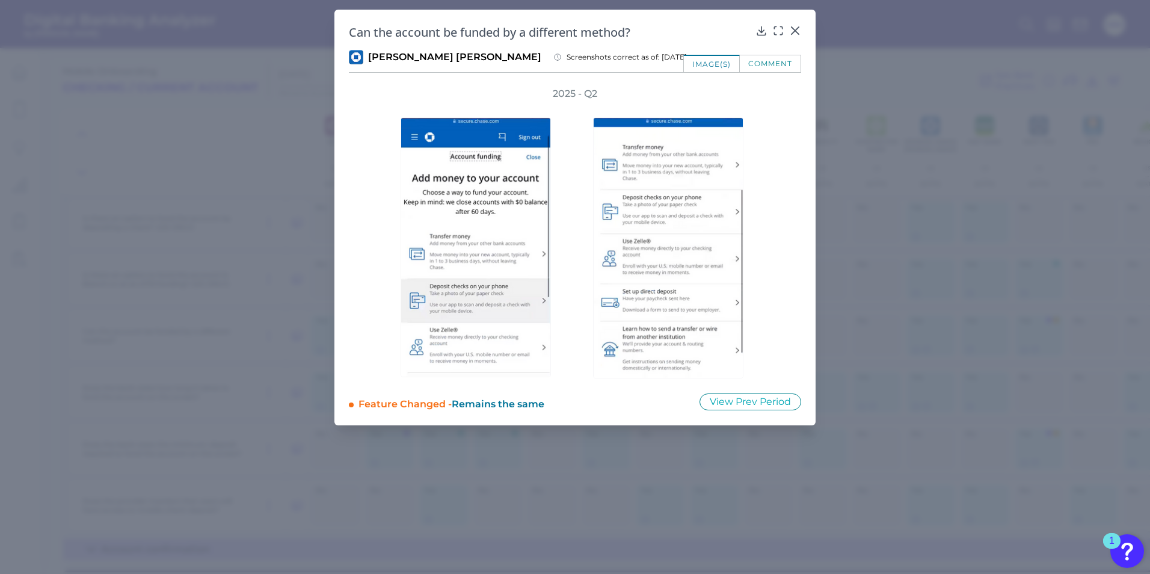
click at [759, 282] on div at bounding box center [671, 239] width 180 height 278
click at [495, 328] on img at bounding box center [476, 247] width 150 height 260
click at [796, 28] on icon at bounding box center [795, 31] width 12 height 12
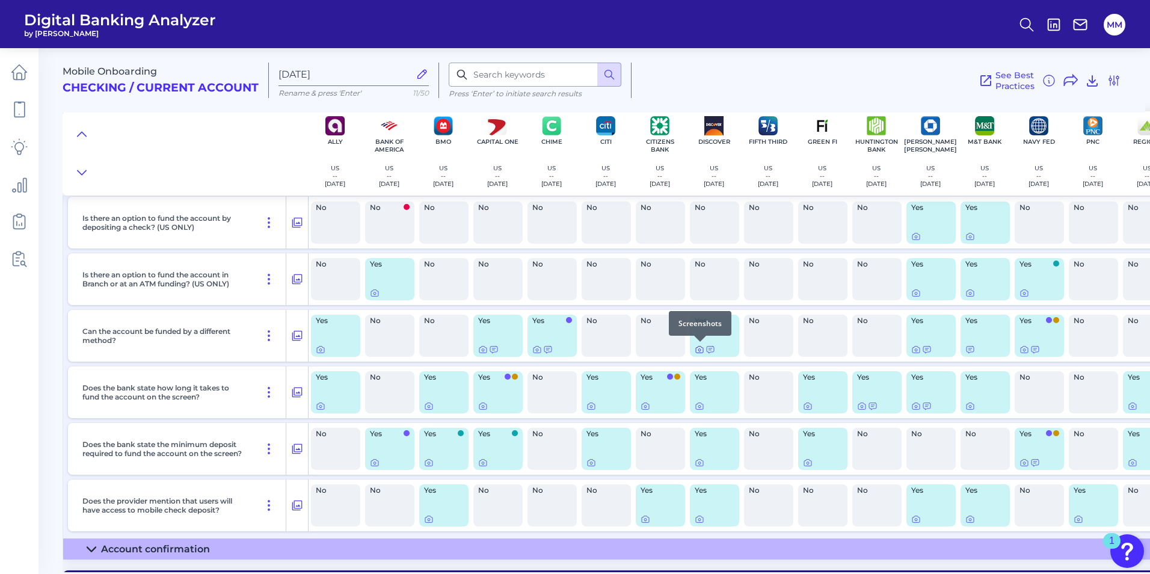
click at [703, 349] on icon at bounding box center [700, 350] width 10 height 10
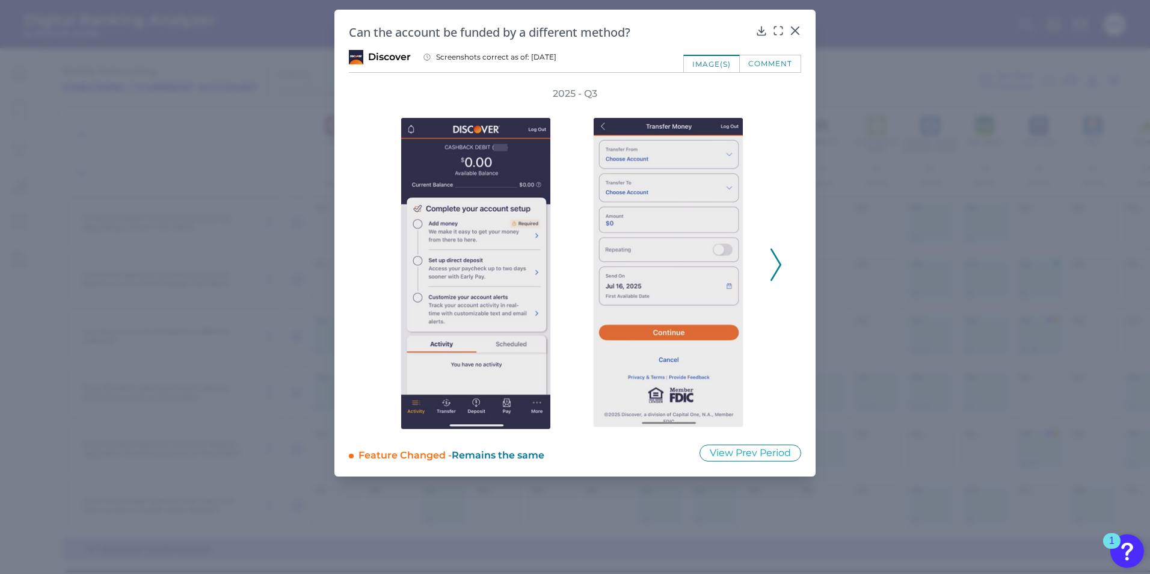
click at [789, 268] on div "2025 - Q3" at bounding box center [575, 258] width 452 height 342
click at [777, 269] on icon at bounding box center [776, 264] width 11 height 32
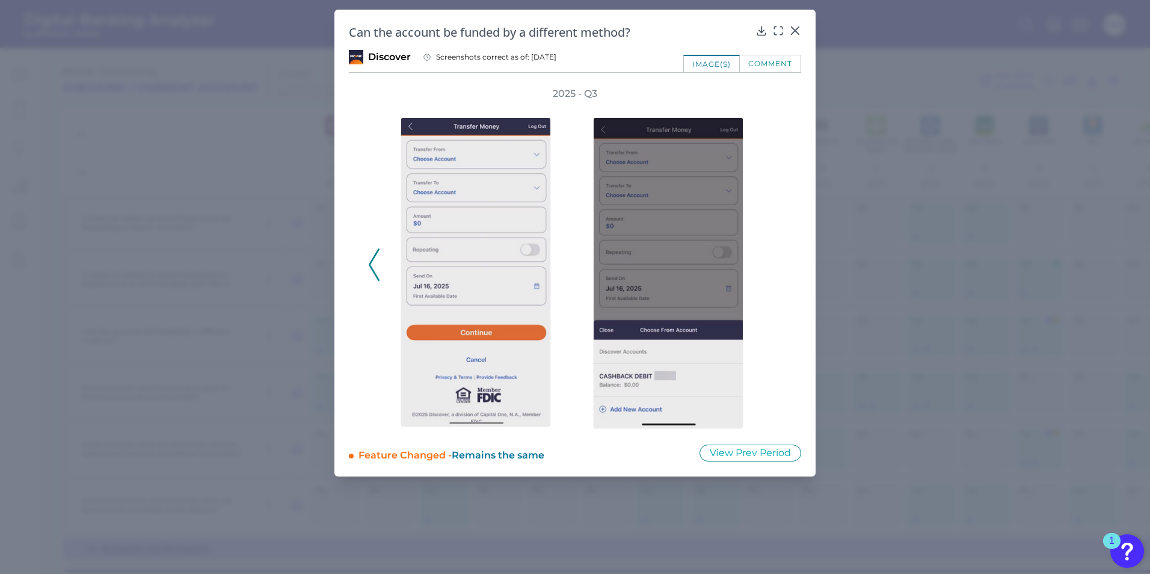
click at [377, 262] on icon at bounding box center [374, 264] width 11 height 32
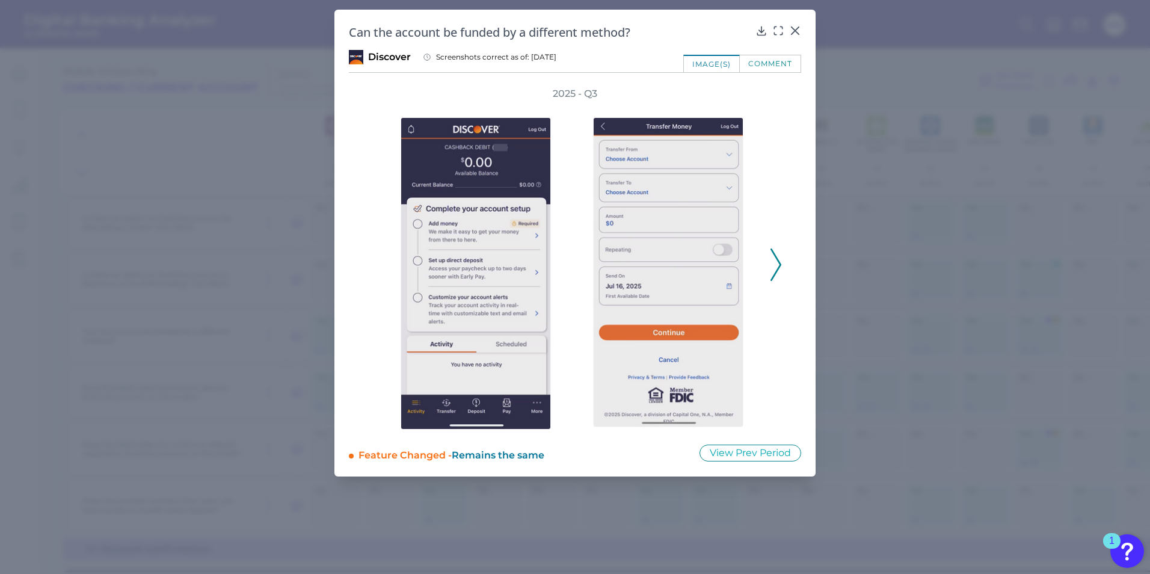
click at [802, 34] on div "Can the account be funded by a different method? Discover Screenshots correct a…" at bounding box center [574, 243] width 481 height 467
click at [797, 31] on icon at bounding box center [795, 31] width 12 height 12
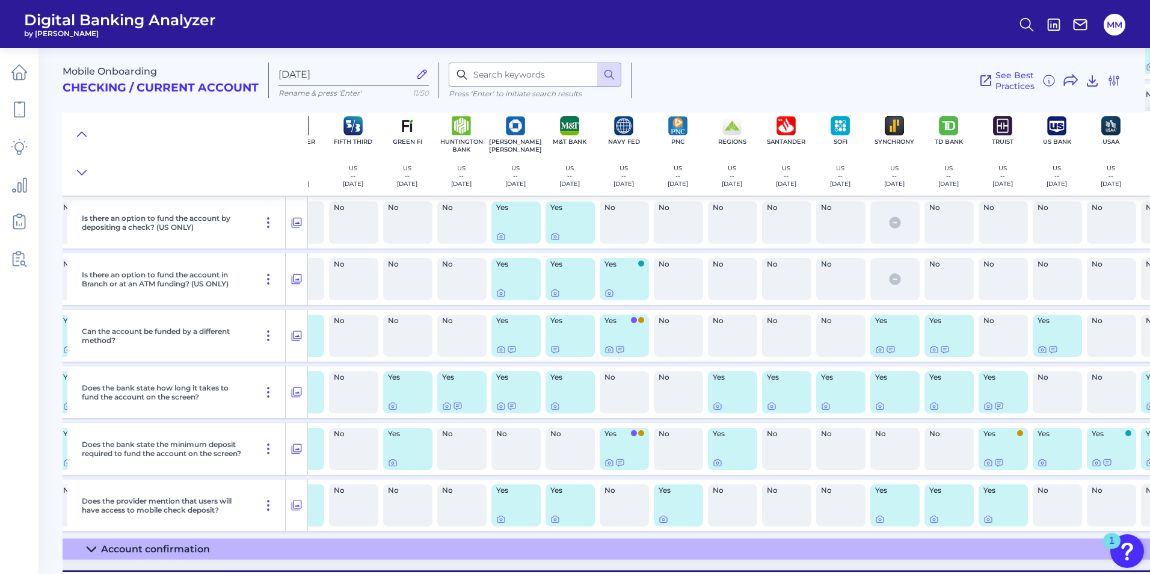
scroll to position [6998, 522]
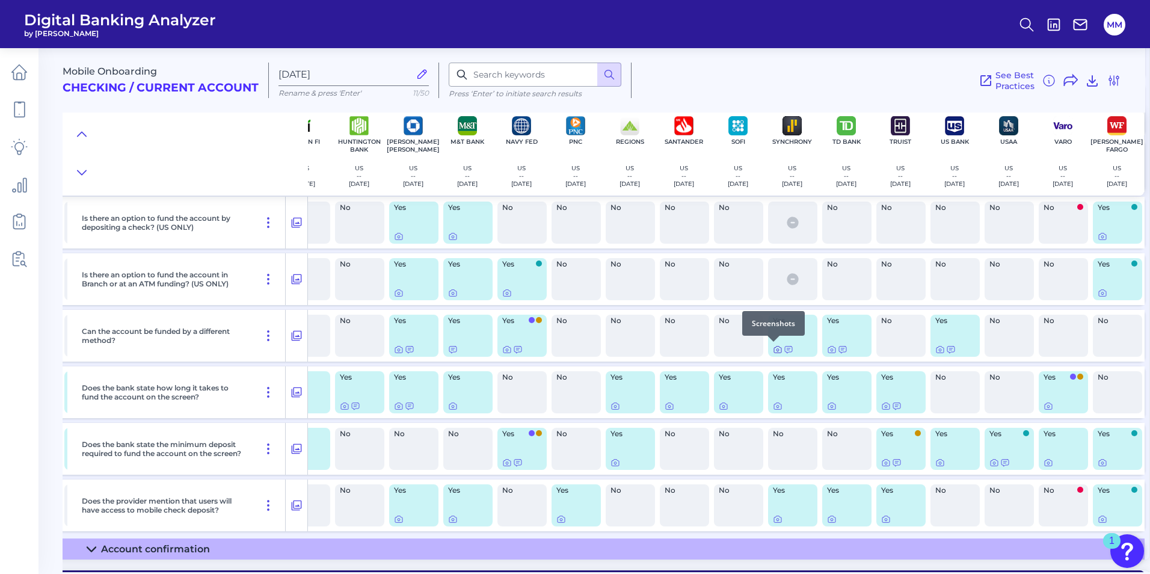
click at [774, 350] on icon at bounding box center [777, 349] width 7 height 7
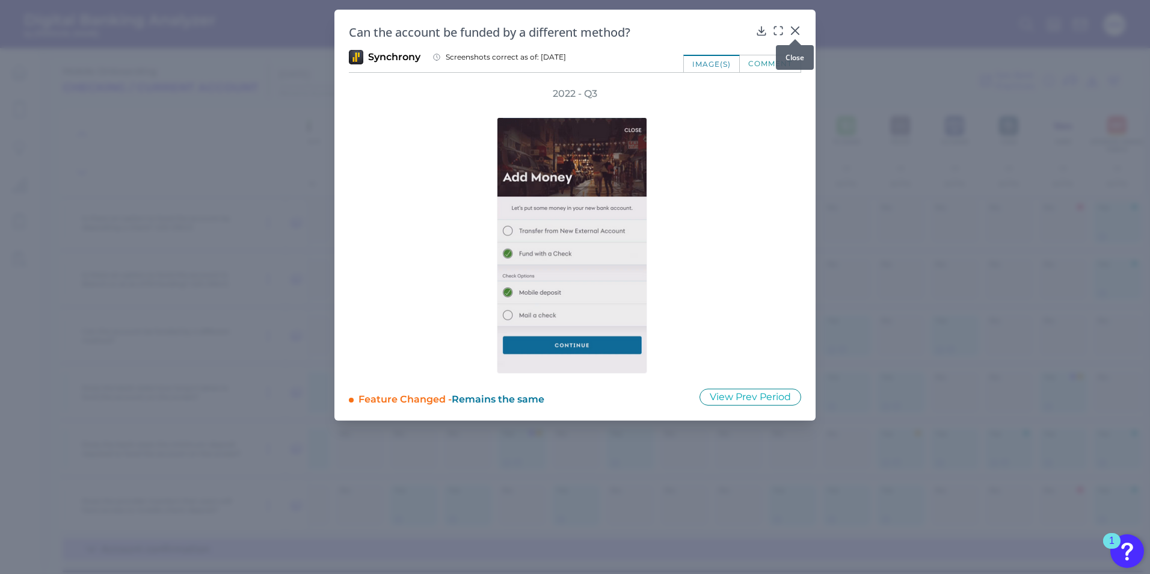
click at [796, 28] on icon at bounding box center [795, 31] width 12 height 12
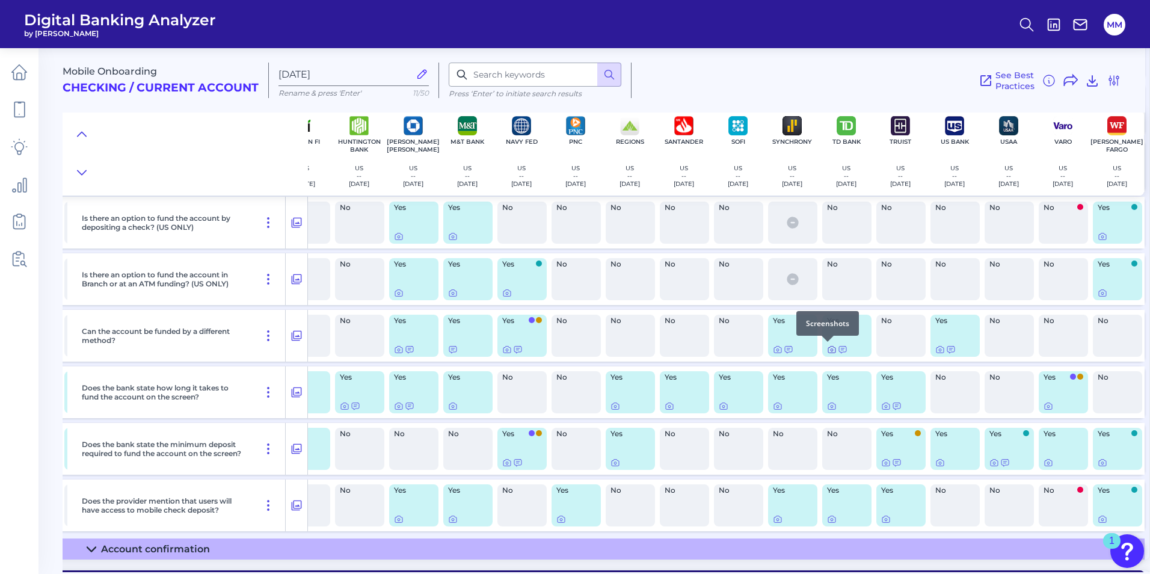
click at [829, 352] on icon at bounding box center [832, 350] width 10 height 10
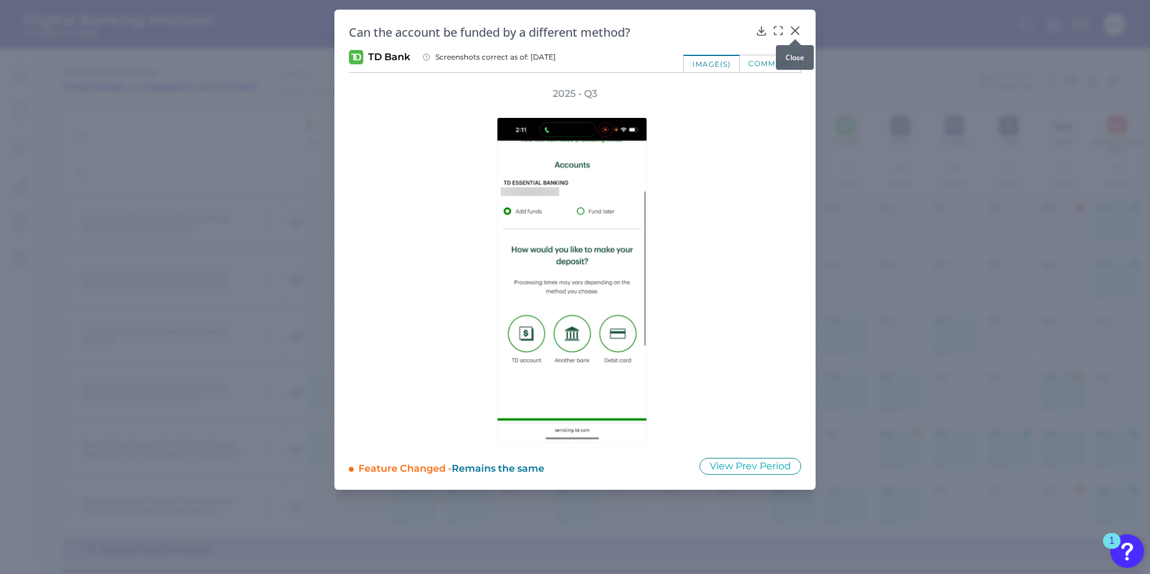
click at [796, 32] on icon at bounding box center [795, 30] width 7 height 7
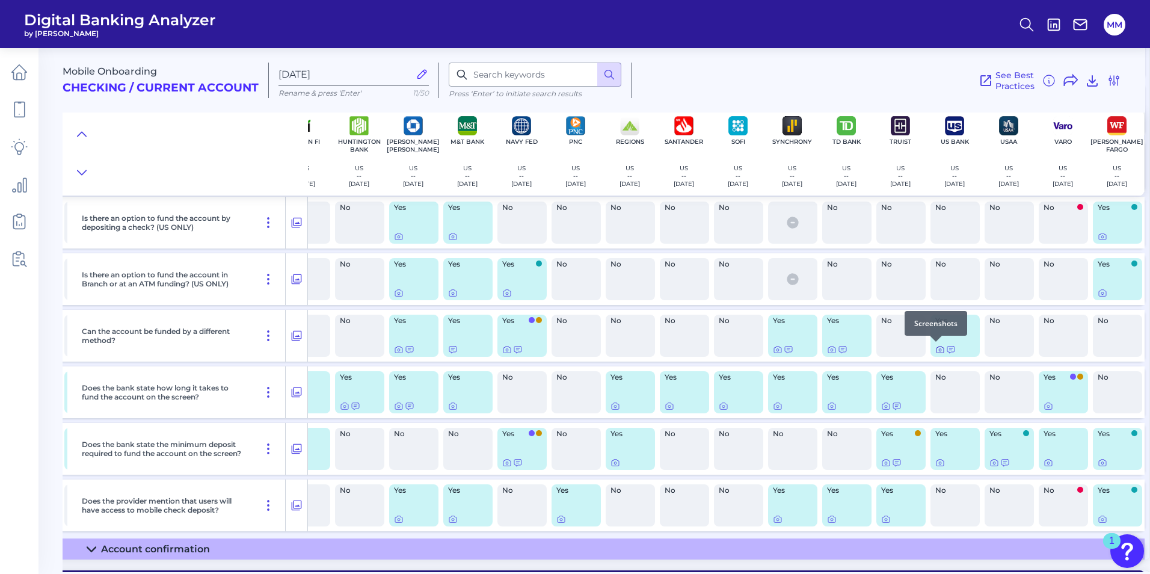
click at [937, 347] on div at bounding box center [936, 342] width 12 height 12
click at [939, 351] on icon at bounding box center [940, 350] width 2 height 2
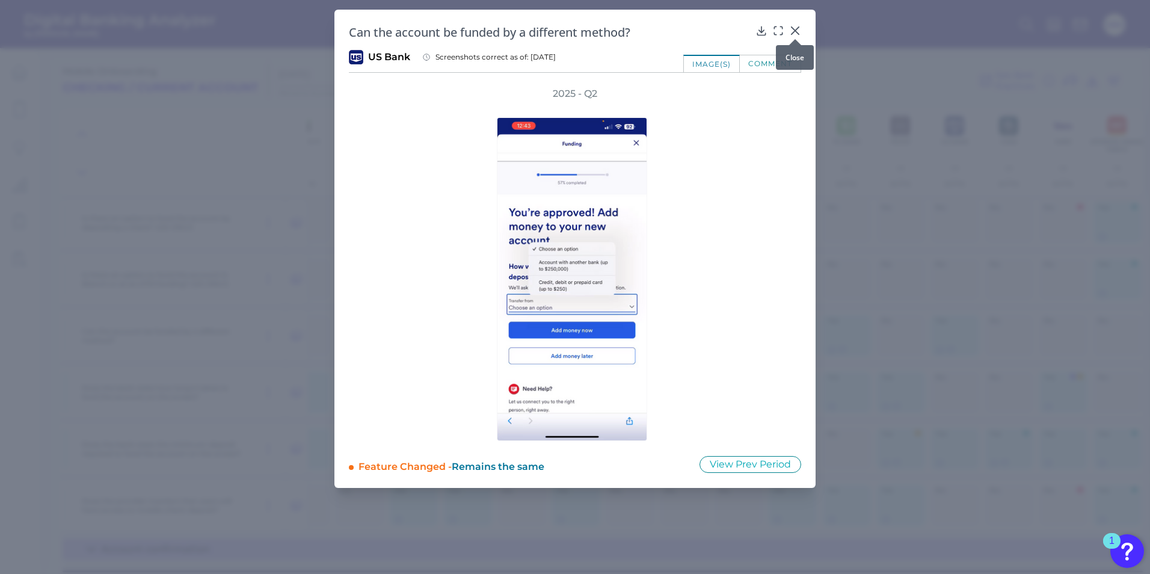
click at [795, 33] on div at bounding box center [795, 39] width 12 height 12
click at [793, 34] on div at bounding box center [795, 39] width 12 height 12
click at [793, 26] on icon at bounding box center [795, 31] width 12 height 12
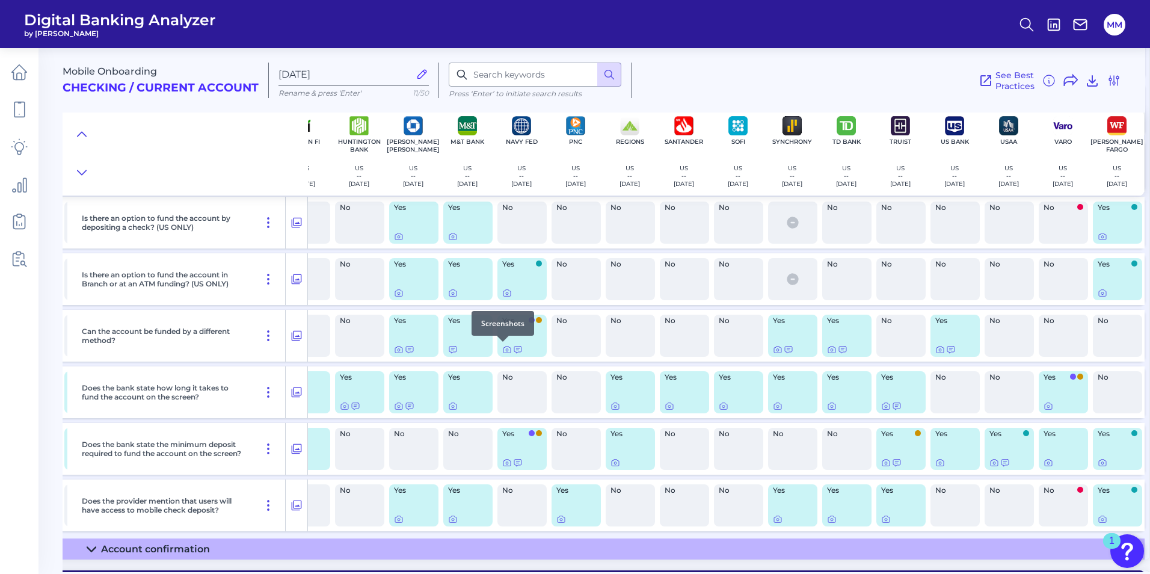
click at [502, 347] on div at bounding box center [503, 342] width 12 height 12
click at [502, 348] on icon at bounding box center [507, 350] width 10 height 10
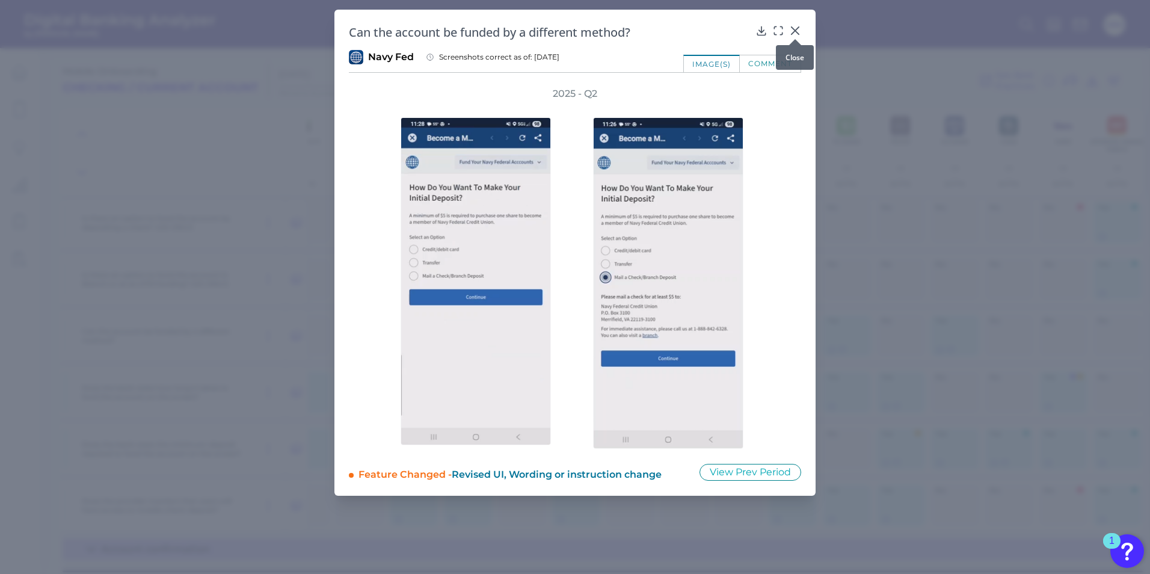
click at [795, 35] on div at bounding box center [795, 39] width 12 height 12
drag, startPoint x: 795, startPoint y: 32, endPoint x: 955, endPoint y: 48, distance: 160.2
click at [795, 31] on icon at bounding box center [795, 31] width 12 height 12
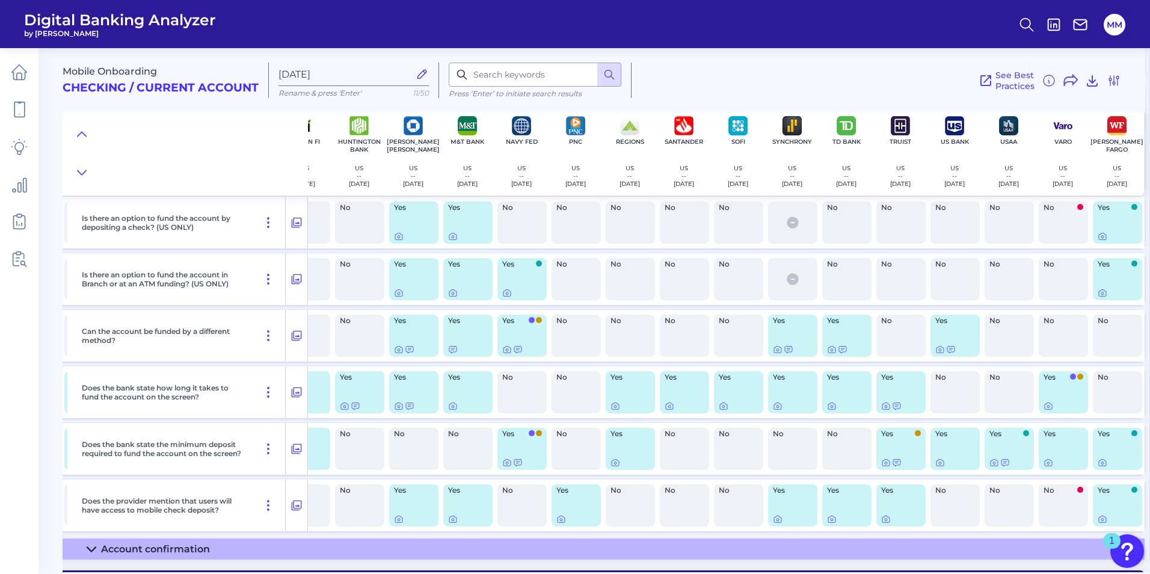
click at [760, 75] on div "See Best Practices Filters Clear all filters Experience Reset Mobile Servicing …" at bounding box center [877, 80] width 490 height 35
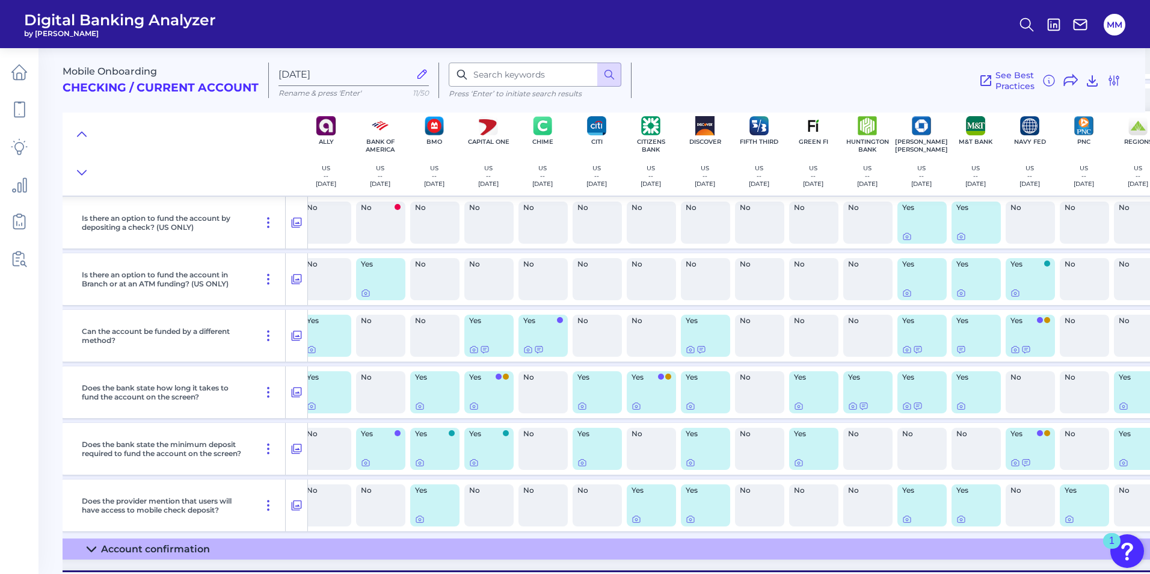
scroll to position [6998, 0]
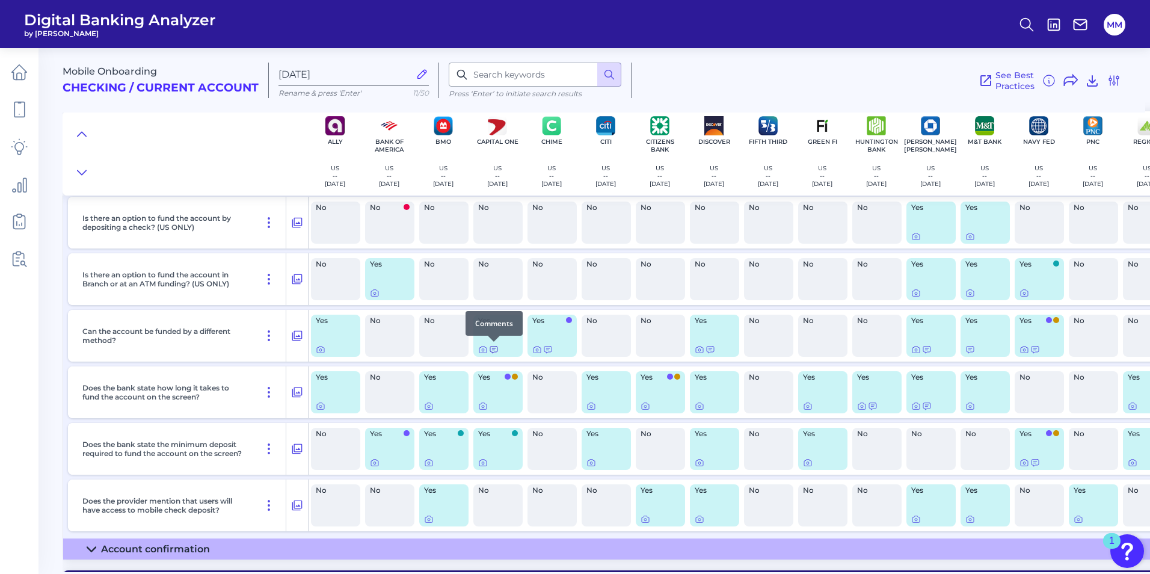
click at [497, 348] on icon at bounding box center [494, 350] width 10 height 10
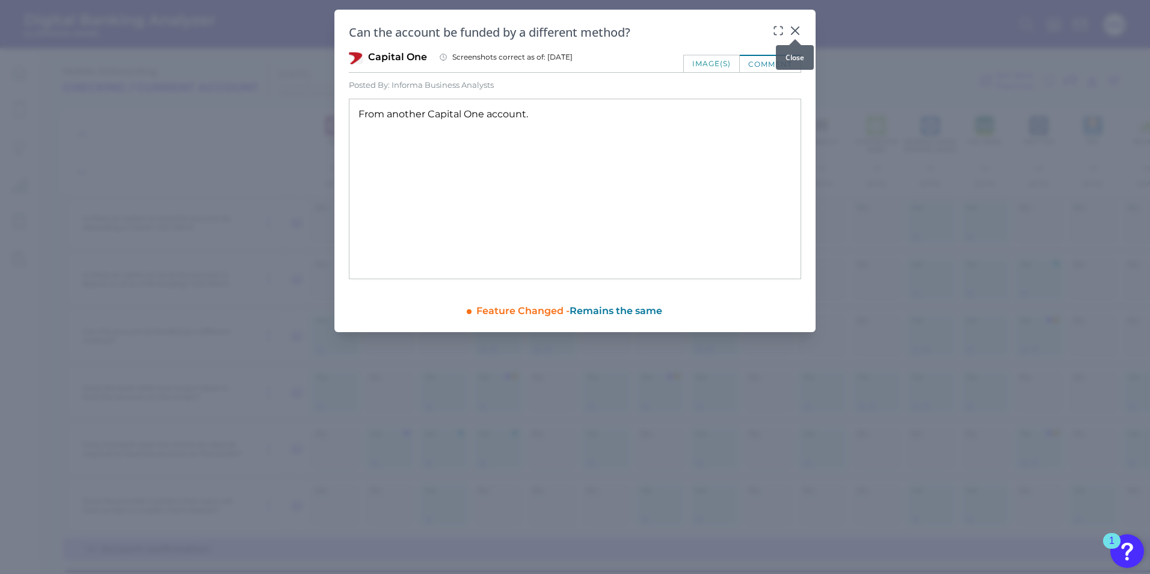
click at [798, 30] on icon at bounding box center [795, 31] width 12 height 12
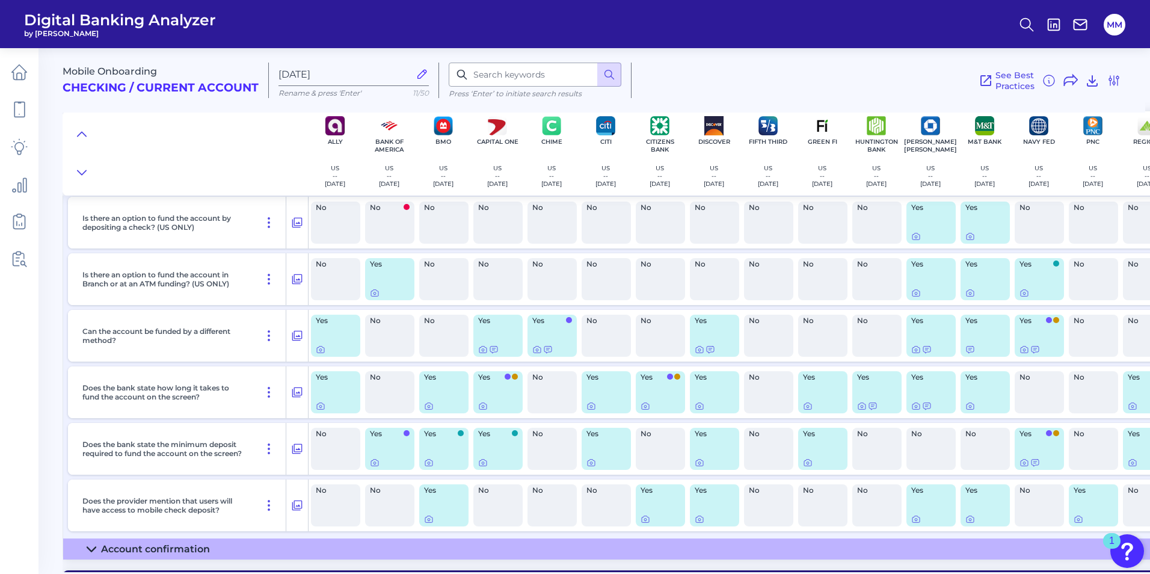
click at [484, 356] on div "Yes" at bounding box center [497, 336] width 49 height 42
click at [484, 350] on icon at bounding box center [483, 350] width 10 height 10
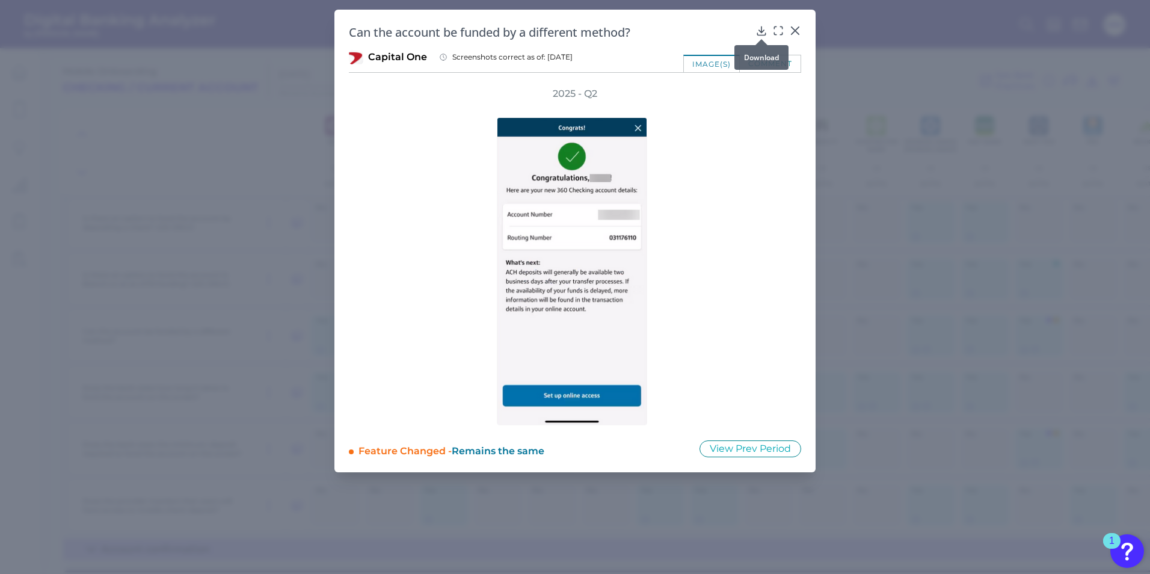
click at [766, 32] on icon at bounding box center [762, 31] width 12 height 12
click at [797, 32] on icon at bounding box center [795, 30] width 7 height 7
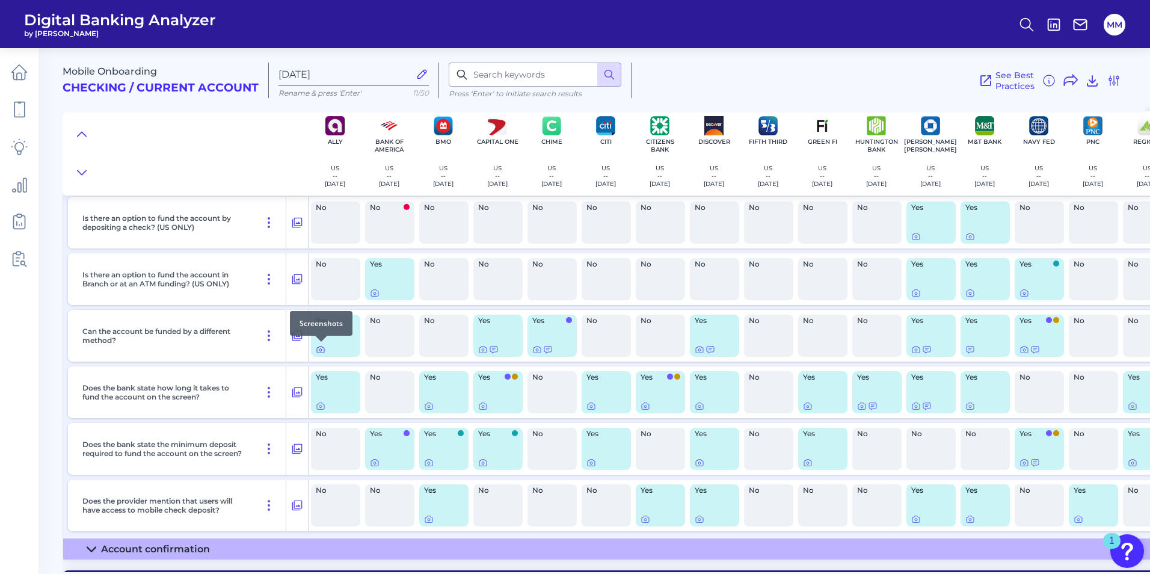
click at [319, 351] on icon at bounding box center [320, 350] width 2 height 2
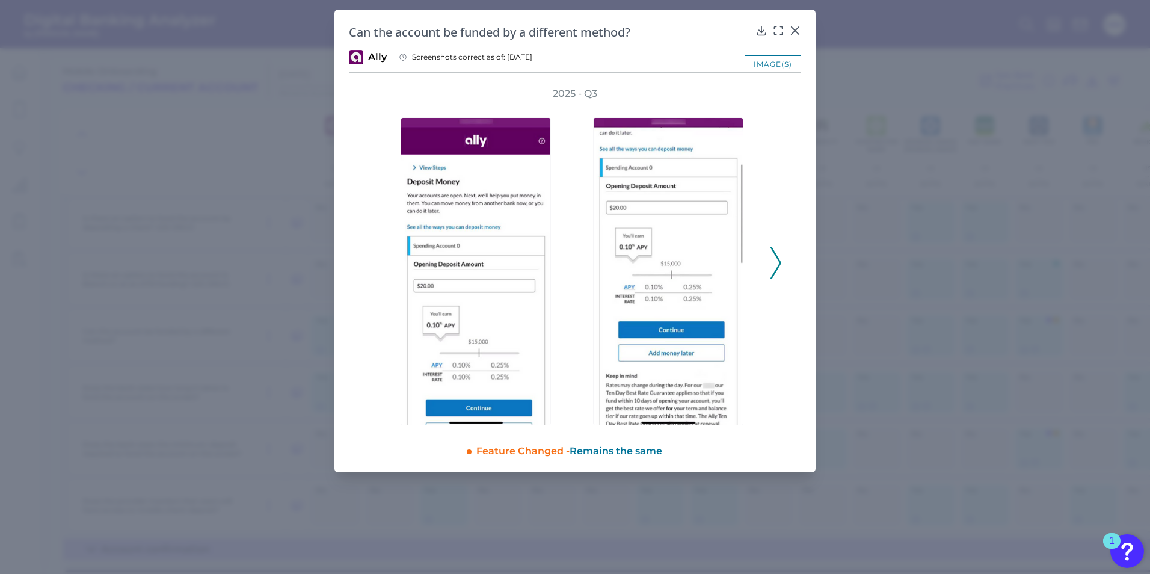
click at [756, 258] on div at bounding box center [671, 262] width 180 height 325
click at [771, 258] on icon at bounding box center [776, 263] width 11 height 32
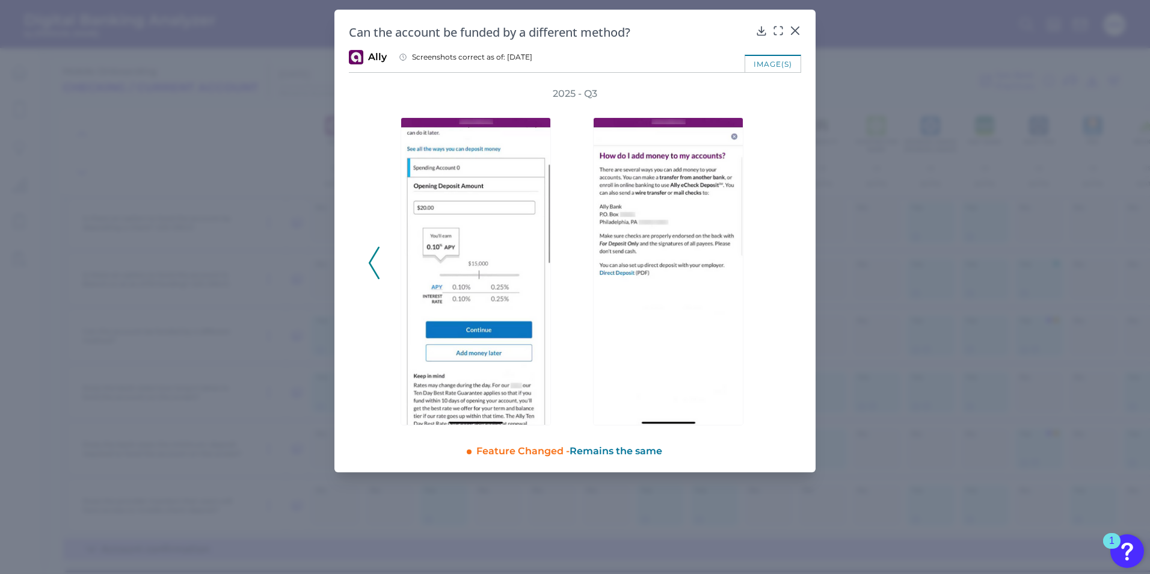
click at [771, 258] on div "2025 - Q3" at bounding box center [575, 256] width 414 height 338
click at [762, 32] on icon at bounding box center [761, 30] width 8 height 8
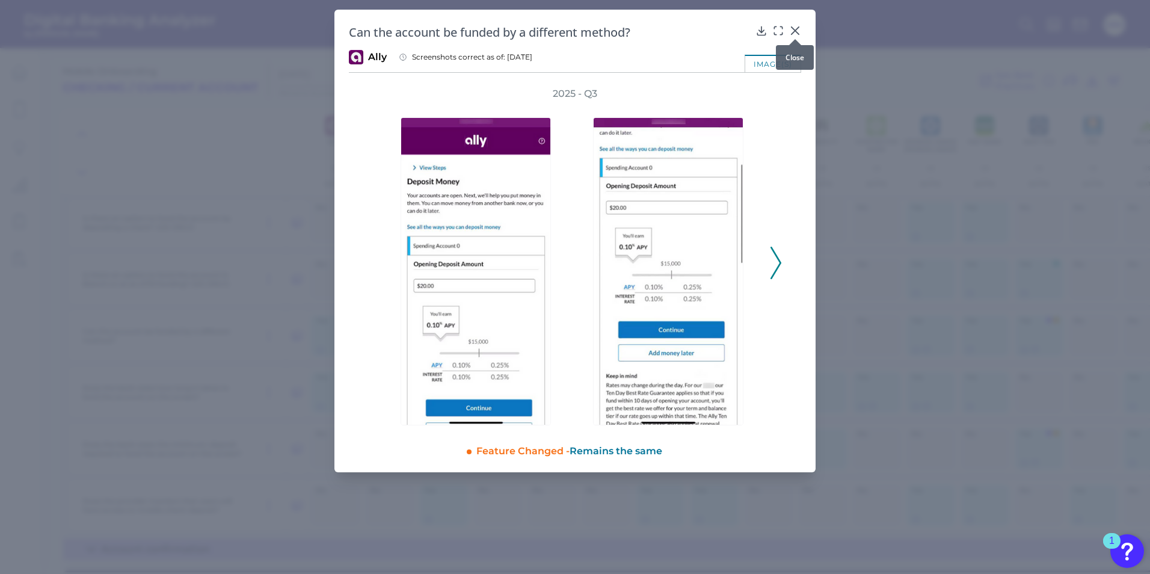
click at [796, 34] on div at bounding box center [795, 39] width 12 height 12
click at [792, 31] on icon at bounding box center [795, 31] width 12 height 12
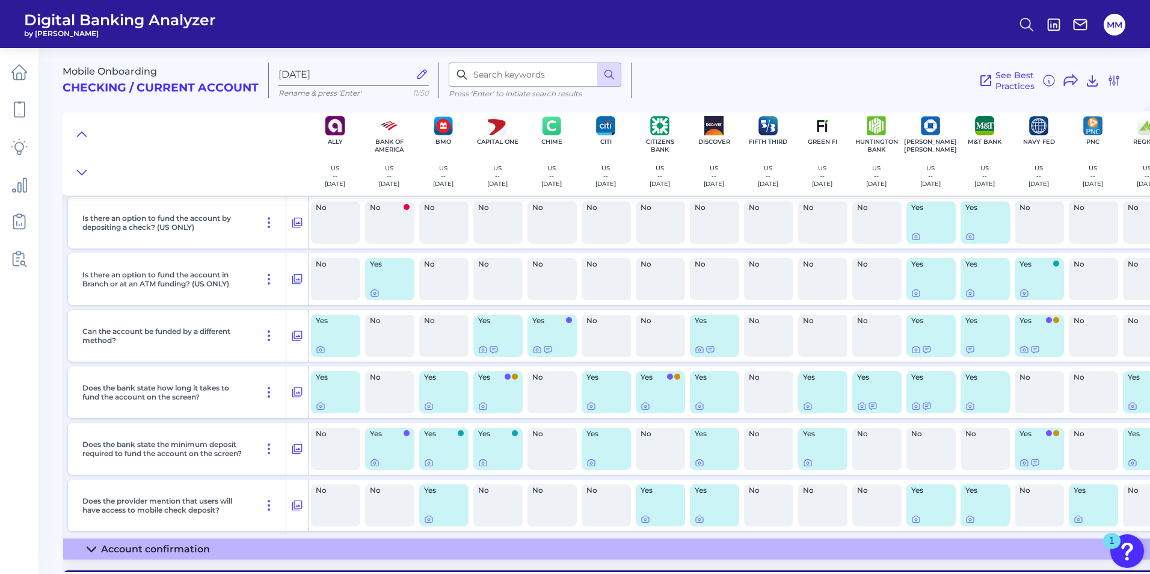
click at [808, 64] on div "See Best Practices Filters Clear all filters Experience Reset Mobile Servicing …" at bounding box center [877, 80] width 490 height 35
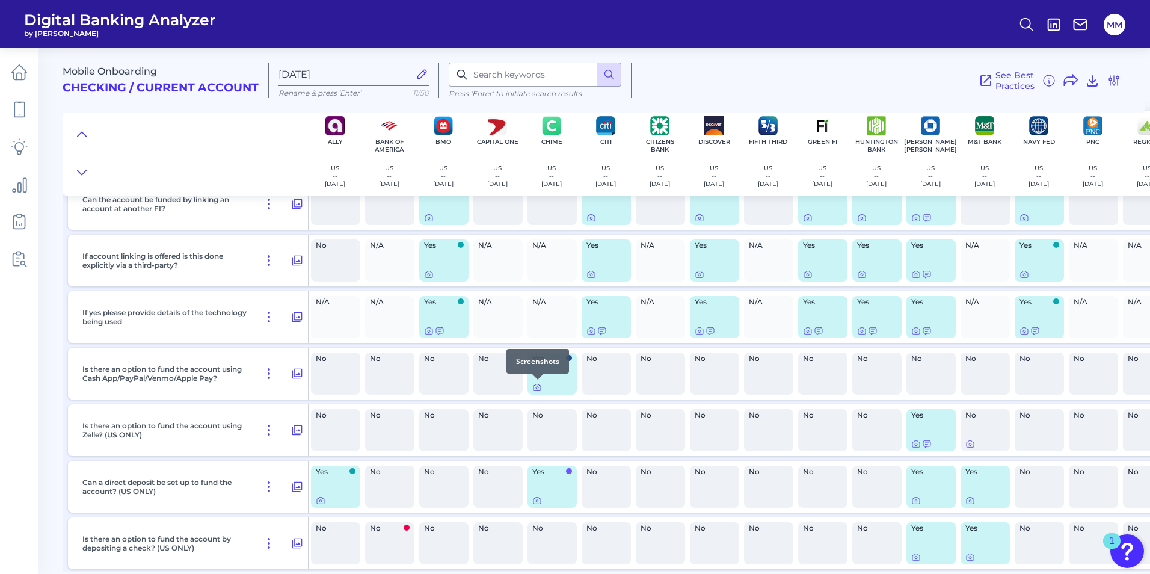
click at [535, 387] on icon at bounding box center [537, 388] width 10 height 10
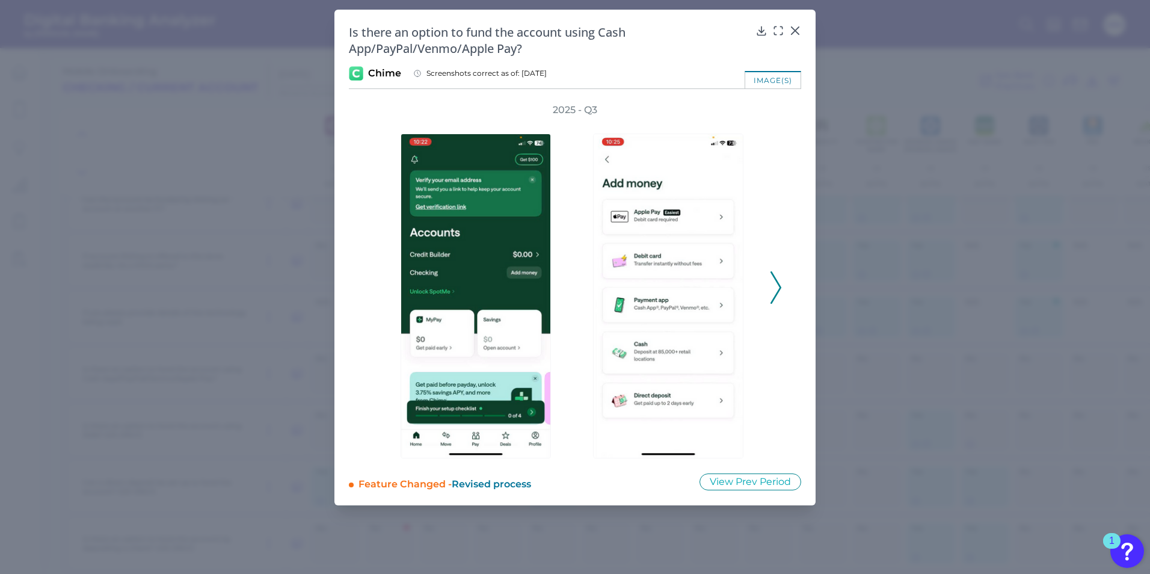
click at [775, 277] on icon at bounding box center [776, 287] width 11 height 32
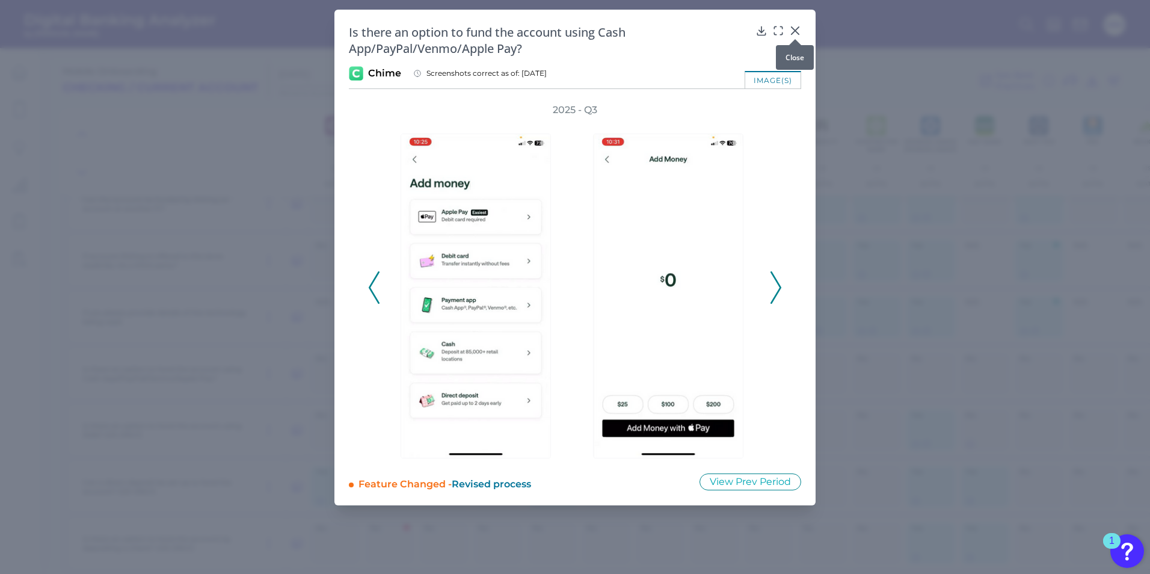
click at [800, 28] on icon at bounding box center [795, 31] width 12 height 12
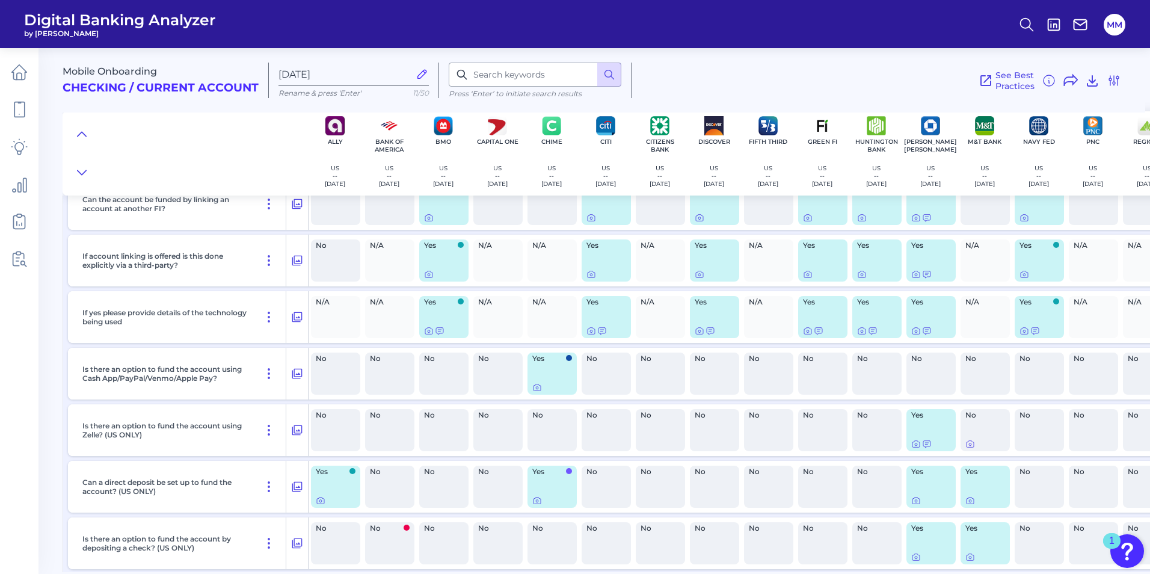
scroll to position [6357, 0]
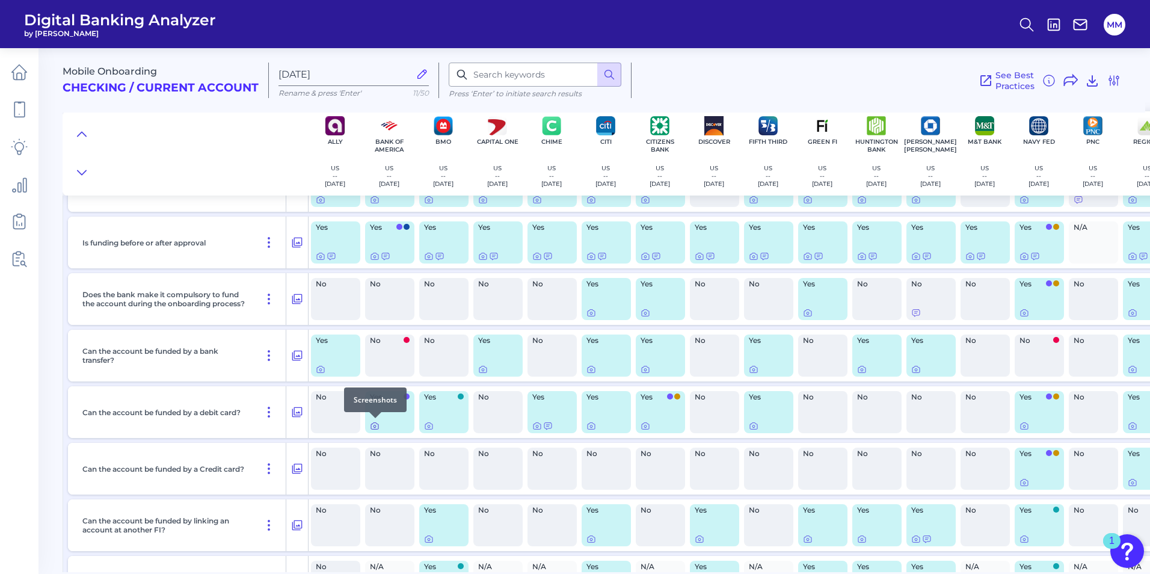
click at [372, 426] on icon at bounding box center [375, 426] width 10 height 10
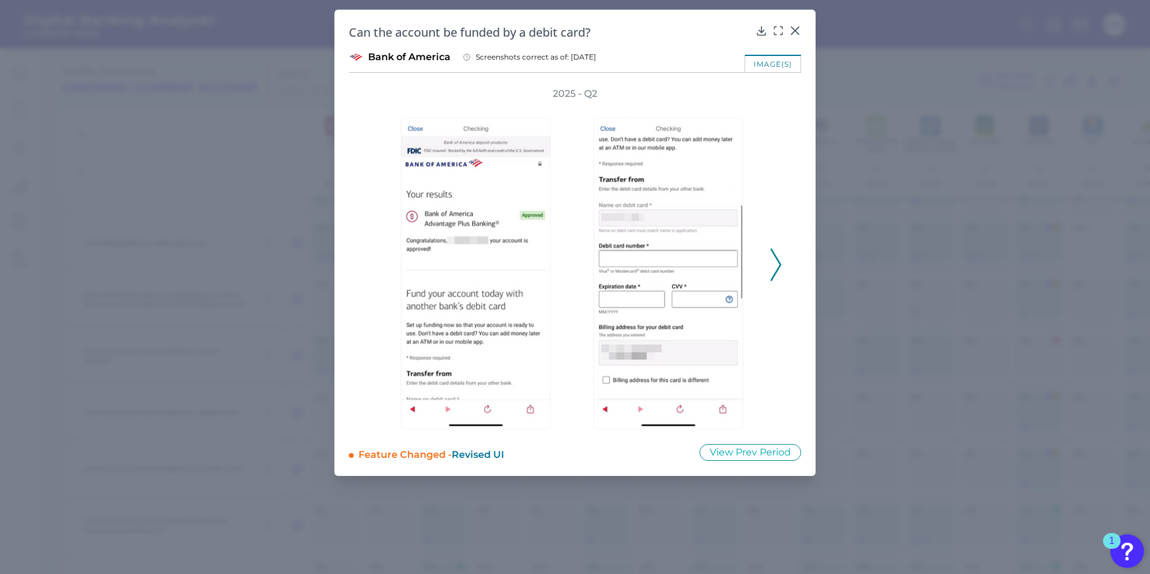
click at [774, 266] on icon at bounding box center [776, 264] width 11 height 32
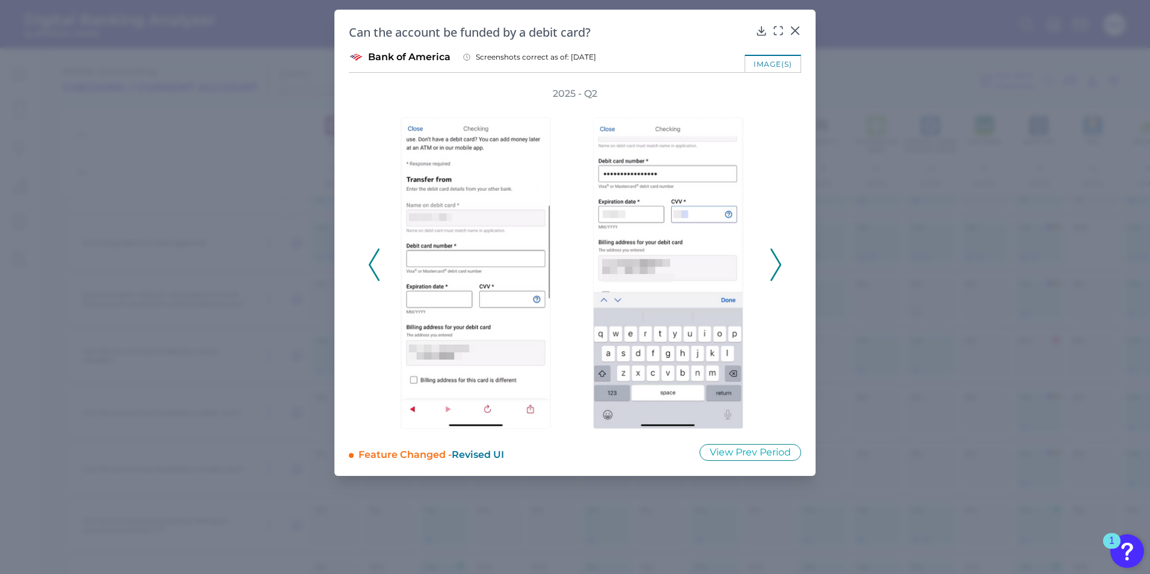
click at [777, 266] on icon at bounding box center [776, 264] width 11 height 32
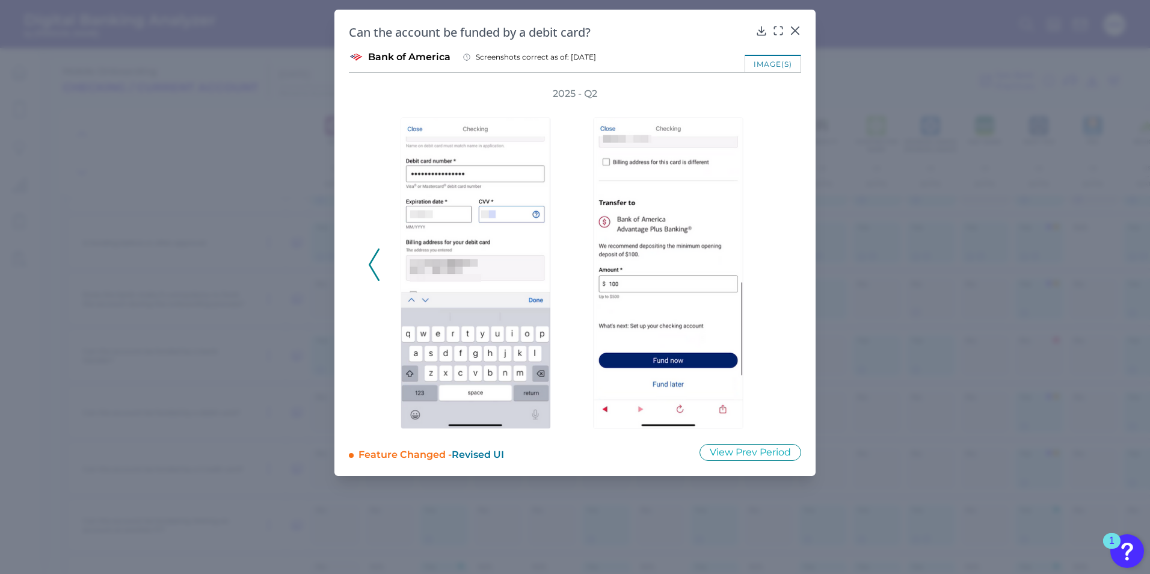
click at [777, 266] on div "2025 - Q2" at bounding box center [575, 258] width 414 height 342
click at [796, 27] on icon at bounding box center [795, 31] width 12 height 12
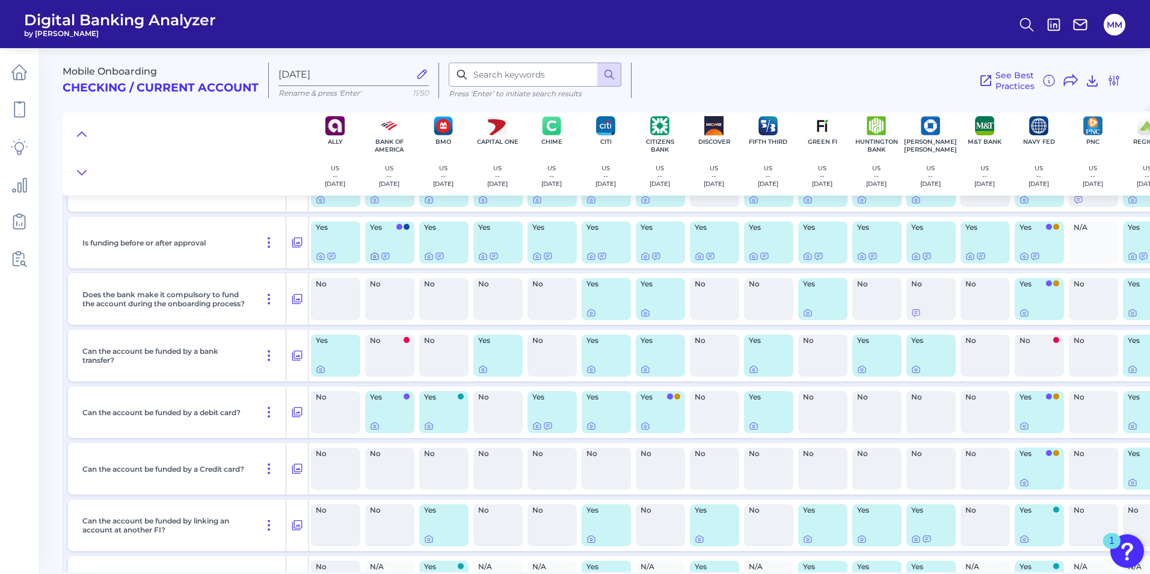
click at [370, 254] on icon at bounding box center [375, 256] width 10 height 10
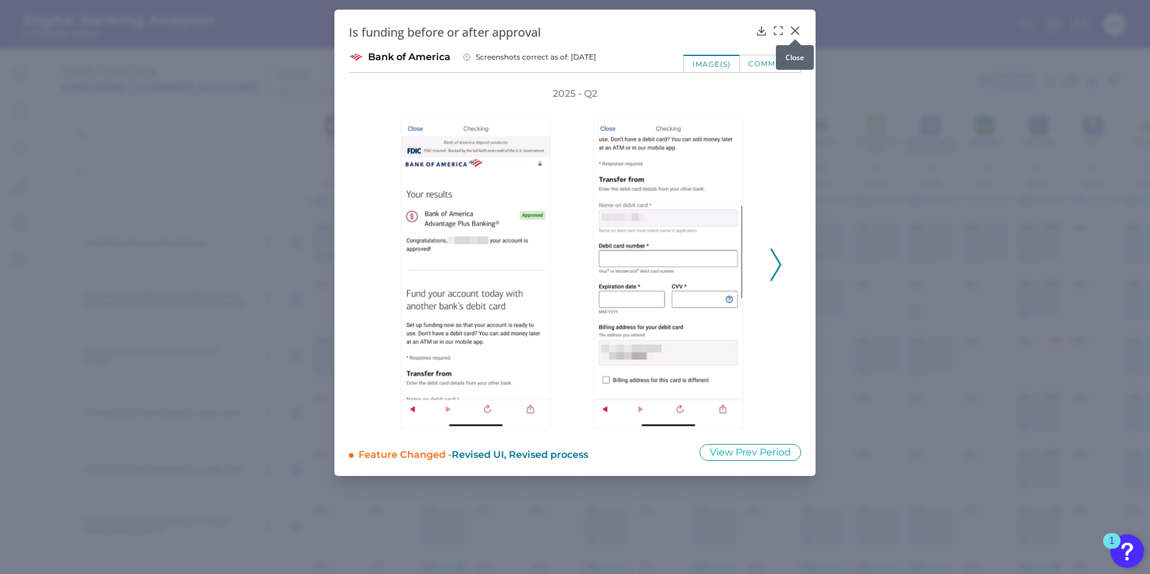
click at [793, 32] on icon at bounding box center [795, 30] width 7 height 7
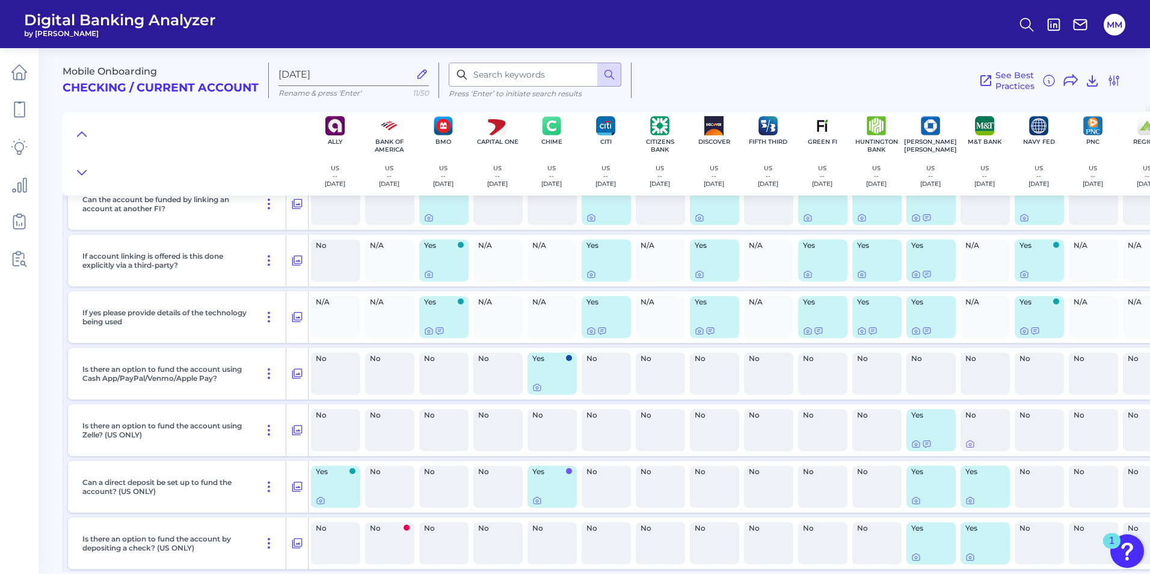
scroll to position [6998, 0]
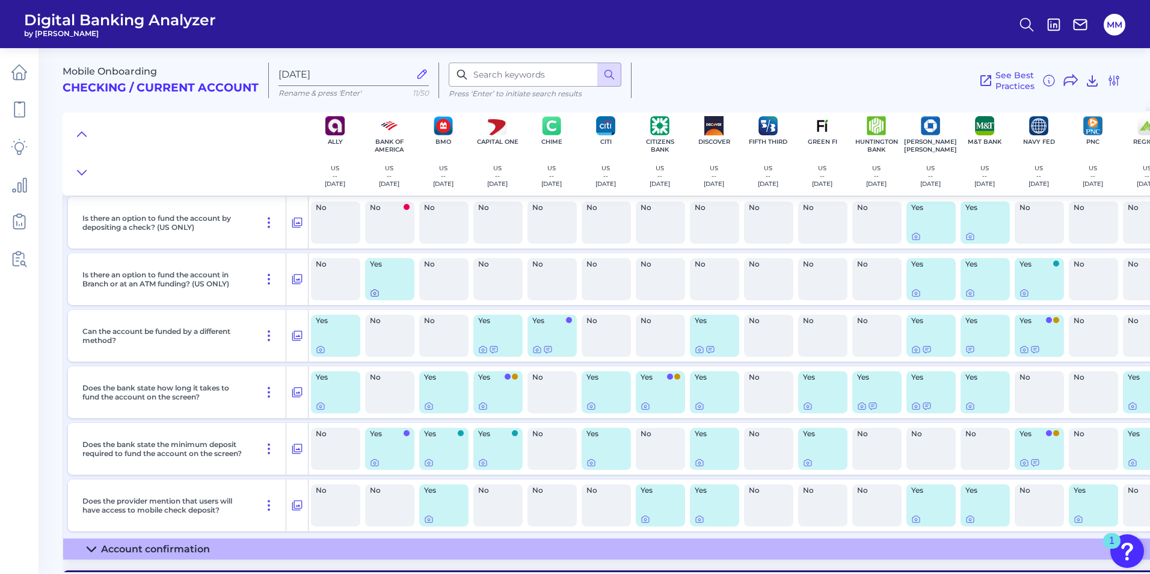
click at [372, 292] on icon at bounding box center [375, 293] width 10 height 10
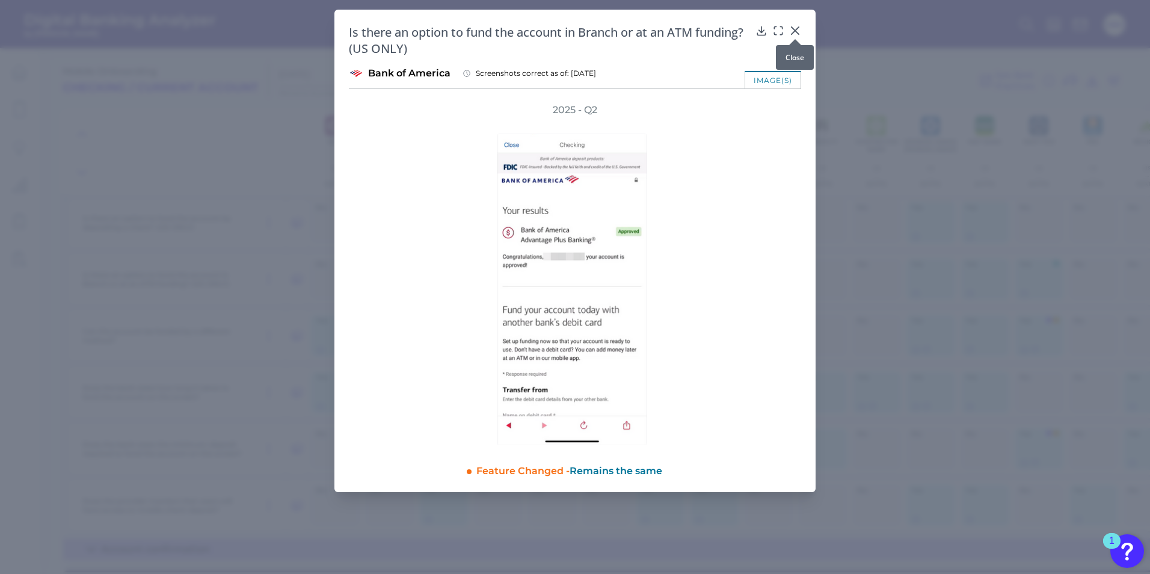
click at [796, 25] on icon at bounding box center [795, 31] width 12 height 12
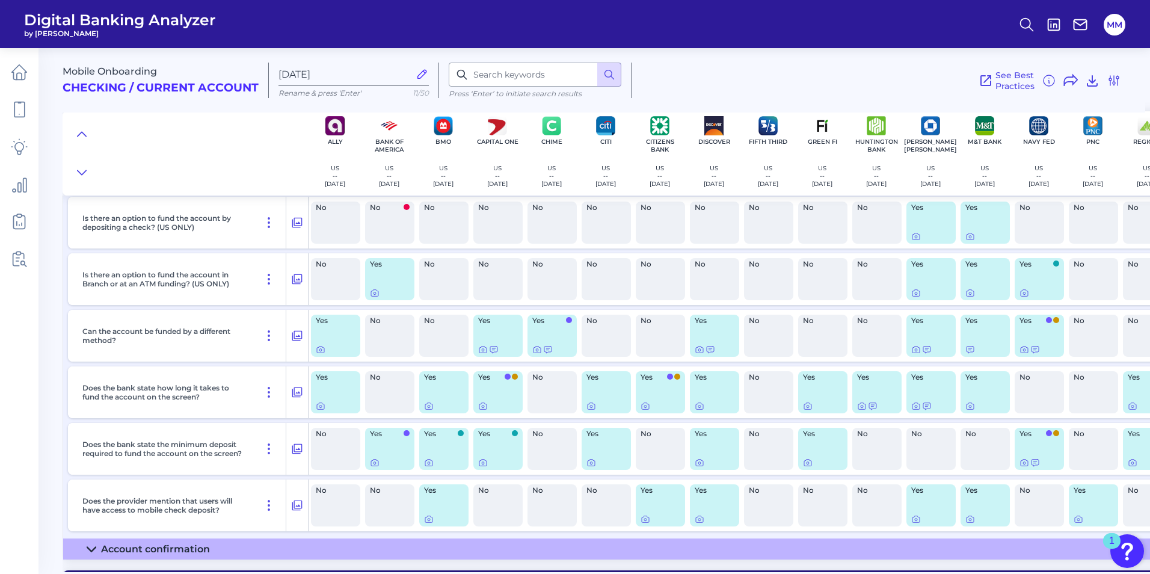
drag, startPoint x: 535, startPoint y: 573, endPoint x: 680, endPoint y: 570, distance: 145.0
click at [680, 570] on main "Mobile Onboarding Checking / Current Account [DATE] Rename & press 'Enter' 11/5…" at bounding box center [575, 287] width 1150 height 574
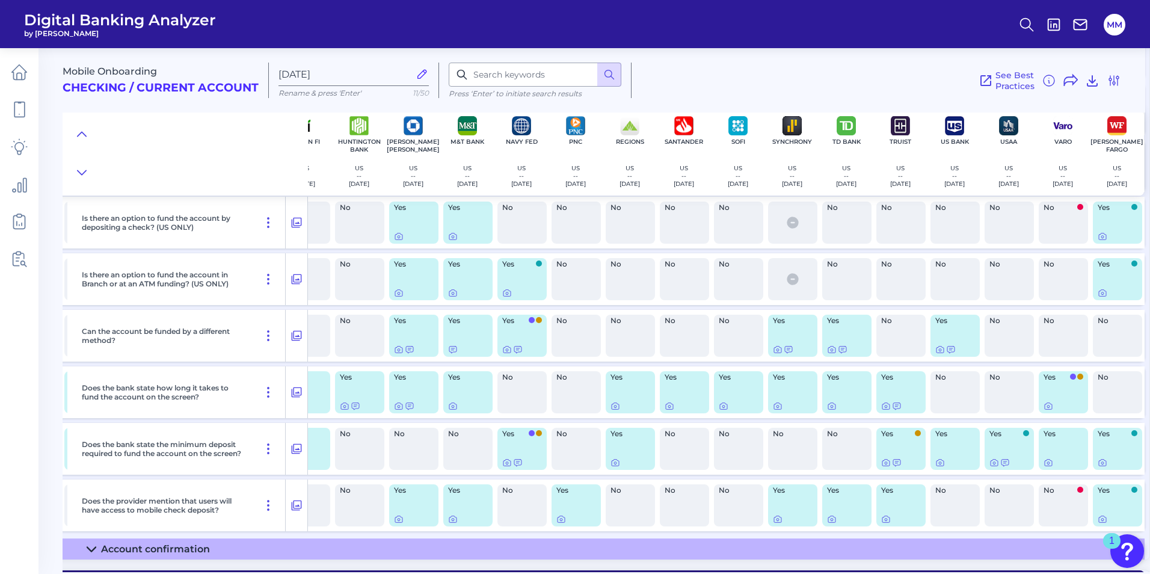
scroll to position [6678, 522]
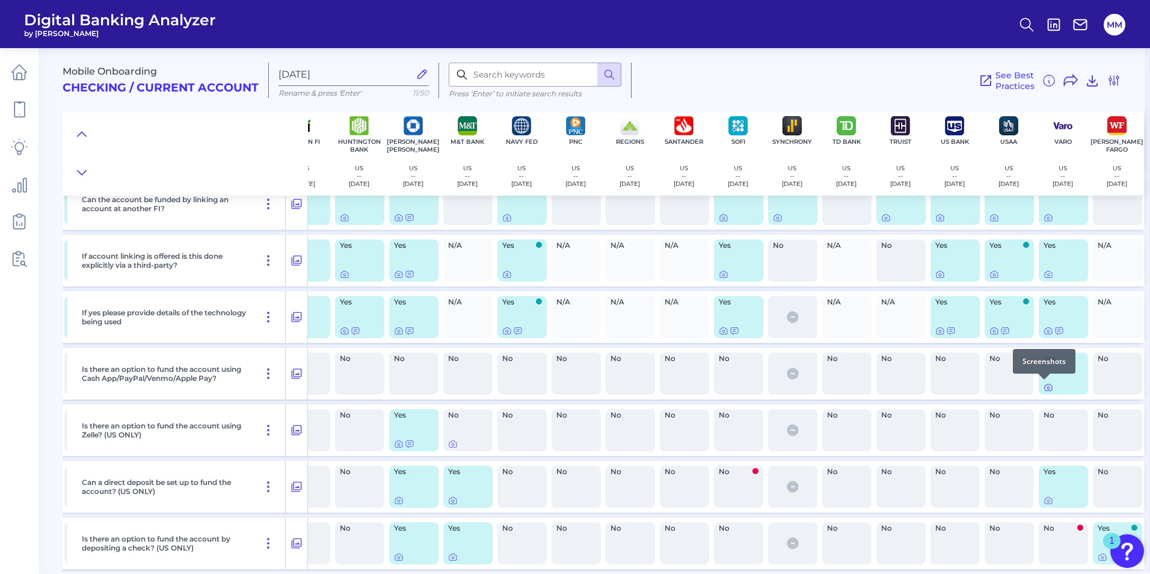
click at [1047, 388] on icon at bounding box center [1048, 388] width 2 height 2
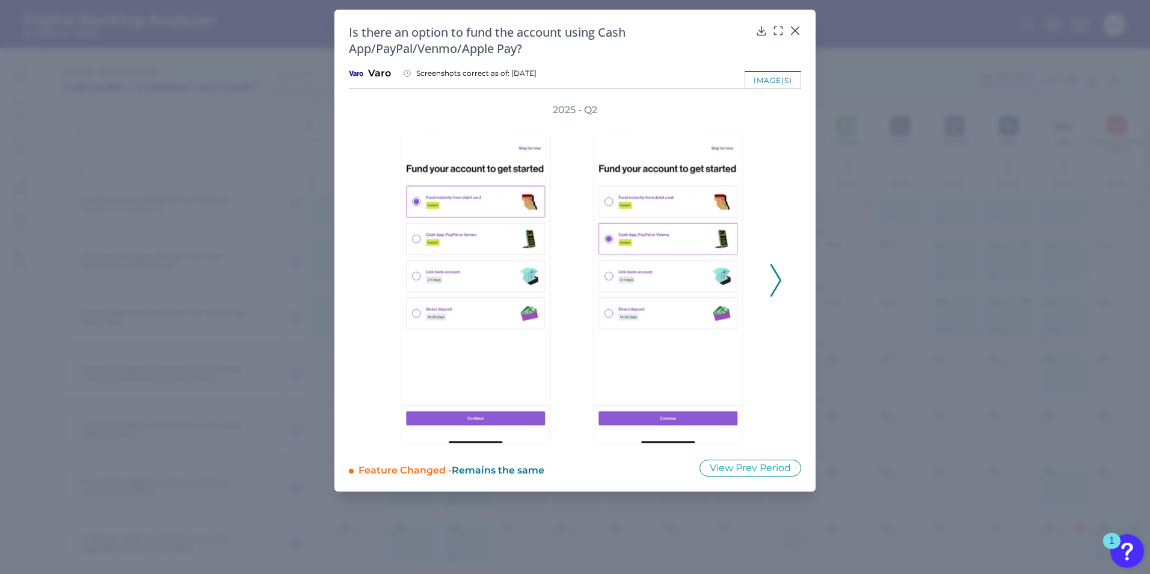
click at [777, 291] on icon at bounding box center [776, 280] width 11 height 32
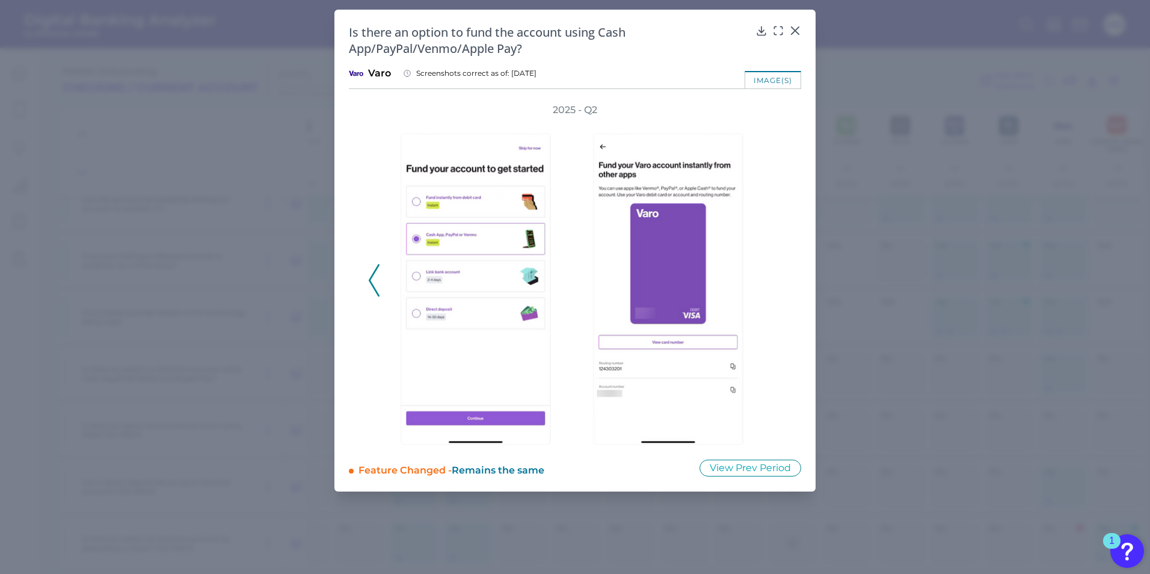
click at [777, 292] on div "2025 - Q2" at bounding box center [575, 273] width 414 height 341
click at [760, 32] on icon at bounding box center [762, 31] width 12 height 12
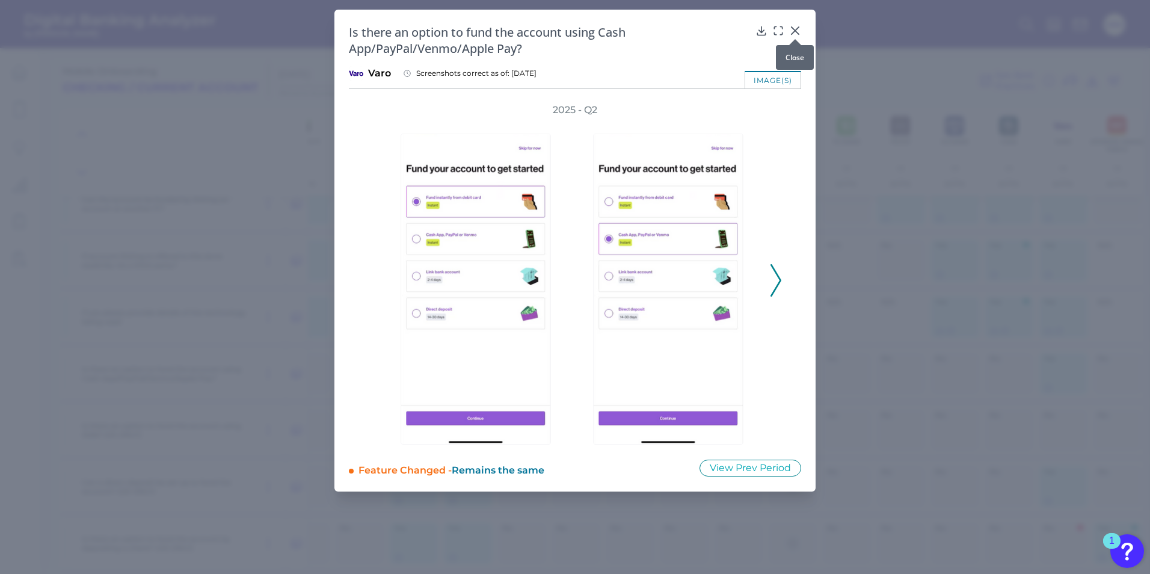
click at [800, 29] on icon at bounding box center [795, 31] width 12 height 12
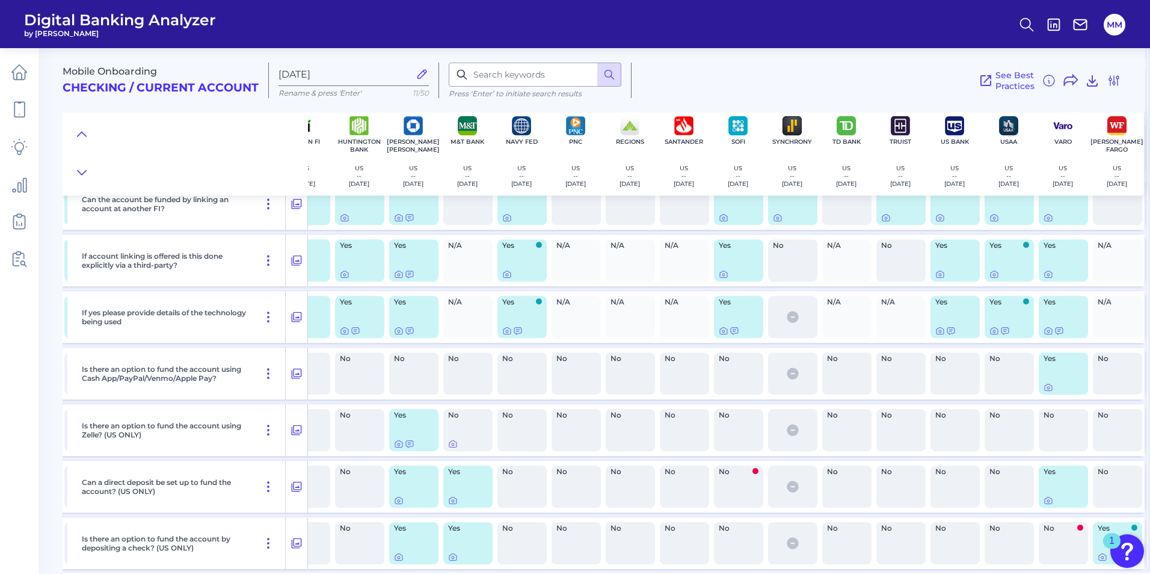
click at [371, 387] on div "No" at bounding box center [359, 374] width 49 height 42
drag, startPoint x: 494, startPoint y: 573, endPoint x: 436, endPoint y: 573, distance: 58.4
click at [436, 573] on main "Mobile Onboarding Checking / Current Account [DATE] Rename & press 'Enter' 11/5…" at bounding box center [575, 287] width 1150 height 574
